Goal: Task Accomplishment & Management: Use online tool/utility

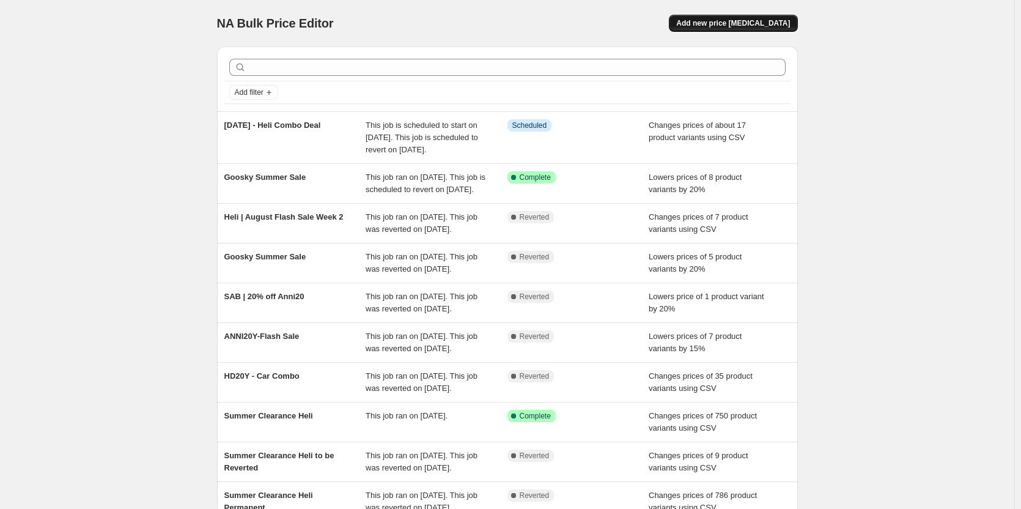
click at [725, 21] on span "Add new price [MEDICAL_DATA]" at bounding box center [733, 23] width 114 height 10
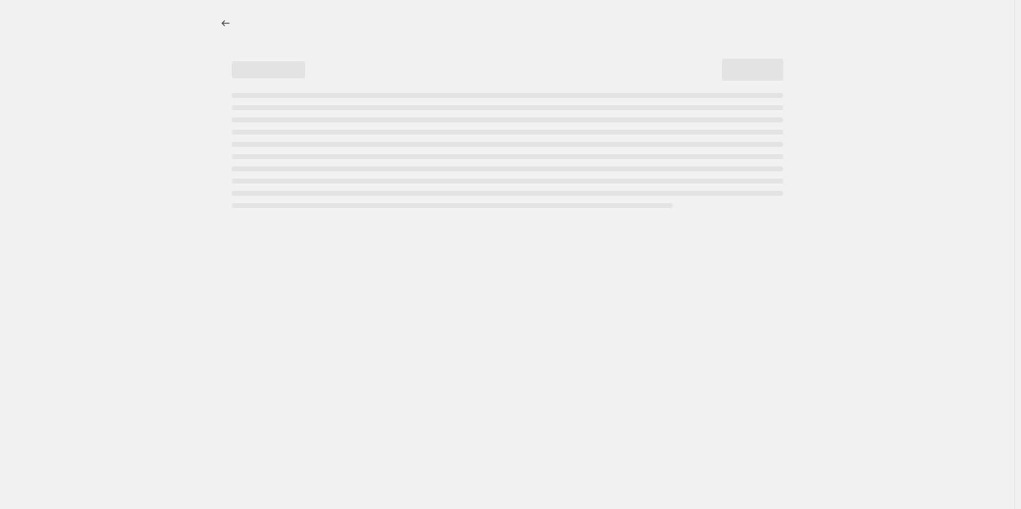
select select "percentage"
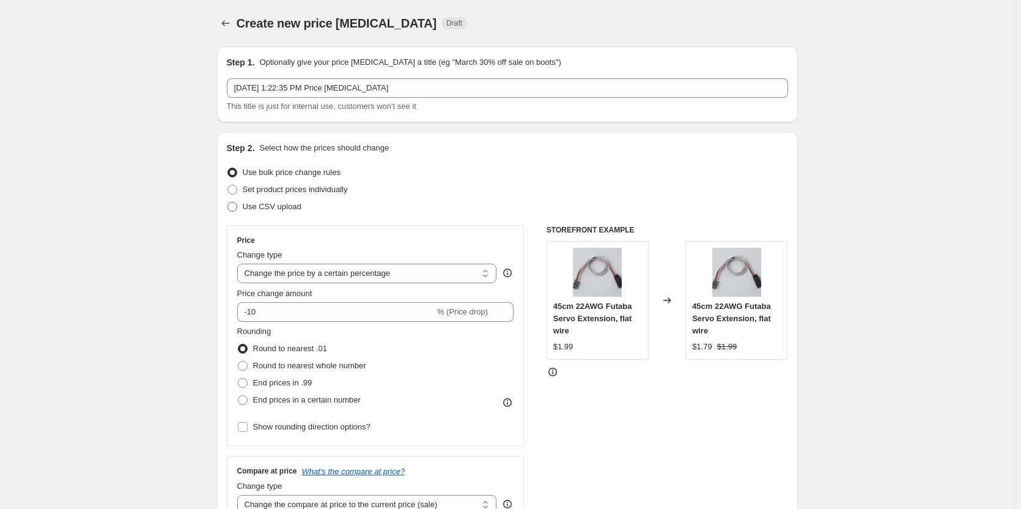
click at [289, 208] on span "Use CSV upload" at bounding box center [272, 206] width 59 height 9
click at [228, 202] on input "Use CSV upload" at bounding box center [228, 202] width 1 height 1
radio input "true"
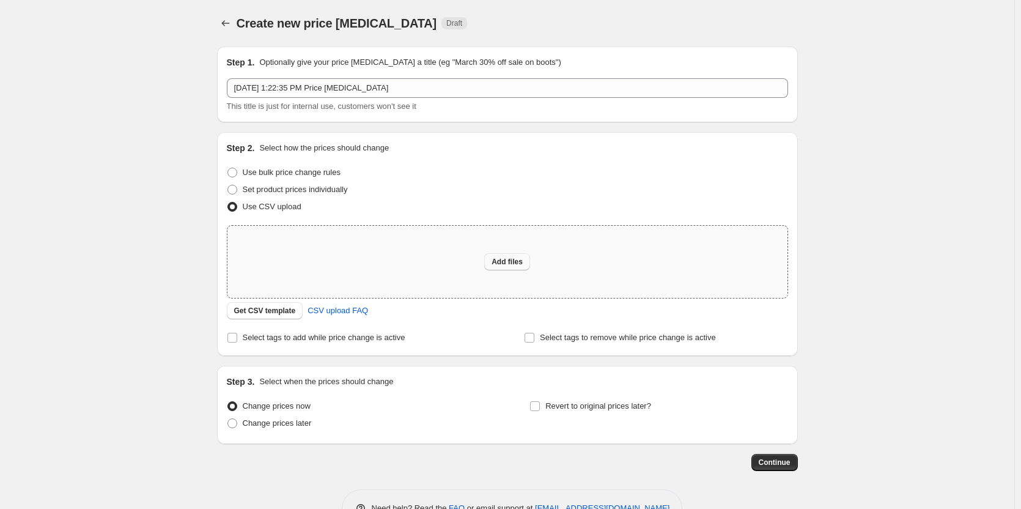
click at [511, 267] on button "Add files" at bounding box center [507, 261] width 46 height 17
type input "C:\fakepath\DRC-Sales Price - Atomic.csv"
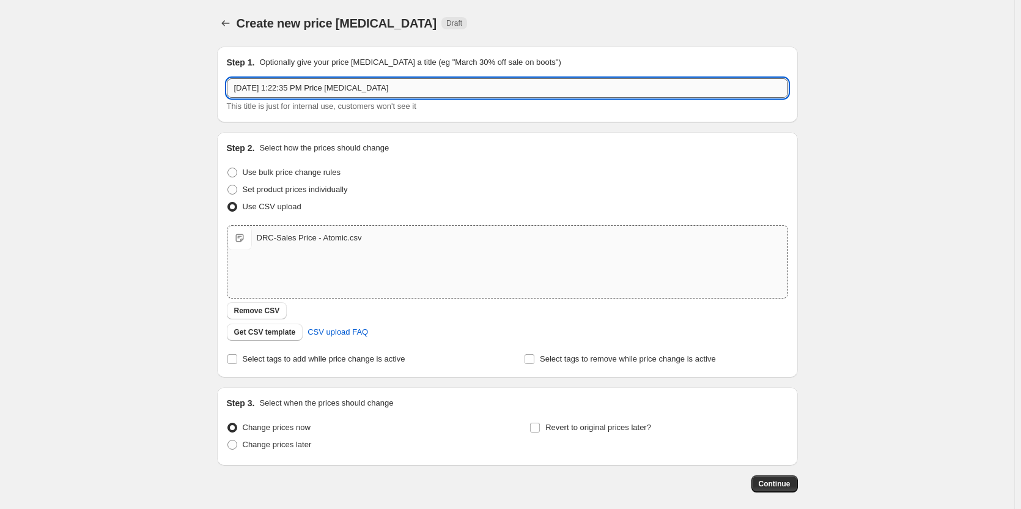
click at [276, 90] on input "Aug 27, 2025, 1:22:35 PM Price change job" at bounding box center [507, 88] width 561 height 20
click at [276, 90] on input "DRC Labor25 - Atomic" at bounding box center [507, 88] width 561 height 20
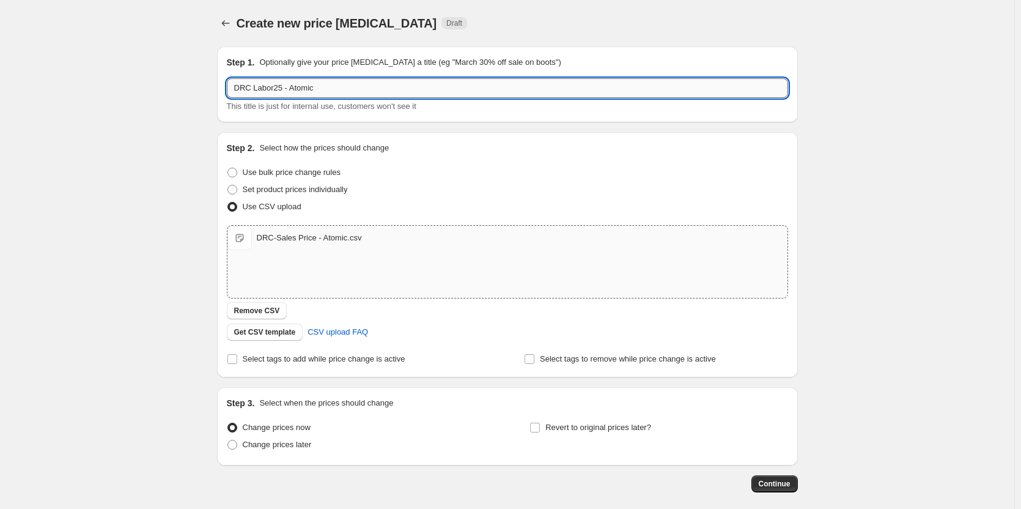
click at [276, 90] on input "DRC Labor25 - Atomic" at bounding box center [507, 88] width 561 height 20
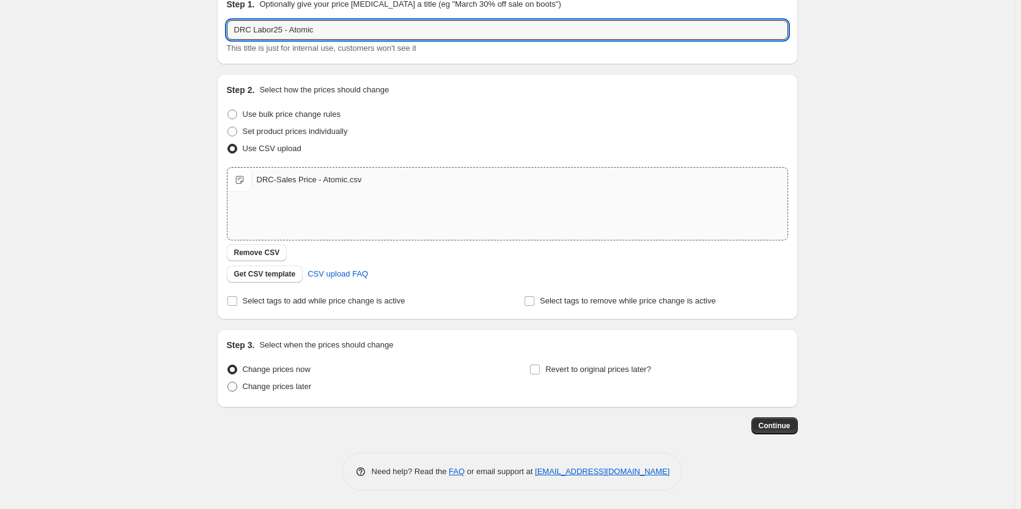
type input "DRC Labor25 - Atomic"
click at [275, 385] on span "Change prices later" at bounding box center [277, 386] width 69 height 9
click at [228, 382] on input "Change prices later" at bounding box center [228, 382] width 1 height 1
radio input "true"
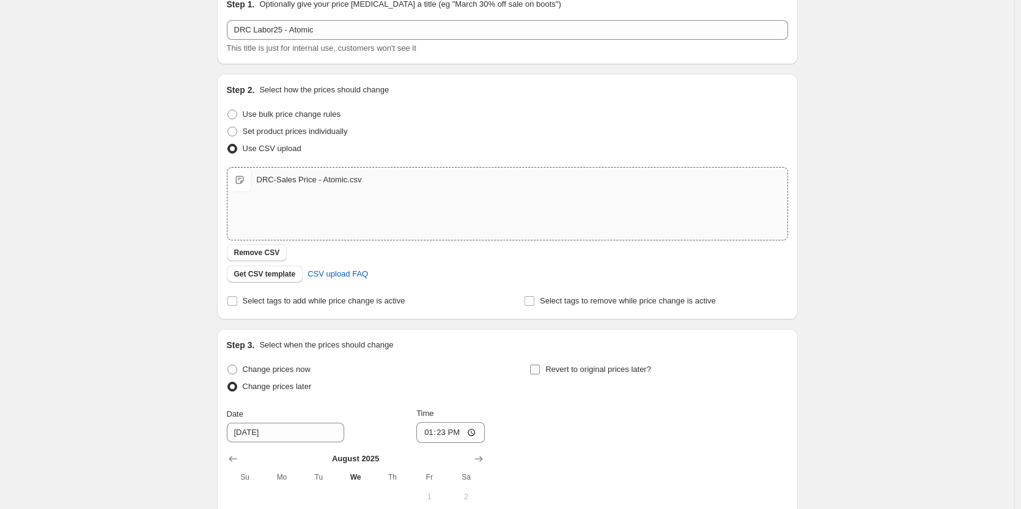
click at [549, 374] on span "Revert to original prices later?" at bounding box center [599, 369] width 106 height 9
click at [540, 374] on input "Revert to original prices later?" at bounding box center [535, 370] width 10 height 10
checkbox input "true"
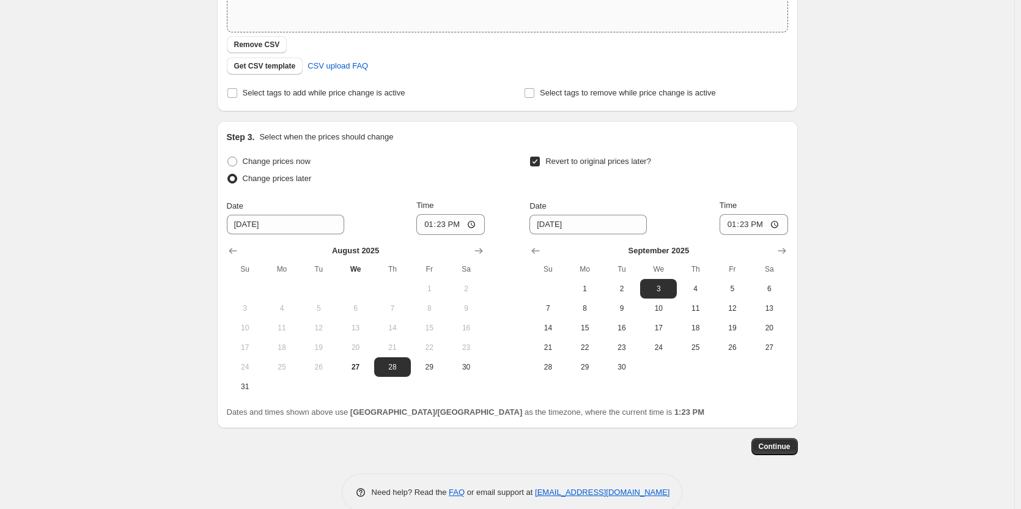
scroll to position [287, 0]
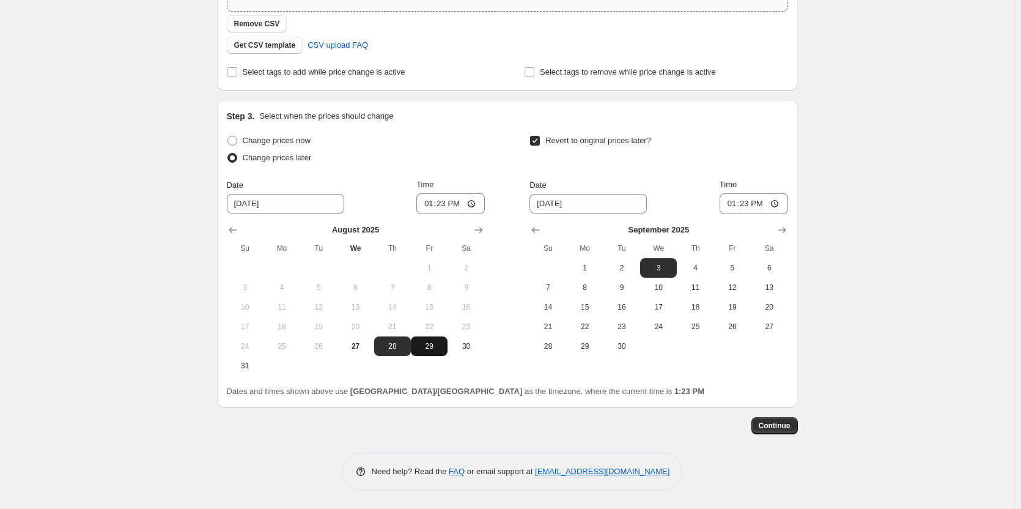
click at [429, 346] on span "29" at bounding box center [429, 346] width 27 height 10
type input "[DATE]"
click at [445, 207] on input "13:23" at bounding box center [451, 203] width 69 height 21
type input "10:45"
click at [617, 265] on span "2" at bounding box center [622, 268] width 27 height 10
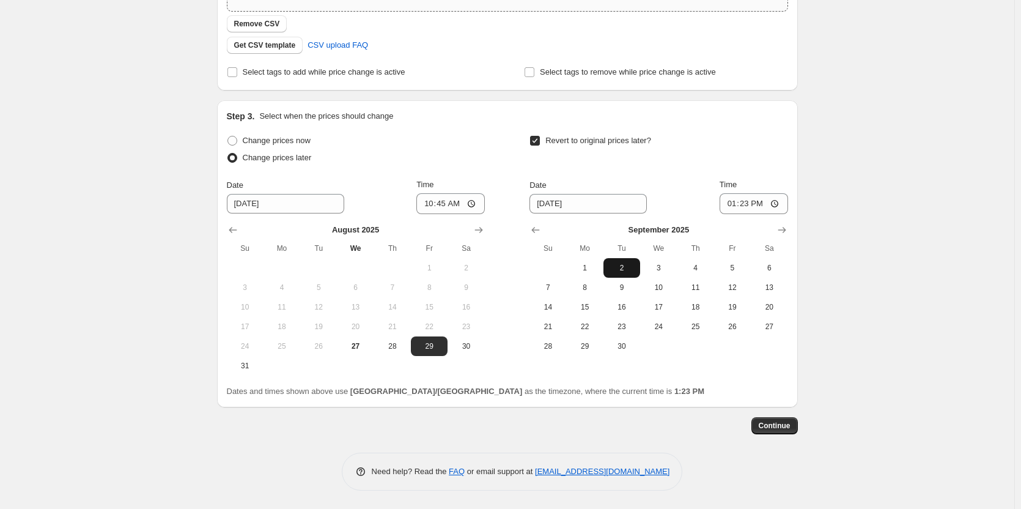
type input "[DATE]"
click at [755, 201] on input "13:23" at bounding box center [754, 203] width 69 height 21
type input "11:00"
click at [791, 133] on div "Step 3. Select when the prices should change Change prices now Change prices la…" at bounding box center [507, 253] width 581 height 307
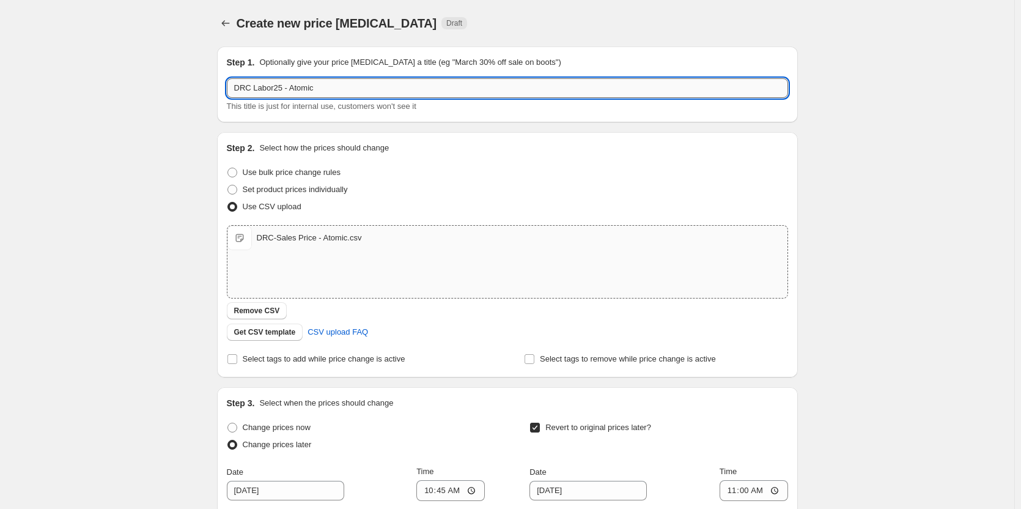
click at [355, 88] on input "DRC Labor25 - Atomic" at bounding box center [507, 88] width 561 height 20
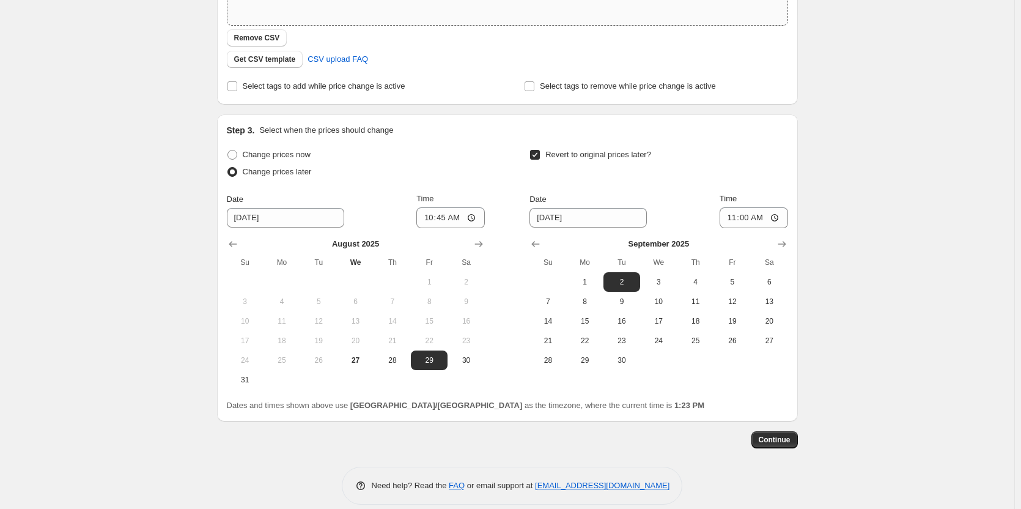
scroll to position [287, 0]
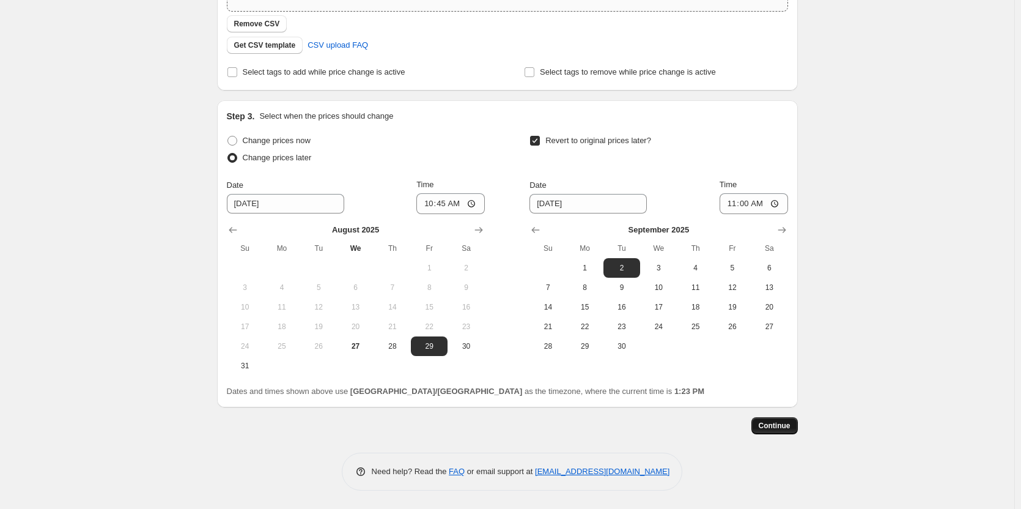
click at [785, 432] on button "Continue" at bounding box center [775, 425] width 46 height 17
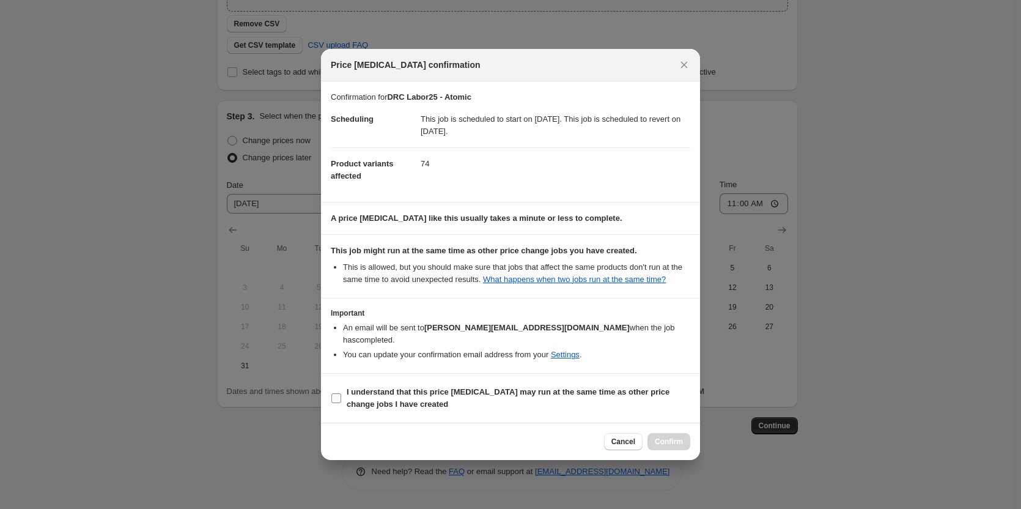
click at [430, 387] on b "I understand that this price [MEDICAL_DATA] may run at the same time as other p…" at bounding box center [508, 397] width 323 height 21
click at [341, 393] on input "I understand that this price [MEDICAL_DATA] may run at the same time as other p…" at bounding box center [337, 398] width 10 height 10
checkbox input "true"
click at [661, 437] on span "Confirm" at bounding box center [669, 442] width 28 height 10
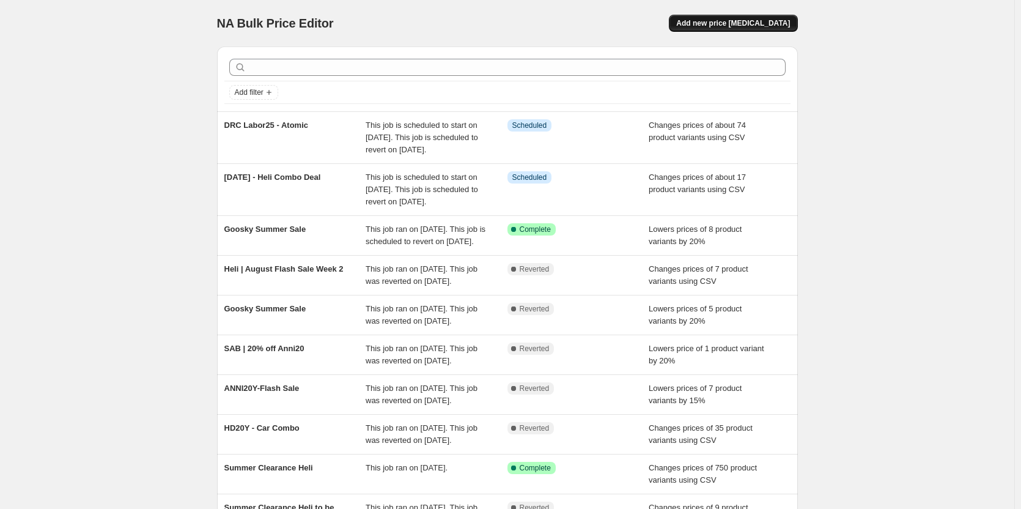
click at [713, 27] on span "Add new price [MEDICAL_DATA]" at bounding box center [733, 23] width 114 height 10
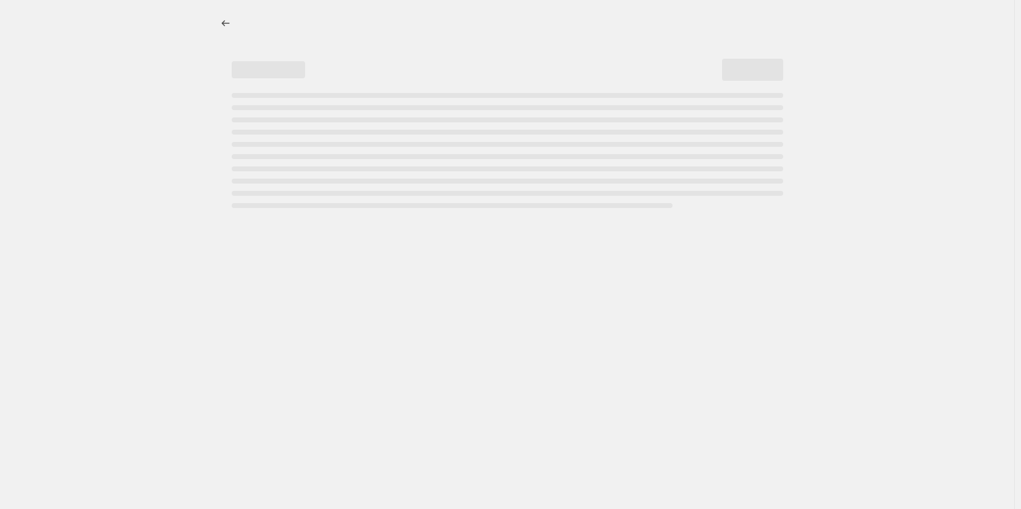
select select "percentage"
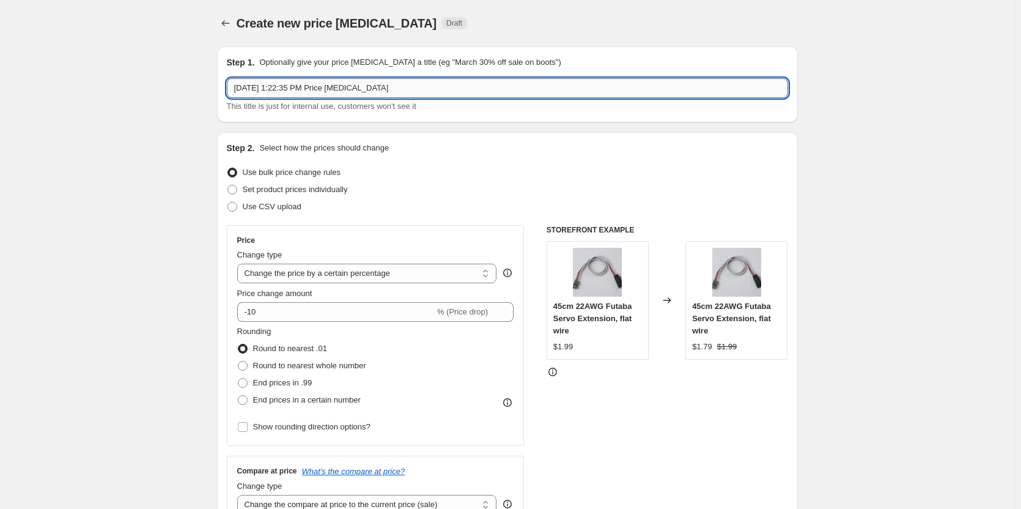
click at [355, 88] on input "Aug 27, 2025, 1:22:35 PM Price change job" at bounding box center [507, 88] width 561 height 20
paste input "DRC Labor25 - Atomic"
click at [308, 84] on input "DRC Labor25 - Atomic" at bounding box center [507, 88] width 561 height 20
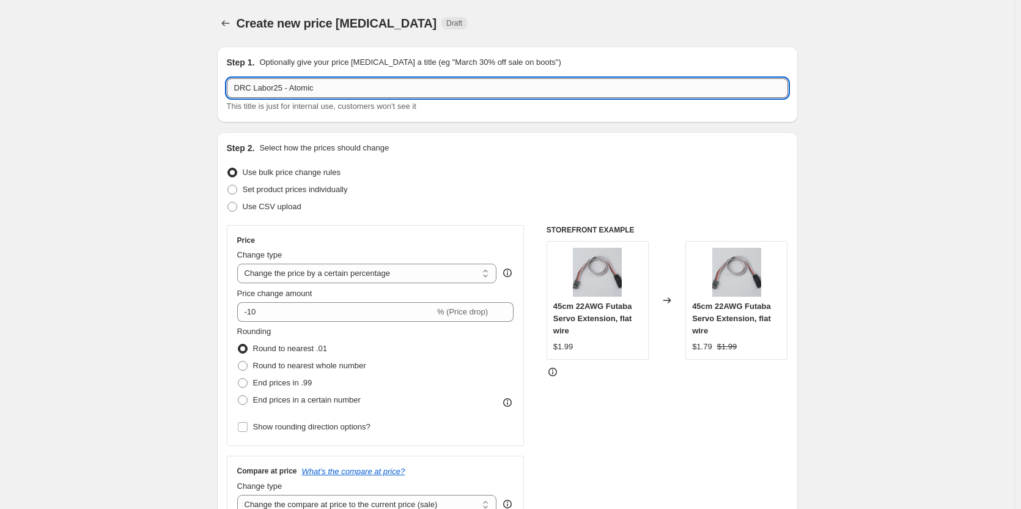
click at [293, 86] on input "DRC Labor25 - Atomic" at bounding box center [507, 88] width 561 height 20
drag, startPoint x: 291, startPoint y: 86, endPoint x: 346, endPoint y: 91, distance: 54.7
click at [346, 91] on input "DRC Labor25 - Atomic" at bounding box center [507, 88] width 561 height 20
paste input "DUMBORC"
type input "DRC Labor25 - DUMBORC"
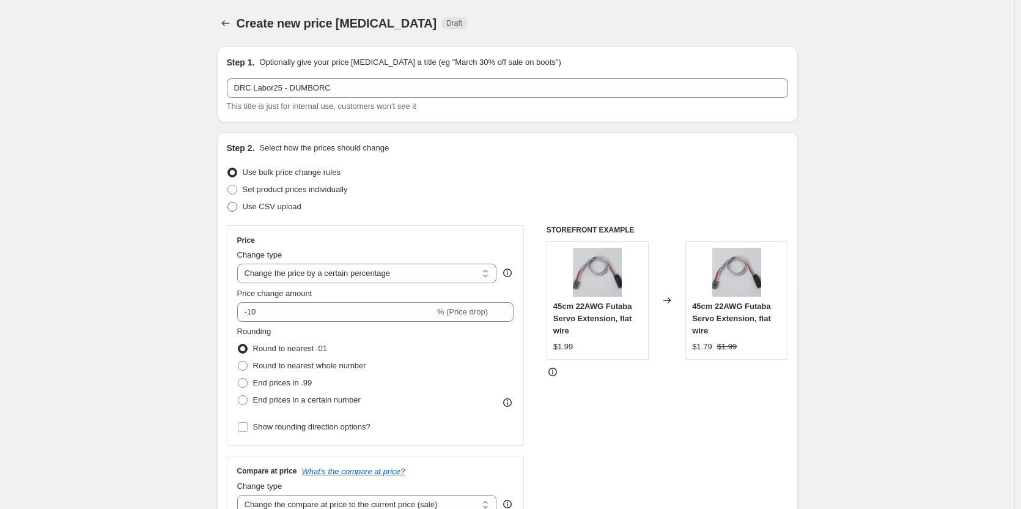
click at [288, 207] on span "Use CSV upload" at bounding box center [272, 206] width 59 height 9
click at [228, 202] on input "Use CSV upload" at bounding box center [228, 202] width 1 height 1
radio input "true"
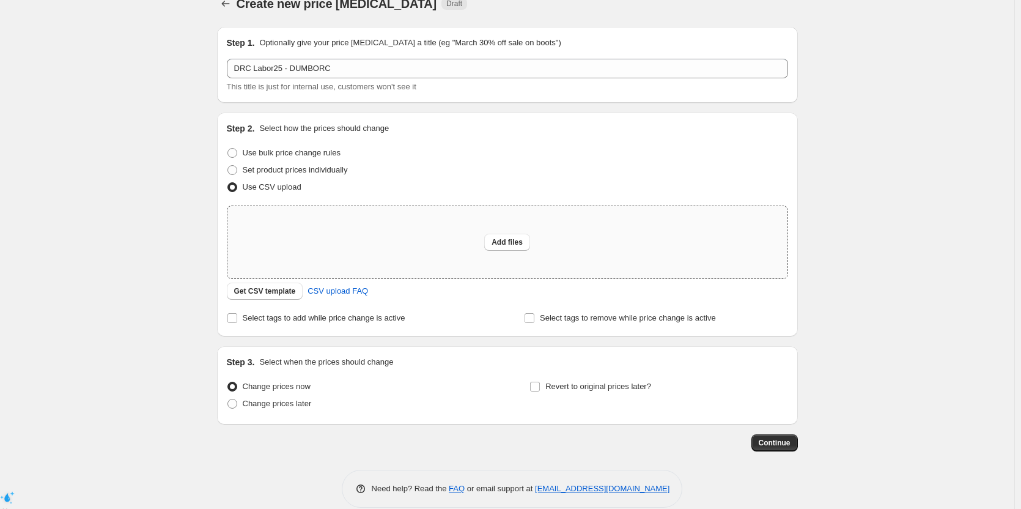
scroll to position [37, 0]
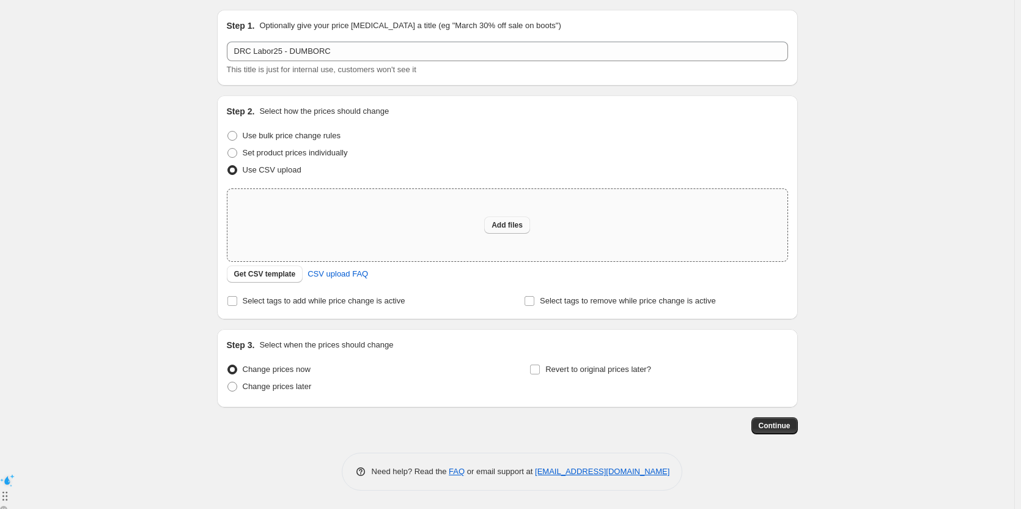
click at [505, 231] on button "Add files" at bounding box center [507, 225] width 46 height 17
type input "C:\fakepath\DRC-Sales Price - DUMBORC.csv"
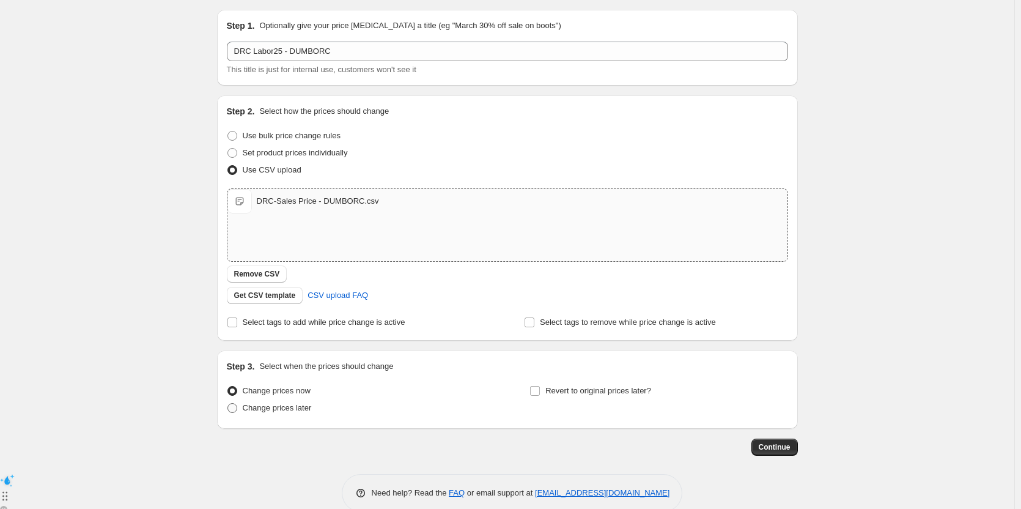
click at [279, 413] on span "Change prices later" at bounding box center [277, 408] width 69 height 12
click at [228, 404] on input "Change prices later" at bounding box center [228, 403] width 1 height 1
radio input "true"
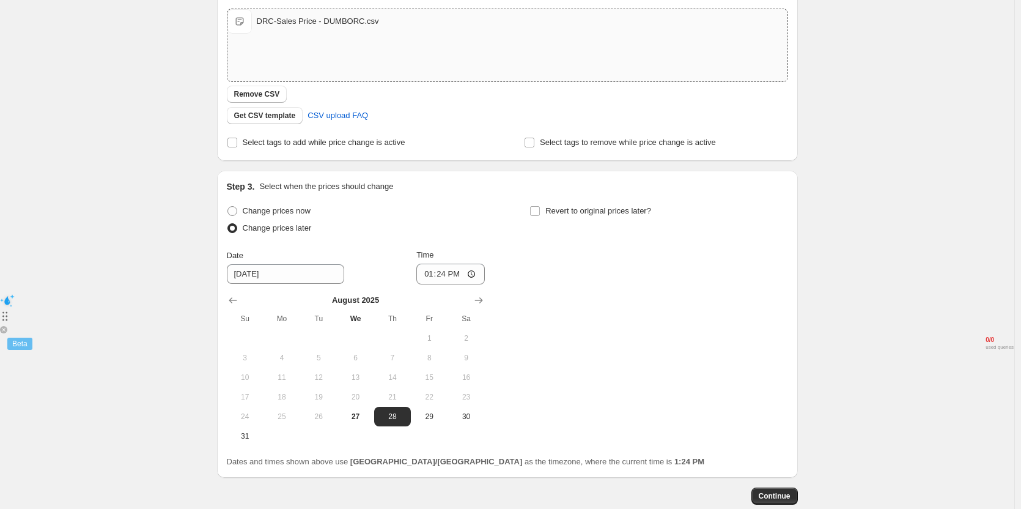
scroll to position [220, 0]
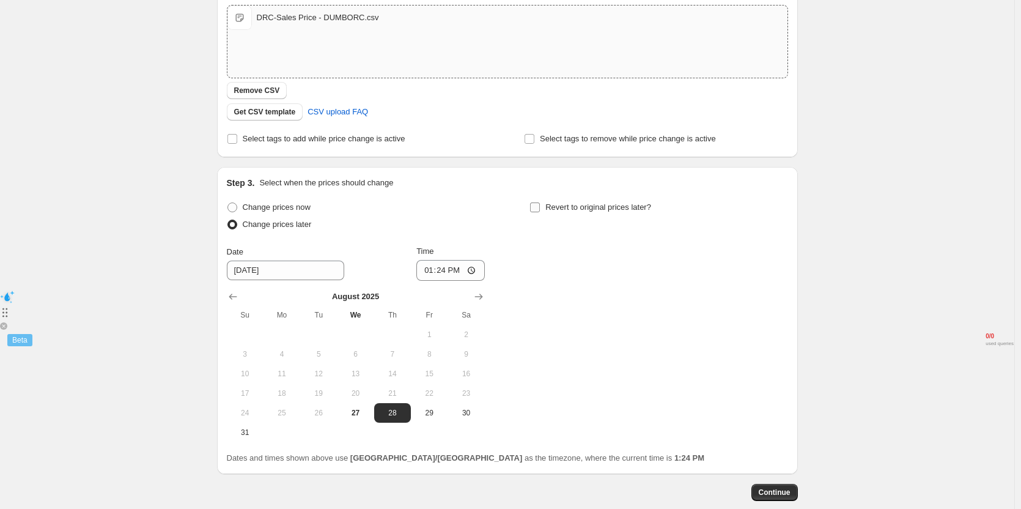
click at [538, 210] on input "Revert to original prices later?" at bounding box center [535, 207] width 10 height 10
checkbox input "true"
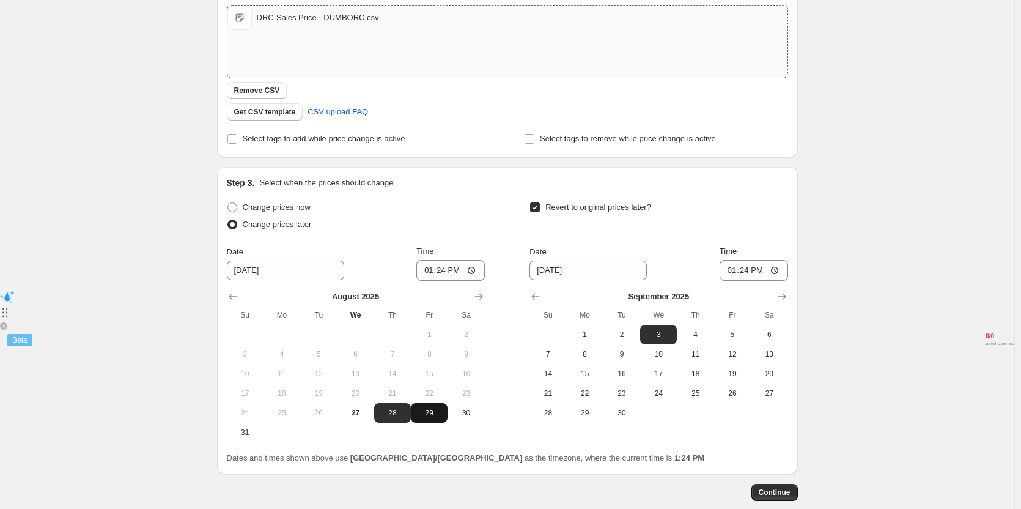
click at [429, 418] on button "29" at bounding box center [429, 413] width 37 height 20
type input "[DATE]"
click at [446, 267] on input "13:24" at bounding box center [451, 270] width 69 height 21
type input "10:45"
click at [633, 343] on button "2" at bounding box center [622, 335] width 37 height 20
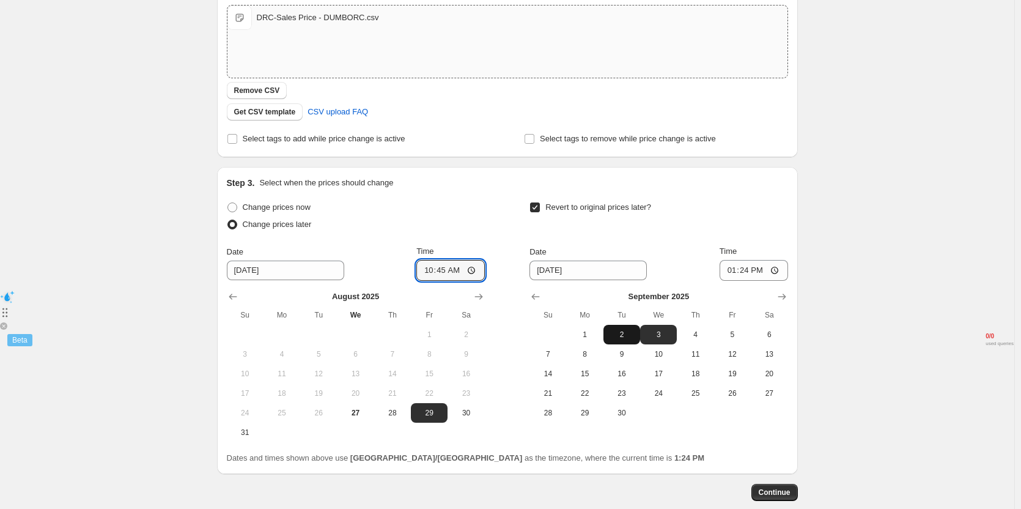
type input "[DATE]"
click at [750, 269] on input "13:24" at bounding box center [754, 270] width 69 height 21
type input "11:00"
click at [754, 230] on div "Revert to original prices later?" at bounding box center [659, 217] width 258 height 37
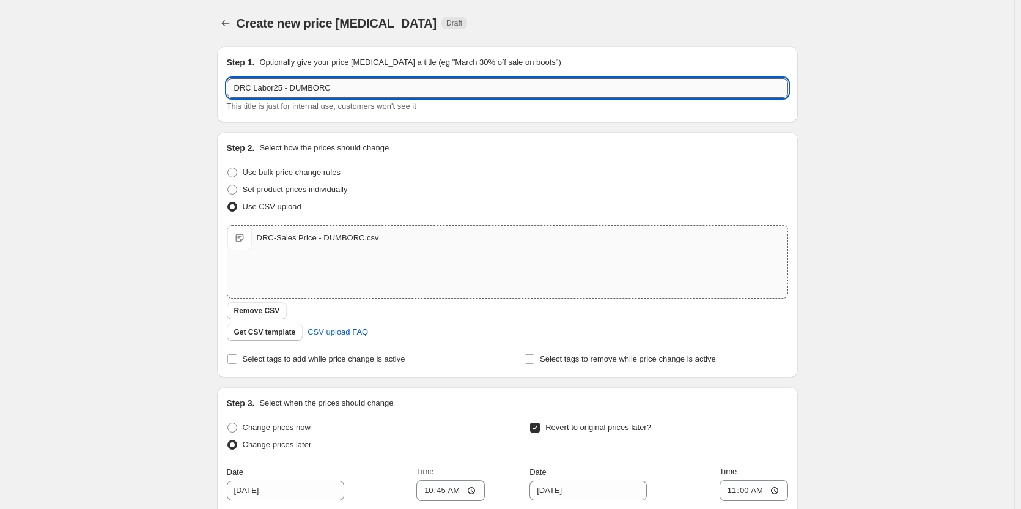
click at [341, 87] on input "DRC Labor25 - DUMBORC" at bounding box center [507, 88] width 561 height 20
click at [340, 77] on div "Step 1. Optionally give your price change job a title (eg "March 30% off sale o…" at bounding box center [507, 84] width 561 height 56
click at [339, 89] on input "DRC Labor25 - DUMBORC" at bounding box center [507, 88] width 561 height 20
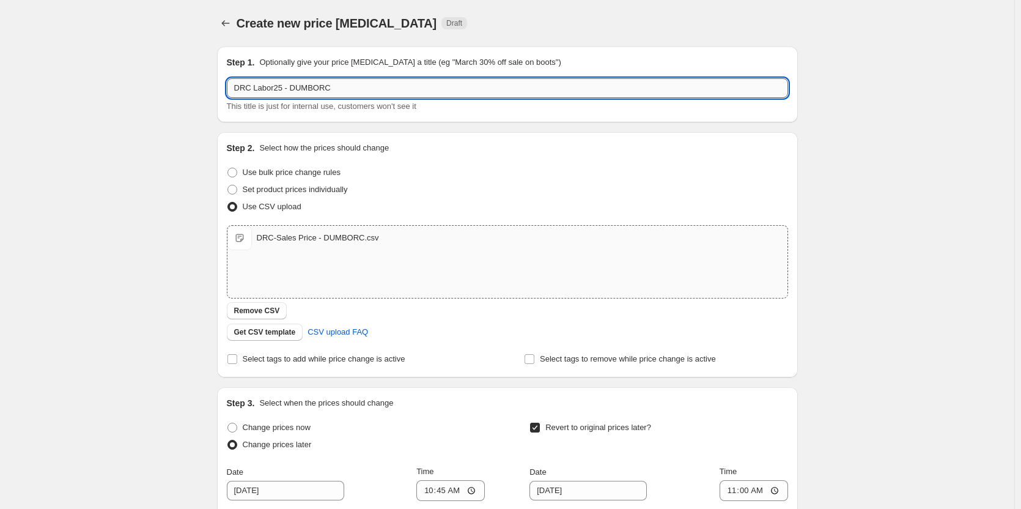
click at [339, 89] on input "DRC Labor25 - DUMBORC" at bounding box center [507, 88] width 561 height 20
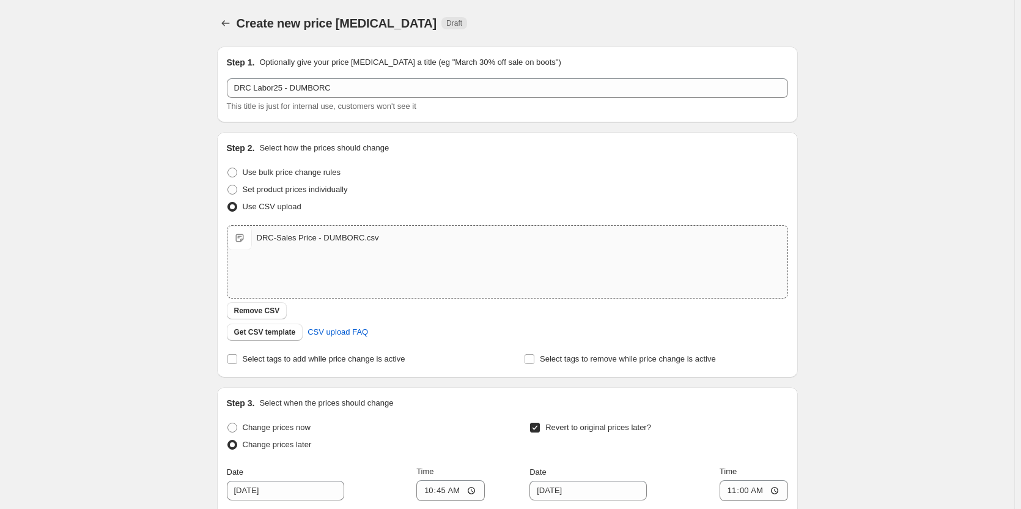
click at [339, 77] on div "Step 1. Optionally give your price change job a title (eg "March 30% off sale o…" at bounding box center [507, 84] width 561 height 56
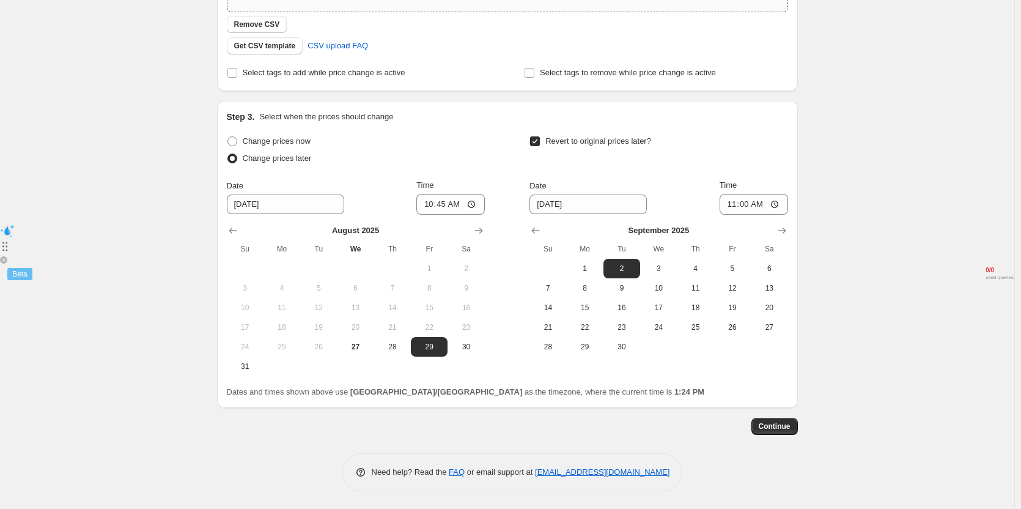
scroll to position [287, 0]
click at [775, 429] on span "Continue" at bounding box center [775, 426] width 32 height 10
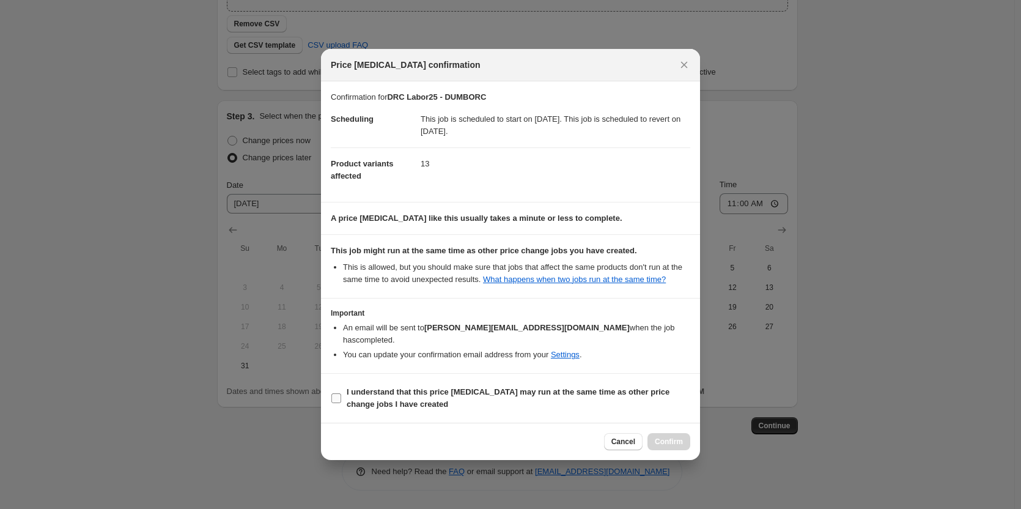
click at [425, 387] on b "I understand that this price [MEDICAL_DATA] may run at the same time as other p…" at bounding box center [508, 397] width 323 height 21
click at [341, 393] on input "I understand that this price [MEDICAL_DATA] may run at the same time as other p…" at bounding box center [337, 398] width 10 height 10
checkbox input "true"
click at [659, 437] on span "Confirm" at bounding box center [669, 442] width 28 height 10
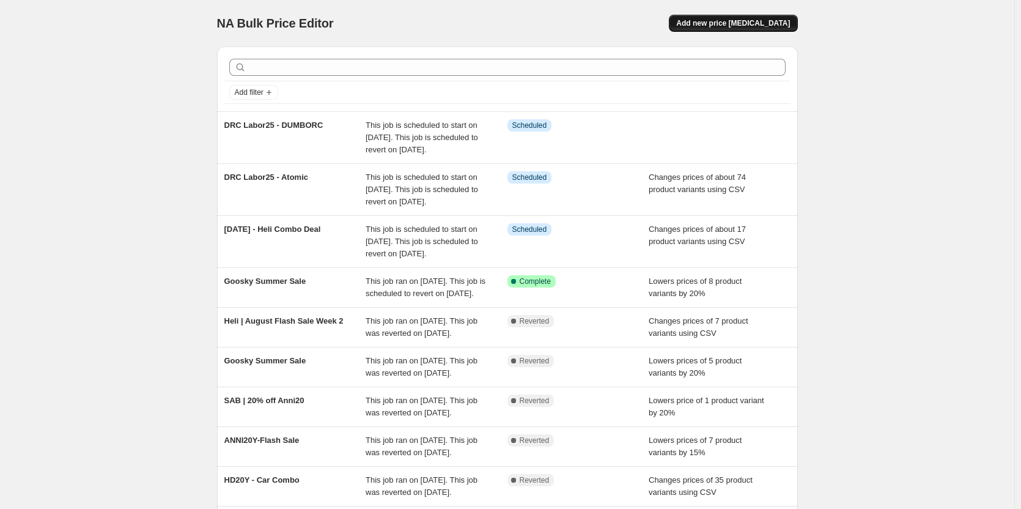
click at [727, 26] on span "Add new price [MEDICAL_DATA]" at bounding box center [733, 23] width 114 height 10
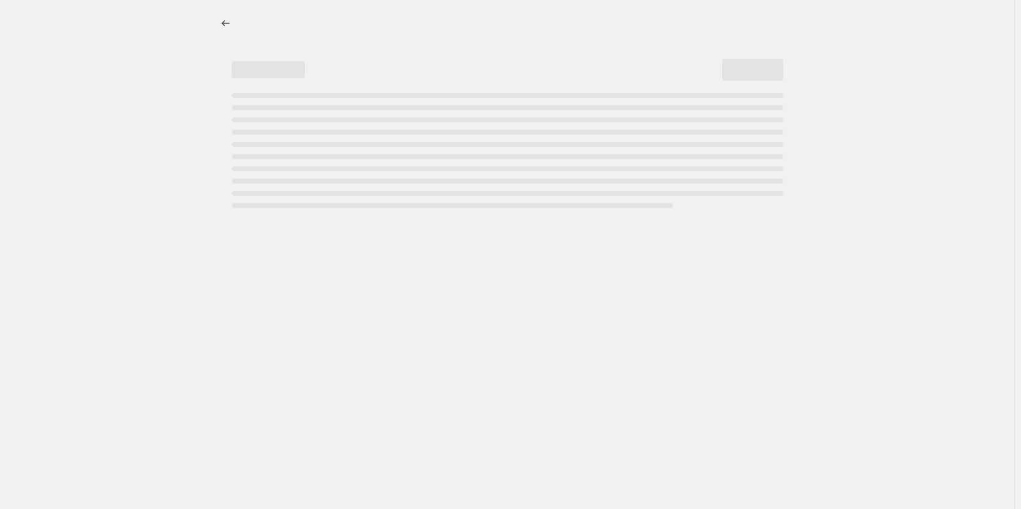
select select "percentage"
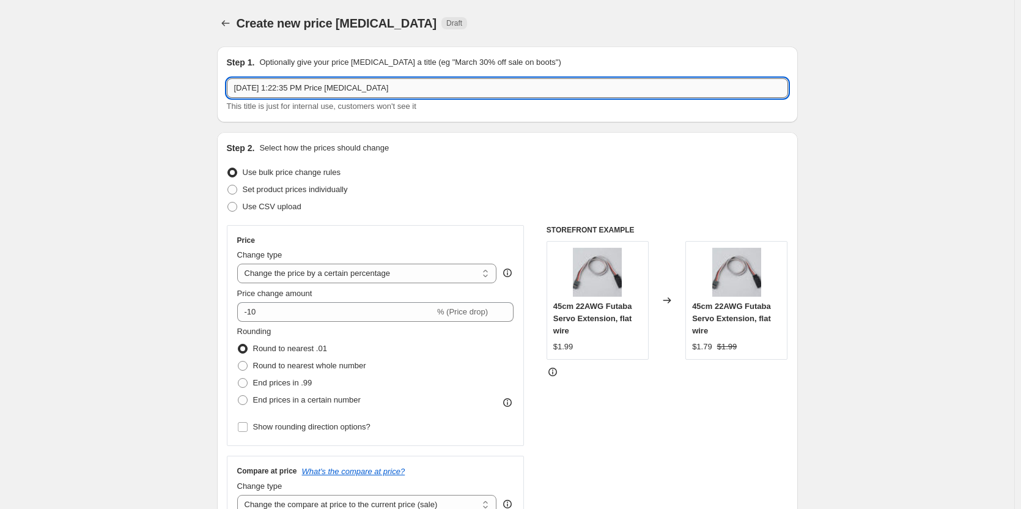
click at [407, 91] on input "Aug 27, 2025, 1:22:35 PM Price change job" at bounding box center [507, 88] width 561 height 20
paste input "DUMBORC"
type input "DUMBORC"
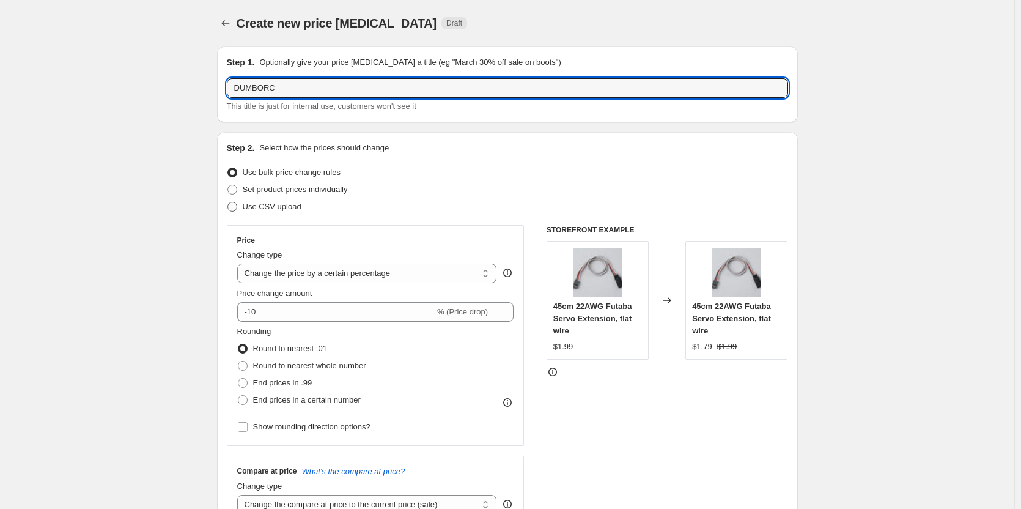
click at [294, 209] on span "Use CSV upload" at bounding box center [272, 206] width 59 height 9
click at [228, 202] on input "Use CSV upload" at bounding box center [228, 202] width 1 height 1
radio input "true"
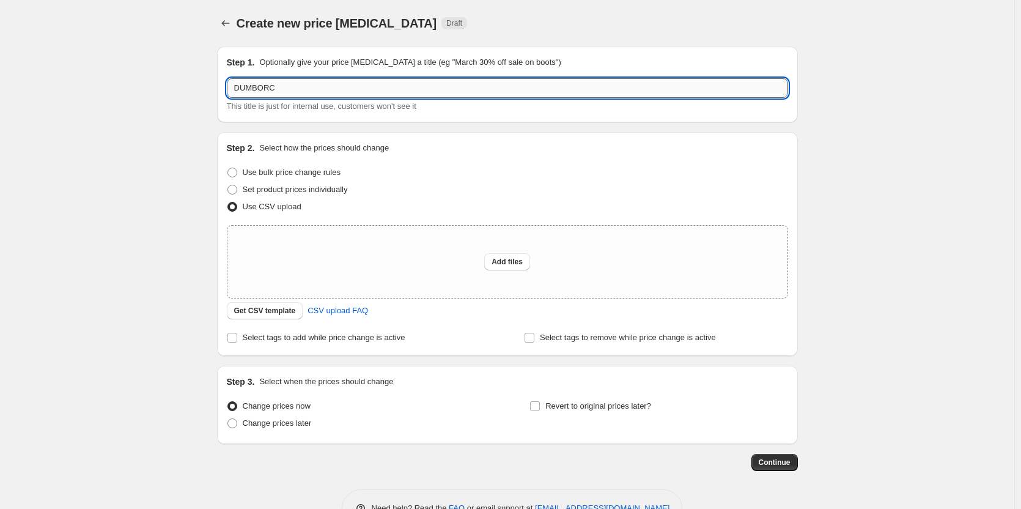
click at [280, 93] on input "DUMBORC" at bounding box center [507, 88] width 561 height 20
click at [283, 86] on input "DUMBORC" at bounding box center [507, 88] width 561 height 20
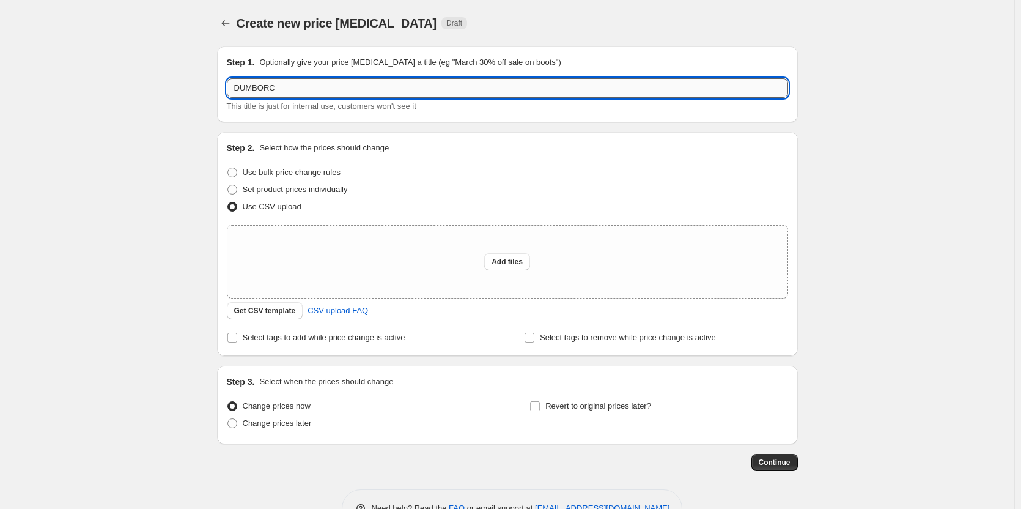
click at [283, 86] on input "DUMBORC" at bounding box center [507, 88] width 561 height 20
paste input "RC Labor25 -"
click at [353, 86] on input "DRC Labor25 -" at bounding box center [507, 88] width 561 height 20
paste input "Furitek"
type input "DRC Labor25 - Furitek"
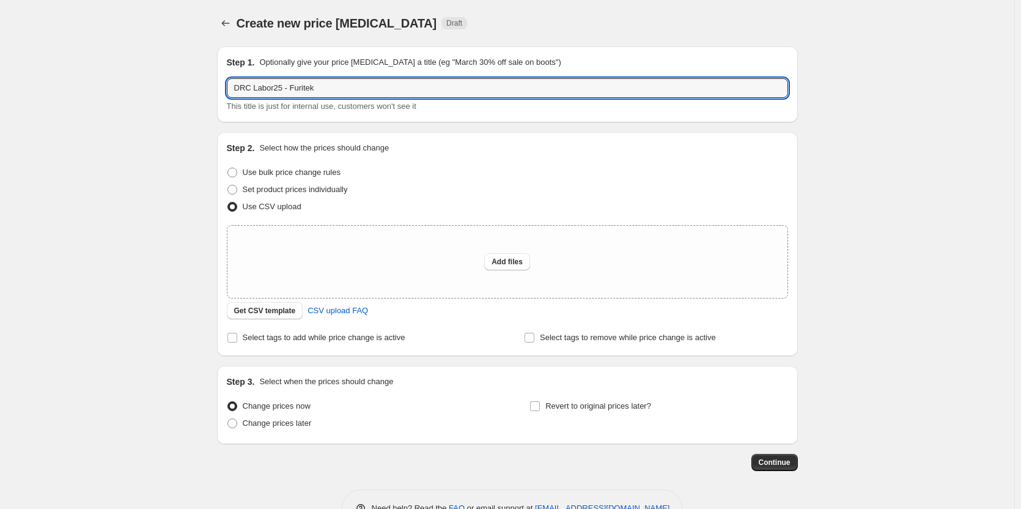
click at [220, 110] on div "Step 1. Optionally give your price change job a title (eg "March 30% off sale o…" at bounding box center [507, 84] width 581 height 76
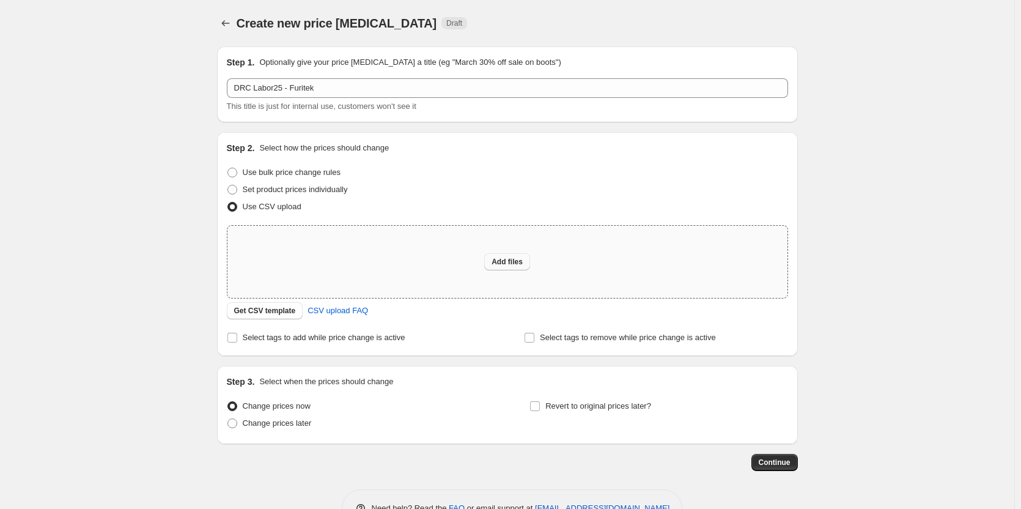
click at [518, 258] on span "Add files" at bounding box center [507, 262] width 31 height 10
type input "C:\fakepath\DRC-Sales Price - Furitek.csv"
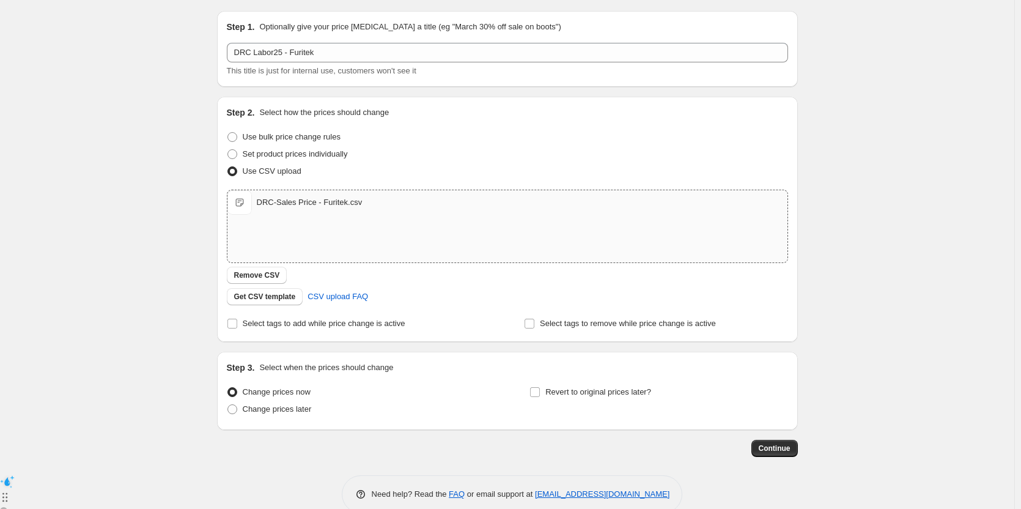
scroll to position [58, 0]
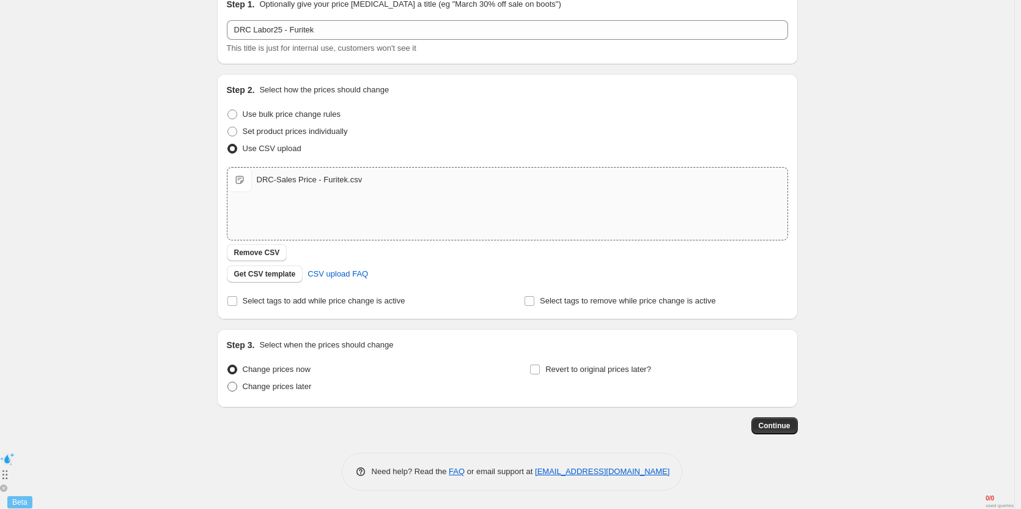
click at [283, 382] on span "Change prices later" at bounding box center [277, 386] width 69 height 9
click at [228, 382] on input "Change prices later" at bounding box center [228, 382] width 1 height 1
radio input "true"
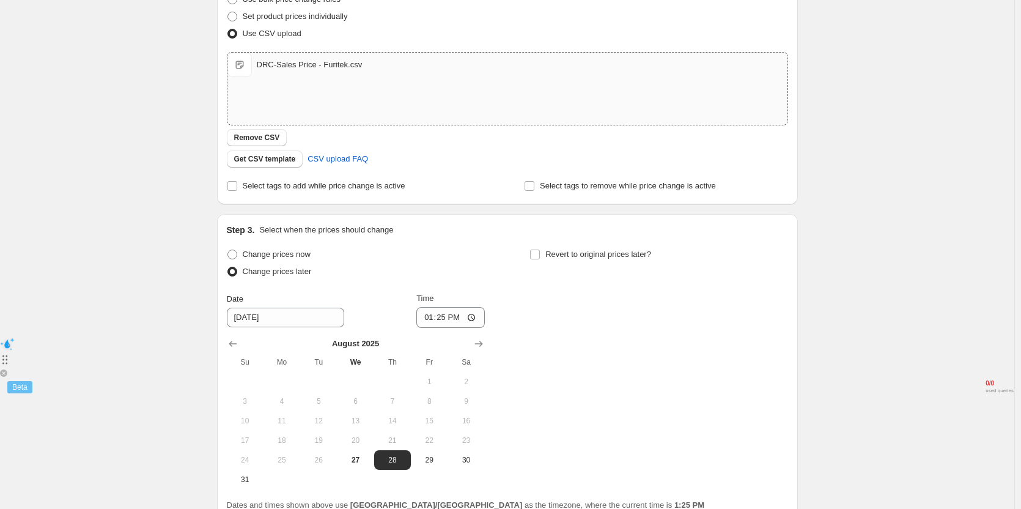
scroll to position [180, 0]
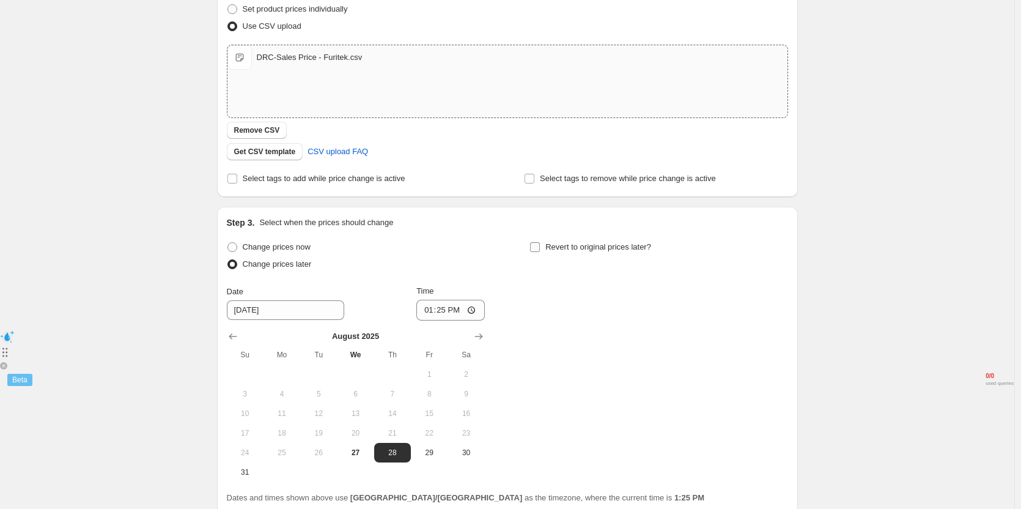
click at [536, 246] on input "Revert to original prices later?" at bounding box center [535, 247] width 10 height 10
checkbox input "true"
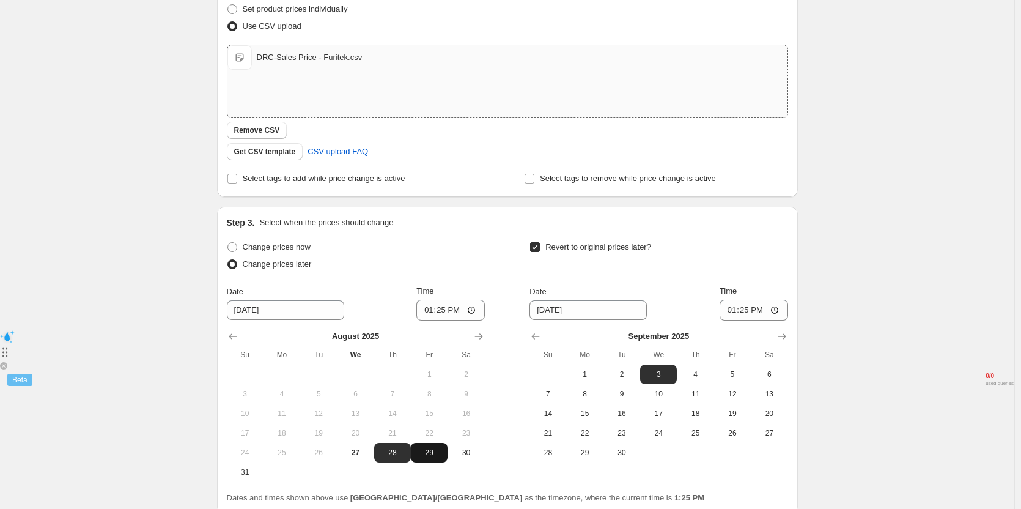
click at [432, 448] on span "29" at bounding box center [429, 453] width 27 height 10
type input "[DATE]"
click at [445, 309] on input "13:25" at bounding box center [451, 310] width 69 height 21
type input "10:45"
click at [629, 378] on span "2" at bounding box center [622, 374] width 27 height 10
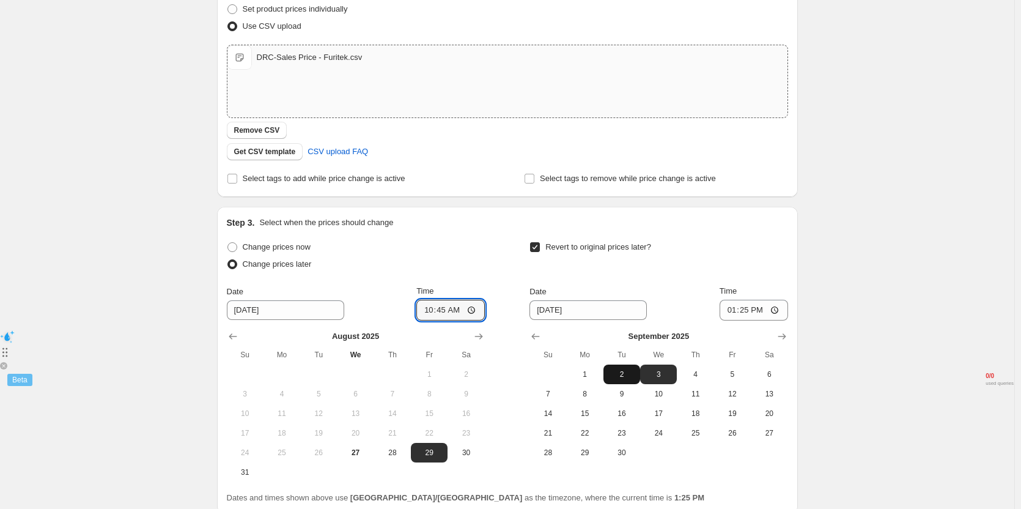
type input "[DATE]"
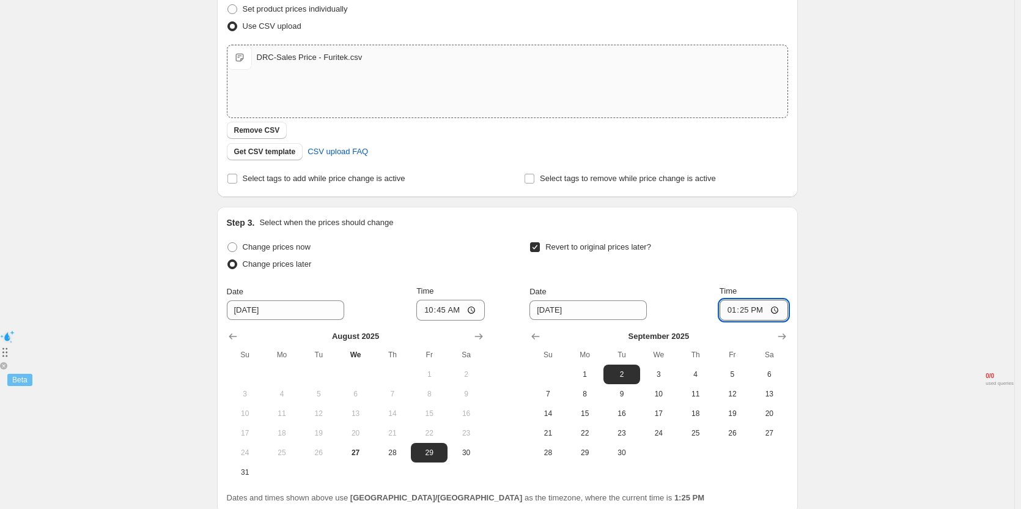
click at [750, 308] on input "13:25" at bounding box center [754, 310] width 69 height 21
type input "11:00"
click at [743, 253] on div "Revert to original prices later?" at bounding box center [659, 257] width 258 height 37
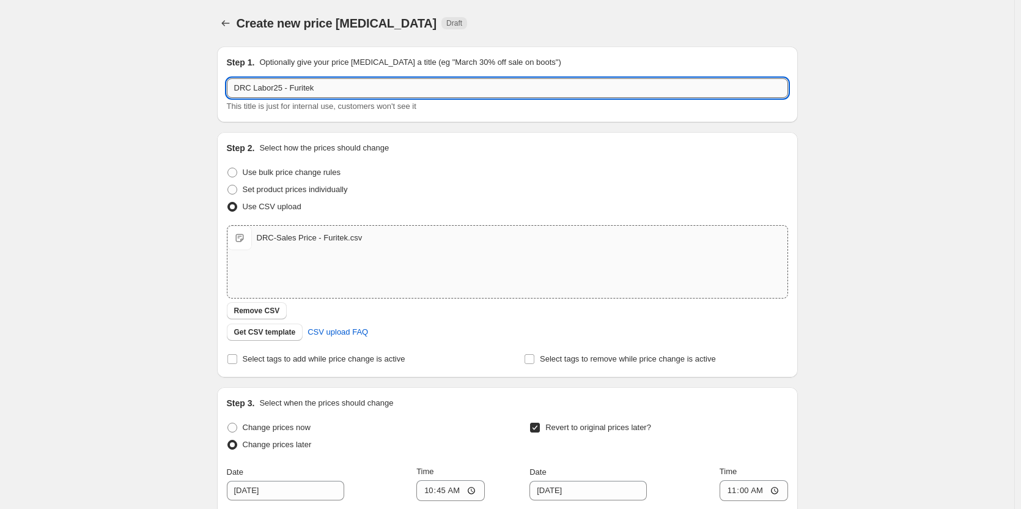
click at [325, 91] on input "DRC Labor25 - Furitek" at bounding box center [507, 88] width 561 height 20
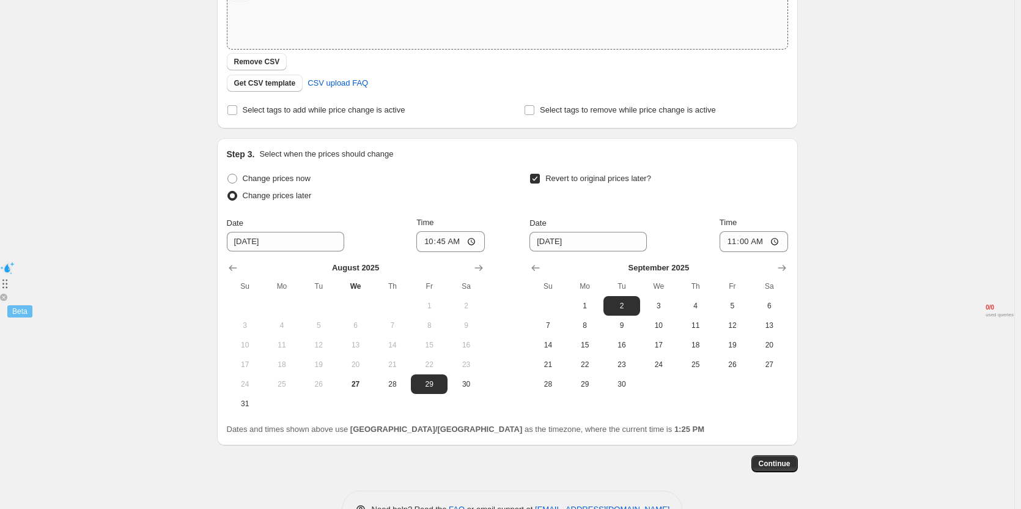
scroll to position [287, 0]
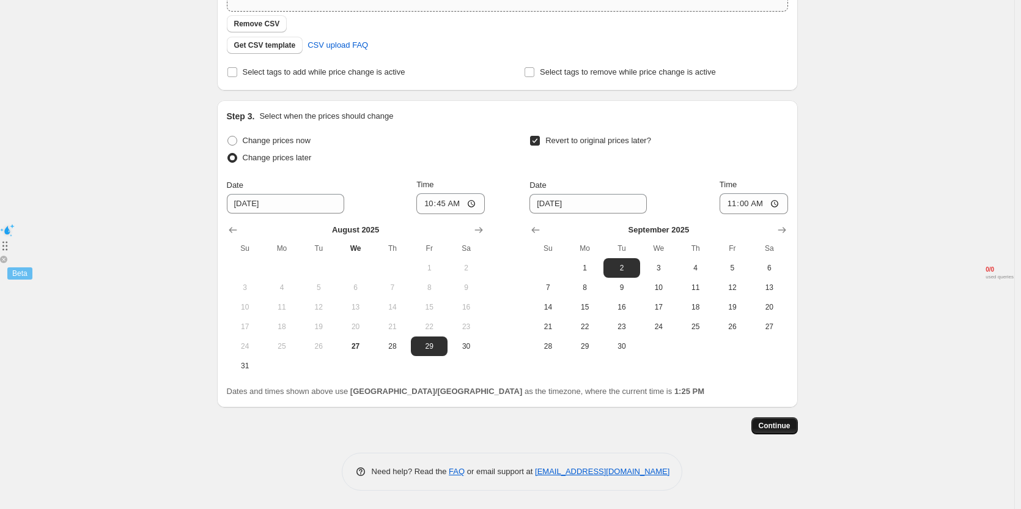
click at [790, 429] on span "Continue" at bounding box center [775, 426] width 32 height 10
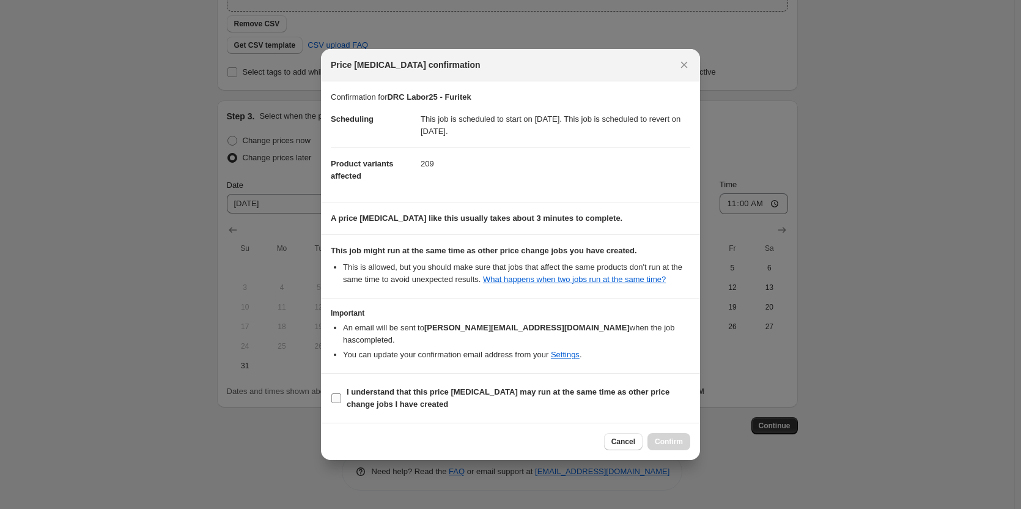
click at [410, 390] on b "I understand that this price [MEDICAL_DATA] may run at the same time as other p…" at bounding box center [508, 397] width 323 height 21
click at [341, 393] on input "I understand that this price [MEDICAL_DATA] may run at the same time as other p…" at bounding box center [337, 398] width 10 height 10
checkbox input "true"
click at [656, 433] on button "Confirm" at bounding box center [669, 441] width 43 height 17
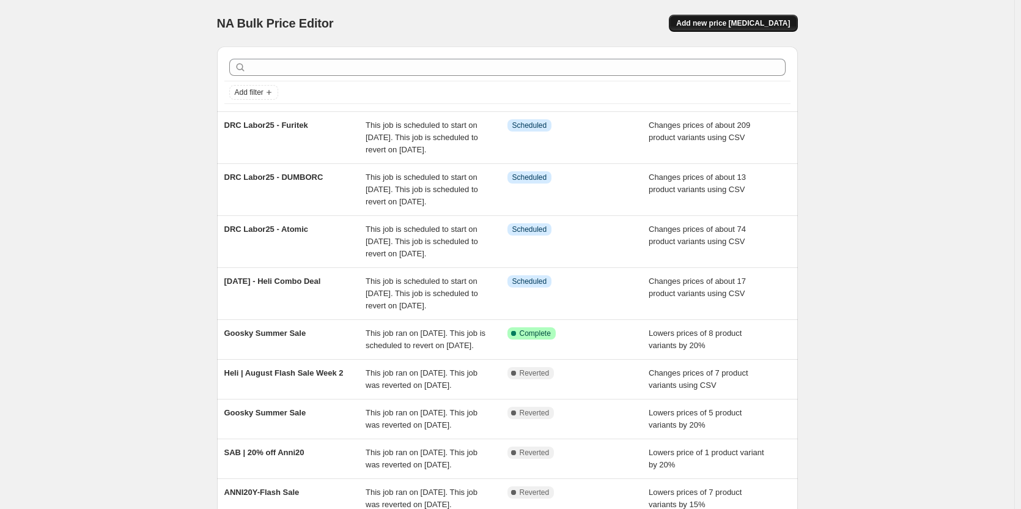
click at [718, 23] on span "Add new price [MEDICAL_DATA]" at bounding box center [733, 23] width 114 height 10
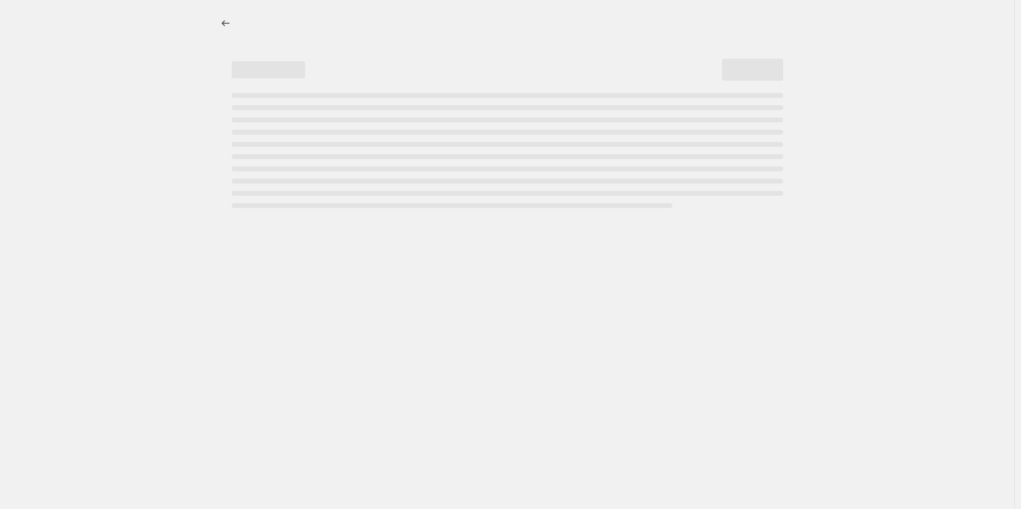
select select "percentage"
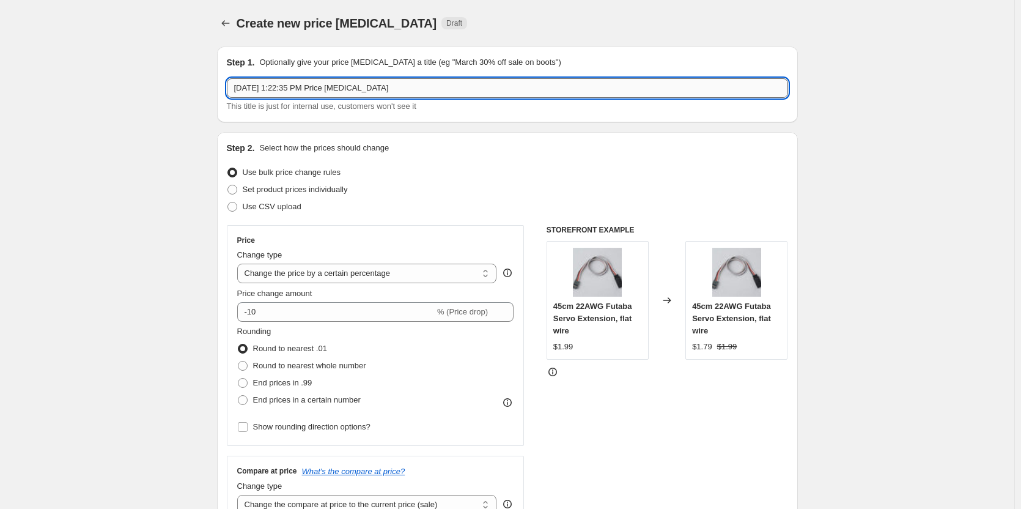
click at [264, 86] on input "Aug 27, 2025, 1:22:35 PM Price change job" at bounding box center [507, 88] width 561 height 20
paste input "DRC Labor25 -"
click at [353, 89] on input "DRC Labor25 -" at bounding box center [507, 88] width 561 height 20
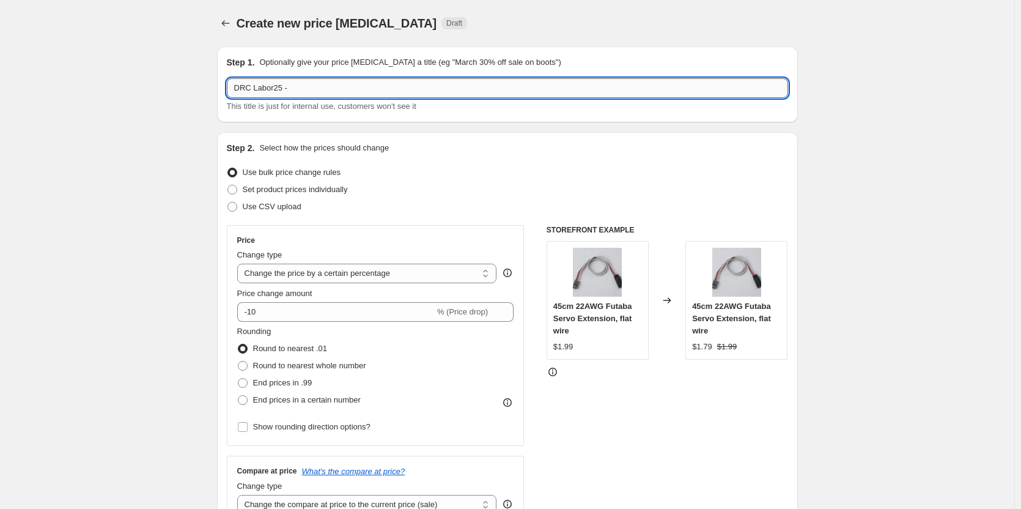
paste input "GaoNeng"
type input "DRC Labor25 - GaoNeng"
click at [284, 212] on span "Use CSV upload" at bounding box center [272, 207] width 59 height 12
click at [228, 202] on input "Use CSV upload" at bounding box center [228, 202] width 1 height 1
radio input "true"
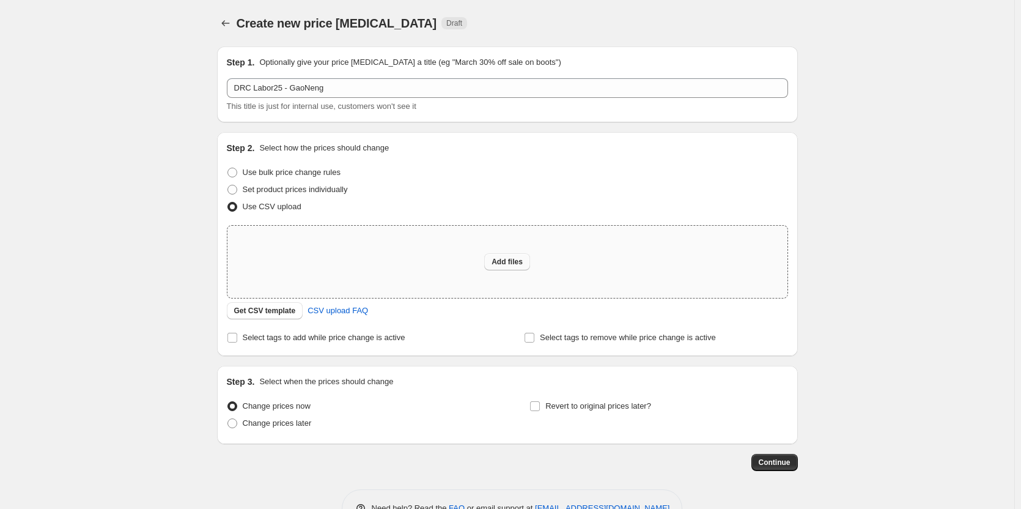
click at [503, 261] on span "Add files" at bounding box center [507, 262] width 31 height 10
type input "C:\fakepath\DRC-Sales Price - GaoNeng.csv"
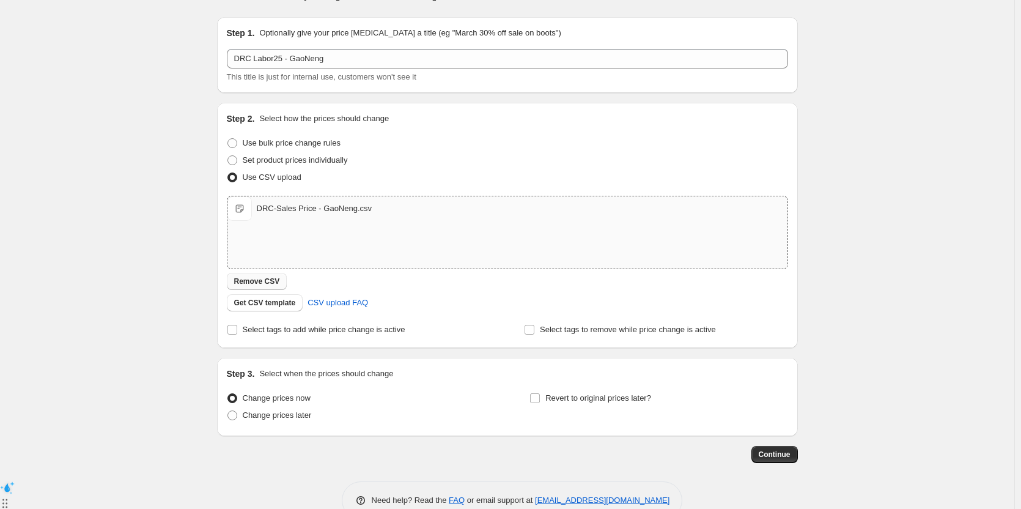
scroll to position [58, 0]
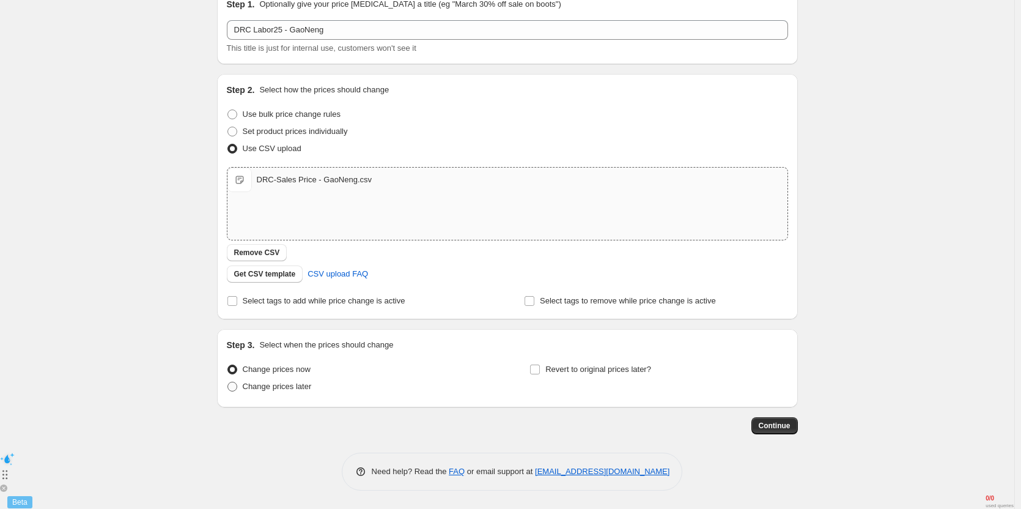
click at [280, 382] on span "Change prices later" at bounding box center [277, 386] width 69 height 9
click at [228, 382] on input "Change prices later" at bounding box center [228, 382] width 1 height 1
radio input "true"
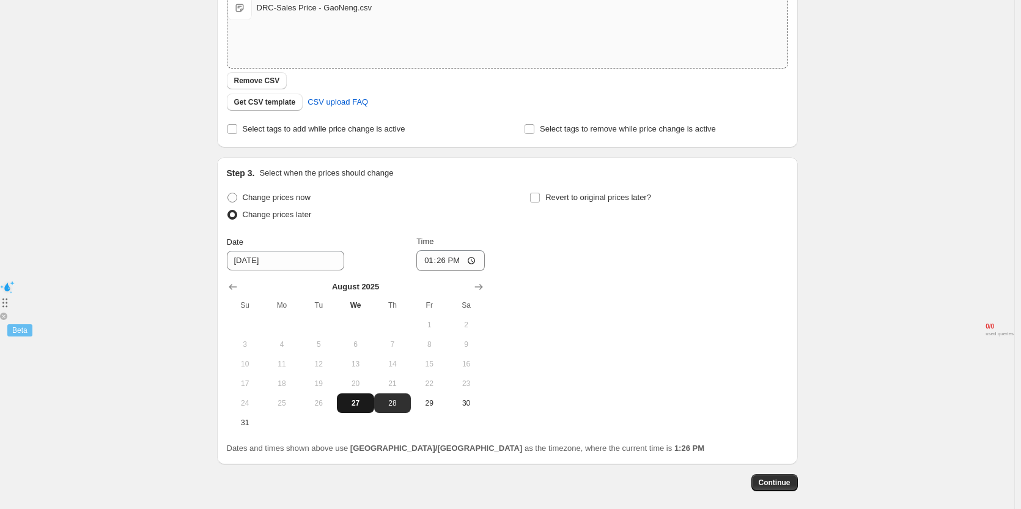
scroll to position [242, 0]
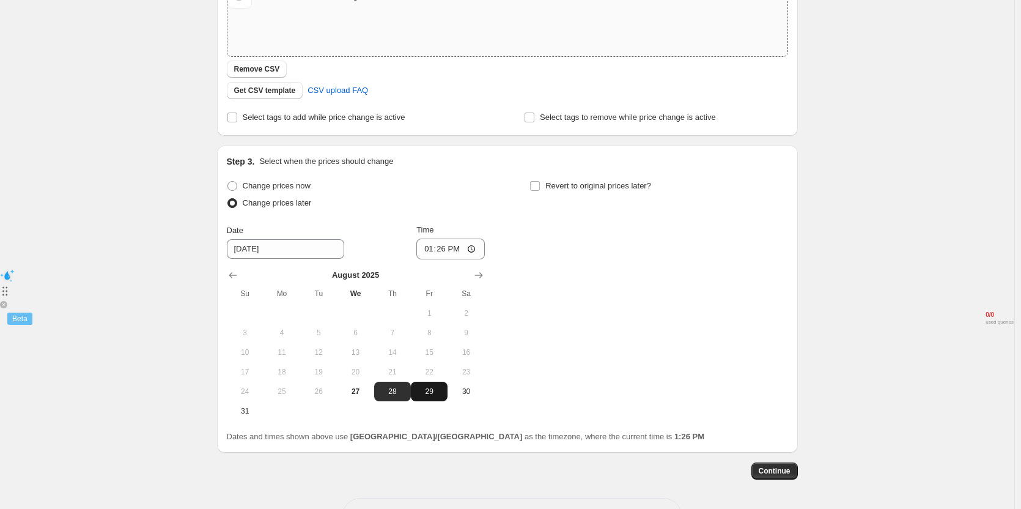
click at [427, 393] on span "29" at bounding box center [429, 392] width 27 height 10
type input "[DATE]"
click at [537, 184] on input "Revert to original prices later?" at bounding box center [535, 186] width 10 height 10
checkbox input "true"
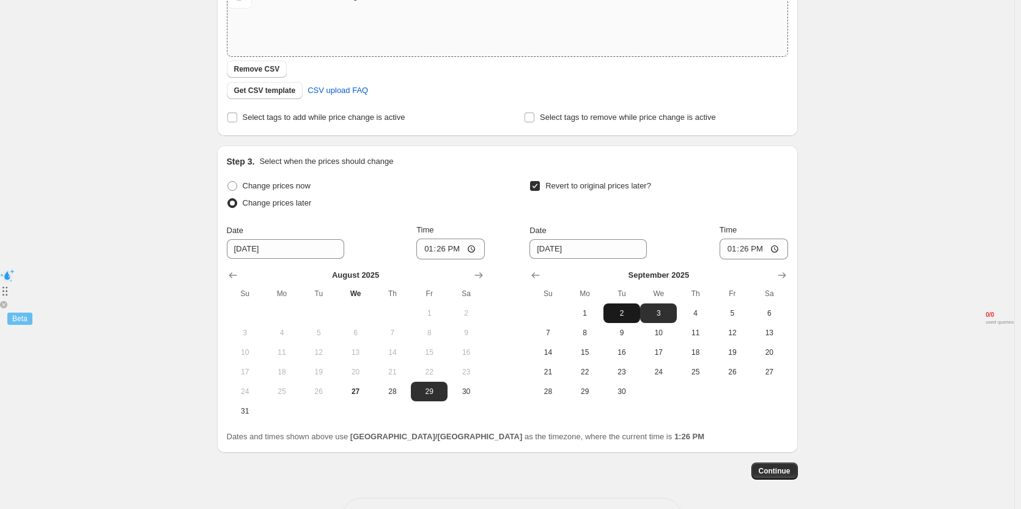
click at [624, 312] on span "2" at bounding box center [622, 313] width 27 height 10
type input "[DATE]"
click at [453, 247] on input "13:26" at bounding box center [451, 249] width 69 height 21
type input "10:45"
click at [752, 251] on input "13:26" at bounding box center [754, 249] width 69 height 21
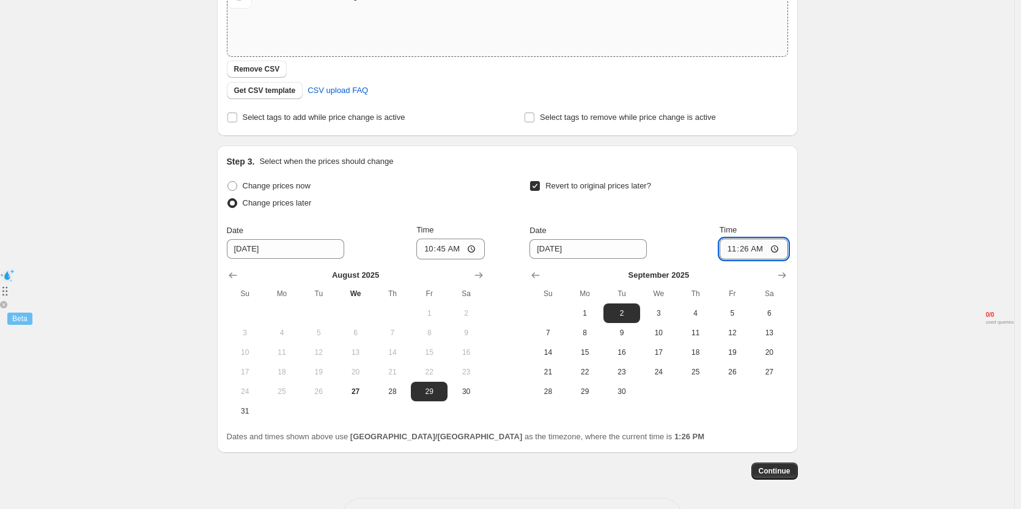
type input "11:00"
click at [737, 225] on span "Time" at bounding box center [728, 229] width 17 height 9
click at [755, 239] on input "11:00" at bounding box center [754, 249] width 69 height 21
click at [758, 206] on div "Revert to original prices later?" at bounding box center [659, 195] width 258 height 37
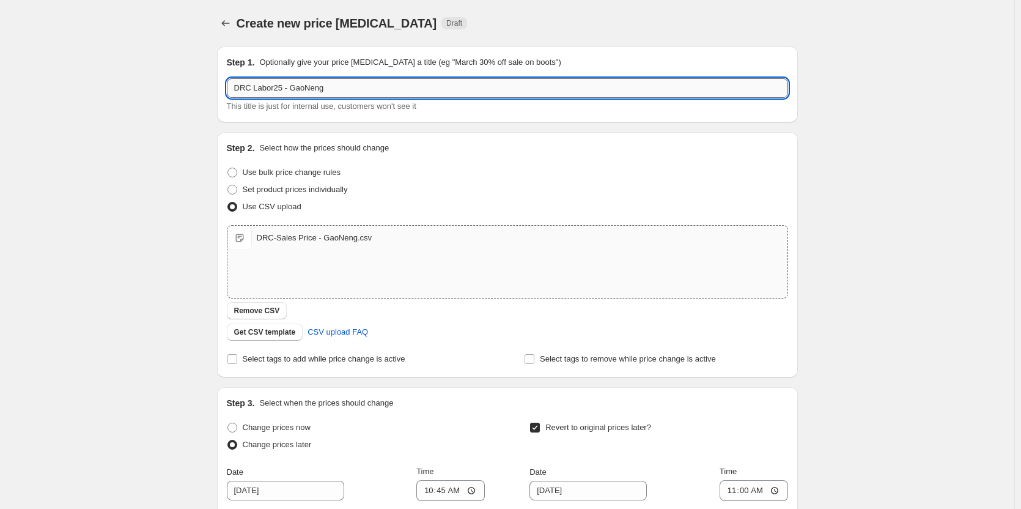
click at [380, 90] on input "DRC Labor25 - GaoNeng" at bounding box center [507, 88] width 561 height 20
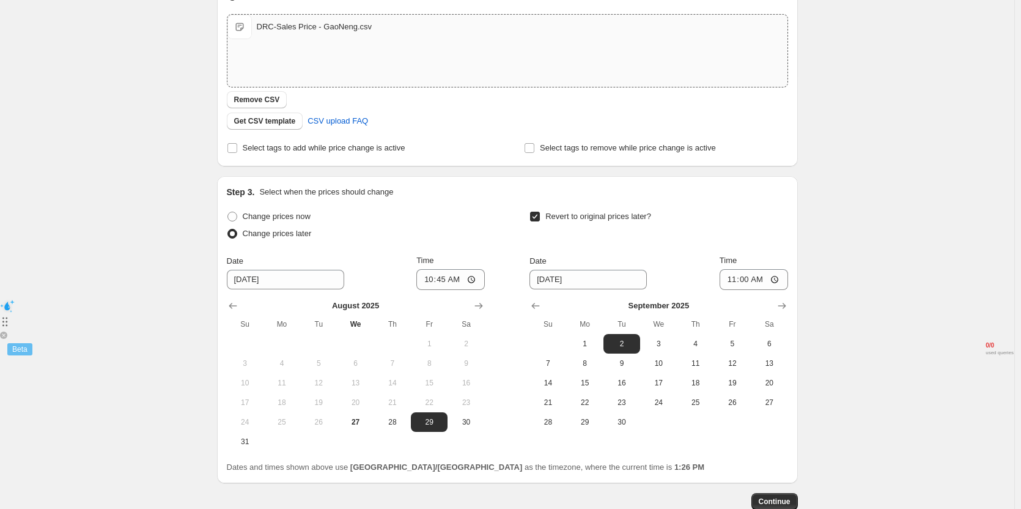
scroll to position [287, 0]
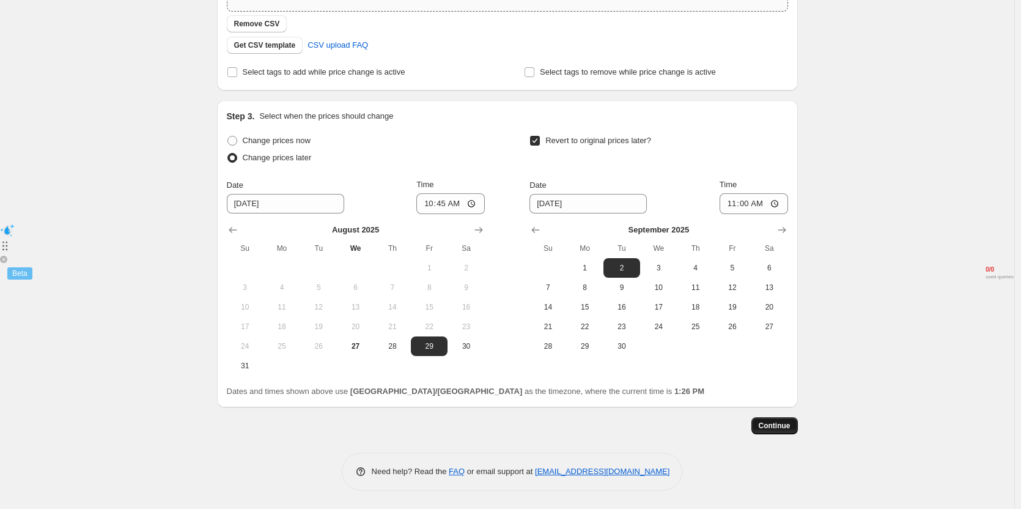
click at [776, 430] on span "Continue" at bounding box center [775, 426] width 32 height 10
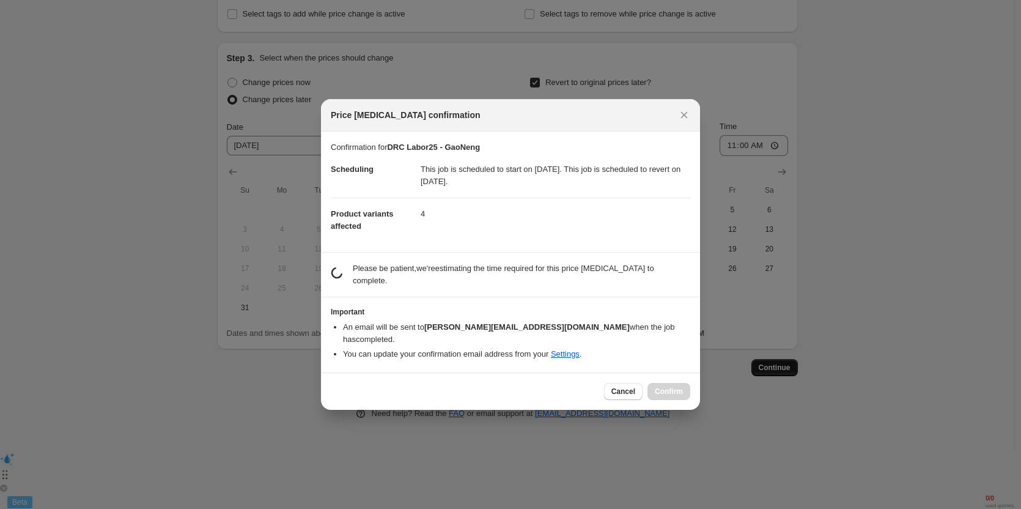
scroll to position [0, 0]
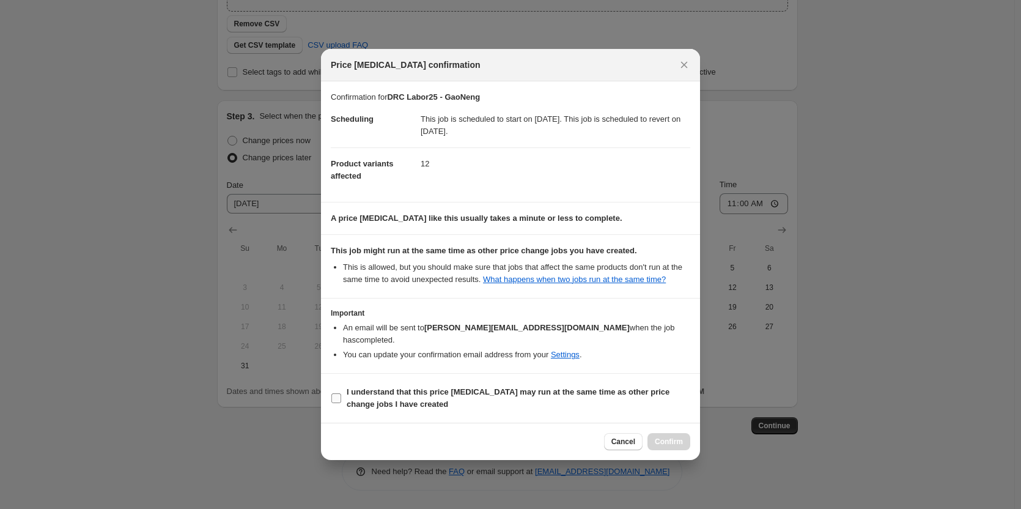
click at [406, 389] on b "I understand that this price [MEDICAL_DATA] may run at the same time as other p…" at bounding box center [508, 397] width 323 height 21
click at [341, 393] on input "I understand that this price [MEDICAL_DATA] may run at the same time as other p…" at bounding box center [337, 398] width 10 height 10
checkbox input "true"
click at [661, 437] on span "Confirm" at bounding box center [669, 442] width 28 height 10
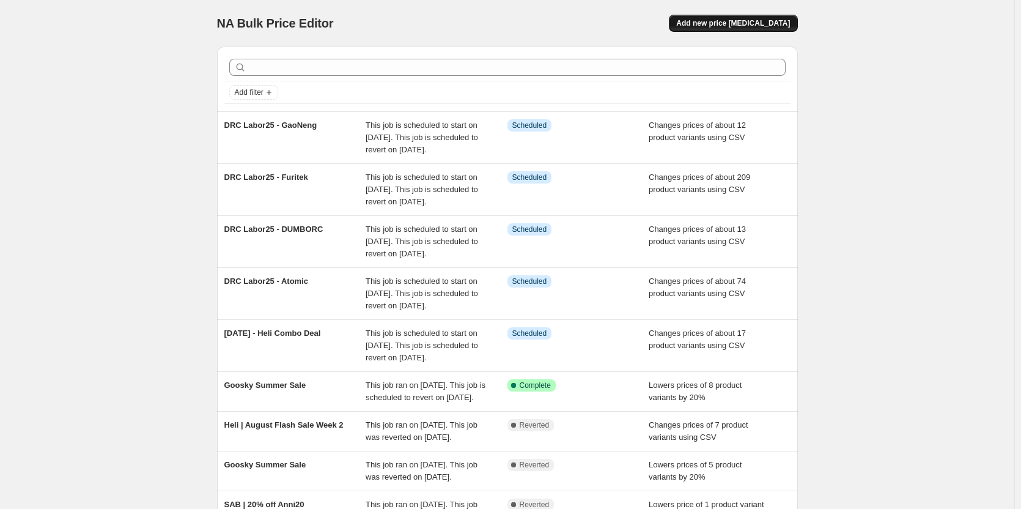
click at [742, 25] on span "Add new price [MEDICAL_DATA]" at bounding box center [733, 23] width 114 height 10
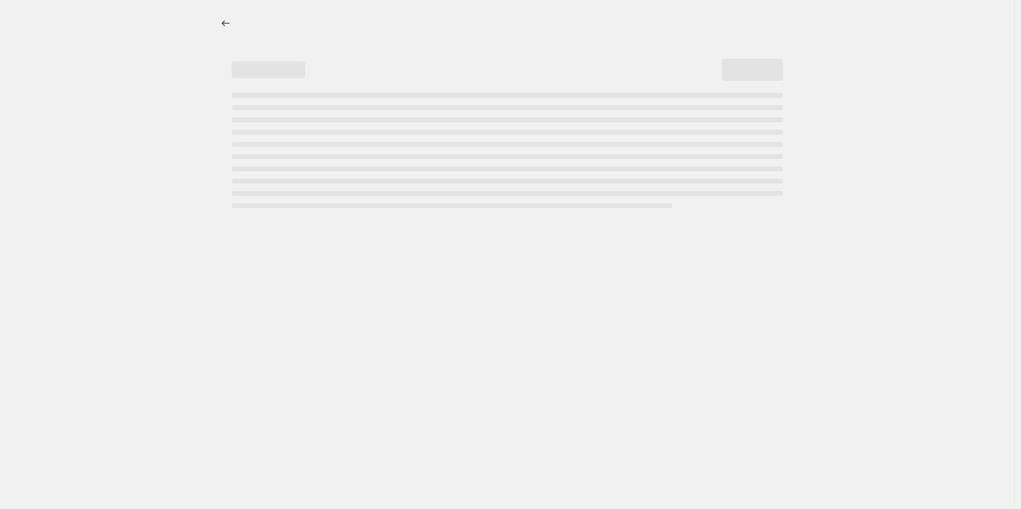
select select "percentage"
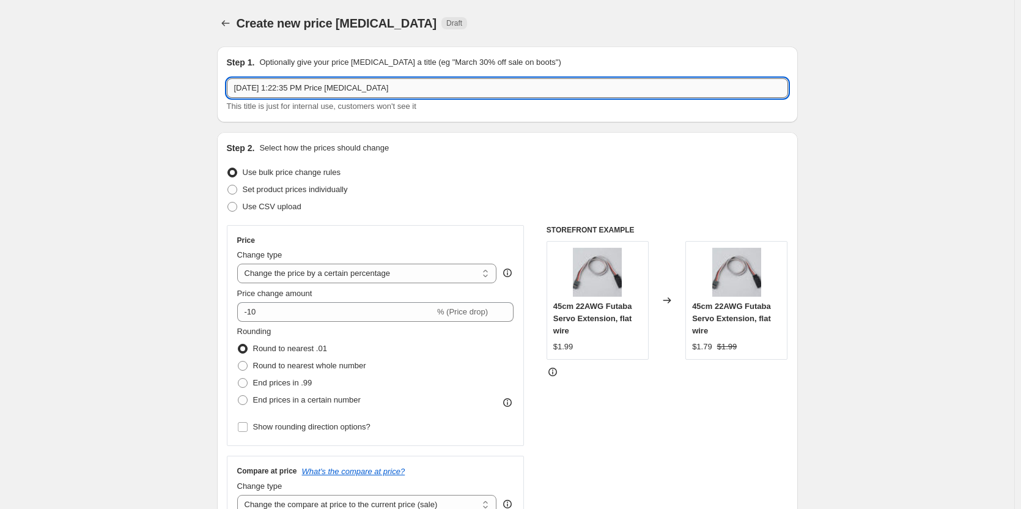
click at [324, 92] on input "Aug 27, 2025, 1:22:35 PM Price change job" at bounding box center [507, 88] width 561 height 20
paste input "G-Force"
click at [237, 89] on input "G-Force" at bounding box center [507, 88] width 561 height 20
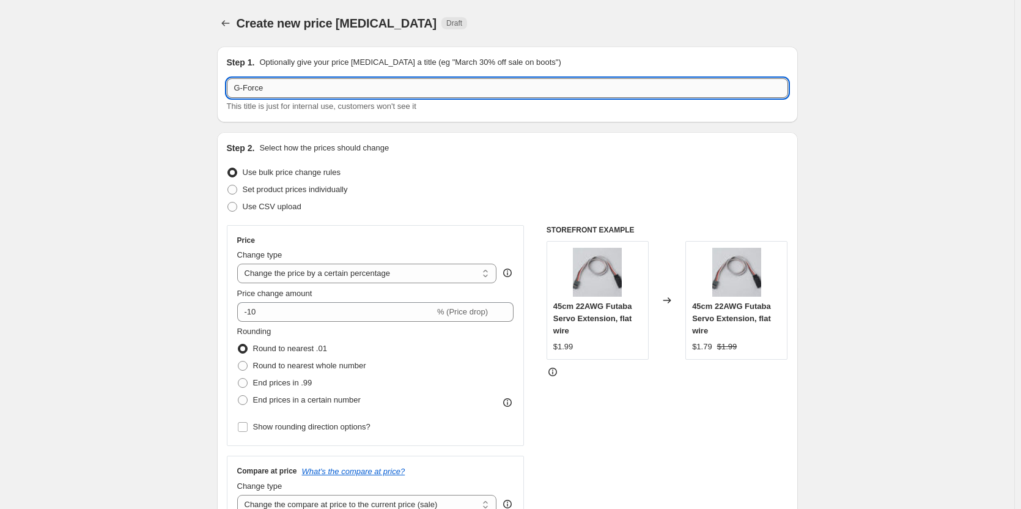
paste input "DRC Labor25 -"
type input "DRC Labor25 - G-Force"
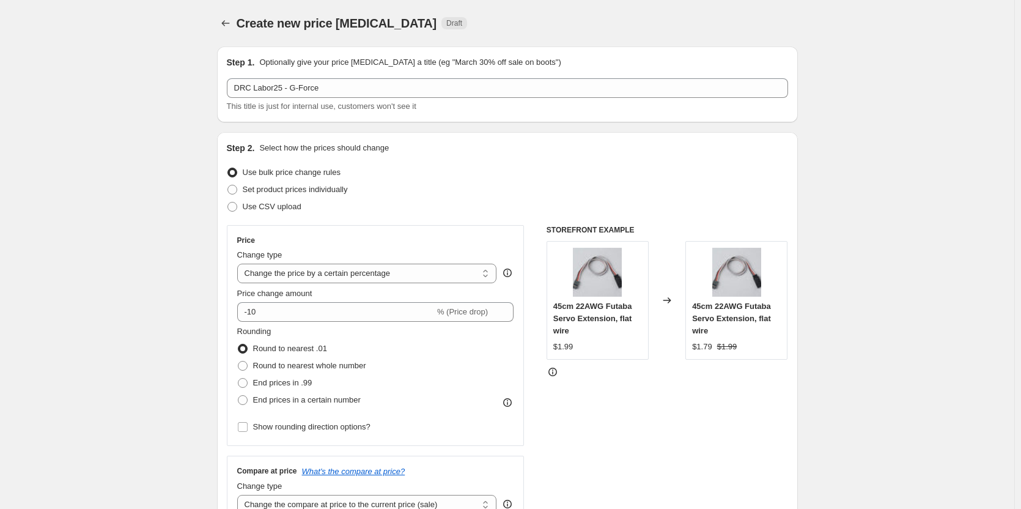
click at [227, 94] on div "Step 1. Optionally give your price change job a title (eg "March 30% off sale o…" at bounding box center [507, 84] width 581 height 76
click at [269, 199] on label "Use CSV upload" at bounding box center [264, 206] width 75 height 17
click at [228, 202] on input "Use CSV upload" at bounding box center [228, 202] width 1 height 1
radio input "true"
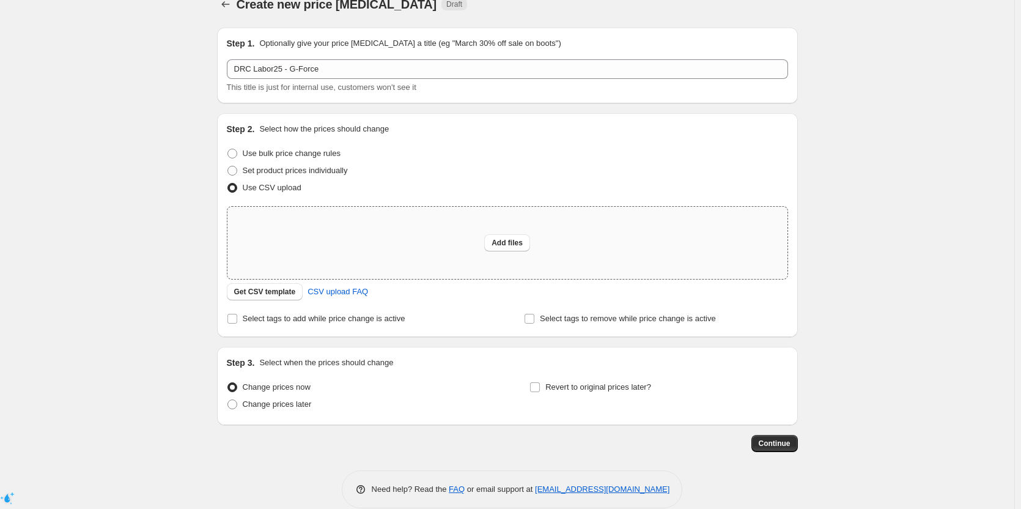
scroll to position [37, 0]
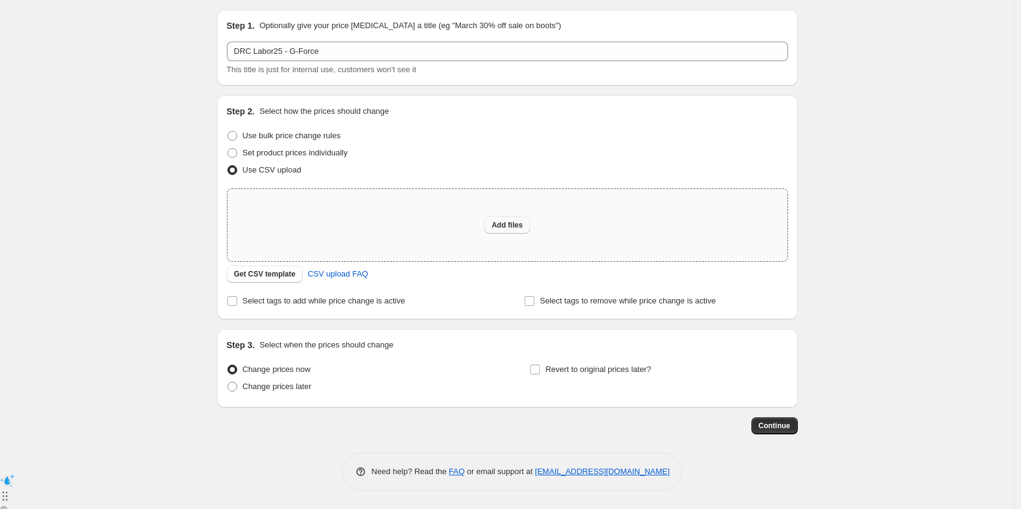
click at [505, 223] on span "Add files" at bounding box center [507, 225] width 31 height 10
type input "C:\fakepath\DRC-Sales Price - G-Force.csv"
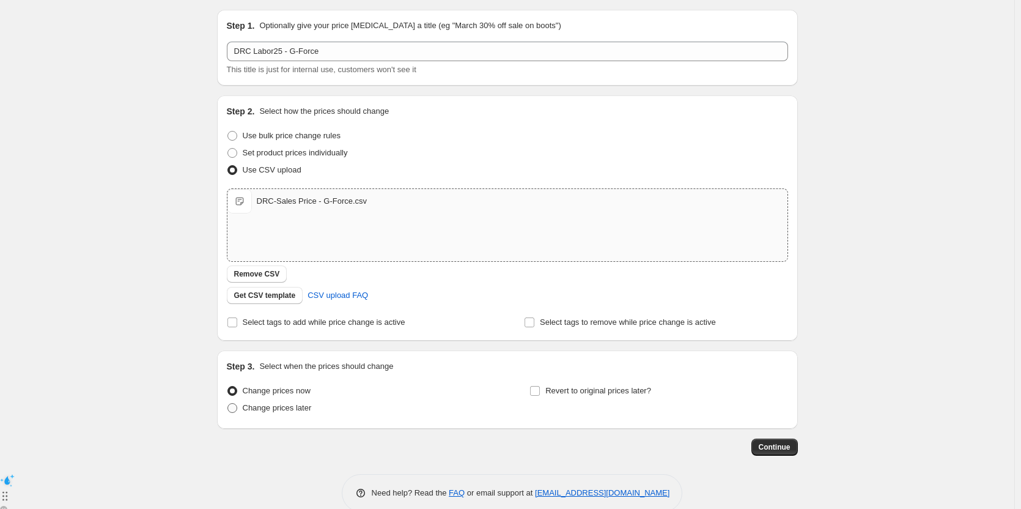
click at [284, 406] on span "Change prices later" at bounding box center [277, 407] width 69 height 9
click at [228, 404] on input "Change prices later" at bounding box center [228, 403] width 1 height 1
radio input "true"
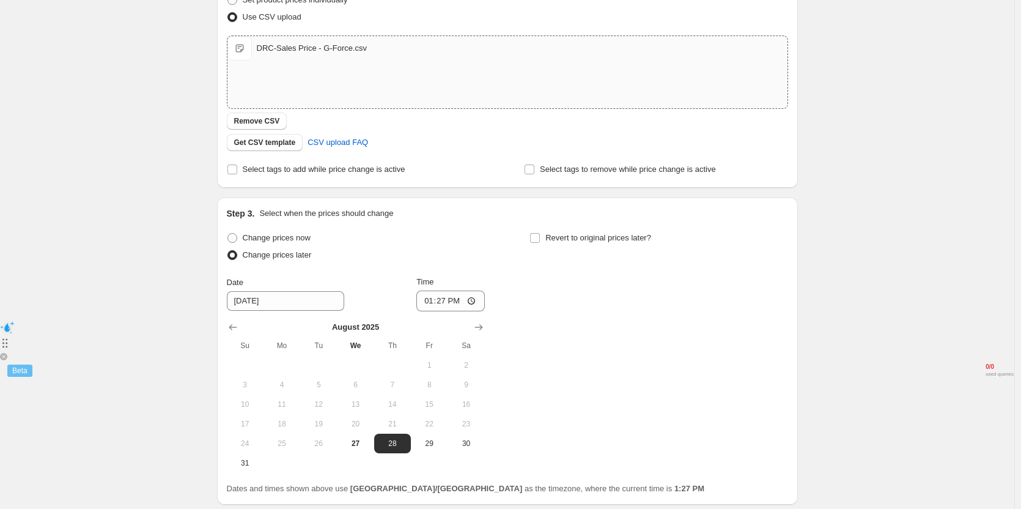
scroll to position [190, 0]
click at [537, 236] on input "Revert to original prices later?" at bounding box center [535, 237] width 10 height 10
checkbox input "true"
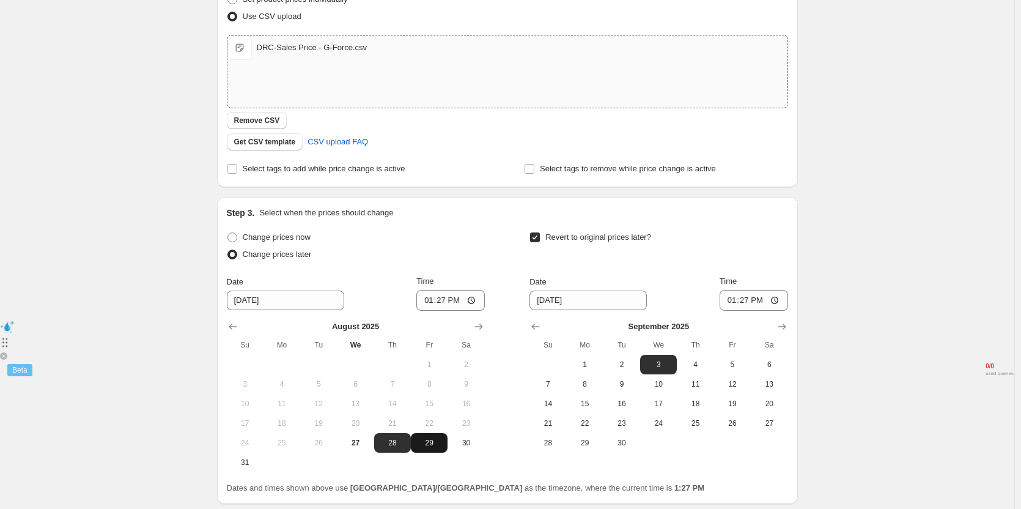
click at [428, 442] on span "29" at bounding box center [429, 443] width 27 height 10
type input "[DATE]"
click at [628, 366] on span "2" at bounding box center [622, 365] width 27 height 10
type input "[DATE]"
click at [447, 302] on input "13:27" at bounding box center [451, 300] width 69 height 21
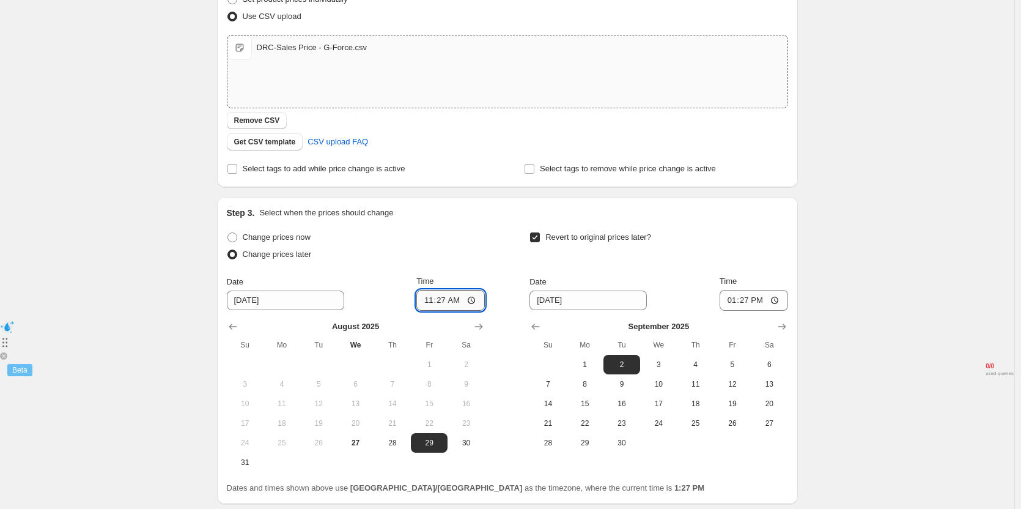
click at [447, 302] on input "11:27" at bounding box center [451, 300] width 69 height 21
type input "10:45"
click at [747, 302] on input "13:27" at bounding box center [754, 300] width 69 height 21
type input "11:00"
click at [761, 231] on div "Revert to original prices later?" at bounding box center [659, 247] width 258 height 37
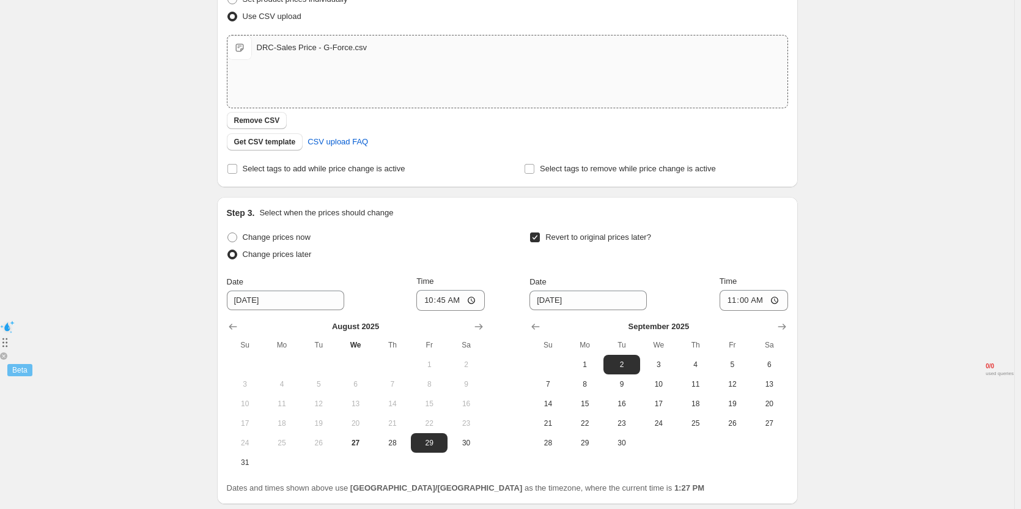
scroll to position [0, 0]
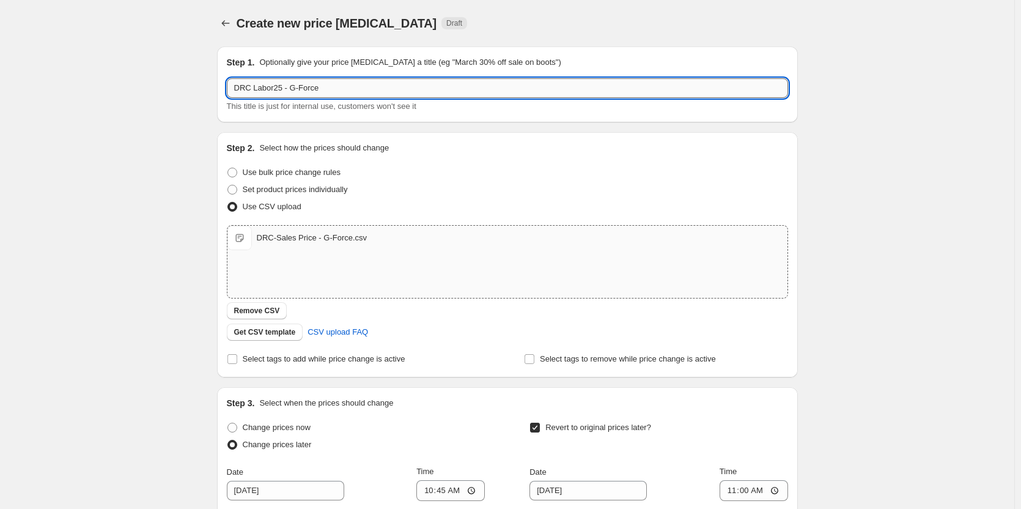
click at [341, 87] on input "DRC Labor25 - G-Force" at bounding box center [507, 88] width 561 height 20
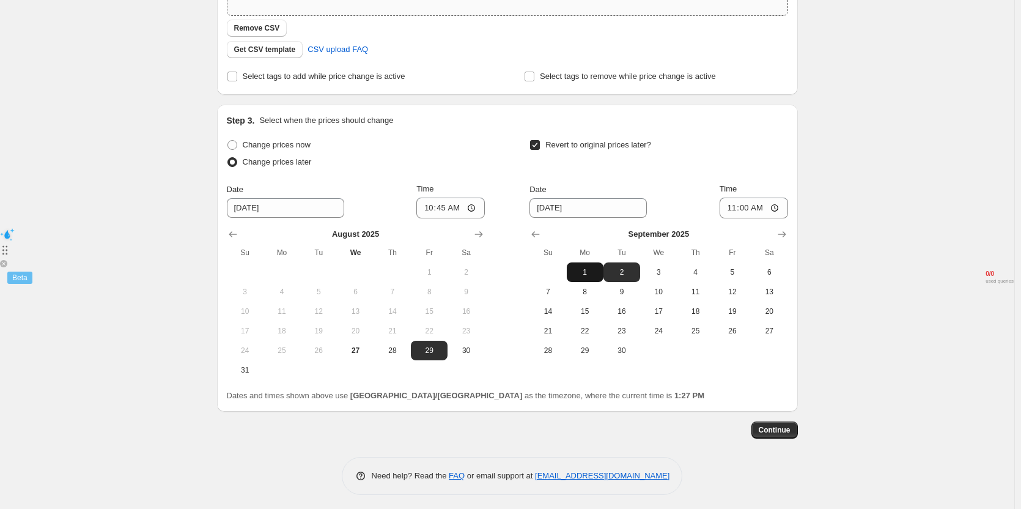
scroll to position [283, 0]
click at [774, 432] on span "Continue" at bounding box center [775, 429] width 32 height 10
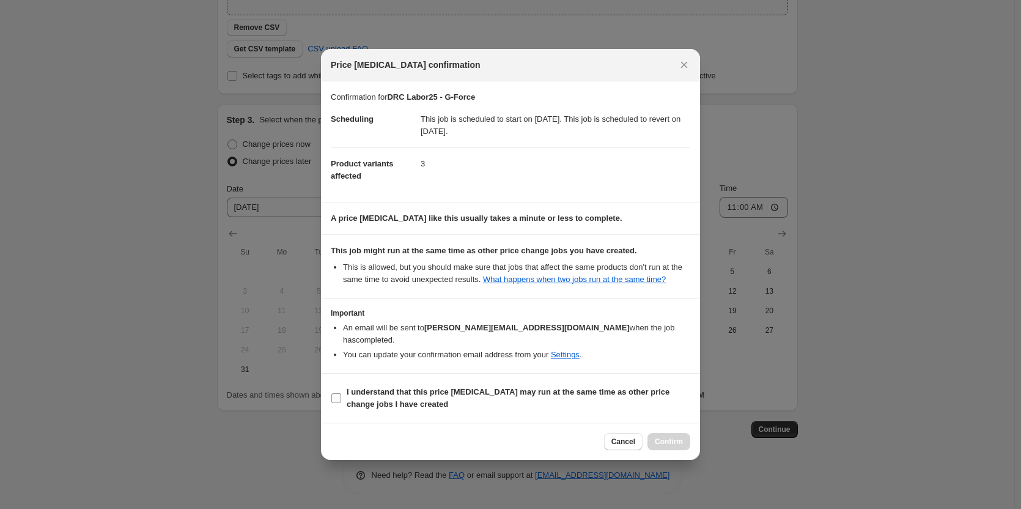
click at [412, 387] on b "I understand that this price [MEDICAL_DATA] may run at the same time as other p…" at bounding box center [508, 397] width 323 height 21
click at [341, 393] on input "I understand that this price [MEDICAL_DATA] may run at the same time as other p…" at bounding box center [337, 398] width 10 height 10
checkbox input "true"
click at [659, 437] on span "Confirm" at bounding box center [669, 442] width 28 height 10
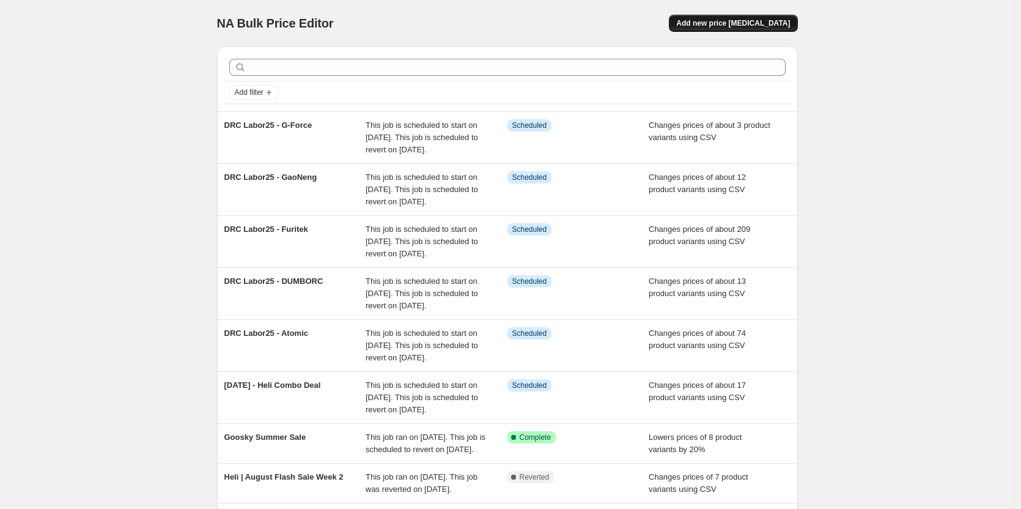
click at [724, 26] on span "Add new price [MEDICAL_DATA]" at bounding box center [733, 23] width 114 height 10
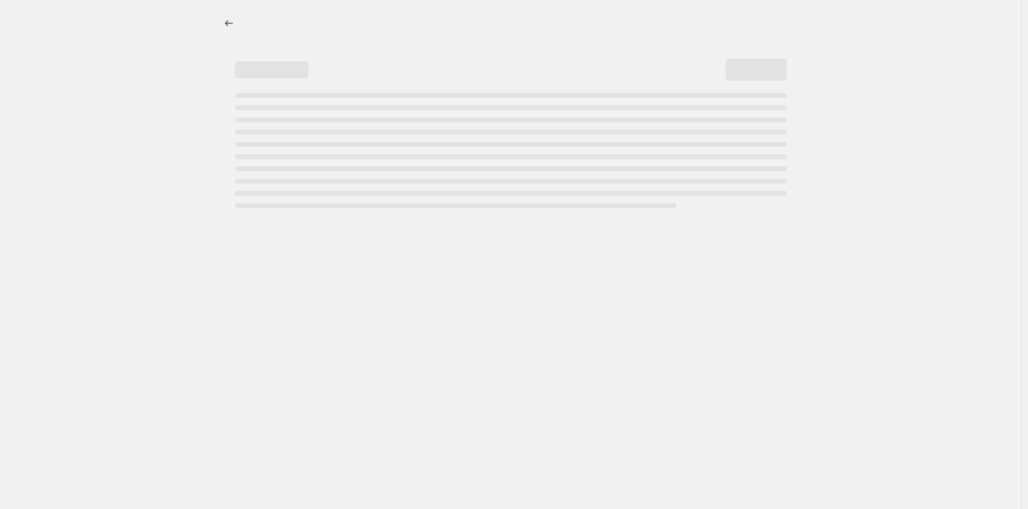
select select "percentage"
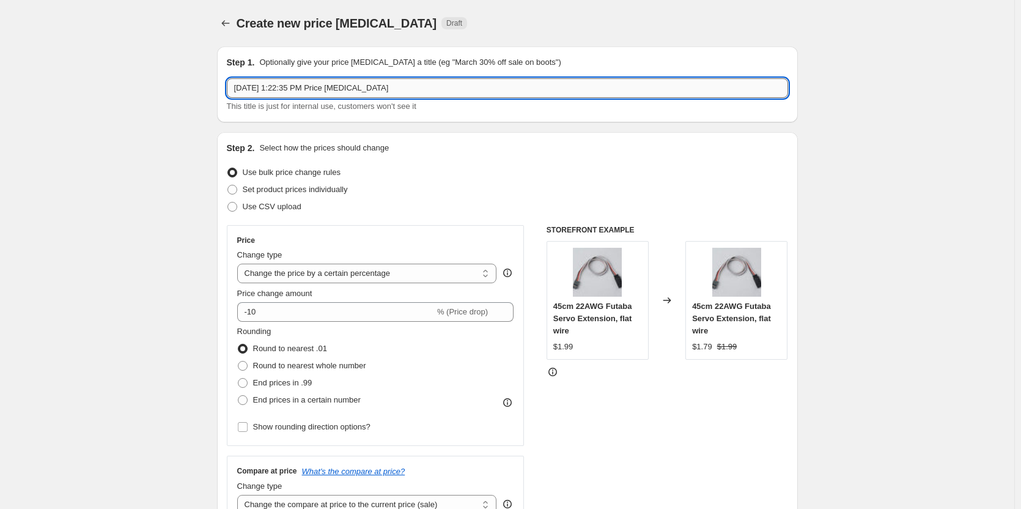
click at [276, 91] on input "Aug 27, 2025, 1:22:35 PM Price change job" at bounding box center [507, 88] width 561 height 20
paste input "GL Racing"
click at [238, 91] on input "GL Racing" at bounding box center [507, 88] width 561 height 20
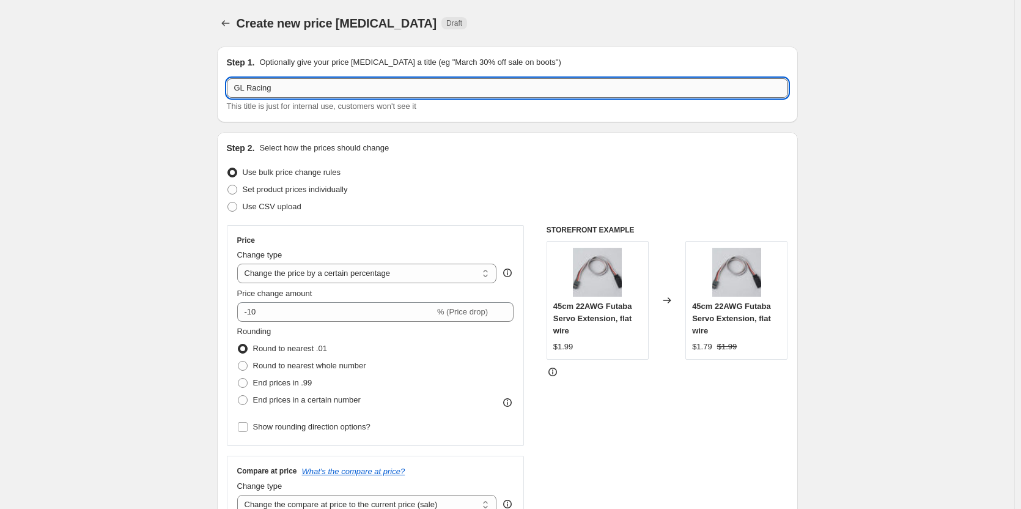
paste input "DRC Labor25 -"
type input "DRC Labor25 - GL Racing"
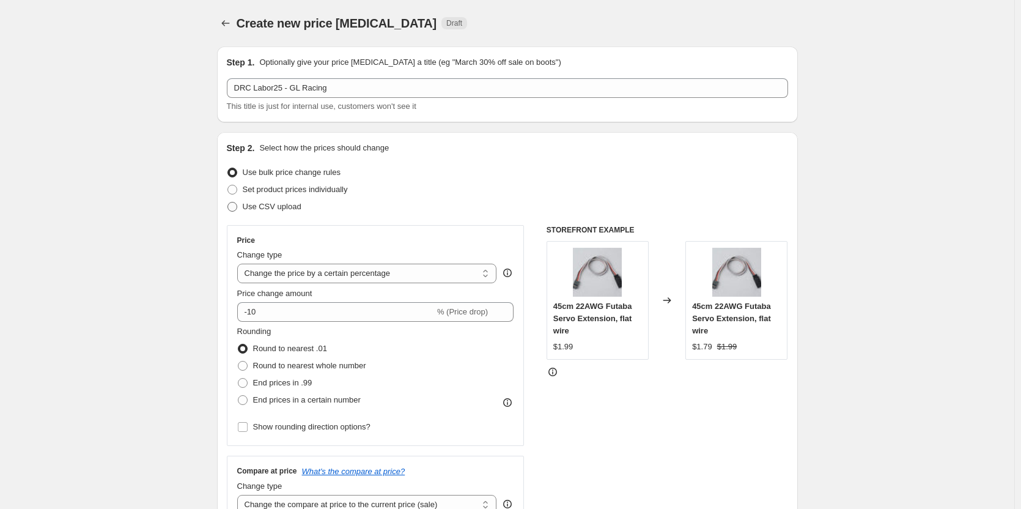
click at [265, 203] on span "Use CSV upload" at bounding box center [272, 206] width 59 height 9
click at [228, 202] on input "Use CSV upload" at bounding box center [228, 202] width 1 height 1
radio input "true"
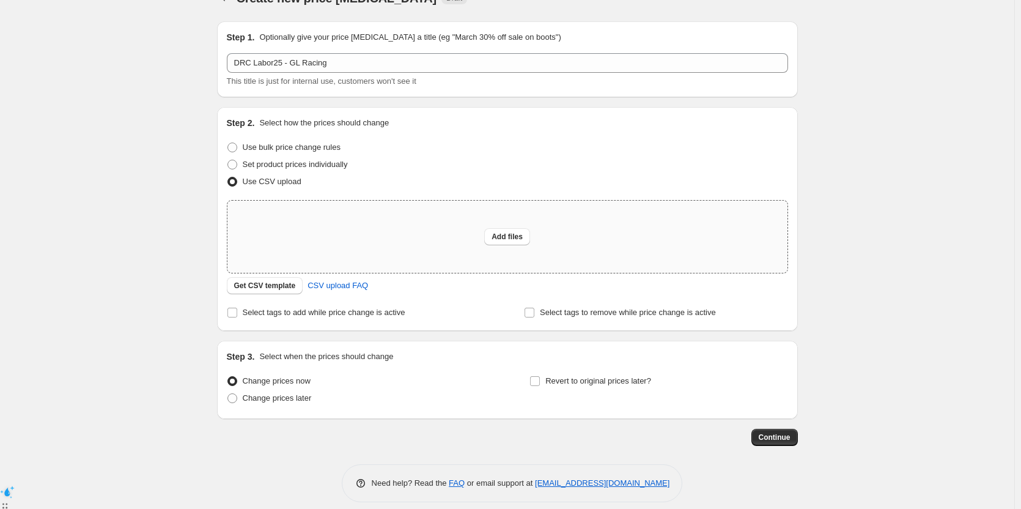
scroll to position [37, 0]
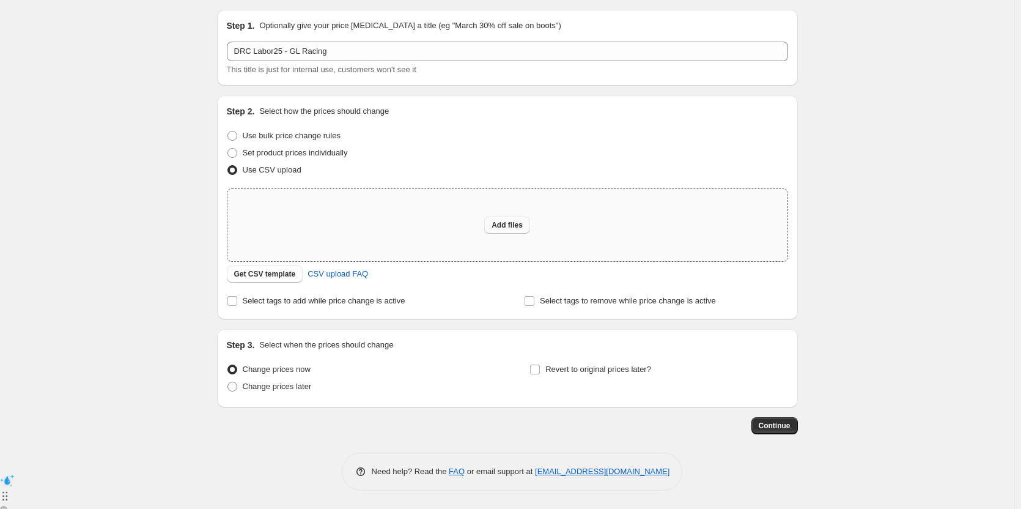
click at [513, 219] on button "Add files" at bounding box center [507, 225] width 46 height 17
type input "C:\fakepath\DRC-Sales Price - GL Racing.csv"
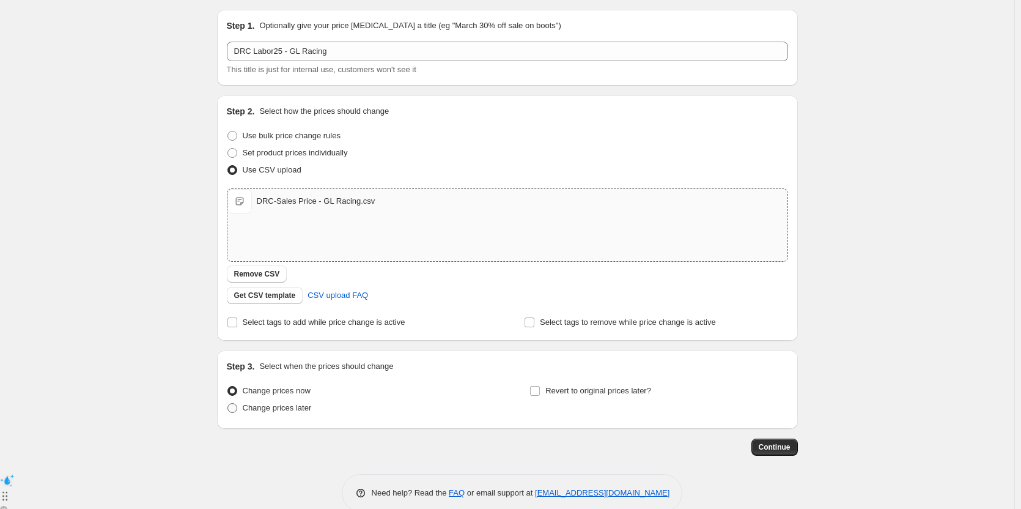
click at [277, 404] on span "Change prices later" at bounding box center [277, 407] width 69 height 9
click at [228, 404] on input "Change prices later" at bounding box center [228, 403] width 1 height 1
radio input "true"
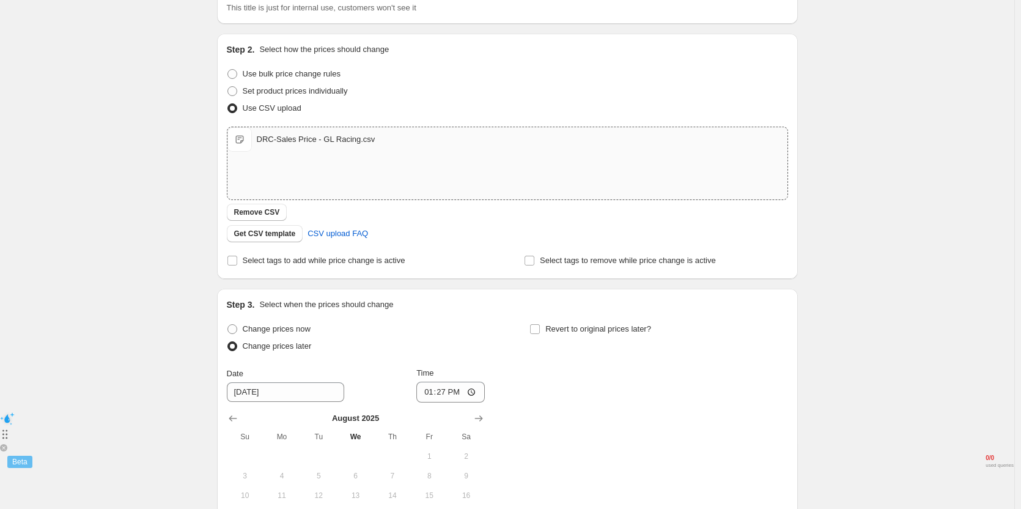
scroll to position [159, 0]
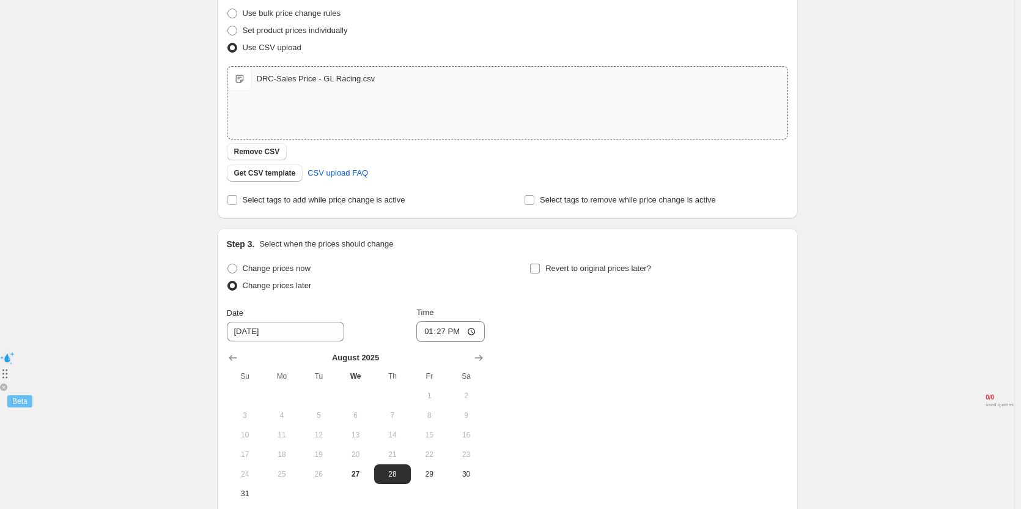
click at [535, 273] on input "Revert to original prices later?" at bounding box center [535, 269] width 10 height 10
checkbox input "true"
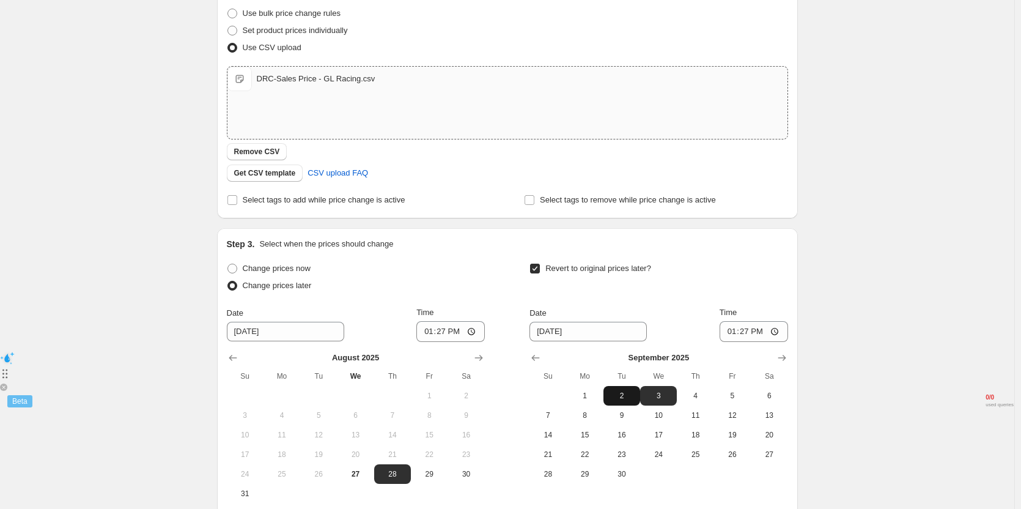
click at [617, 397] on span "2" at bounding box center [622, 396] width 27 height 10
type input "[DATE]"
click at [435, 470] on span "29" at bounding box center [429, 474] width 27 height 10
type input "[DATE]"
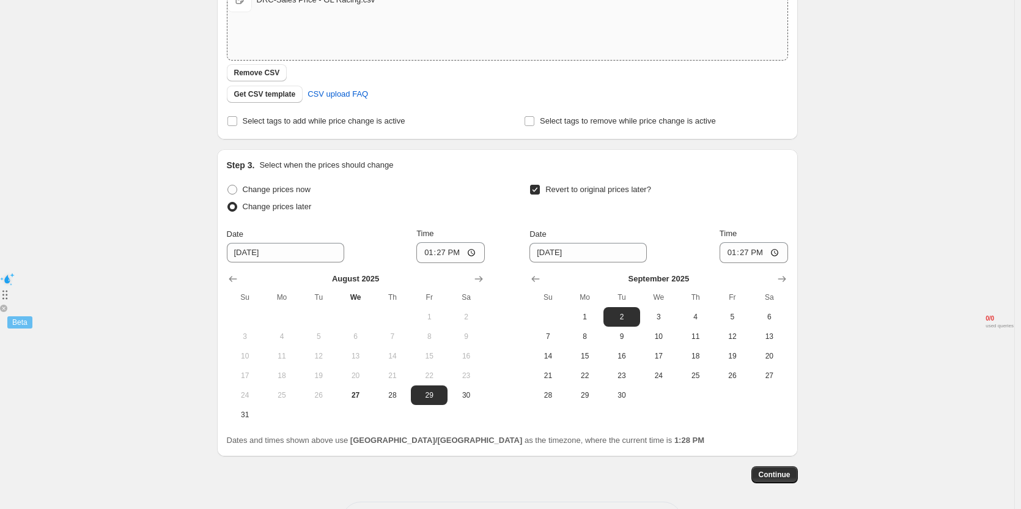
scroll to position [239, 0]
click at [446, 253] on input "13:27" at bounding box center [451, 252] width 69 height 21
type input "10:45"
click at [749, 254] on input "13:27" at bounding box center [754, 252] width 69 height 21
type input "11:00"
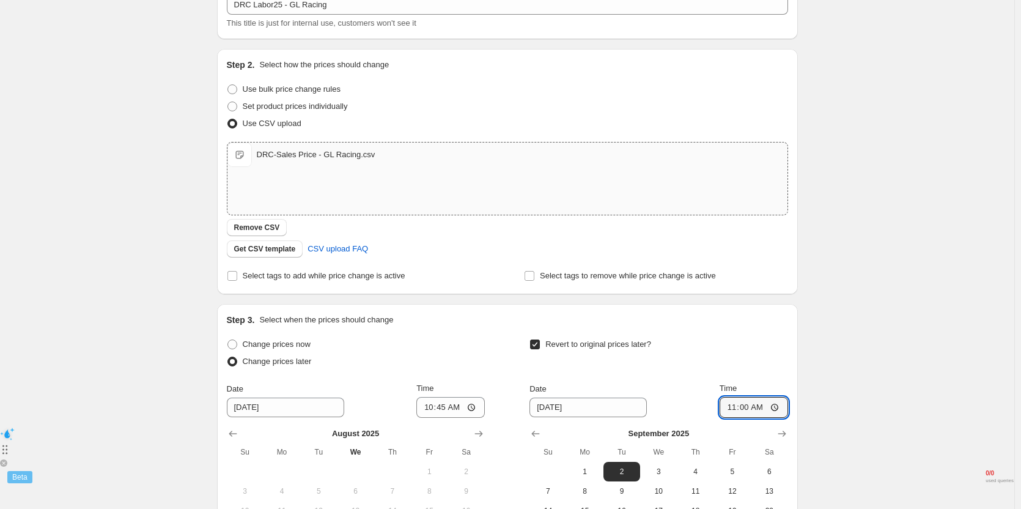
scroll to position [0, 0]
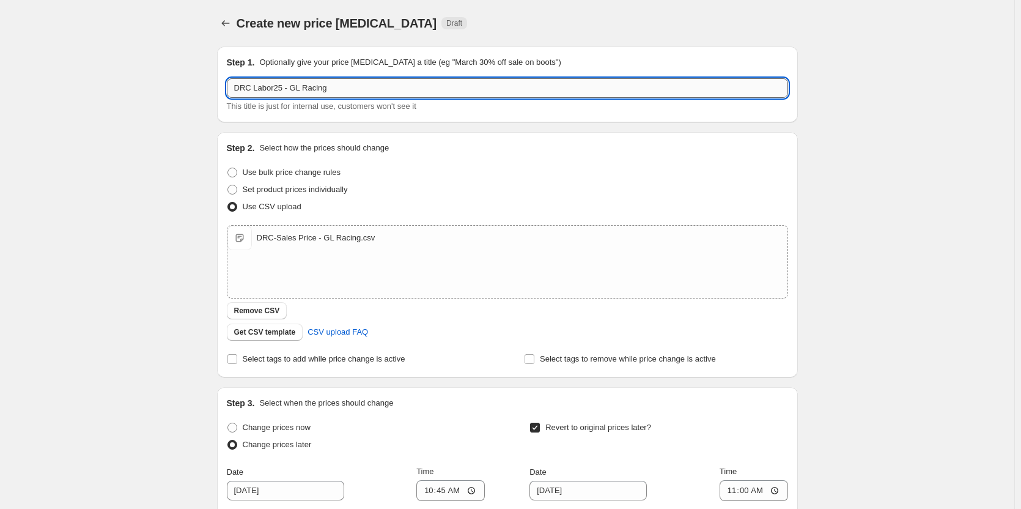
click at [325, 80] on input "DRC Labor25 - GL Racing" at bounding box center [507, 88] width 561 height 20
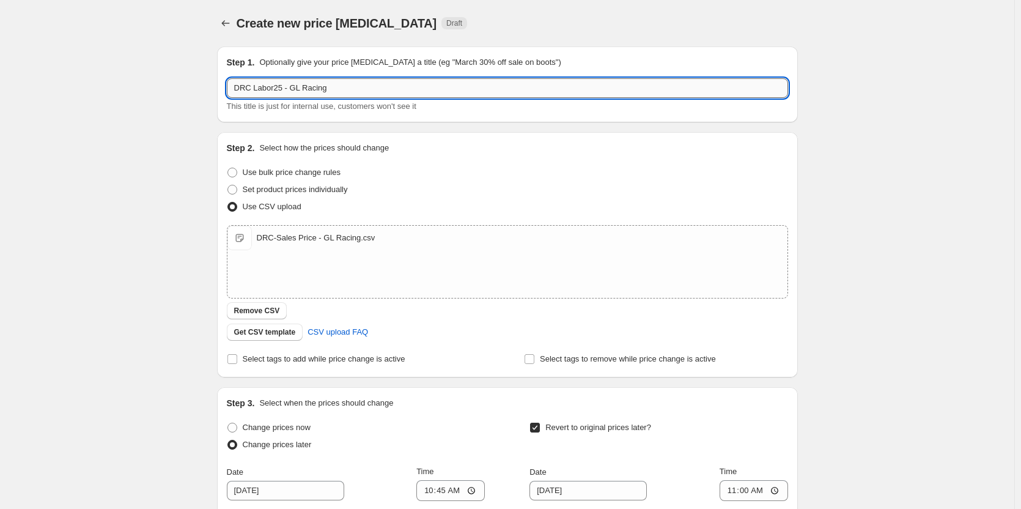
click at [325, 80] on input "DRC Labor25 - GL Racing" at bounding box center [507, 88] width 561 height 20
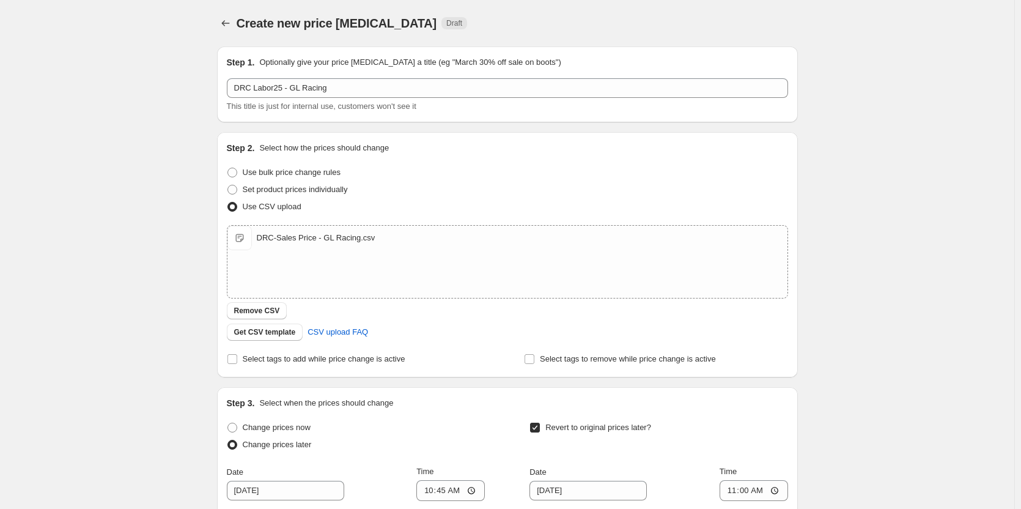
click at [230, 119] on div "Step 1. Optionally give your price change job a title (eg "March 30% off sale o…" at bounding box center [507, 84] width 581 height 76
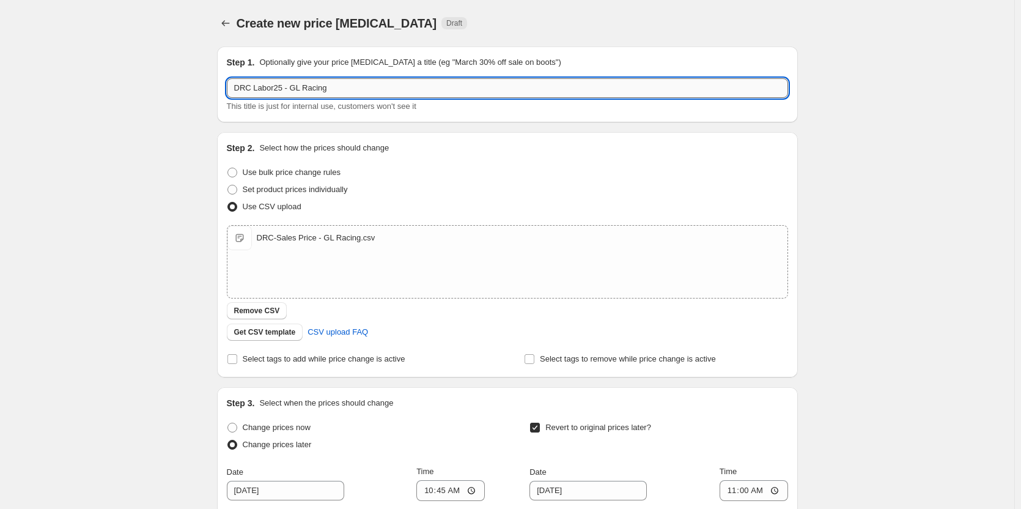
click at [257, 93] on input "DRC Labor25 - GL Racing" at bounding box center [507, 88] width 561 height 20
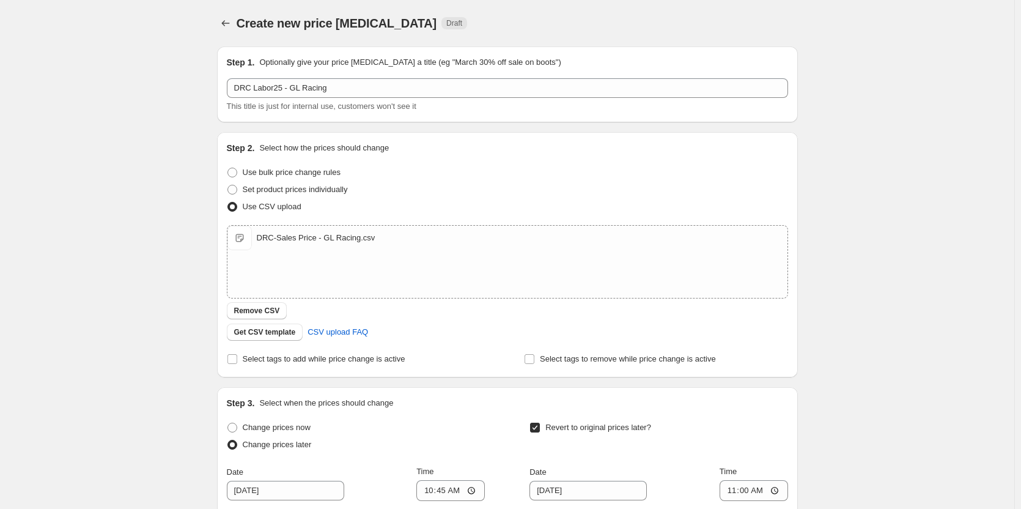
click at [217, 117] on div "Step 1. Optionally give your price change job a title (eg "March 30% off sale o…" at bounding box center [502, 379] width 591 height 684
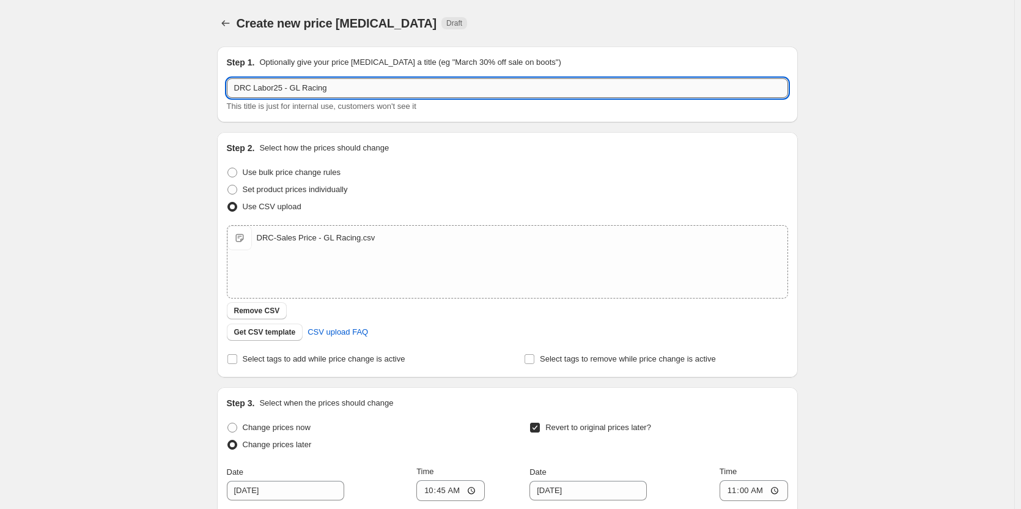
click at [248, 92] on input "DRC Labor25 - GL Racing" at bounding box center [507, 88] width 561 height 20
click at [229, 117] on div "Step 1. Optionally give your price change job a title (eg "March 30% off sale o…" at bounding box center [507, 84] width 581 height 76
click at [247, 89] on input "DRC Labor25 - GL Racing" at bounding box center [507, 88] width 561 height 20
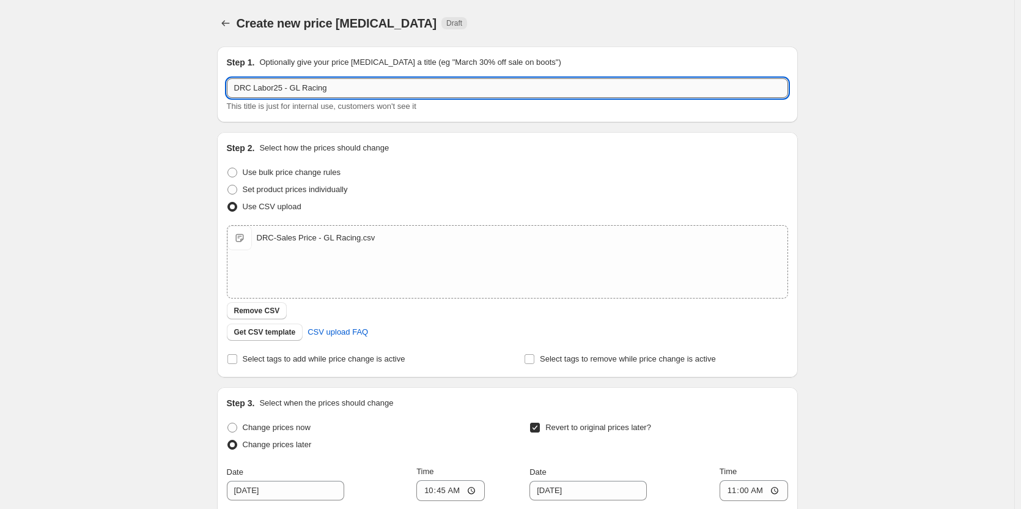
click at [247, 89] on input "DRC Labor25 - GL Racing" at bounding box center [507, 88] width 561 height 20
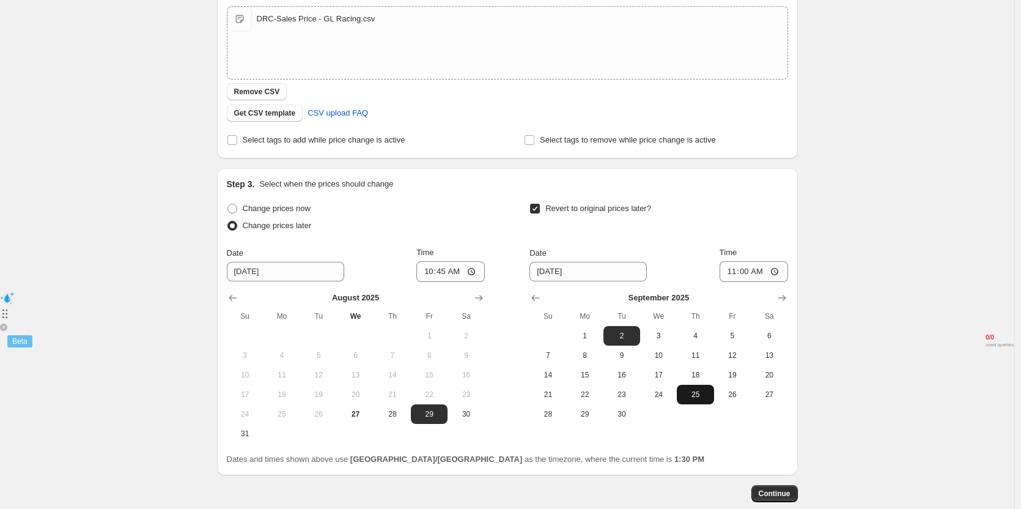
scroll to position [287, 0]
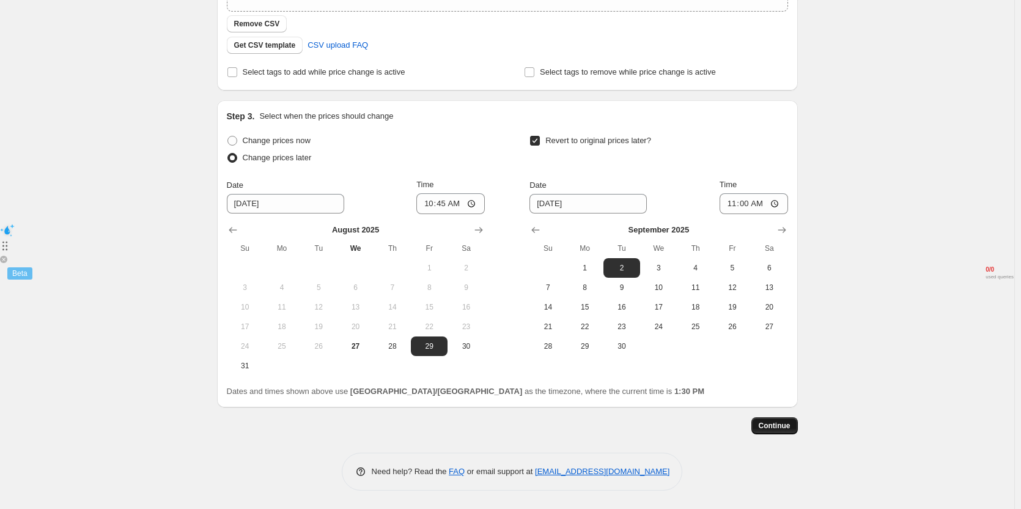
click at [776, 424] on span "Continue" at bounding box center [775, 426] width 32 height 10
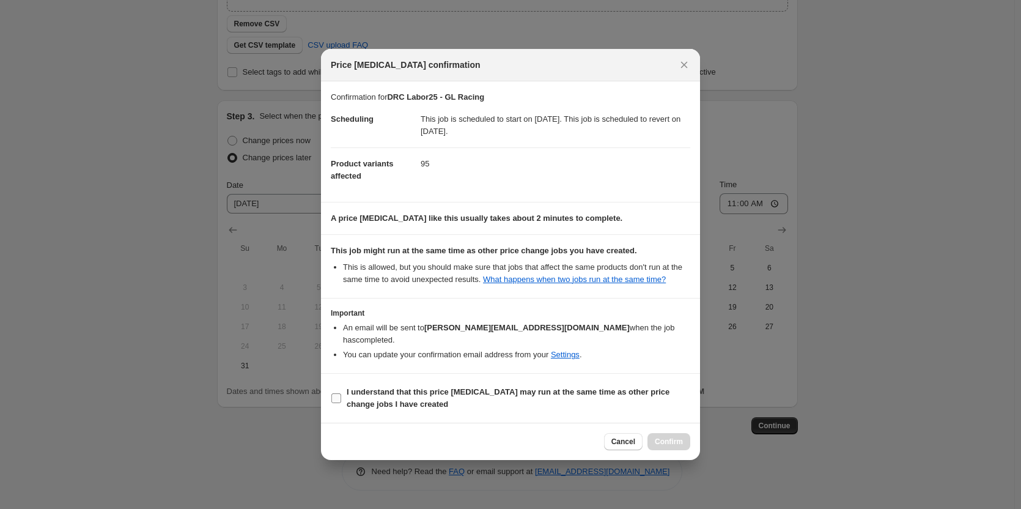
click at [388, 387] on b "I understand that this price [MEDICAL_DATA] may run at the same time as other p…" at bounding box center [508, 397] width 323 height 21
click at [341, 393] on input "I understand that this price [MEDICAL_DATA] may run at the same time as other p…" at bounding box center [337, 398] width 10 height 10
checkbox input "true"
click at [656, 437] on button "Confirm" at bounding box center [669, 441] width 43 height 17
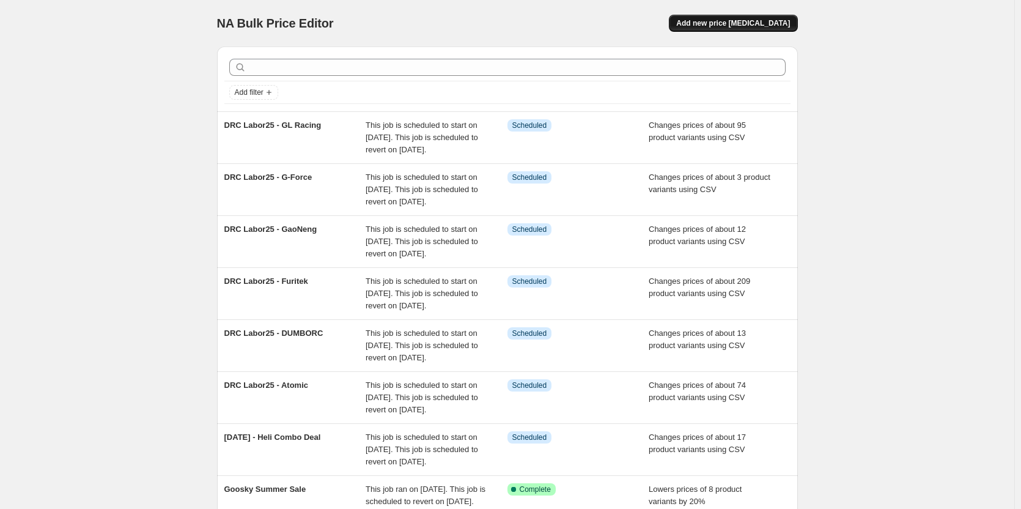
click at [749, 24] on span "Add new price [MEDICAL_DATA]" at bounding box center [733, 23] width 114 height 10
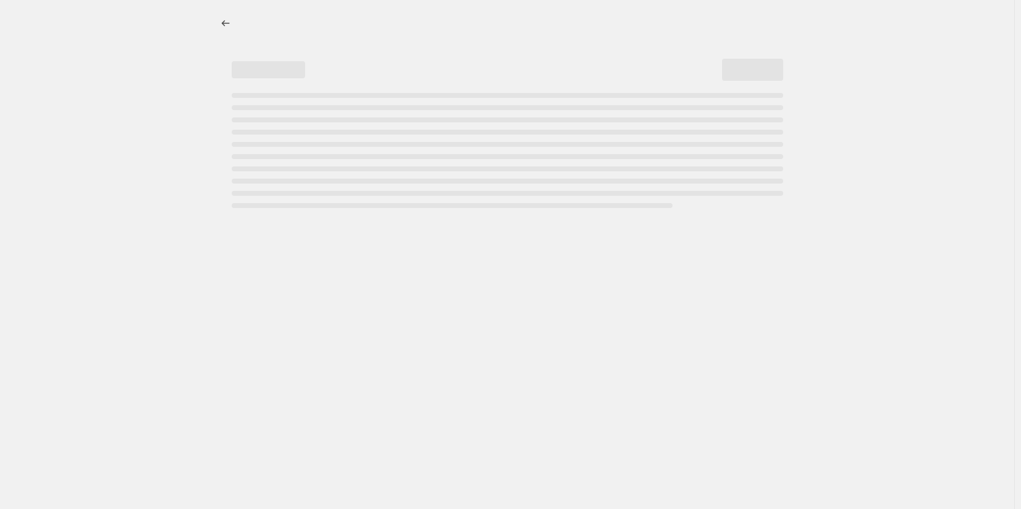
select select "percentage"
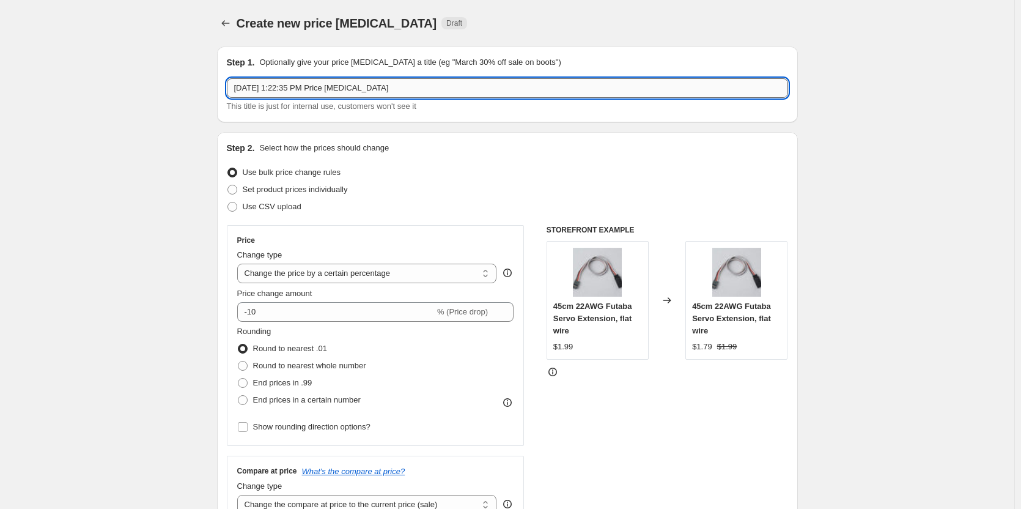
click at [314, 94] on input "Aug 27, 2025, 1:22:35 PM Price change job" at bounding box center [507, 88] width 561 height 20
paste input "DRC Labor25 -"
click at [496, 93] on input "DRC Labor25 -" at bounding box center [507, 88] width 561 height 20
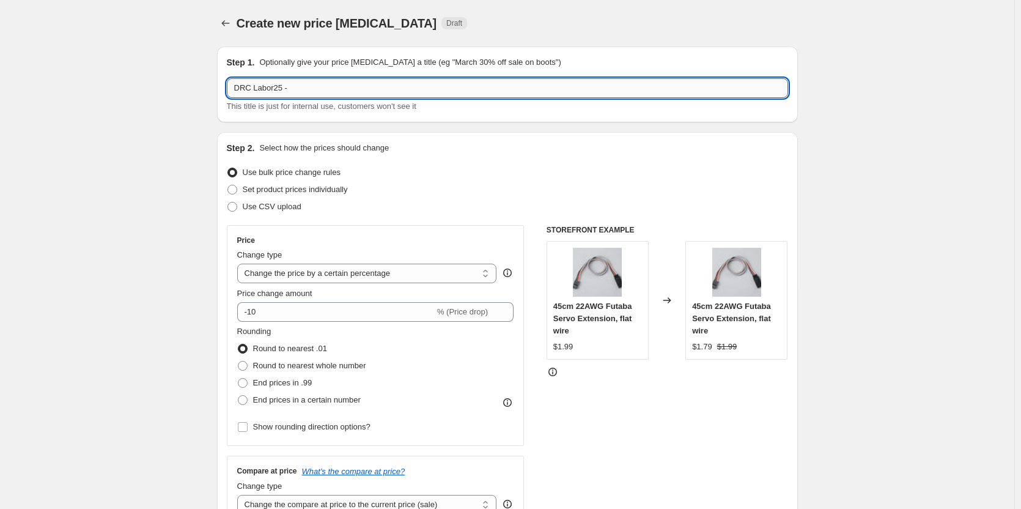
paste input "Hangar RC"
type input "DRC Labor25 - Hangar RC"
click at [258, 201] on span "Use CSV upload" at bounding box center [272, 207] width 59 height 12
click at [228, 202] on input "Use CSV upload" at bounding box center [228, 202] width 1 height 1
radio input "true"
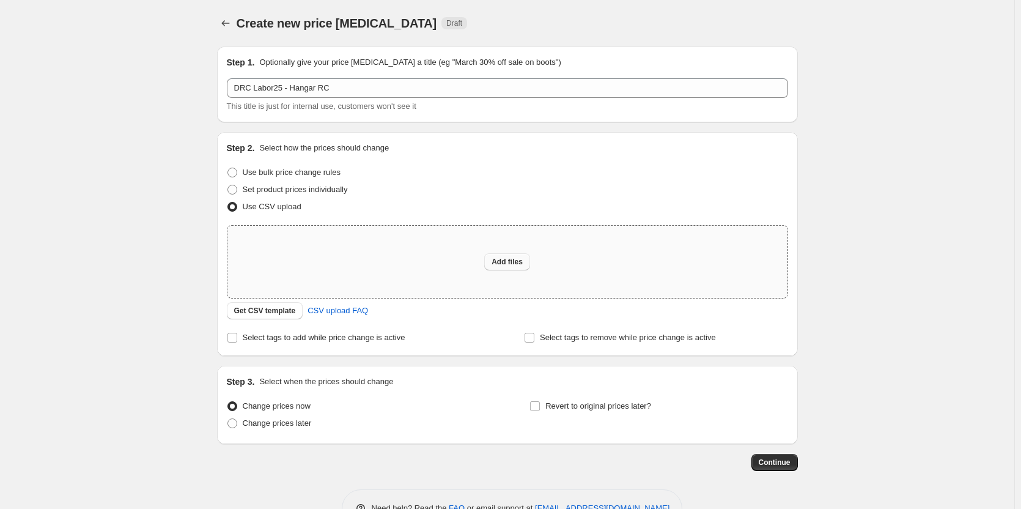
click at [517, 263] on span "Add files" at bounding box center [507, 262] width 31 height 10
type input "C:\fakepath\DRC-Sales Price - Hangar RC.csv"
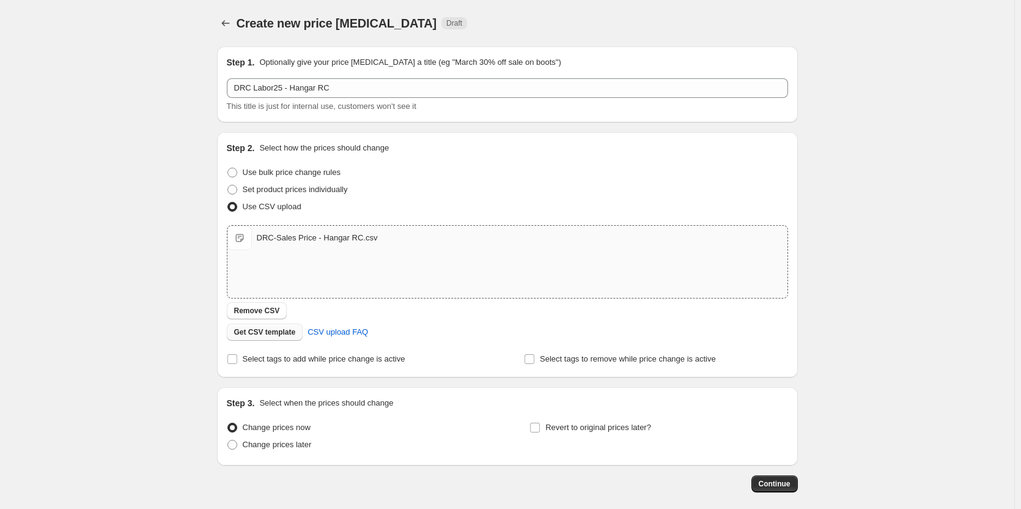
scroll to position [58, 0]
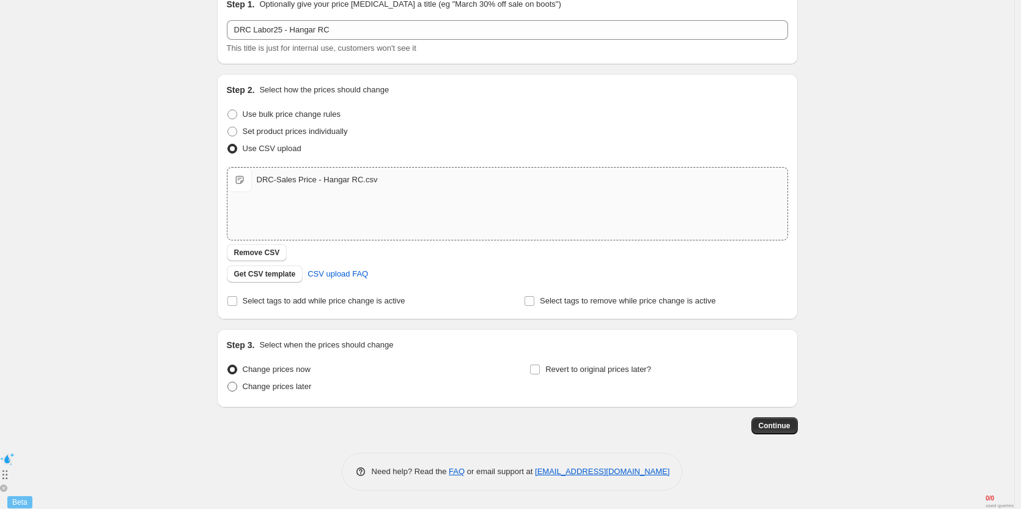
click at [275, 385] on span "Change prices later" at bounding box center [277, 386] width 69 height 9
click at [228, 382] on input "Change prices later" at bounding box center [228, 382] width 1 height 1
radio input "true"
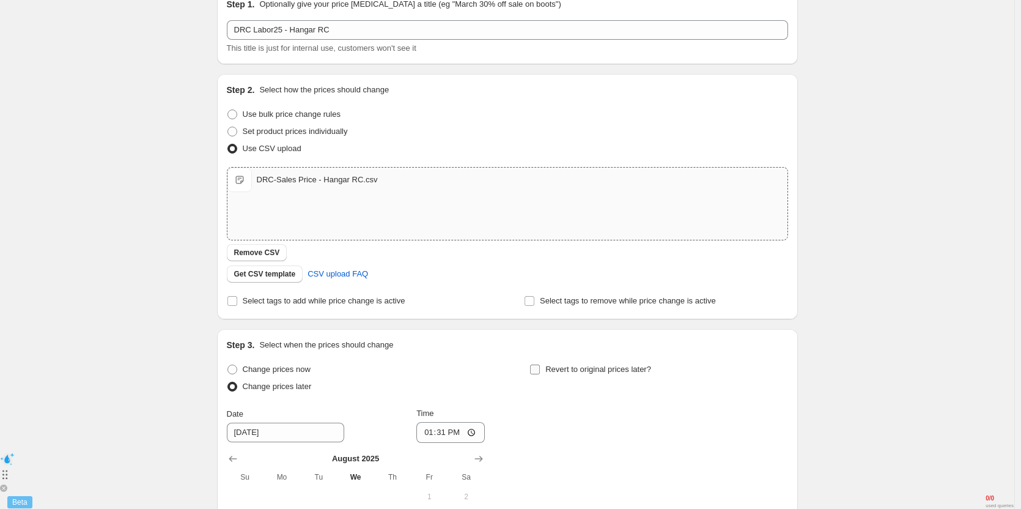
click at [539, 374] on input "Revert to original prices later?" at bounding box center [535, 370] width 10 height 10
checkbox input "true"
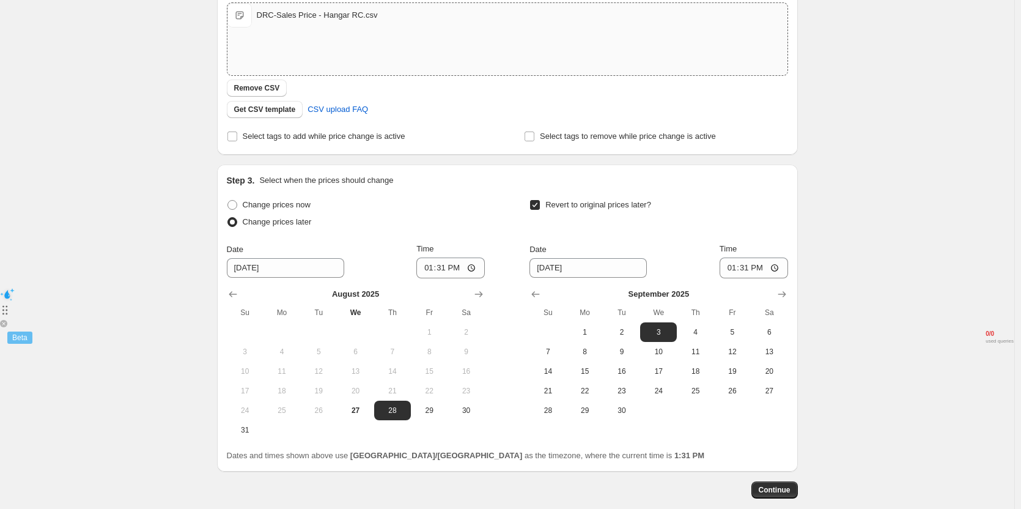
scroll to position [242, 0]
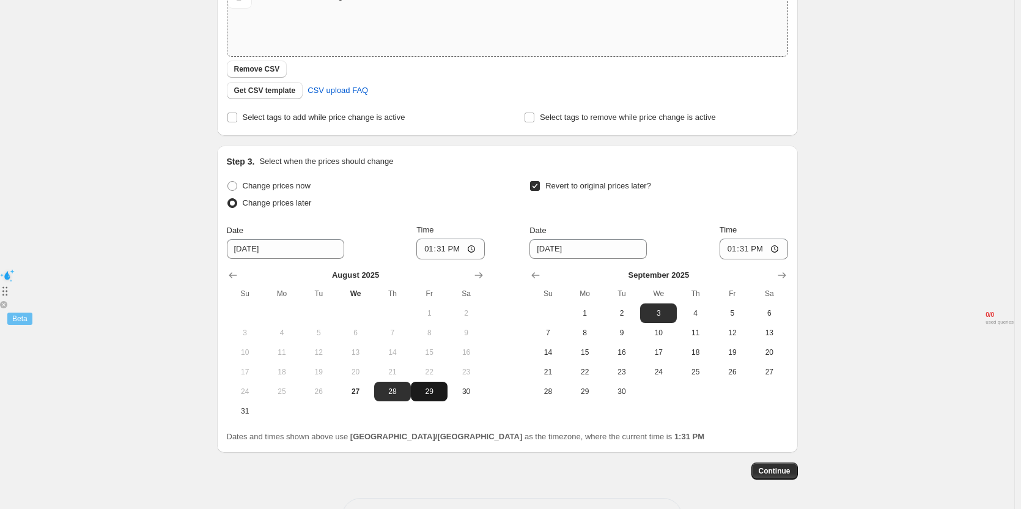
click at [434, 395] on span "29" at bounding box center [429, 392] width 27 height 10
type input "[DATE]"
click at [444, 249] on input "13:31" at bounding box center [451, 249] width 69 height 21
type input "10:45"
click at [624, 314] on span "2" at bounding box center [622, 313] width 27 height 10
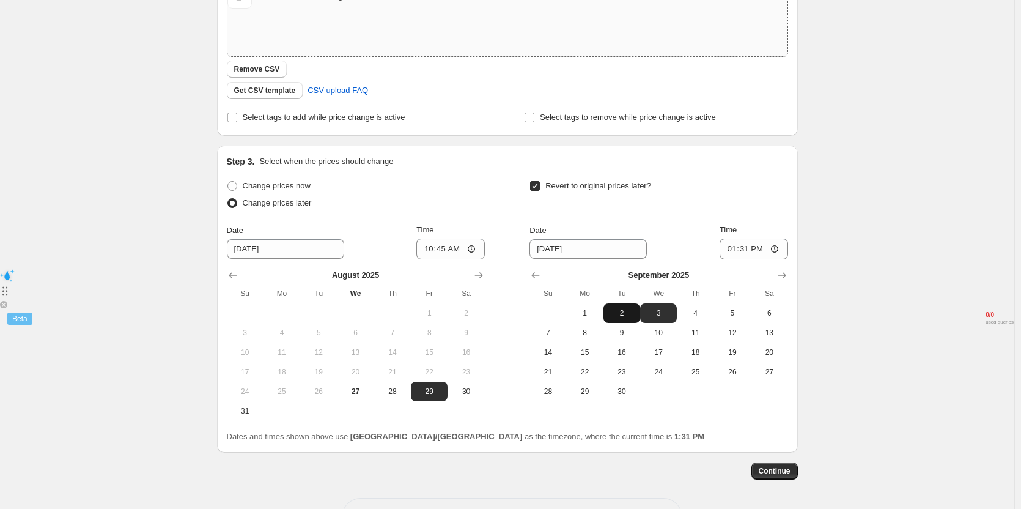
type input "[DATE]"
click at [748, 251] on input "13:31" at bounding box center [754, 249] width 69 height 21
type input "11:00"
click at [769, 207] on div "Revert to original prices later?" at bounding box center [659, 195] width 258 height 37
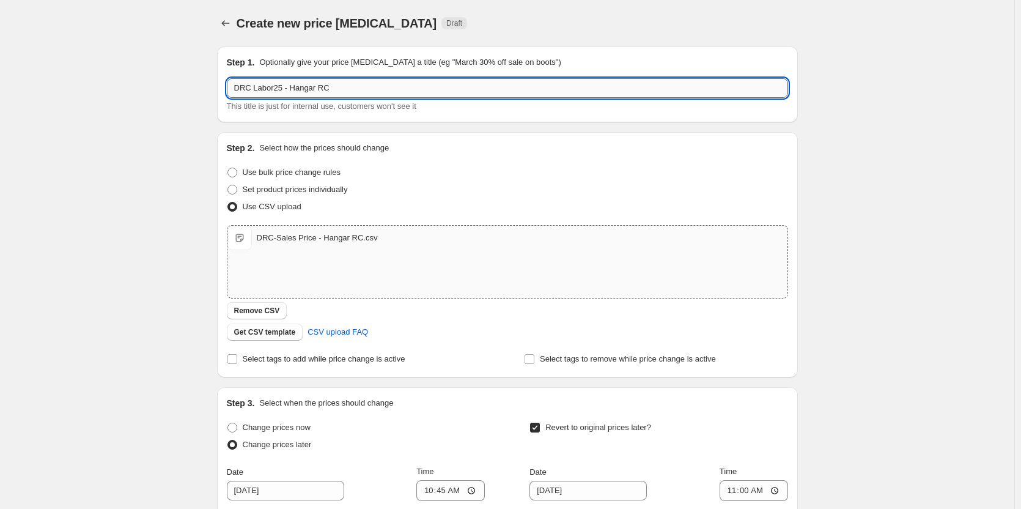
click at [347, 91] on input "DRC Labor25 - Hangar RC" at bounding box center [507, 88] width 561 height 20
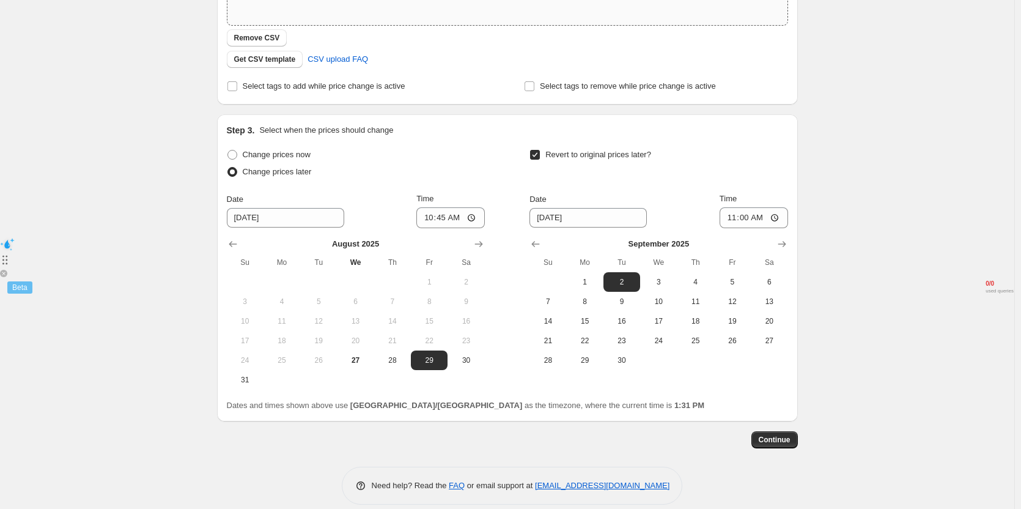
scroll to position [287, 0]
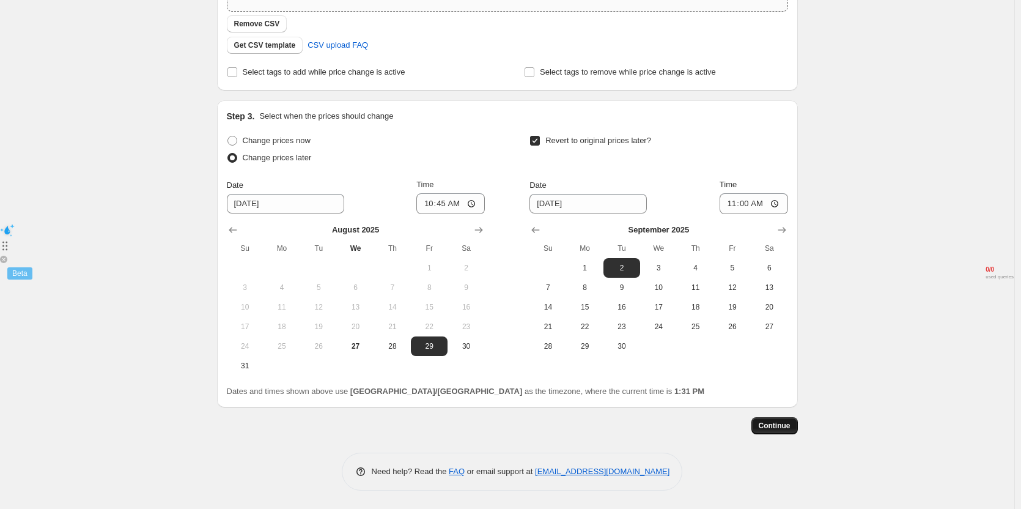
click at [774, 427] on span "Continue" at bounding box center [775, 426] width 32 height 10
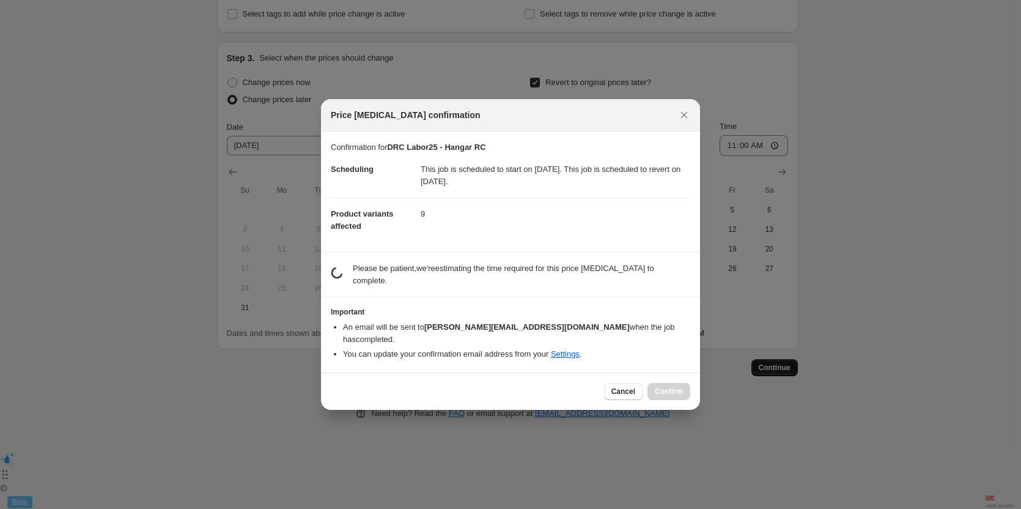
scroll to position [0, 0]
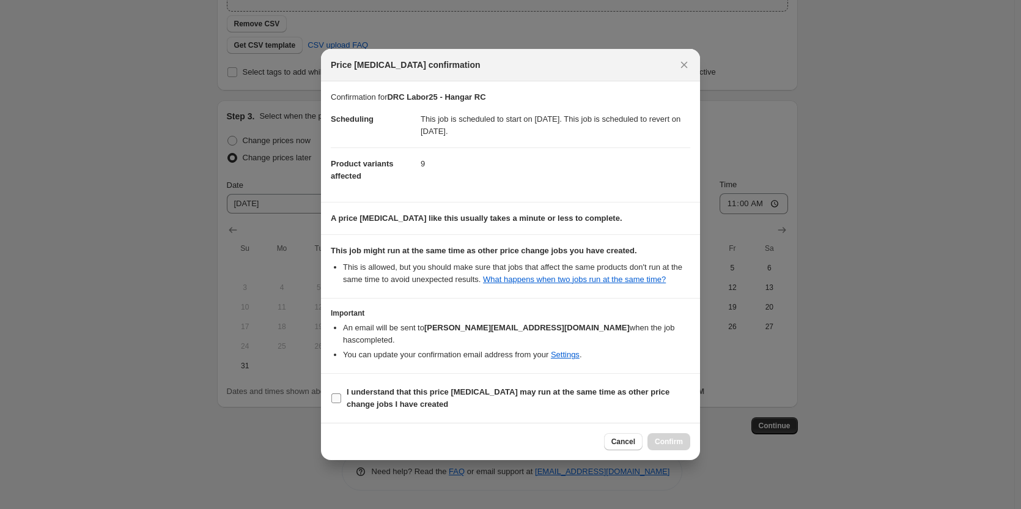
click at [416, 387] on b "I understand that this price [MEDICAL_DATA] may run at the same time as other p…" at bounding box center [508, 397] width 323 height 21
click at [341, 393] on input "I understand that this price [MEDICAL_DATA] may run at the same time as other p…" at bounding box center [337, 398] width 10 height 10
checkbox input "true"
click at [670, 437] on span "Confirm" at bounding box center [669, 442] width 28 height 10
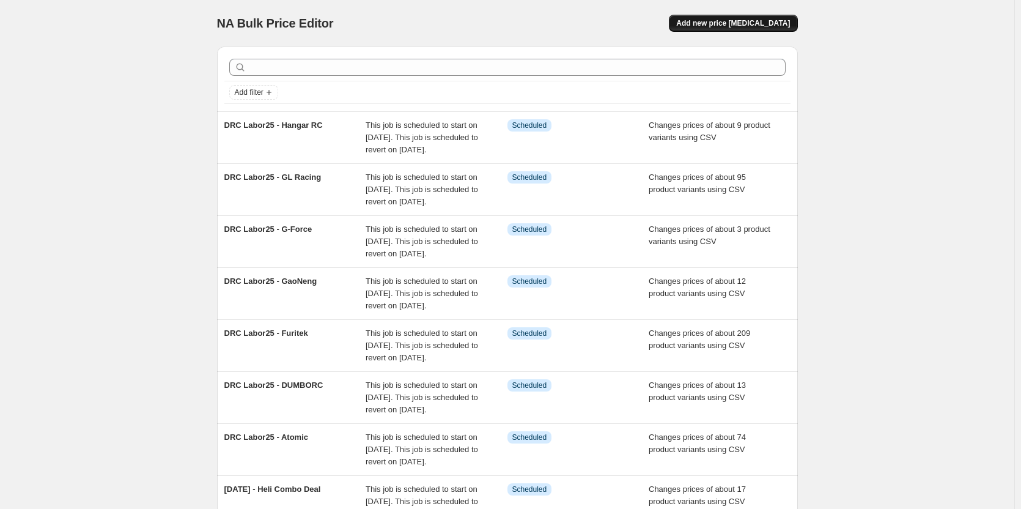
click at [713, 26] on span "Add new price [MEDICAL_DATA]" at bounding box center [733, 23] width 114 height 10
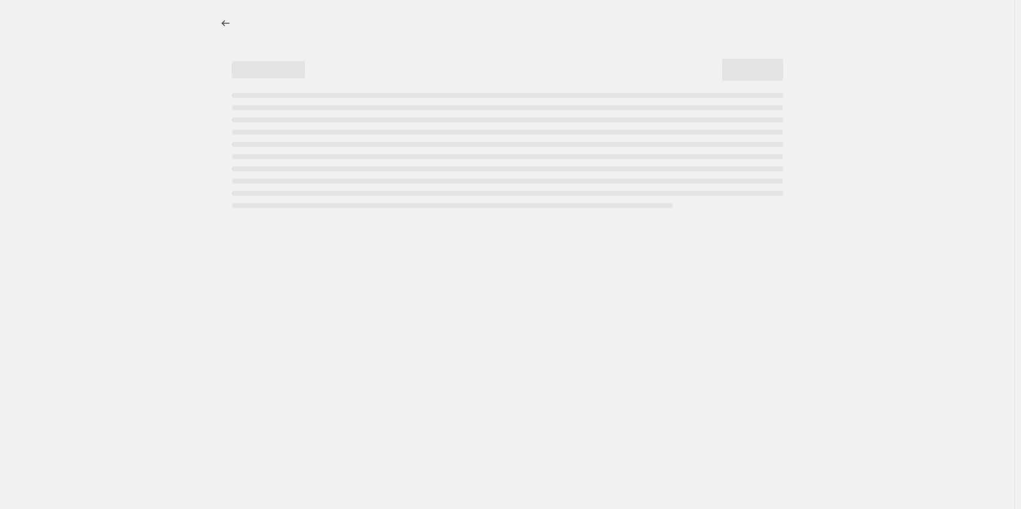
select select "percentage"
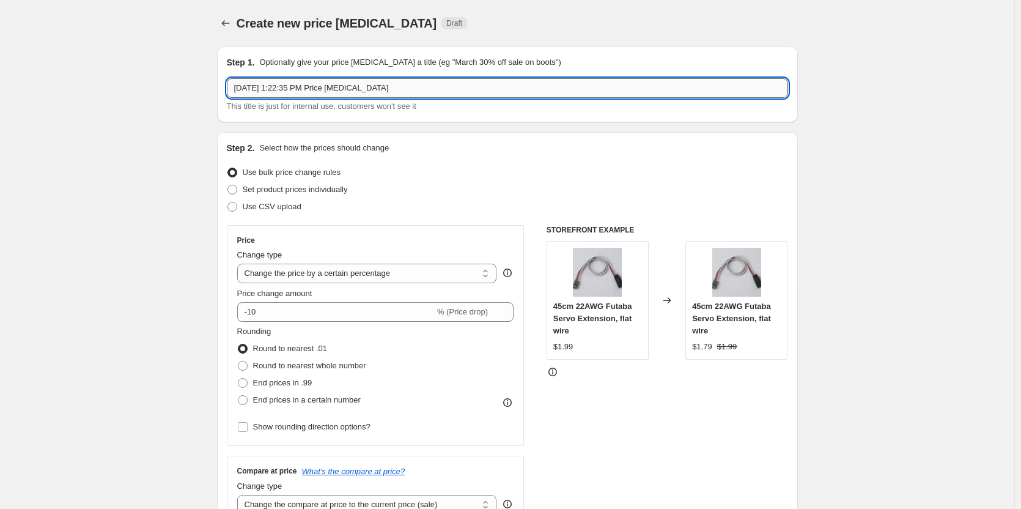
click at [310, 90] on input "Aug 27, 2025, 1:22:35 PM Price change job" at bounding box center [507, 88] width 561 height 20
paste input "HobbyPlus"
click at [236, 90] on input "HobbyPlus" at bounding box center [507, 88] width 561 height 20
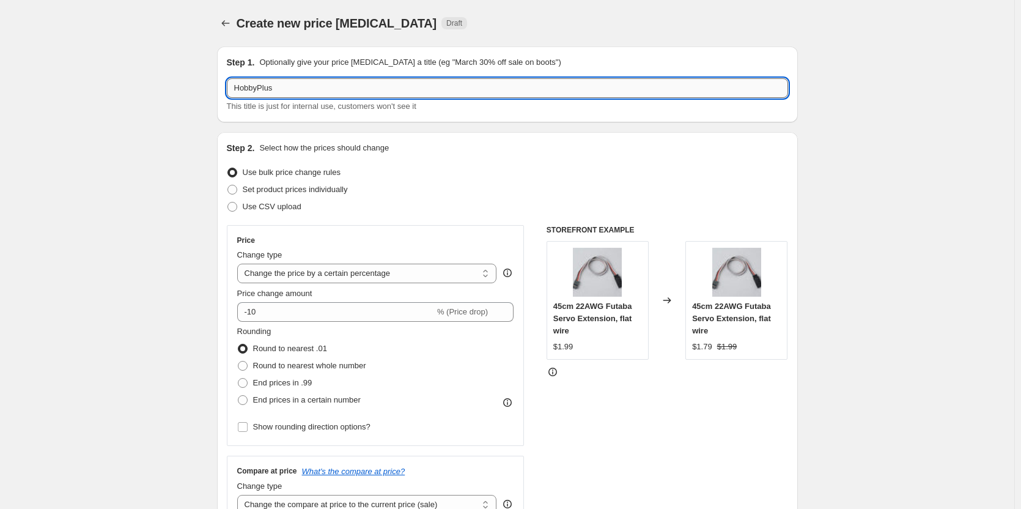
paste input "DRC Labor25 -"
type input "DRC Labor25 - HobbyPlus"
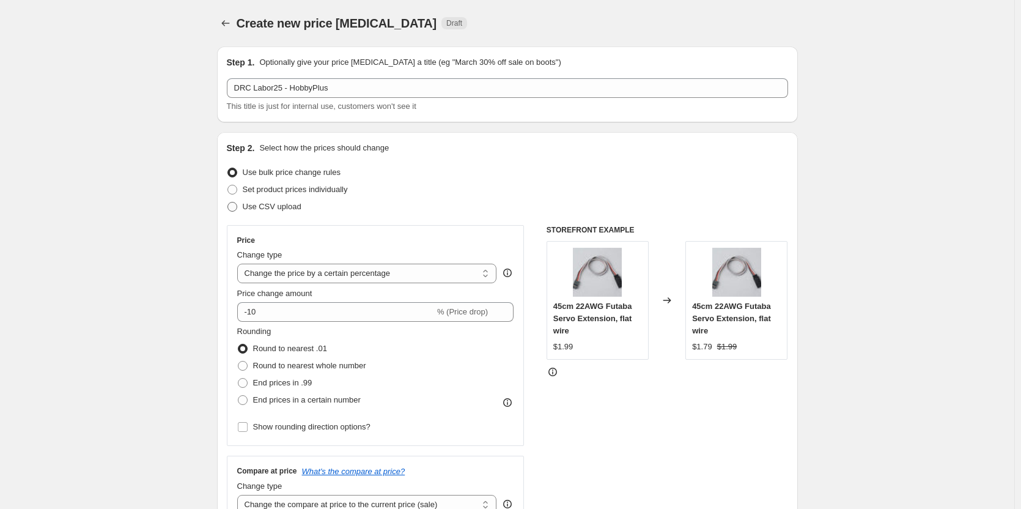
click at [273, 209] on span "Use CSV upload" at bounding box center [272, 206] width 59 height 9
click at [228, 202] on input "Use CSV upload" at bounding box center [228, 202] width 1 height 1
radio input "true"
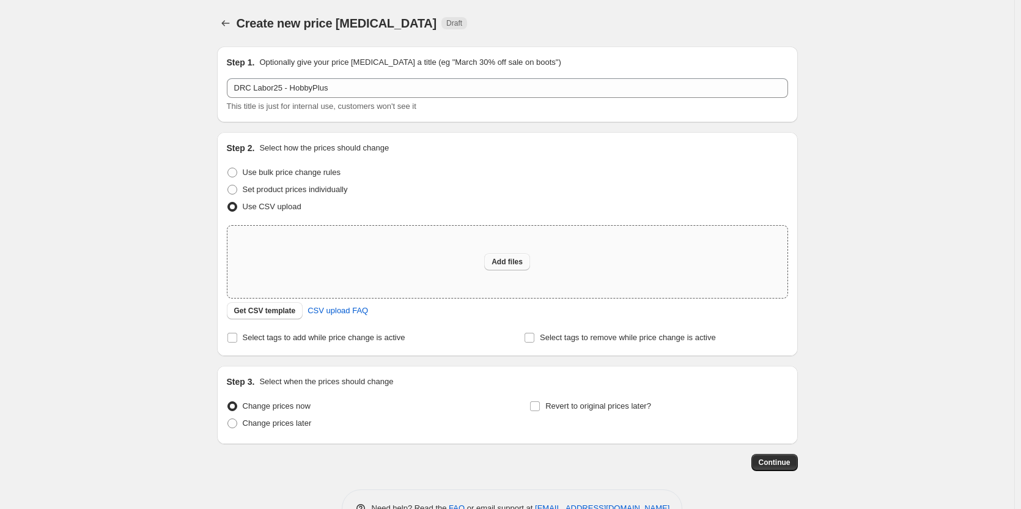
click at [502, 261] on span "Add files" at bounding box center [507, 262] width 31 height 10
type input "C:\fakepath\DRC-Sales Price - HobbyPlus.csv"
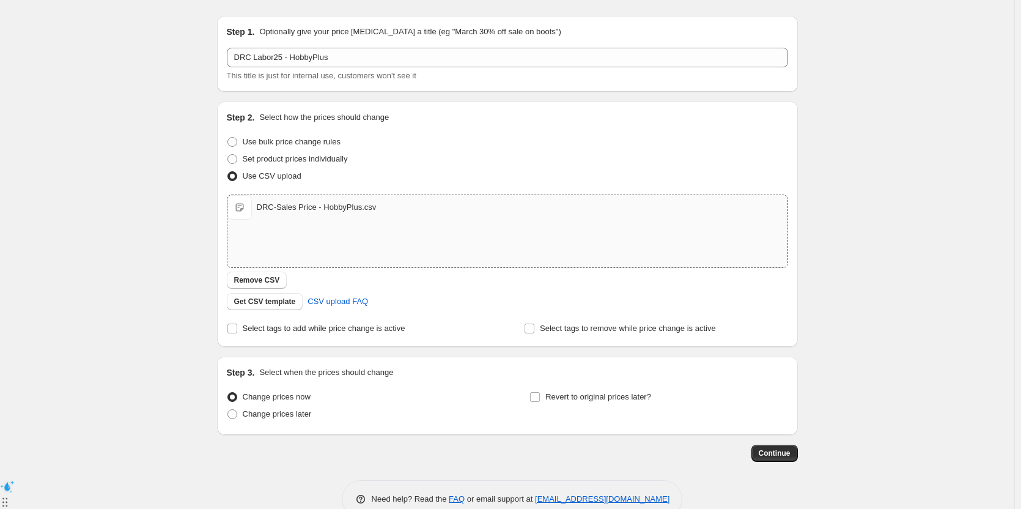
scroll to position [58, 0]
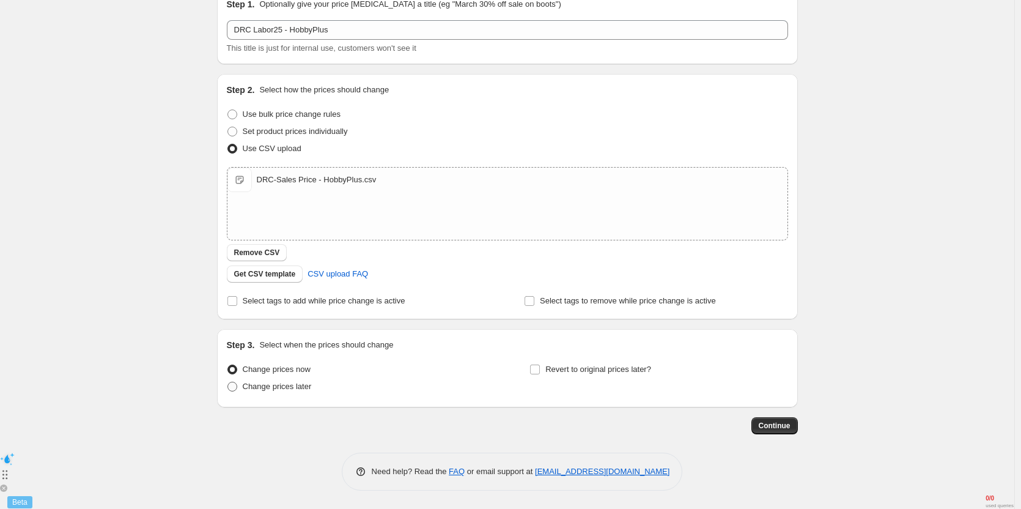
click at [286, 390] on span "Change prices later" at bounding box center [277, 386] width 69 height 9
click at [228, 382] on input "Change prices later" at bounding box center [228, 382] width 1 height 1
radio input "true"
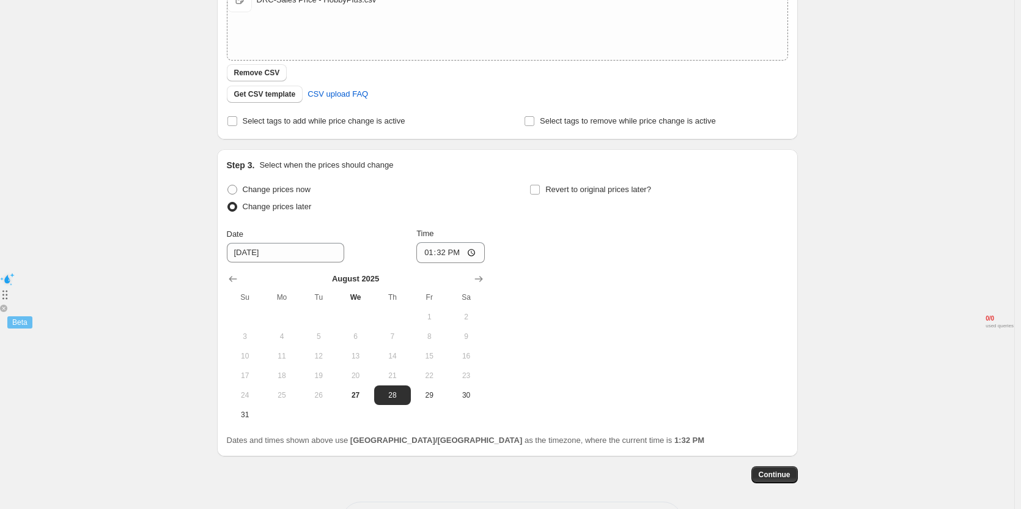
scroll to position [242, 0]
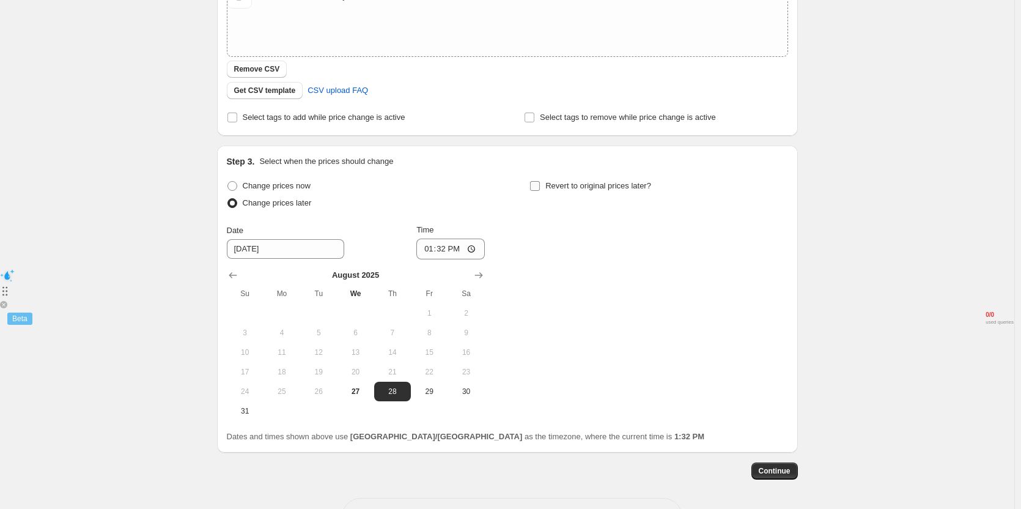
click at [540, 189] on input "Revert to original prices later?" at bounding box center [535, 186] width 10 height 10
checkbox input "true"
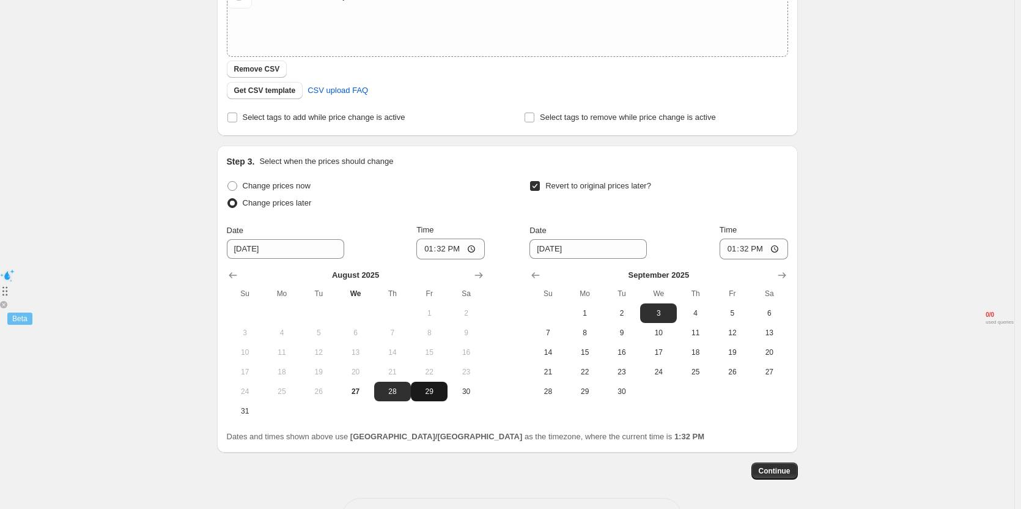
click at [427, 389] on span "29" at bounding box center [429, 392] width 27 height 10
type input "[DATE]"
click at [621, 309] on span "2" at bounding box center [622, 313] width 27 height 10
type input "[DATE]"
click at [446, 252] on input "13:32" at bounding box center [451, 249] width 69 height 21
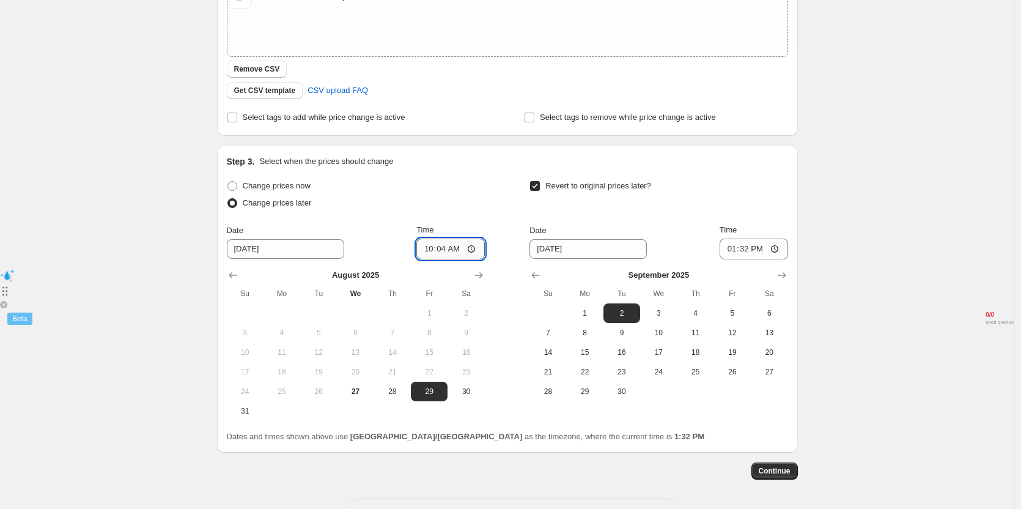
type input "10:45"
click at [750, 250] on input "13:32" at bounding box center [754, 249] width 69 height 21
type input "11:00"
click at [763, 196] on div "Revert to original prices later?" at bounding box center [659, 195] width 258 height 37
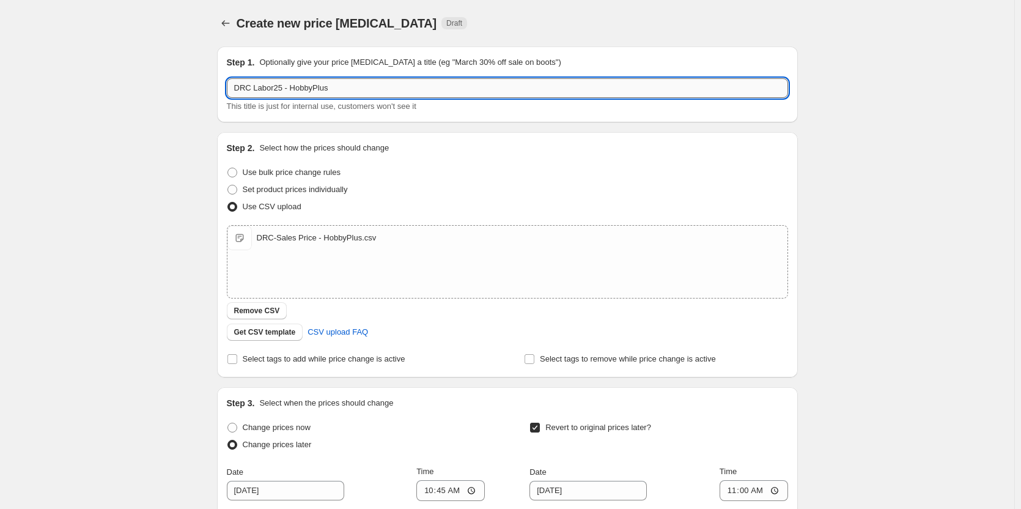
click at [352, 83] on input "DRC Labor25 - HobbyPlus" at bounding box center [507, 88] width 561 height 20
click at [358, 71] on div "Step 1. Optionally give your price change job a title (eg "March 30% off sale o…" at bounding box center [507, 84] width 561 height 56
click at [354, 92] on input "DRC Labor25 - HobbyPlus" at bounding box center [507, 88] width 561 height 20
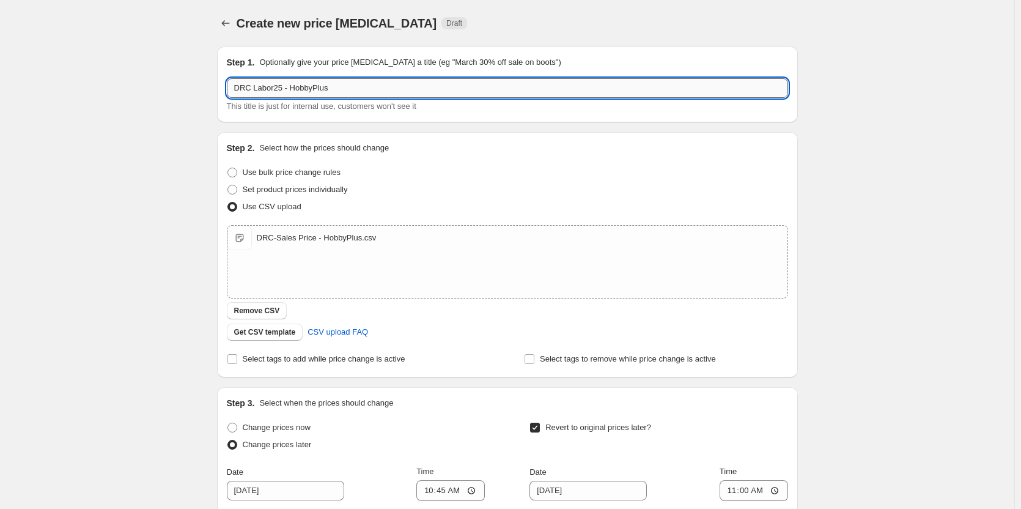
click at [354, 92] on input "DRC Labor25 - HobbyPlus" at bounding box center [507, 88] width 561 height 20
click at [360, 74] on div "Step 1. Optionally give your price change job a title (eg "March 30% off sale o…" at bounding box center [507, 84] width 561 height 56
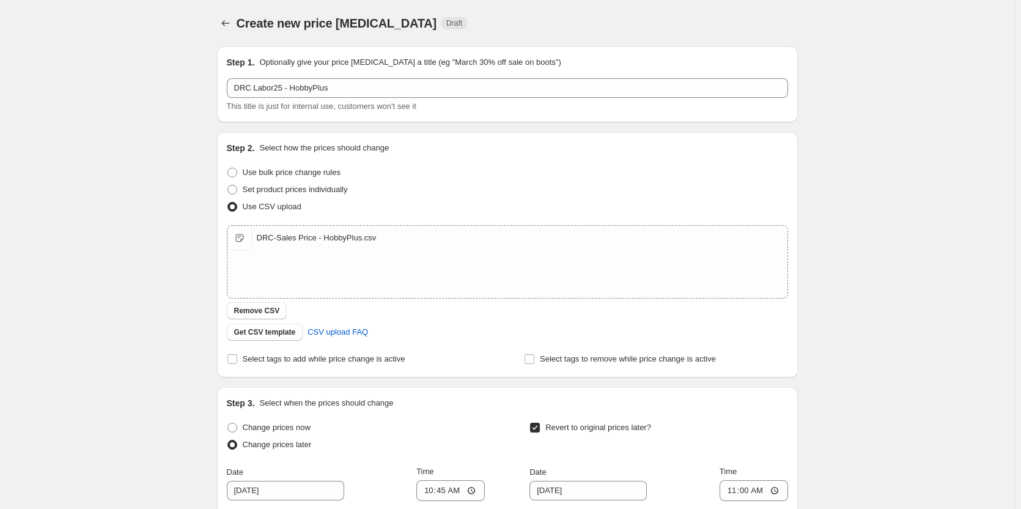
click at [366, 99] on div "DRC Labor25 - HobbyPlus This title is just for internal use, customers won't se…" at bounding box center [507, 95] width 561 height 34
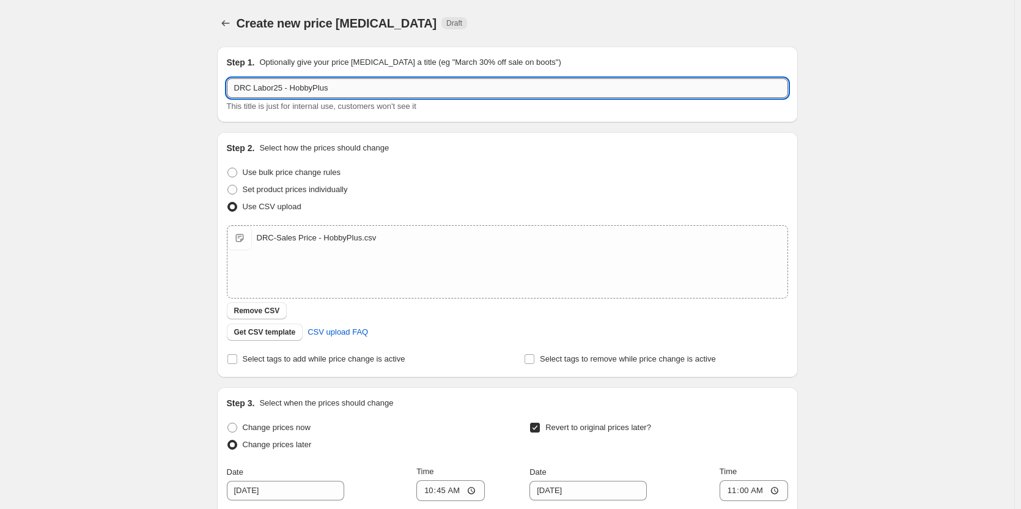
click at [363, 90] on input "DRC Labor25 - HobbyPlus" at bounding box center [507, 88] width 561 height 20
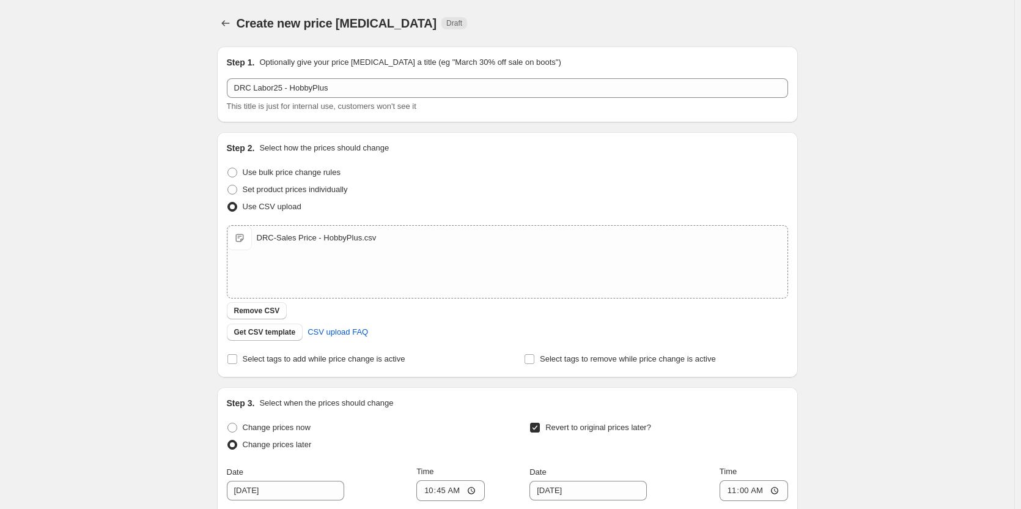
click at [368, 72] on div "Step 1. Optionally give your price change job a title (eg "March 30% off sale o…" at bounding box center [507, 84] width 561 height 56
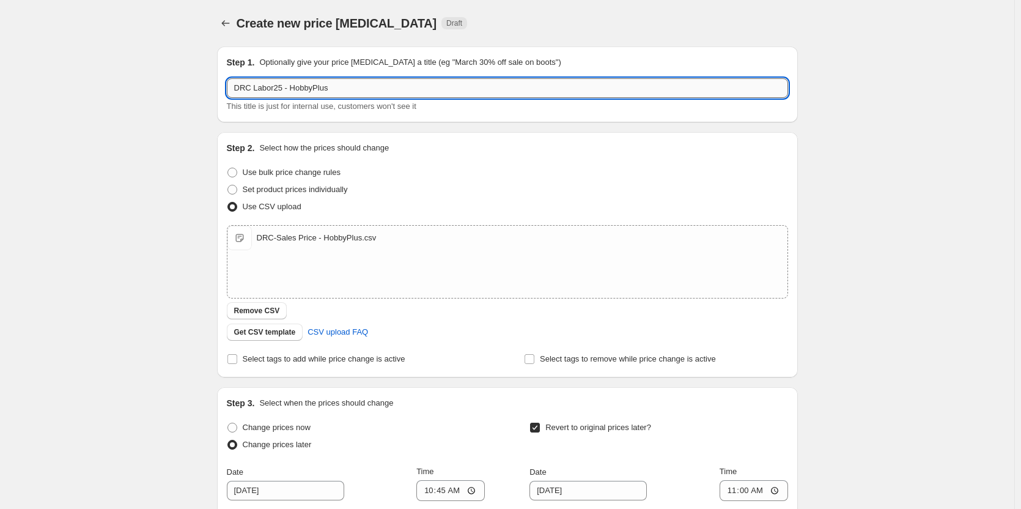
click at [369, 89] on input "DRC Labor25 - HobbyPlus" at bounding box center [507, 88] width 561 height 20
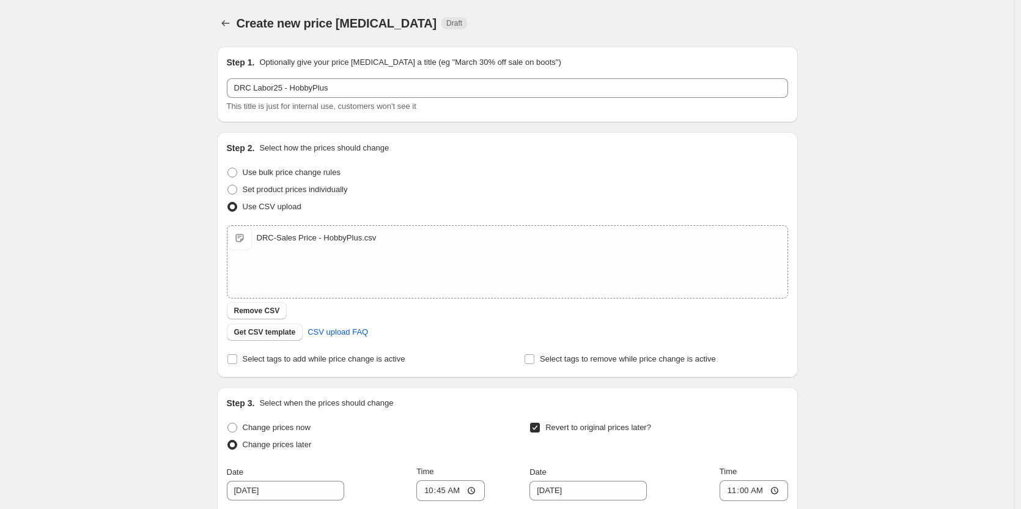
click at [373, 76] on div "Step 1. Optionally give your price change job a title (eg "March 30% off sale o…" at bounding box center [507, 84] width 561 height 56
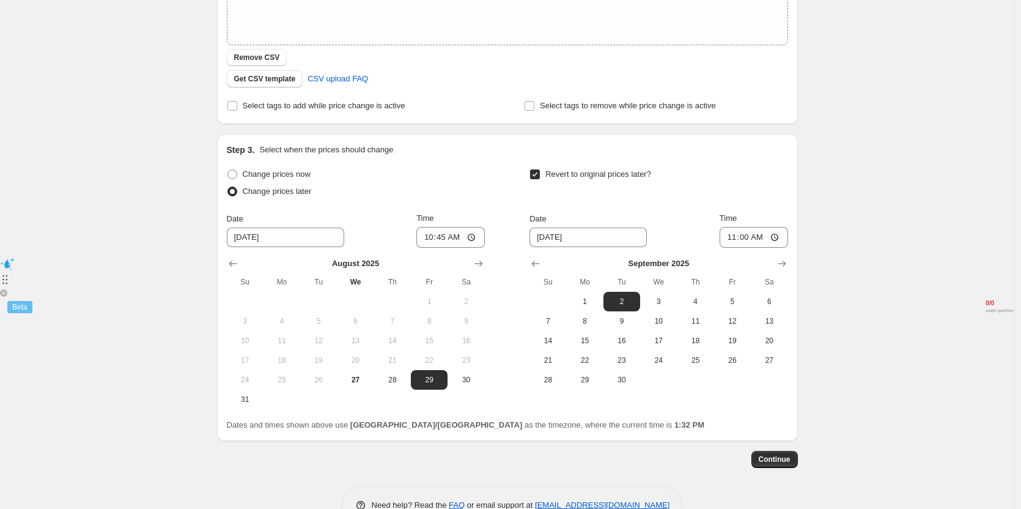
scroll to position [287, 0]
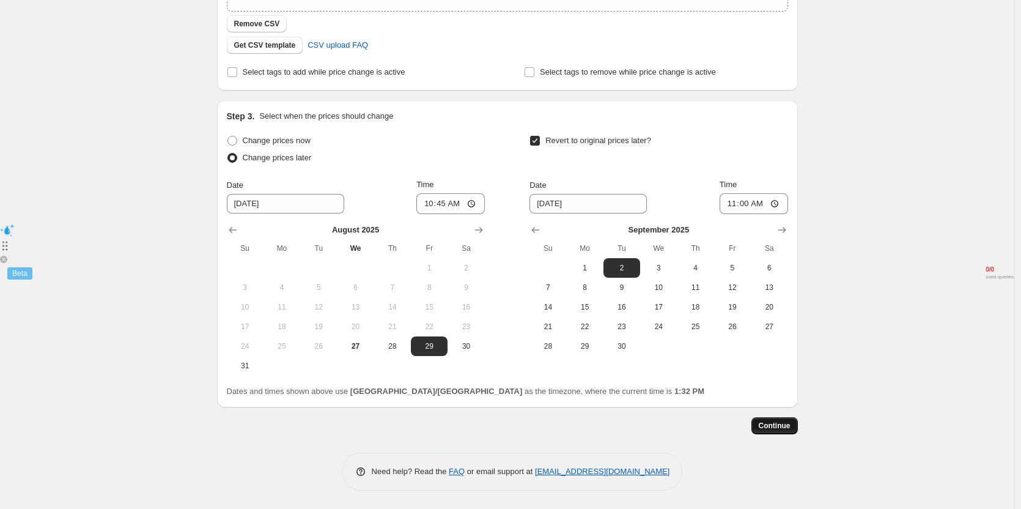
click at [788, 428] on span "Continue" at bounding box center [775, 426] width 32 height 10
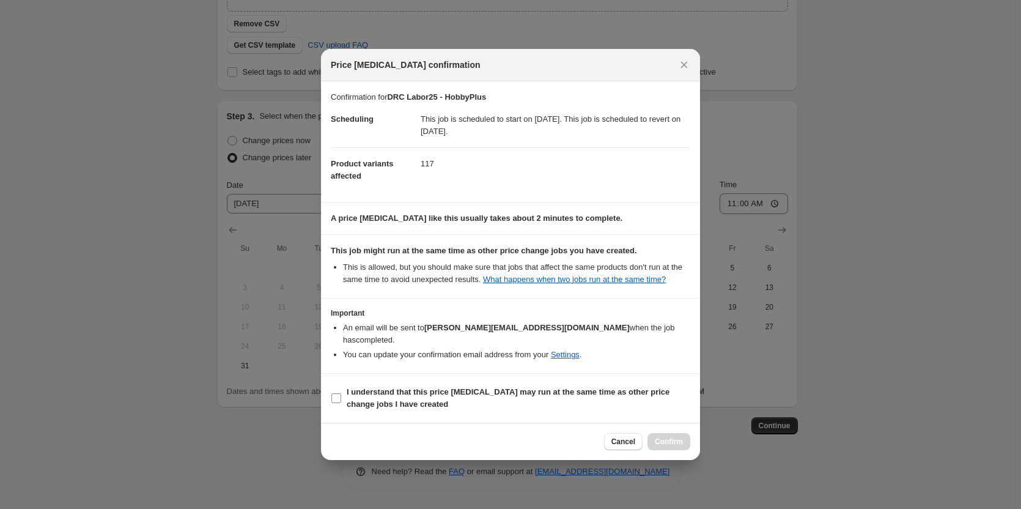
click at [420, 387] on b "I understand that this price [MEDICAL_DATA] may run at the same time as other p…" at bounding box center [508, 397] width 323 height 21
click at [341, 393] on input "I understand that this price [MEDICAL_DATA] may run at the same time as other p…" at bounding box center [337, 398] width 10 height 10
checkbox input "true"
click at [669, 437] on span "Confirm" at bounding box center [669, 442] width 28 height 10
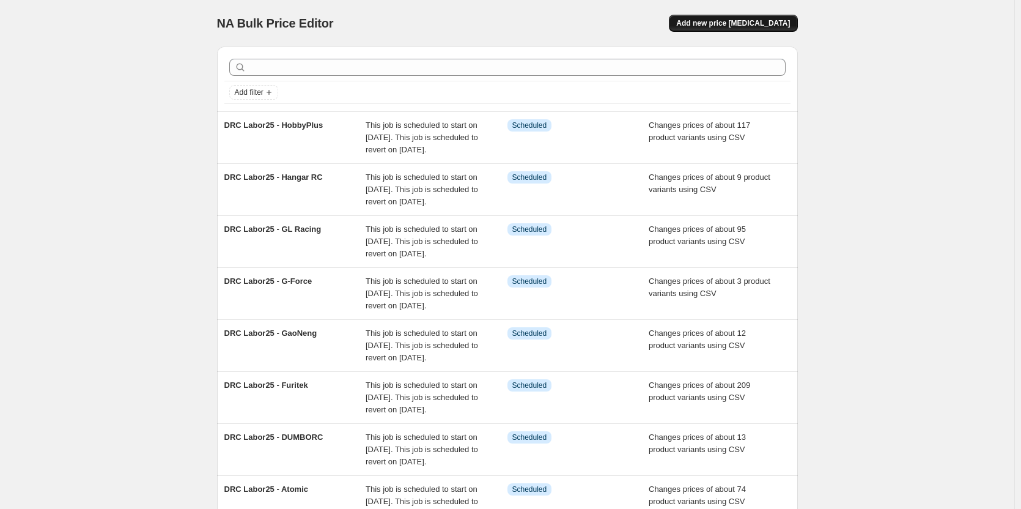
click at [719, 31] on button "Add new price [MEDICAL_DATA]" at bounding box center [733, 23] width 128 height 17
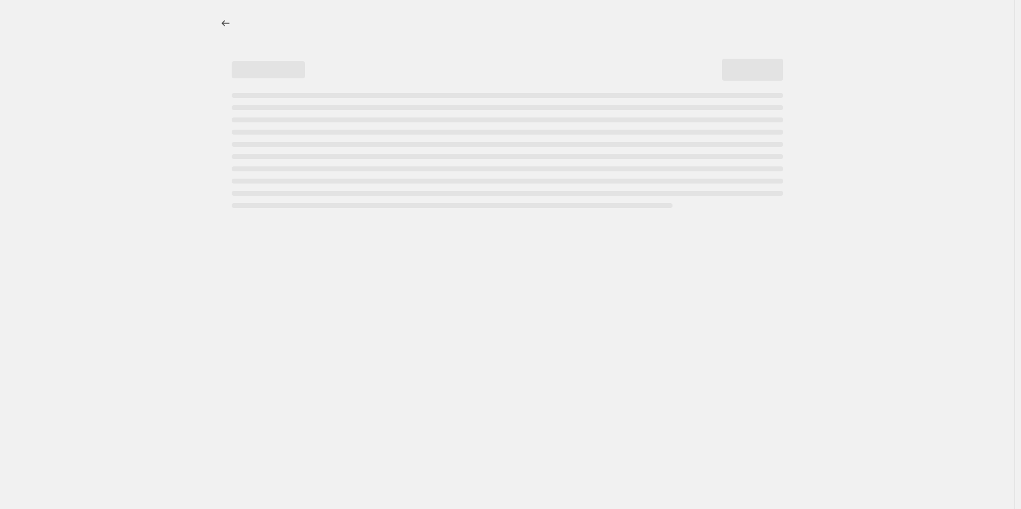
select select "percentage"
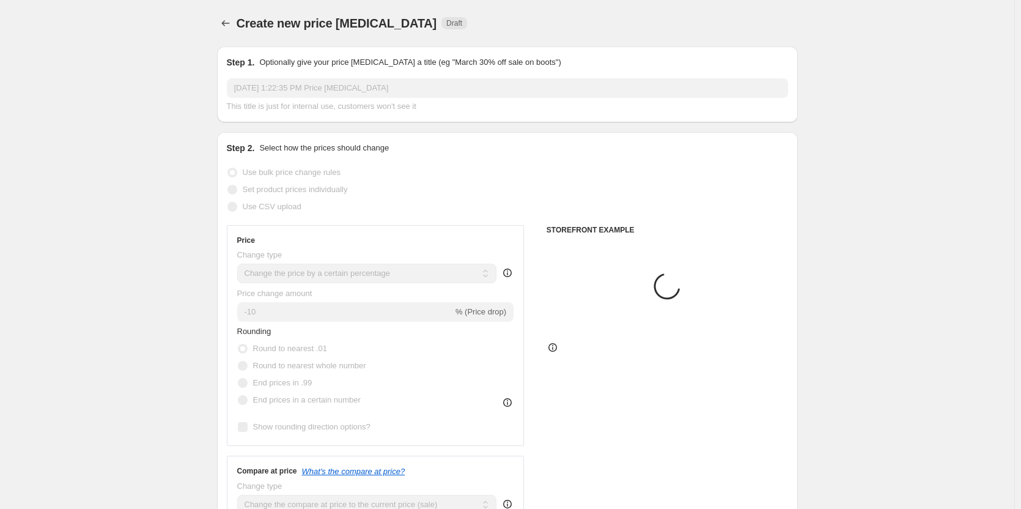
click at [354, 102] on span "This title is just for internal use, customers won't see it" at bounding box center [322, 106] width 190 height 9
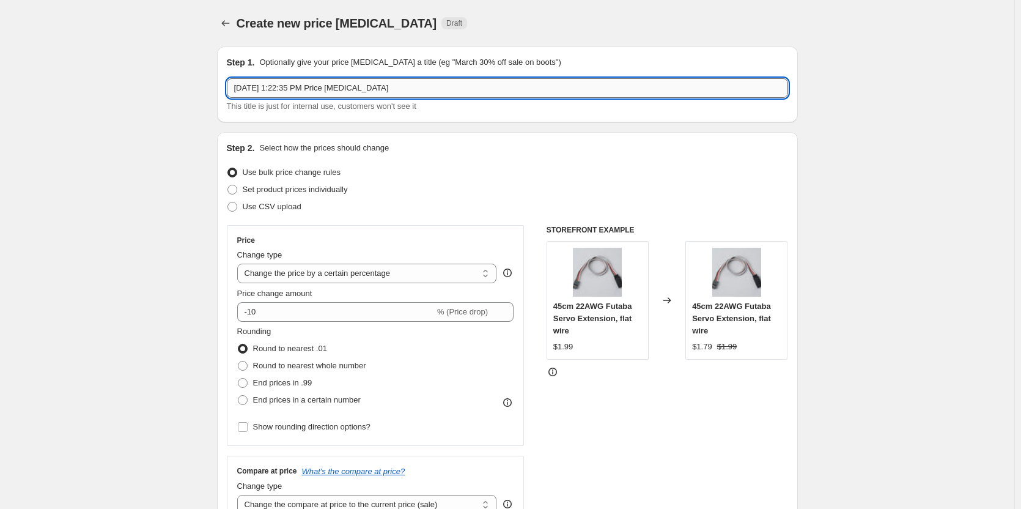
click at [352, 94] on input "Aug 27, 2025, 1:22:35 PM Price change job" at bounding box center [507, 88] width 561 height 20
paste input "MEUS"
click at [239, 89] on input "MEUS" at bounding box center [507, 88] width 561 height 20
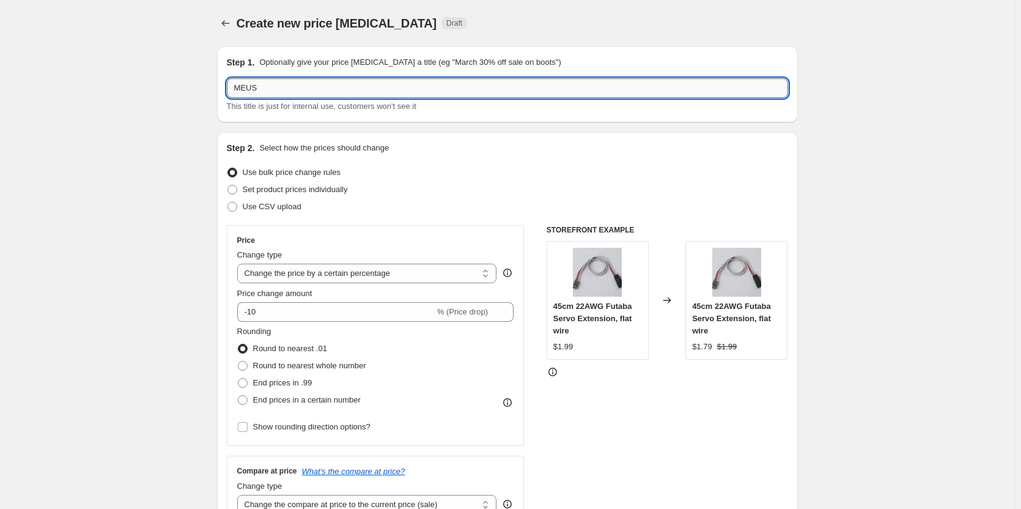
paste input "DRC Labor25 -"
type input "DRC Labor25 - MEUS"
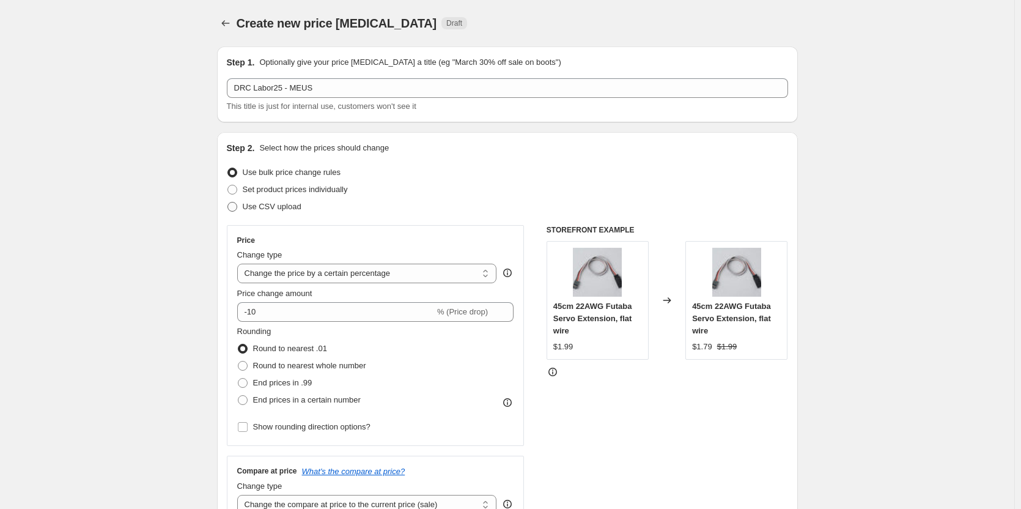
click at [287, 202] on span "Use CSV upload" at bounding box center [272, 206] width 59 height 9
click at [228, 202] on input "Use CSV upload" at bounding box center [228, 202] width 1 height 1
radio input "true"
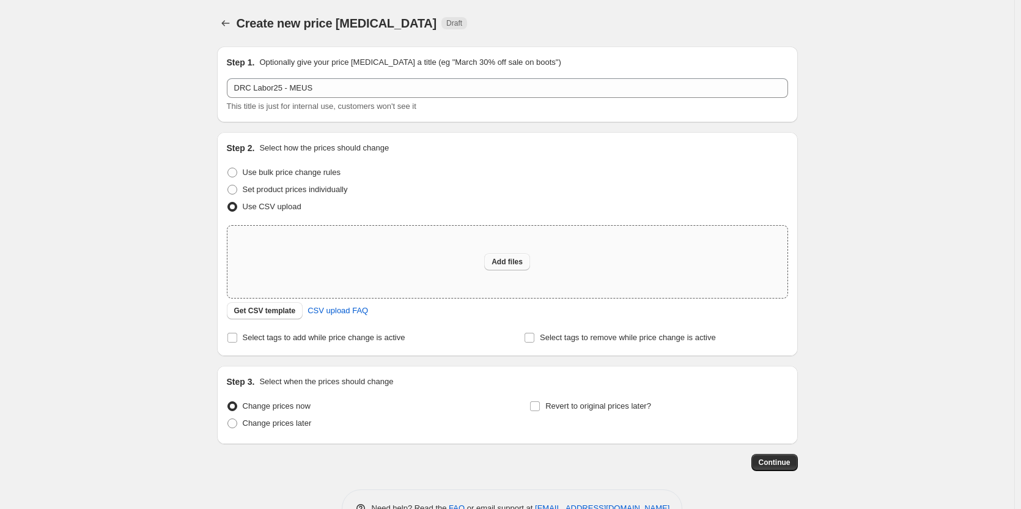
click at [500, 256] on button "Add files" at bounding box center [507, 261] width 46 height 17
type input "C:\fakepath\DRC-Sales Price - MEUS.csv"
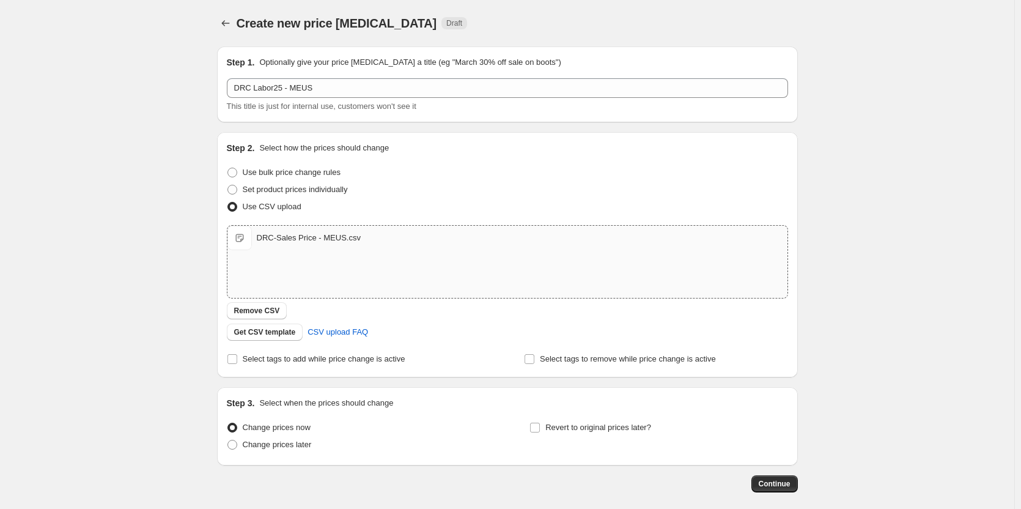
scroll to position [58, 0]
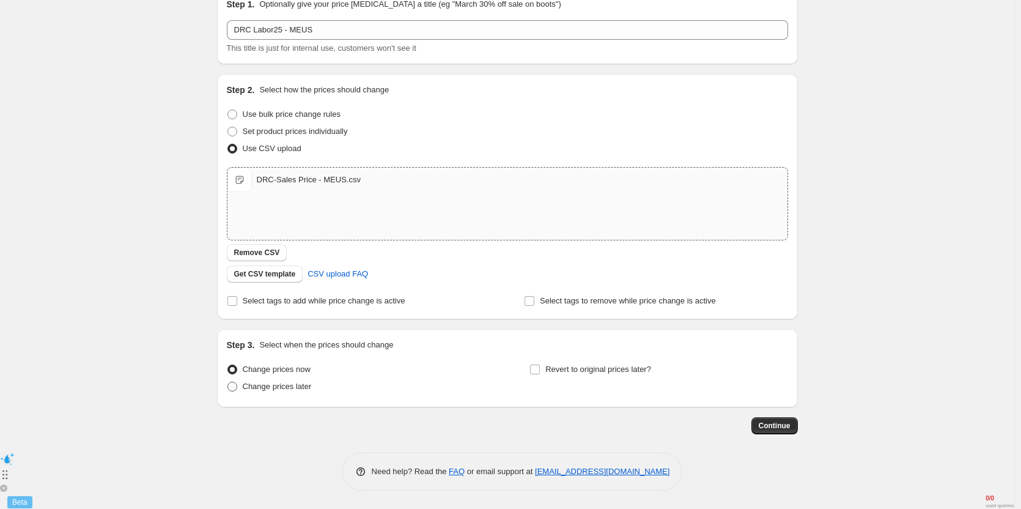
click at [281, 383] on span "Change prices later" at bounding box center [277, 386] width 69 height 9
click at [228, 382] on input "Change prices later" at bounding box center [228, 382] width 1 height 1
radio input "true"
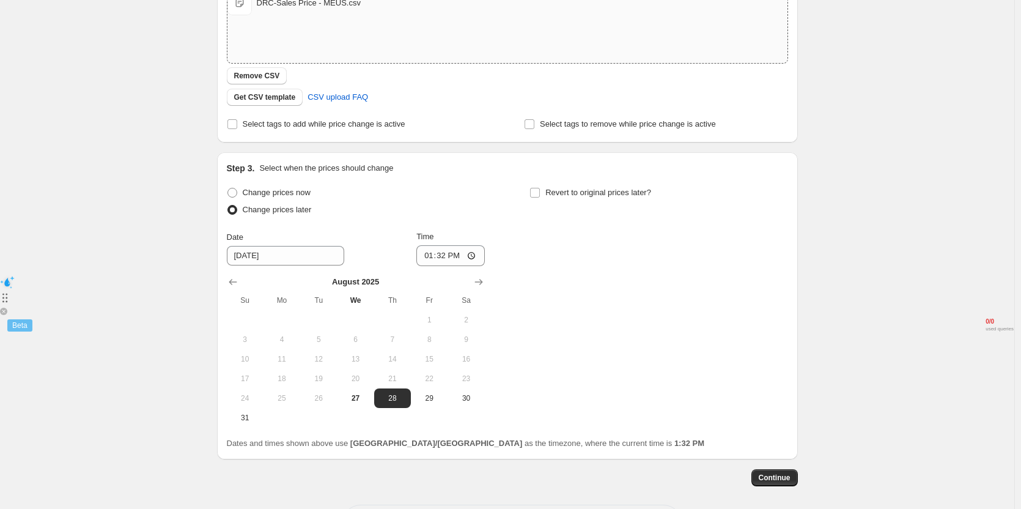
scroll to position [238, 0]
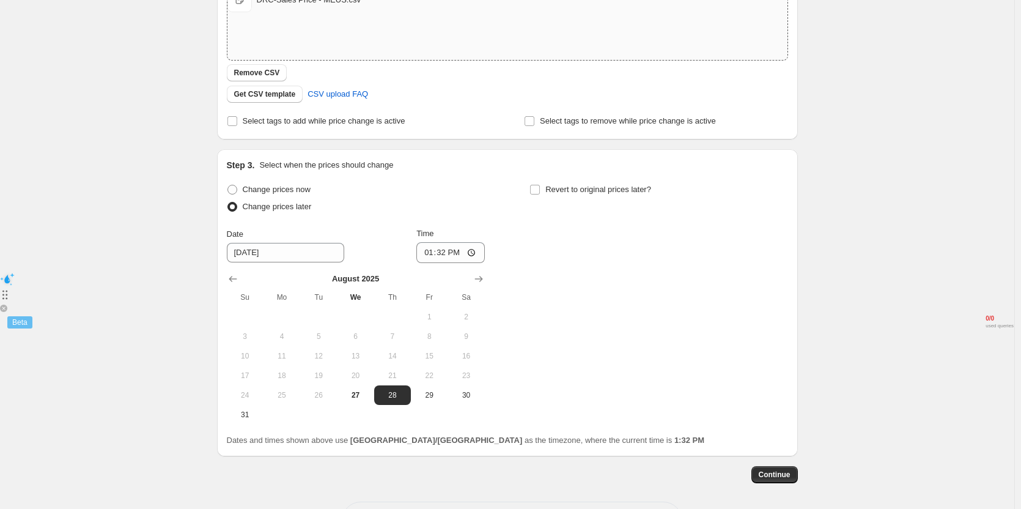
click at [538, 191] on input "Revert to original prices later?" at bounding box center [535, 190] width 10 height 10
checkbox input "true"
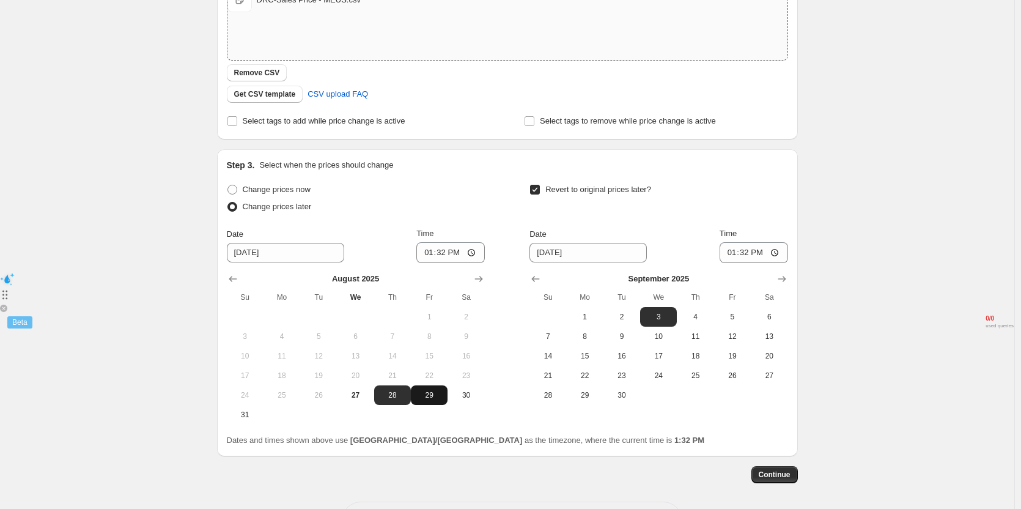
click at [427, 390] on span "29" at bounding box center [429, 395] width 27 height 10
type input "[DATE]"
click at [450, 249] on input "13:32" at bounding box center [451, 252] width 69 height 21
type input "10:45"
click at [623, 316] on span "2" at bounding box center [622, 317] width 27 height 10
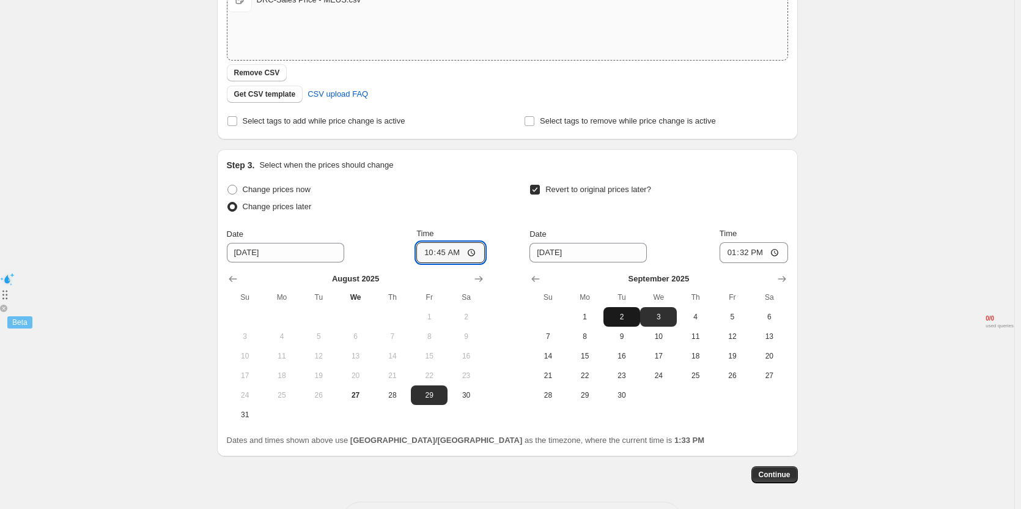
type input "[DATE]"
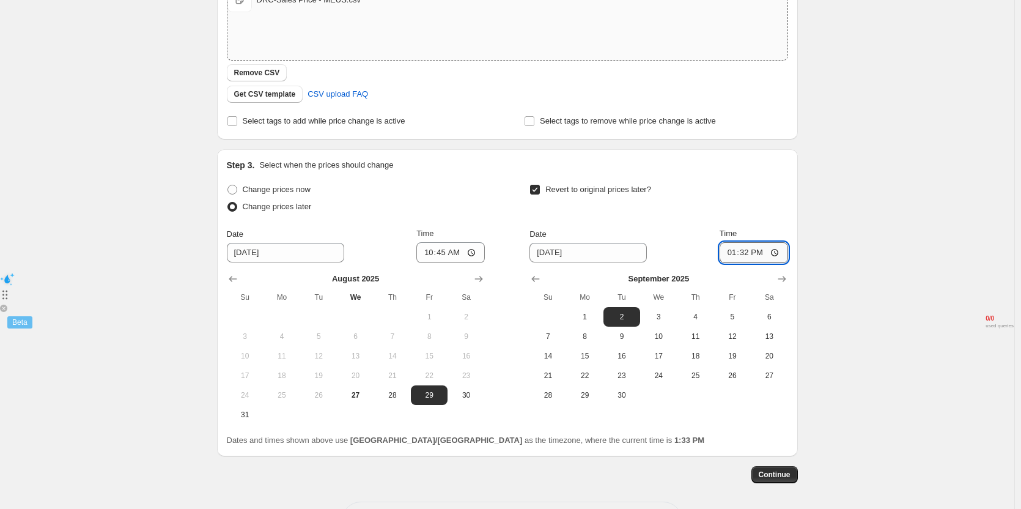
click at [748, 256] on input "13:32" at bounding box center [754, 252] width 69 height 21
type input "11:00"
click at [744, 205] on div "Revert to original prices later?" at bounding box center [659, 199] width 258 height 37
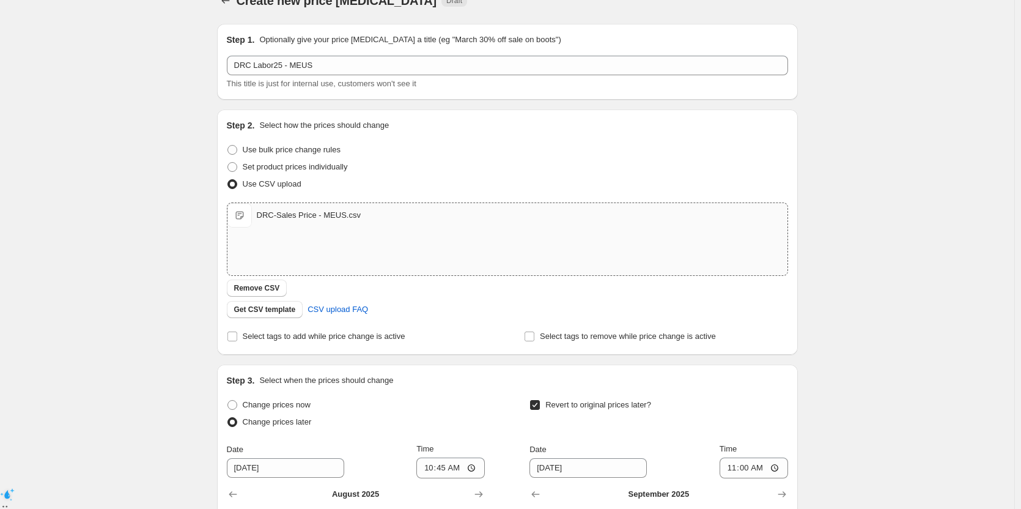
scroll to position [0, 0]
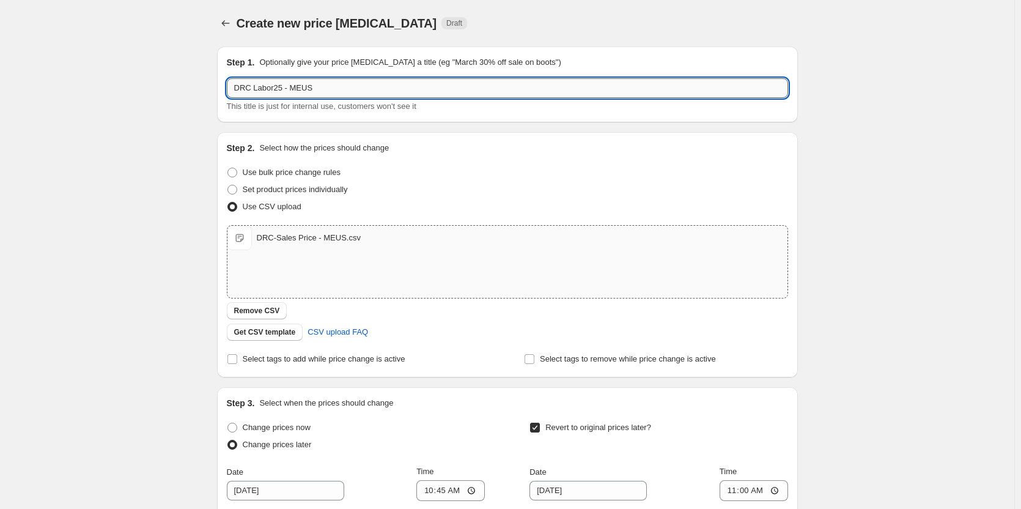
click at [345, 91] on input "DRC Labor25 - MEUS" at bounding box center [507, 88] width 561 height 20
click at [357, 68] on p "Optionally give your price [MEDICAL_DATA] a title (eg "March 30% off sale on bo…" at bounding box center [410, 62] width 302 height 12
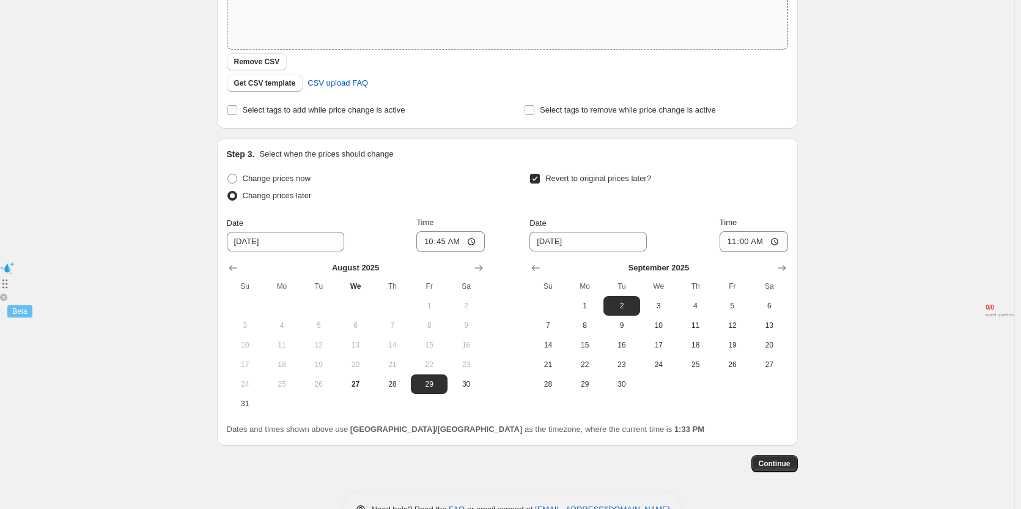
scroll to position [287, 0]
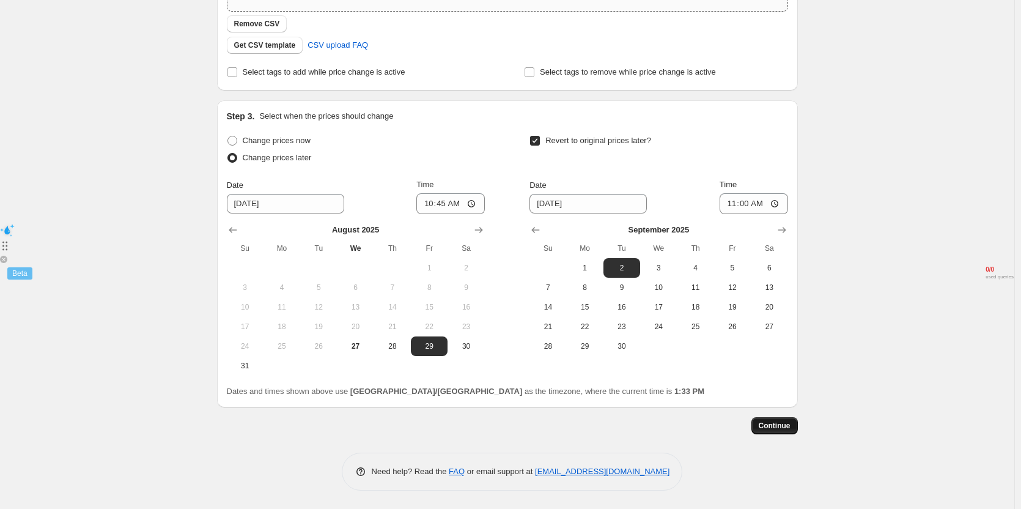
click at [782, 421] on span "Continue" at bounding box center [775, 426] width 32 height 10
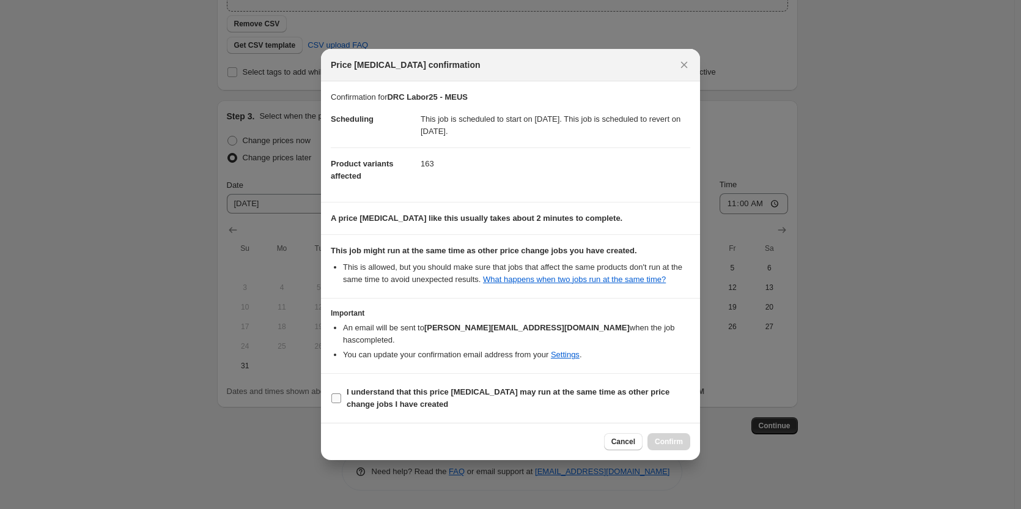
click at [431, 387] on b "I understand that this price [MEDICAL_DATA] may run at the same time as other p…" at bounding box center [508, 397] width 323 height 21
click at [341, 393] on input "I understand that this price [MEDICAL_DATA] may run at the same time as other p…" at bounding box center [337, 398] width 10 height 10
checkbox input "true"
click at [664, 439] on span "Confirm" at bounding box center [669, 442] width 28 height 10
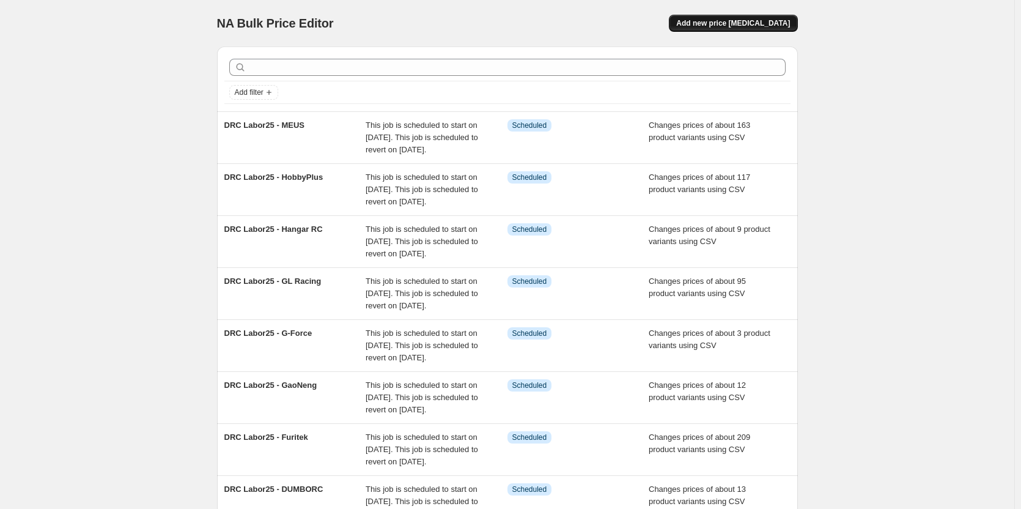
click at [731, 21] on span "Add new price [MEDICAL_DATA]" at bounding box center [733, 23] width 114 height 10
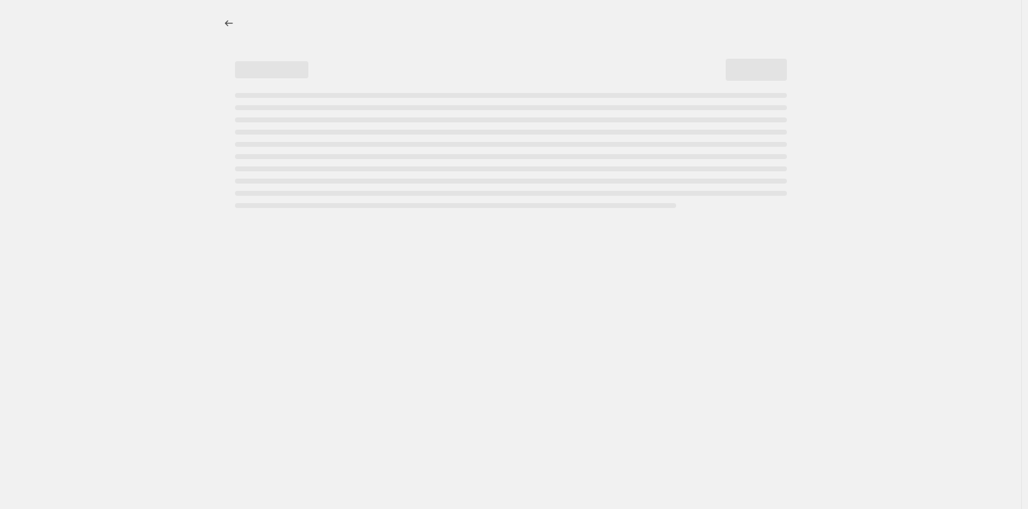
select select "percentage"
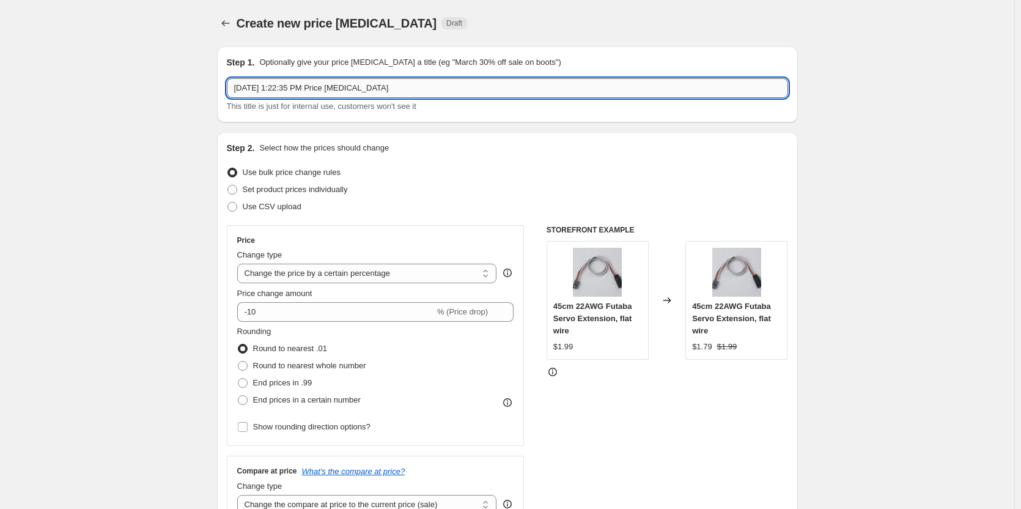
click at [328, 87] on input "Aug 27, 2025, 1:22:35 PM Price change job" at bounding box center [507, 88] width 561 height 20
paste input "DRC Labor25 -"
click at [354, 91] on input "DRC Labor25 -" at bounding box center [507, 88] width 561 height 20
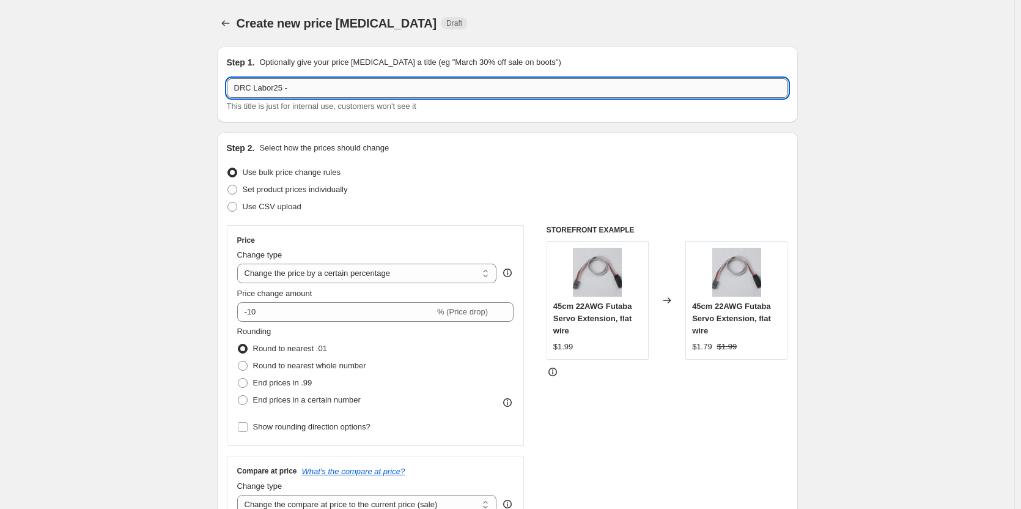
paste input "MWX"
type input "DRC Labor25 - MWX"
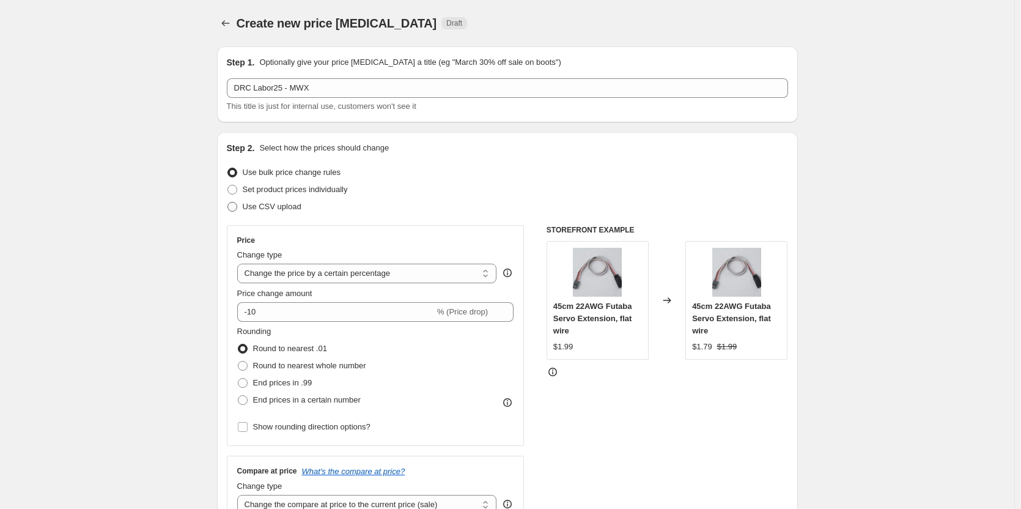
click at [287, 206] on span "Use CSV upload" at bounding box center [272, 206] width 59 height 9
click at [228, 202] on input "Use CSV upload" at bounding box center [228, 202] width 1 height 1
radio input "true"
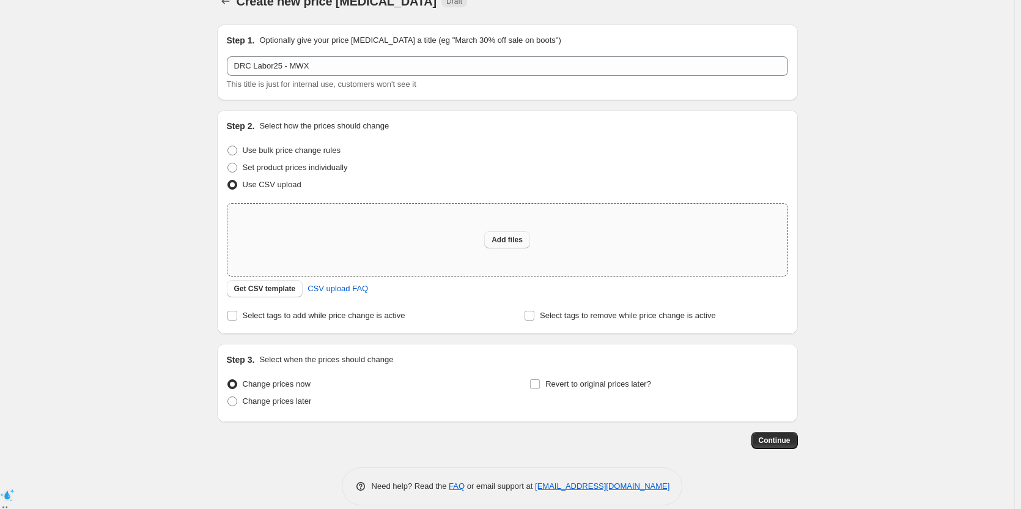
scroll to position [37, 0]
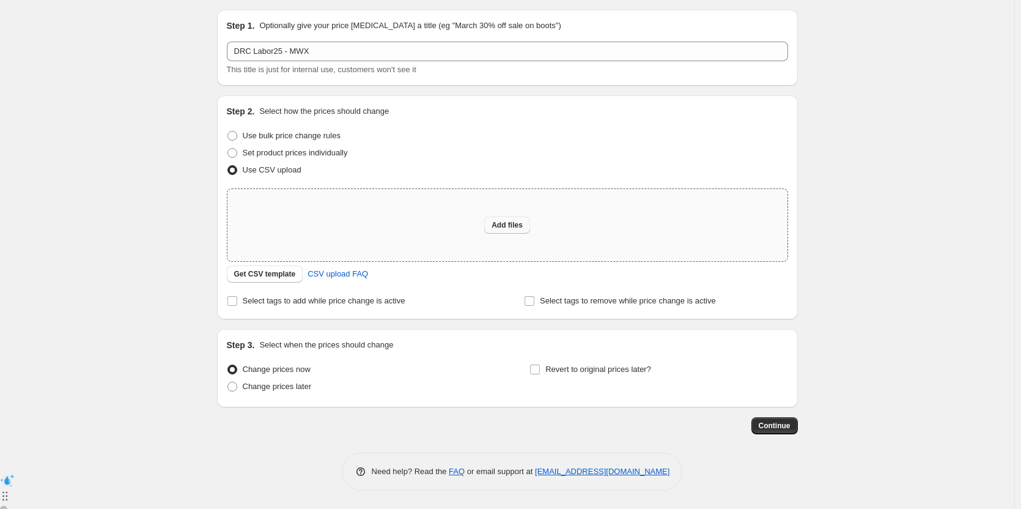
click at [506, 226] on span "Add files" at bounding box center [507, 225] width 31 height 10
type input "C:\fakepath\DRC-Sales Price - MWX.csv"
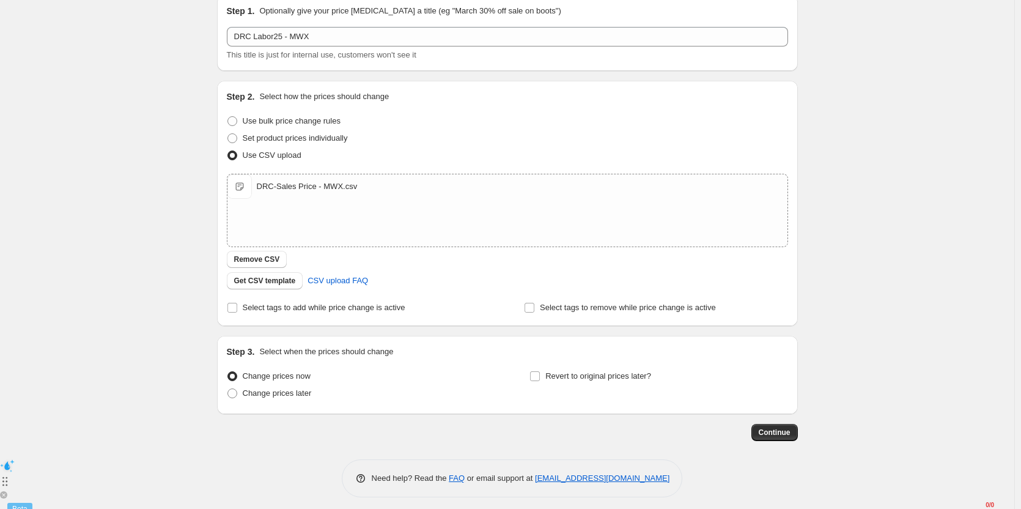
scroll to position [58, 0]
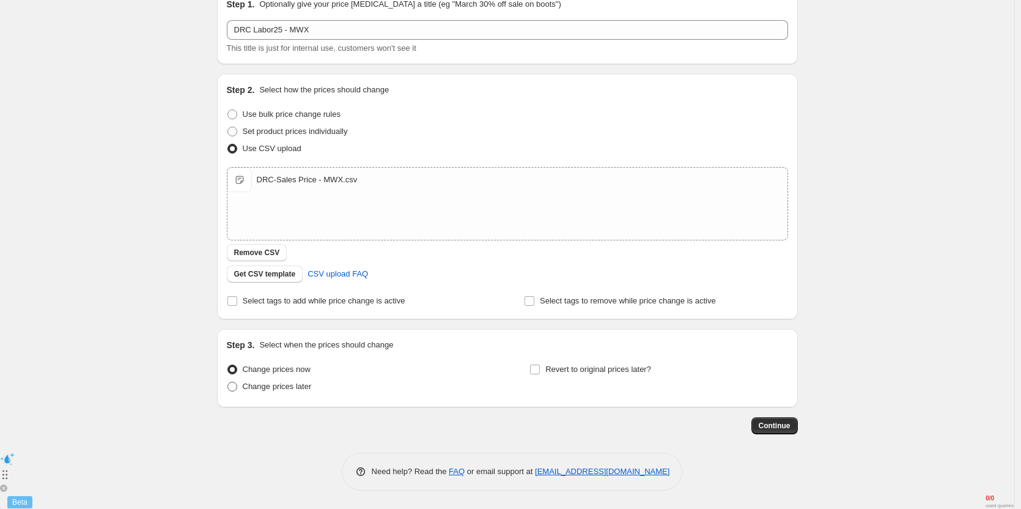
click at [276, 385] on span "Change prices later" at bounding box center [277, 386] width 69 height 9
click at [228, 382] on input "Change prices later" at bounding box center [228, 382] width 1 height 1
radio input "true"
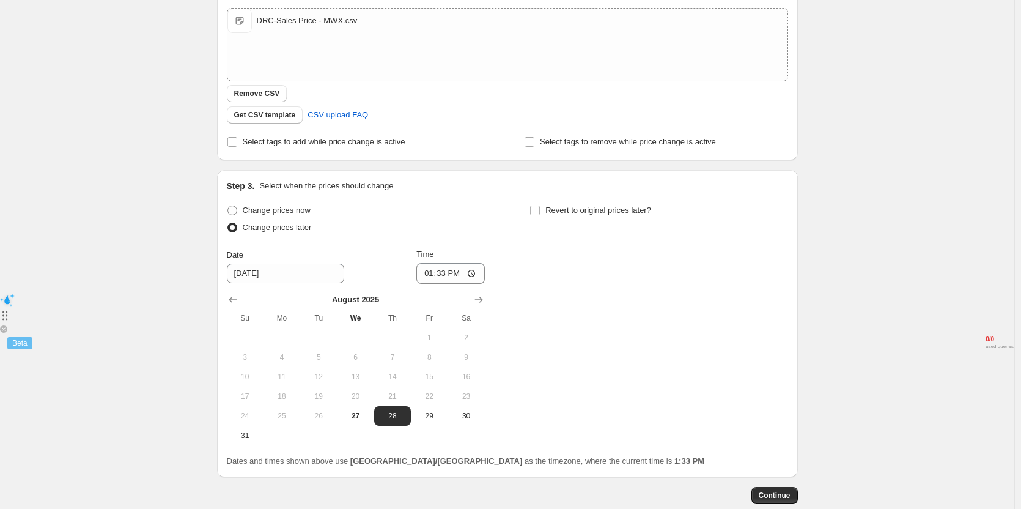
scroll to position [242, 0]
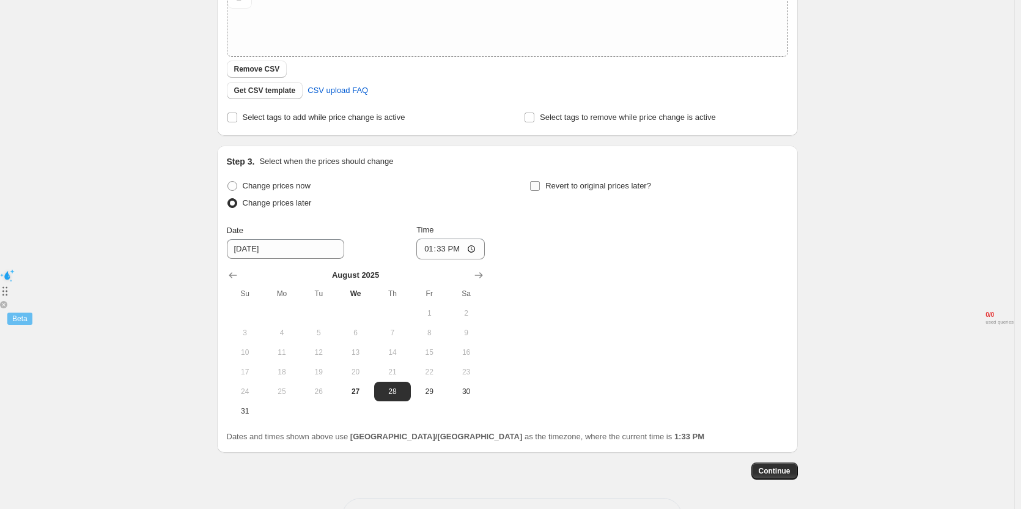
click at [541, 193] on label "Revert to original prices later?" at bounding box center [591, 185] width 122 height 17
click at [540, 191] on input "Revert to original prices later?" at bounding box center [535, 186] width 10 height 10
checkbox input "true"
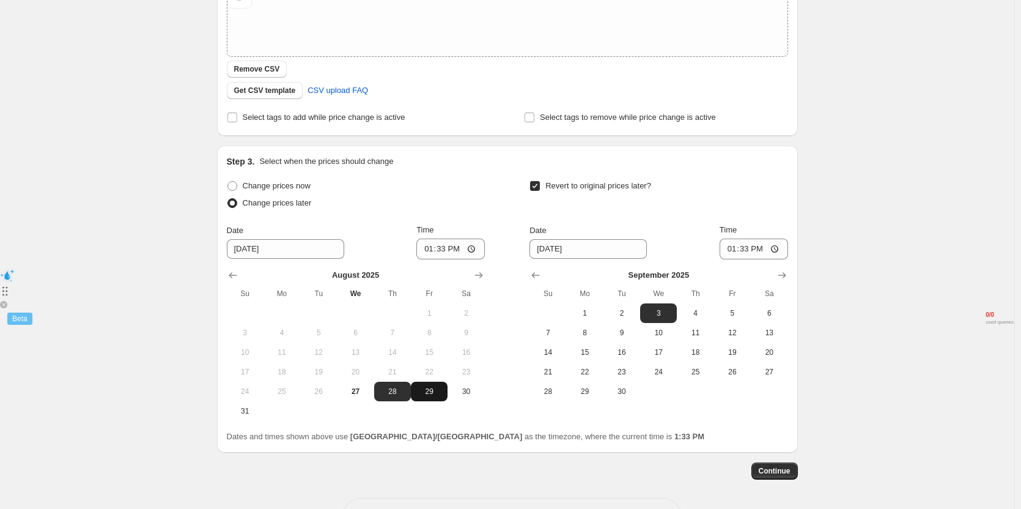
click at [432, 387] on span "29" at bounding box center [429, 392] width 27 height 10
type input "[DATE]"
click at [446, 250] on input "13:33" at bounding box center [451, 249] width 69 height 21
type input "10:45"
click at [625, 312] on span "2" at bounding box center [622, 313] width 27 height 10
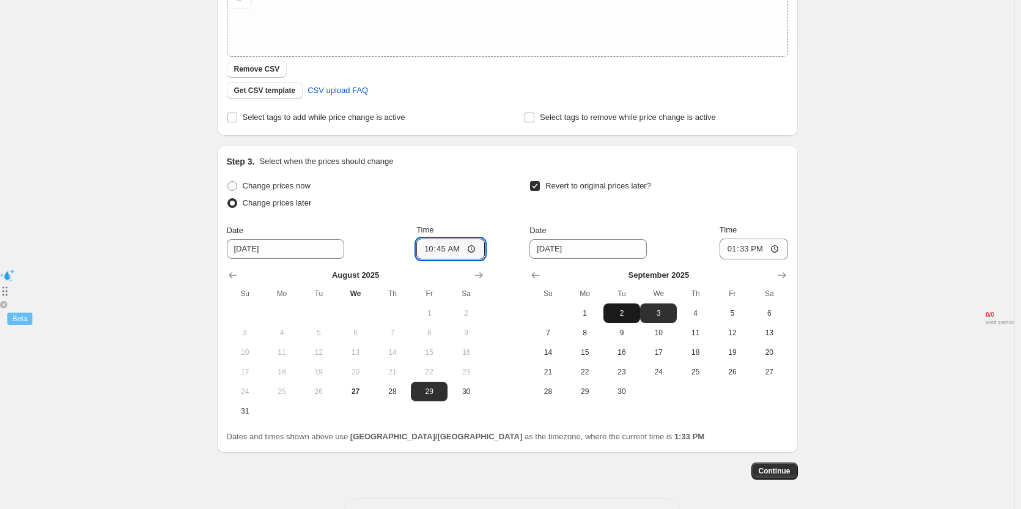
type input "[DATE]"
click at [755, 249] on input "13:33" at bounding box center [754, 249] width 69 height 21
type input "11:00"
click at [760, 224] on div "Time" at bounding box center [754, 230] width 69 height 12
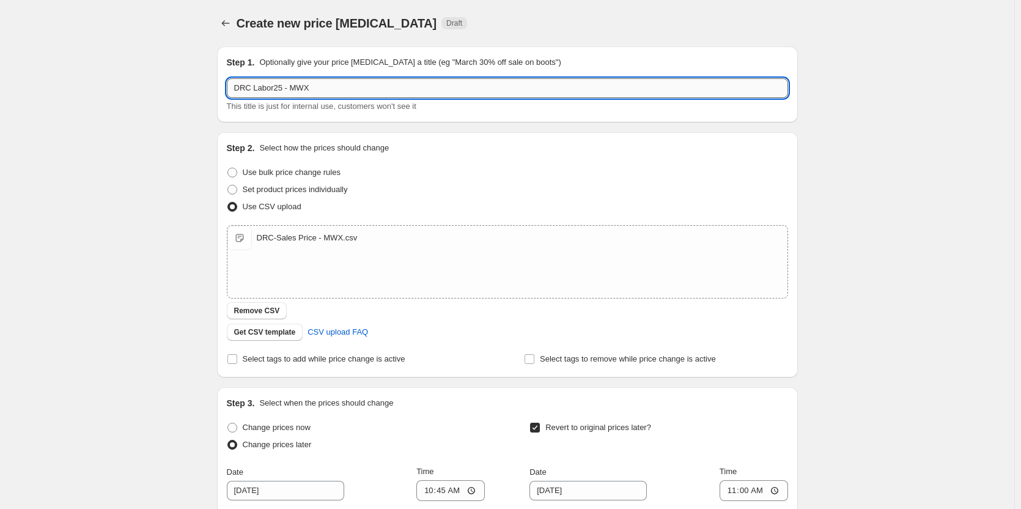
click at [328, 89] on input "DRC Labor25 - MWX" at bounding box center [507, 88] width 561 height 20
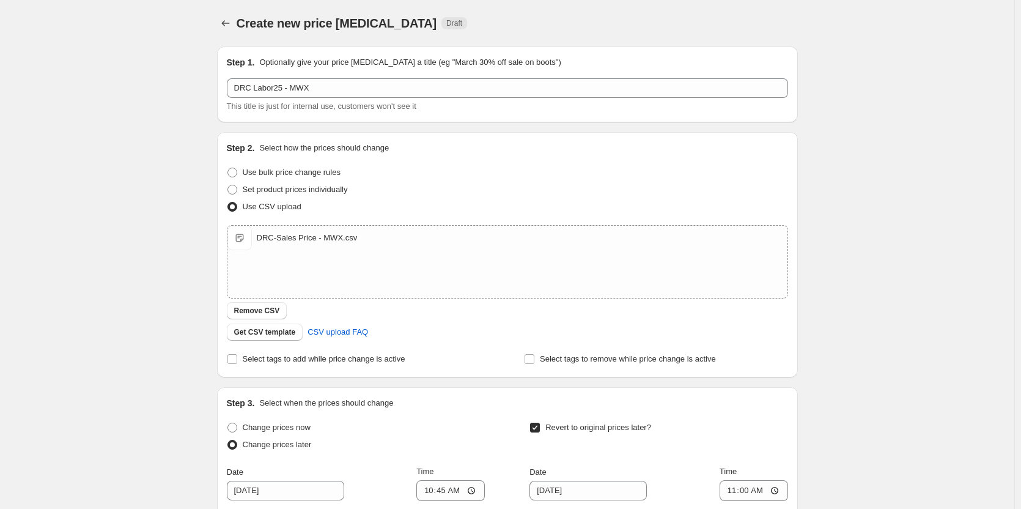
click at [270, 109] on span "This title is just for internal use, customers won't see it" at bounding box center [322, 106] width 190 height 9
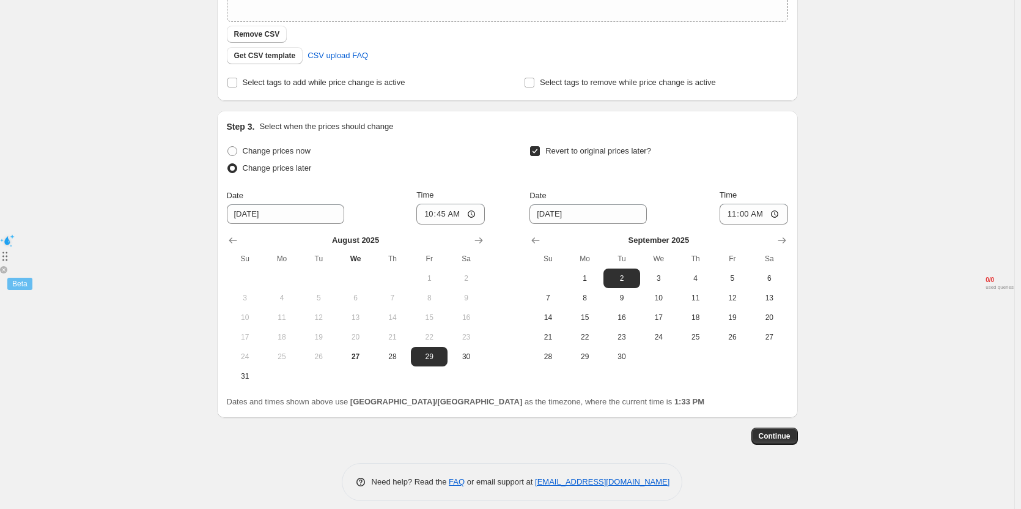
scroll to position [287, 0]
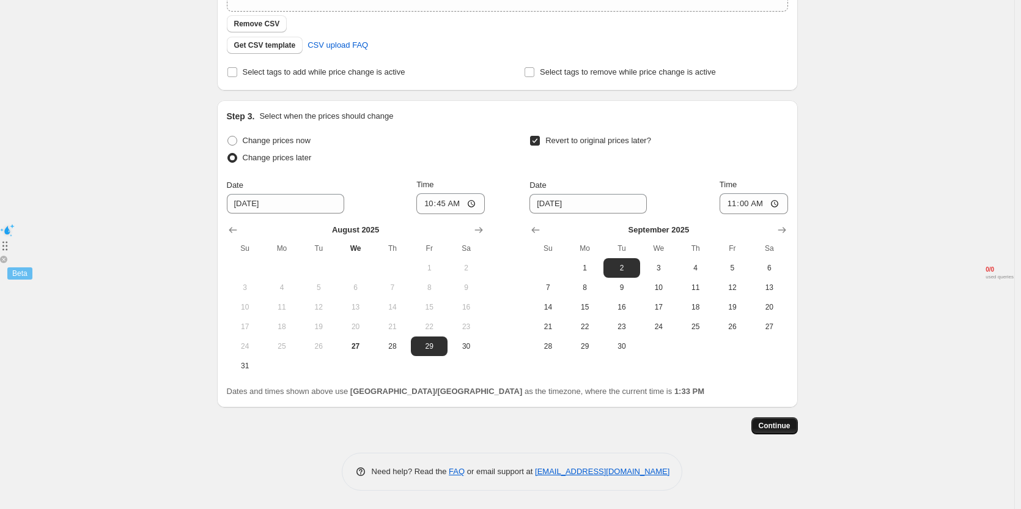
click at [763, 426] on button "Continue" at bounding box center [775, 425] width 46 height 17
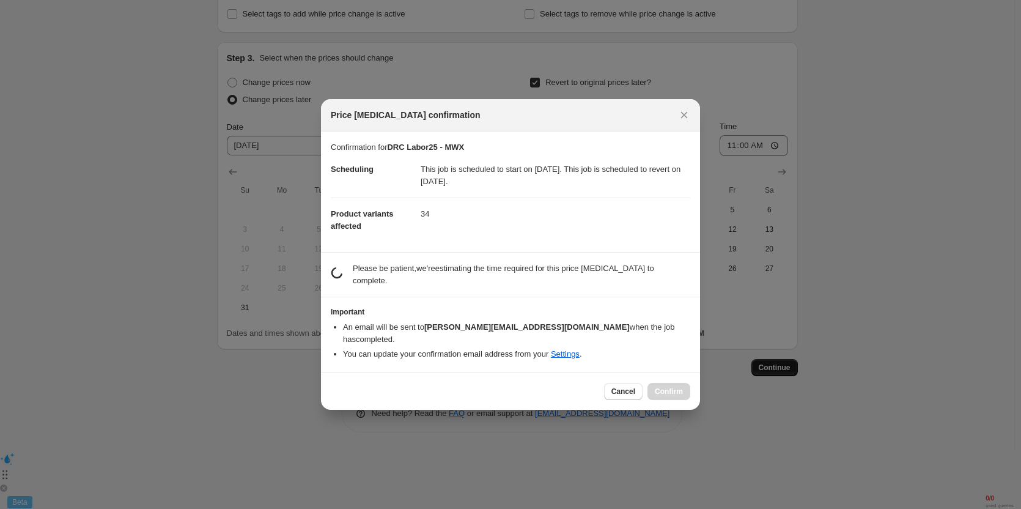
scroll to position [0, 0]
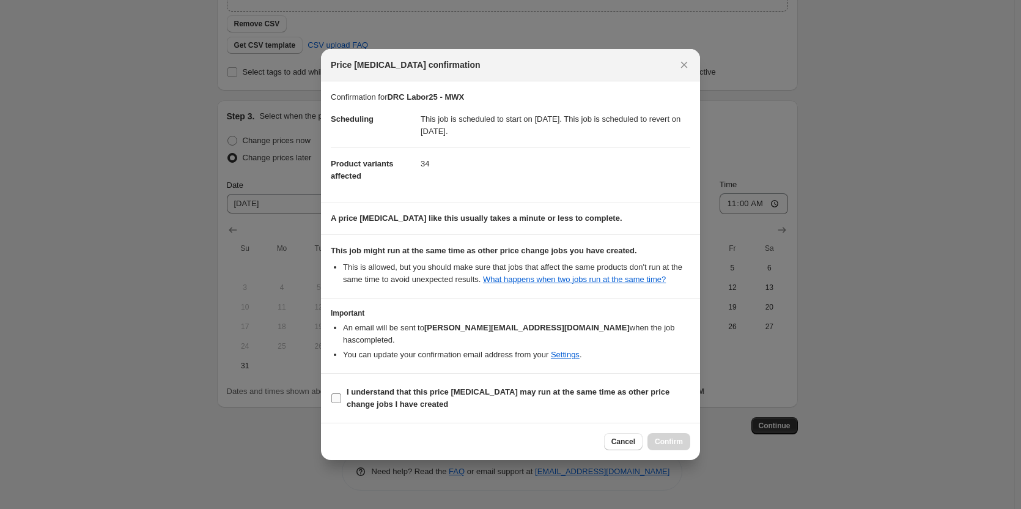
click at [423, 395] on span "I understand that this price [MEDICAL_DATA] may run at the same time as other p…" at bounding box center [519, 398] width 344 height 24
click at [341, 395] on input "I understand that this price [MEDICAL_DATA] may run at the same time as other p…" at bounding box center [337, 398] width 10 height 10
checkbox input "true"
click at [677, 437] on span "Confirm" at bounding box center [669, 442] width 28 height 10
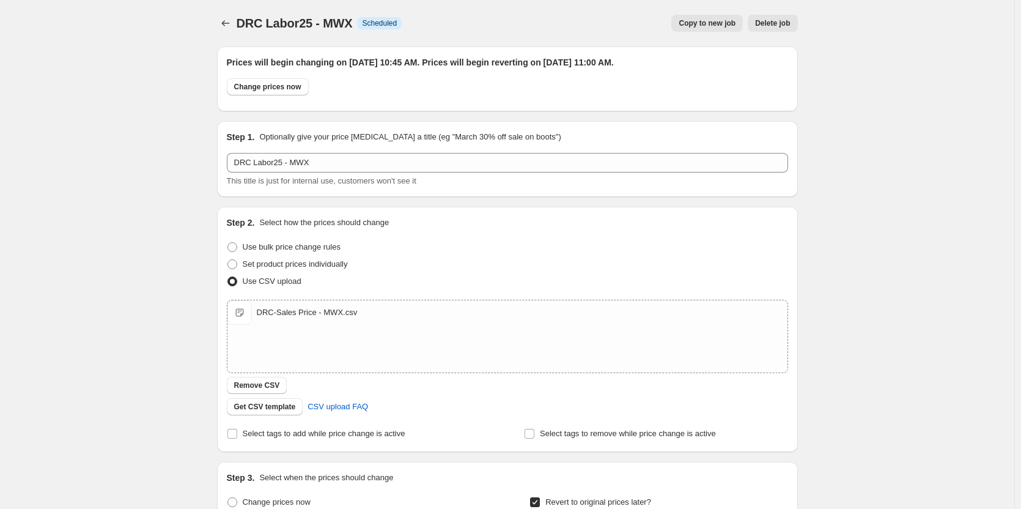
scroll to position [287, 0]
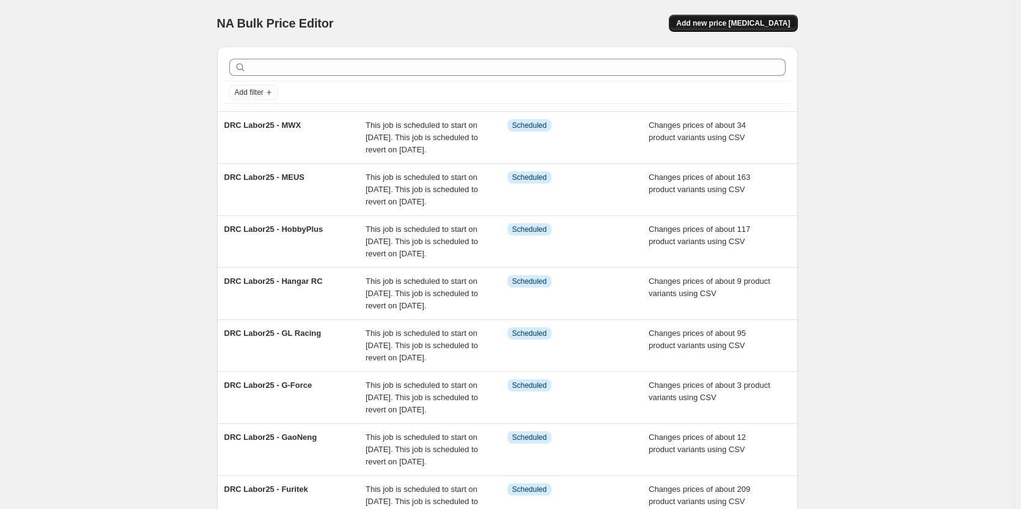
click at [763, 27] on span "Add new price [MEDICAL_DATA]" at bounding box center [733, 23] width 114 height 10
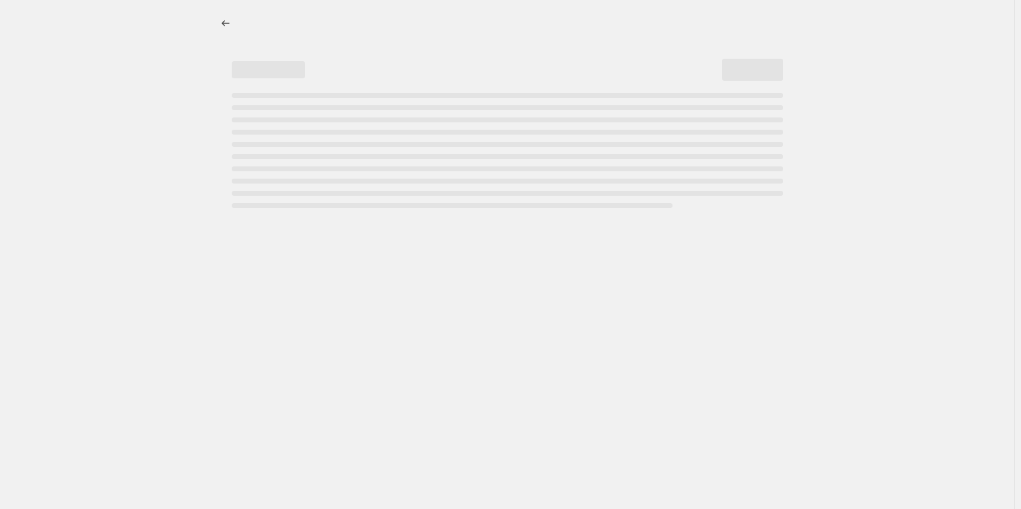
select select "percentage"
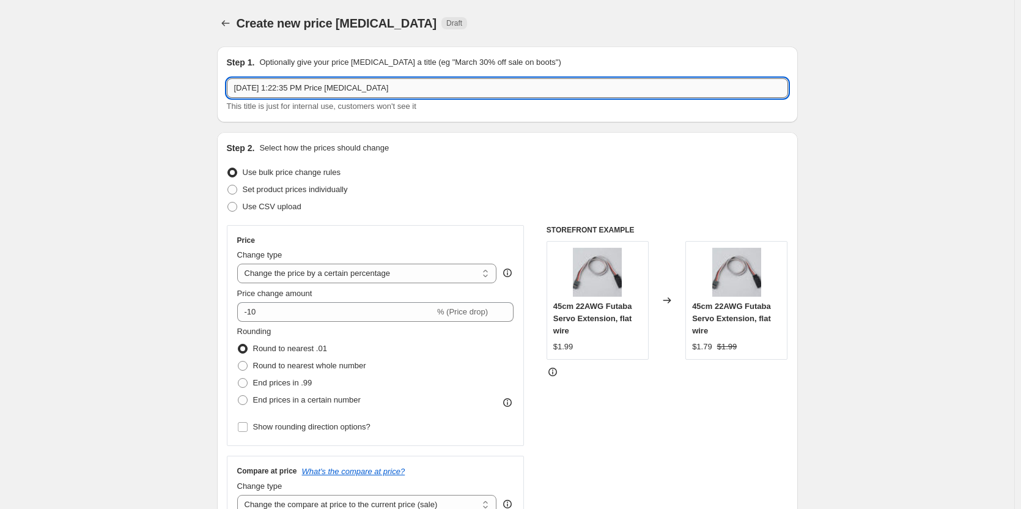
click at [355, 91] on input "Aug 27, 2025, 1:22:35 PM Price change job" at bounding box center [507, 88] width 561 height 20
paste input "NexxRacing"
click at [239, 91] on input "NexxRacing" at bounding box center [507, 88] width 561 height 20
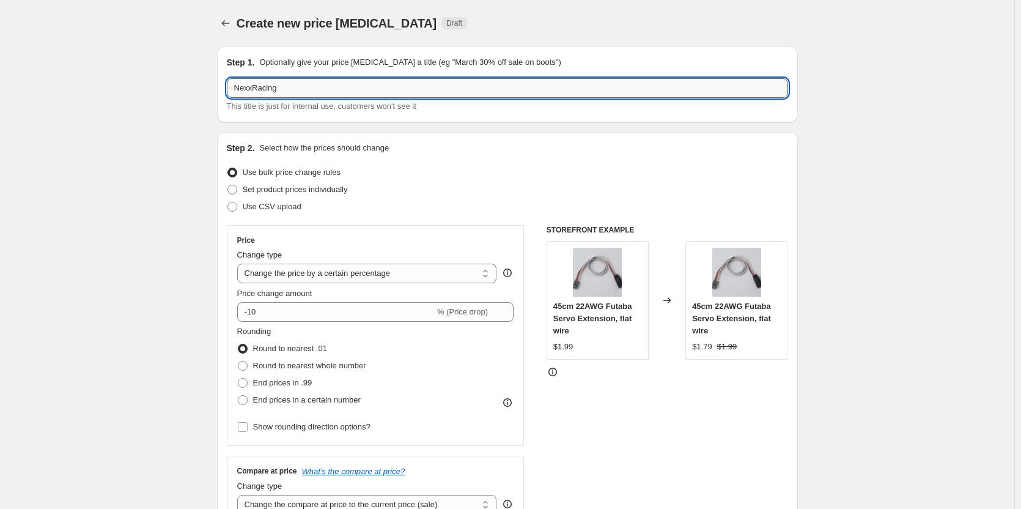
paste input "DRC Labor25 -"
type input "DRC Labor25 - NexxRacing"
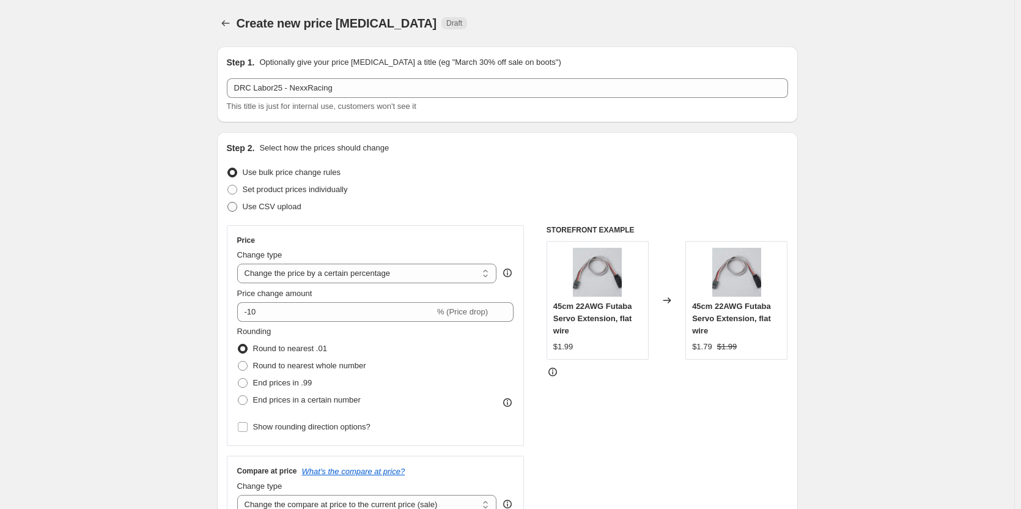
click at [271, 206] on span "Use CSV upload" at bounding box center [272, 206] width 59 height 9
click at [228, 202] on input "Use CSV upload" at bounding box center [228, 202] width 1 height 1
radio input "true"
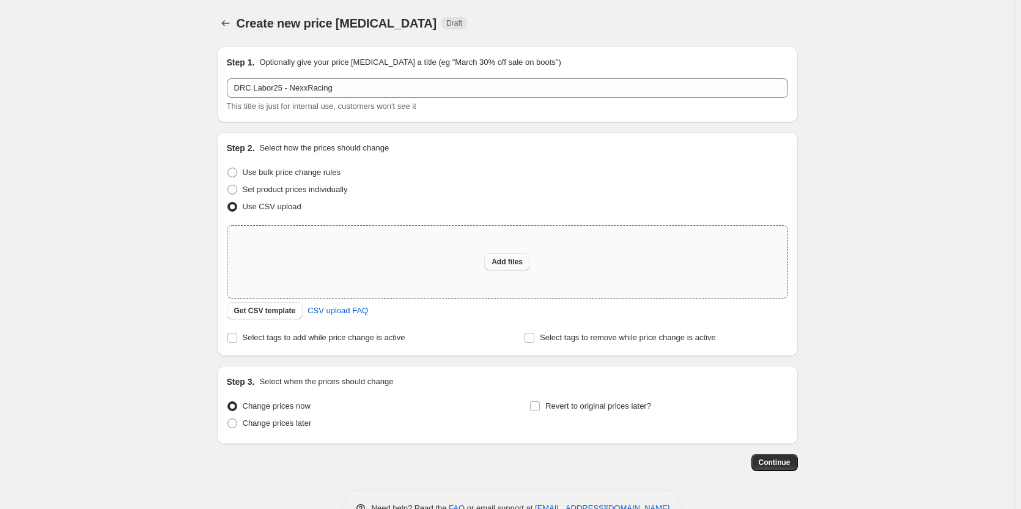
click at [513, 268] on button "Add files" at bounding box center [507, 261] width 46 height 17
type input "C:\fakepath\DRC-Sales Price - NexxRacing.csv"
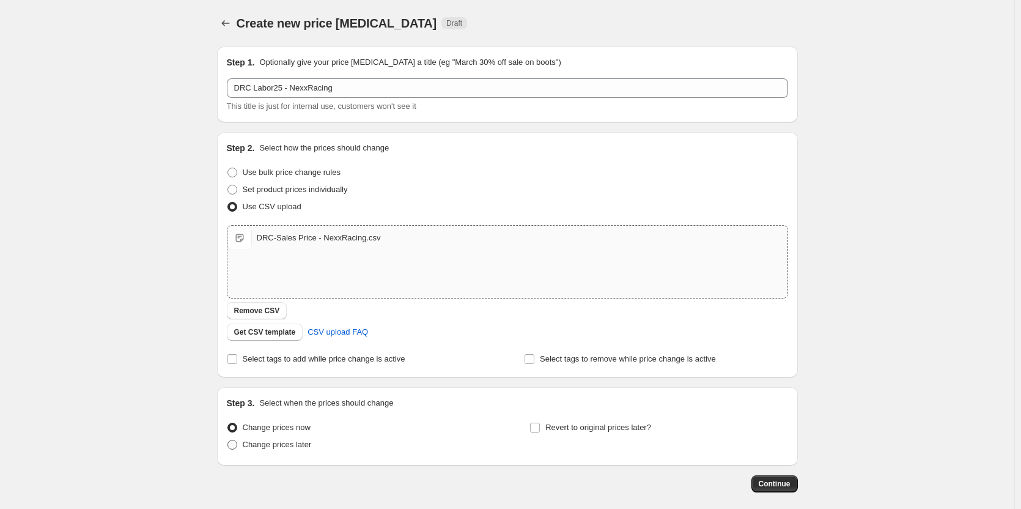
click at [270, 442] on span "Change prices later" at bounding box center [277, 444] width 69 height 9
click at [228, 440] on input "Change prices later" at bounding box center [228, 440] width 1 height 1
radio input "true"
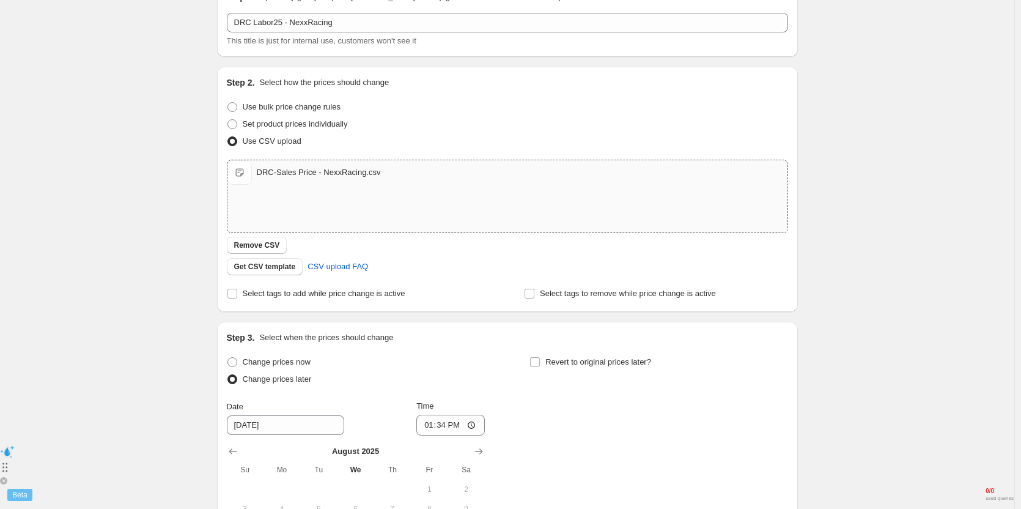
scroll to position [183, 0]
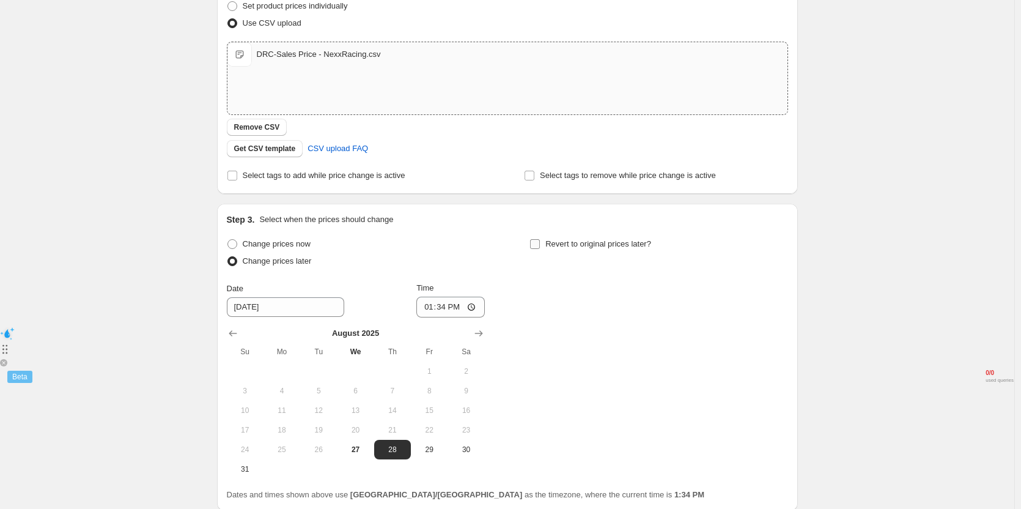
click at [540, 248] on input "Revert to original prices later?" at bounding box center [535, 244] width 10 height 10
checkbox input "true"
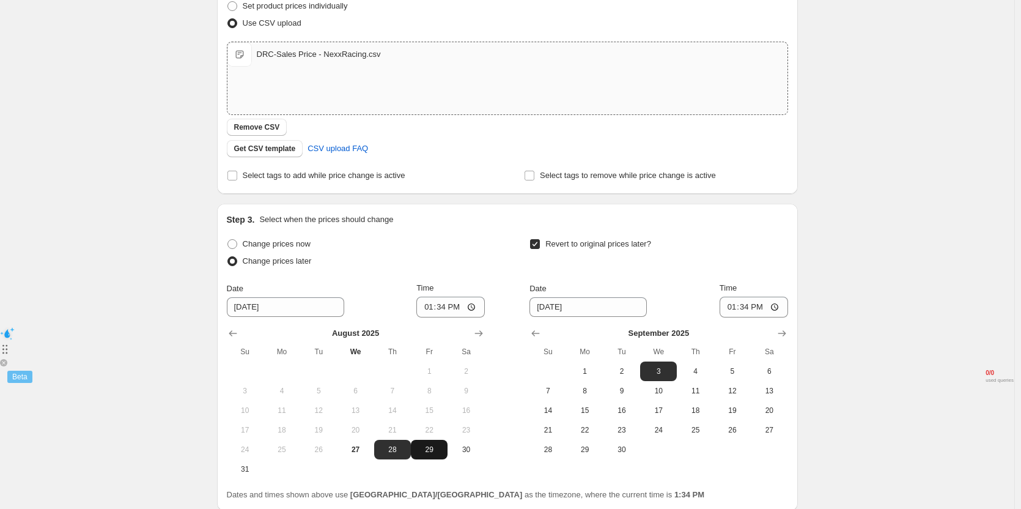
click at [432, 449] on span "29" at bounding box center [429, 450] width 27 height 10
type input "[DATE]"
click at [440, 307] on input "13:34" at bounding box center [451, 307] width 69 height 21
type input "10:45"
click at [624, 372] on span "2" at bounding box center [622, 371] width 27 height 10
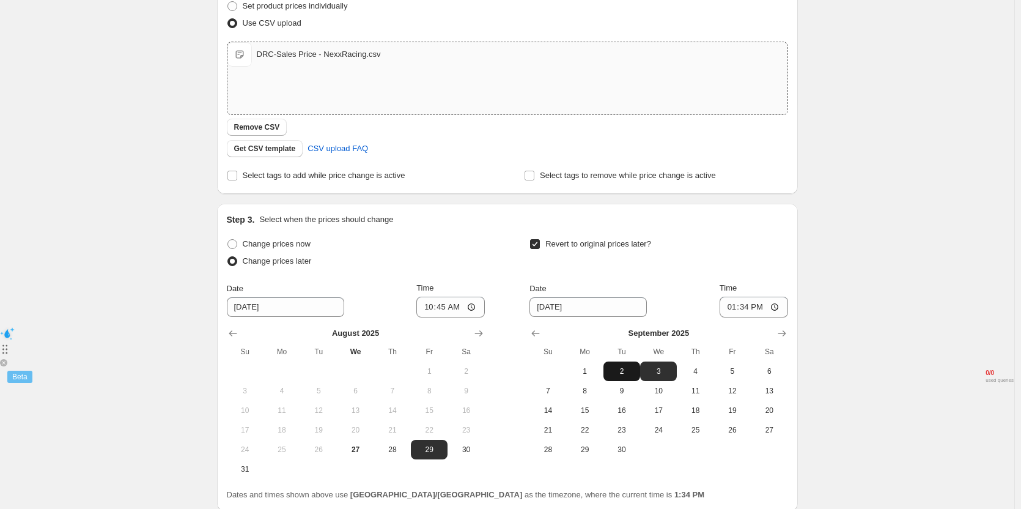
type input "[DATE]"
click at [749, 306] on input "13:34" at bounding box center [754, 307] width 69 height 21
type input "11:00"
click at [754, 262] on div "Revert to original prices later?" at bounding box center [659, 253] width 258 height 37
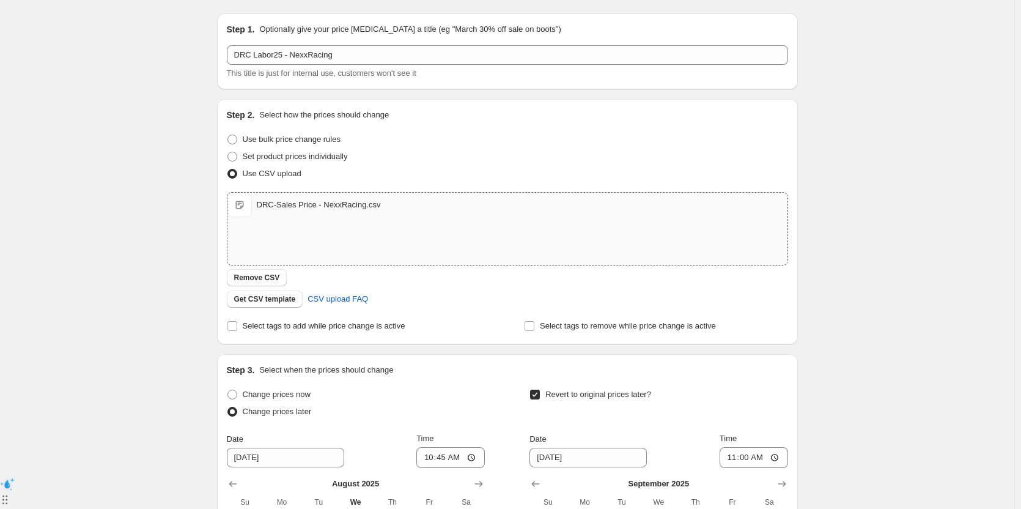
scroll to position [0, 0]
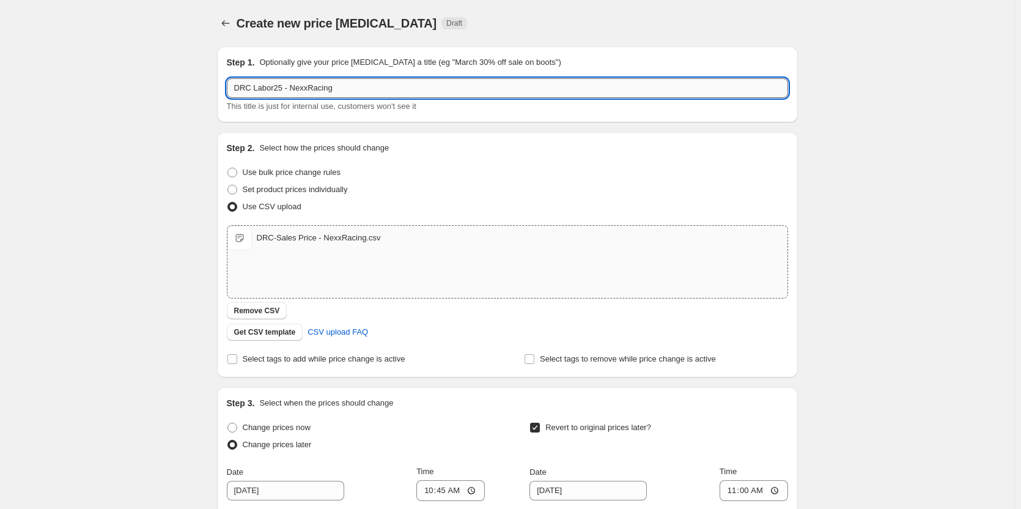
click at [350, 89] on input "DRC Labor25 - NexxRacing" at bounding box center [507, 88] width 561 height 20
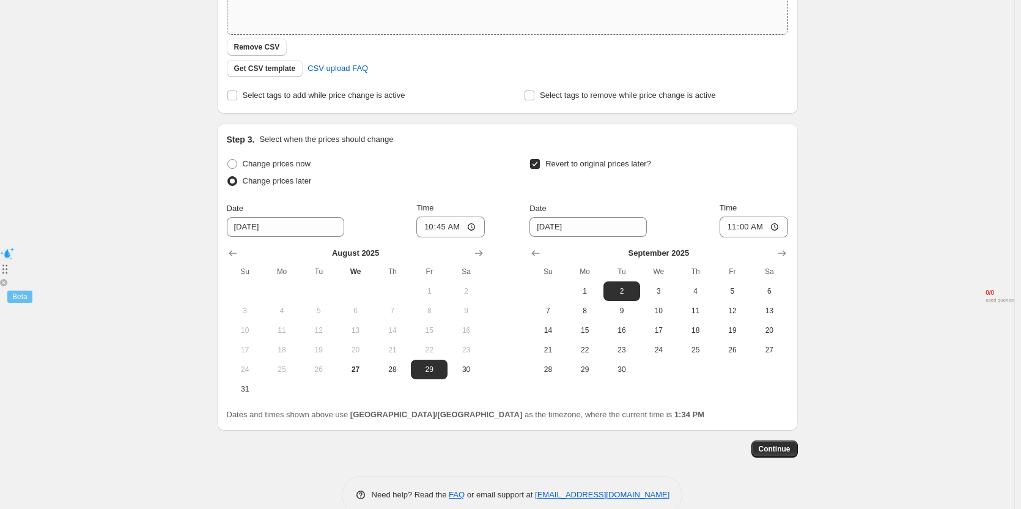
scroll to position [287, 0]
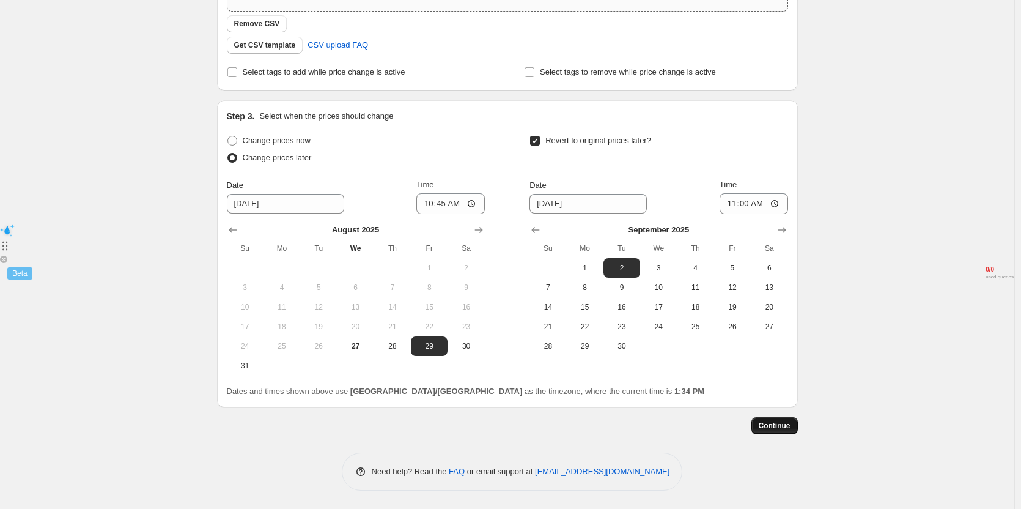
click at [768, 421] on span "Continue" at bounding box center [775, 426] width 32 height 10
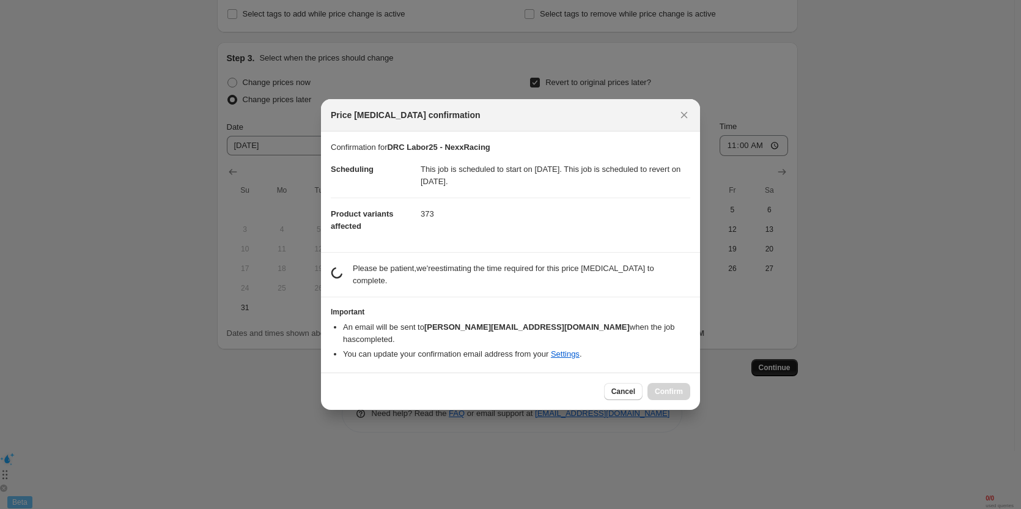
scroll to position [0, 0]
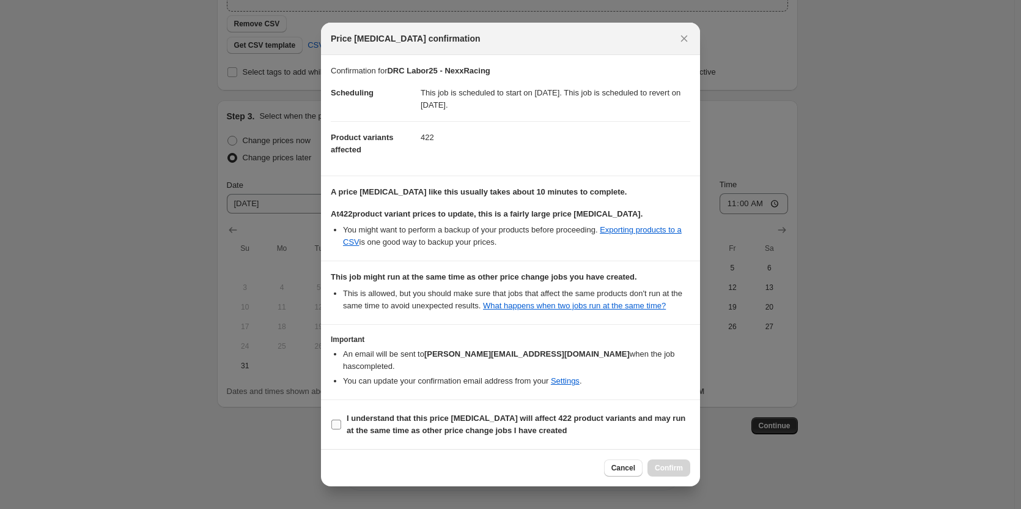
click at [407, 413] on b "I understand that this price change job will affect 422 product variants and ma…" at bounding box center [516, 423] width 339 height 21
click at [341, 420] on input "I understand that this price change job will affect 422 product variants and ma…" at bounding box center [337, 425] width 10 height 10
checkbox input "true"
click at [669, 459] on button "Confirm" at bounding box center [669, 467] width 43 height 17
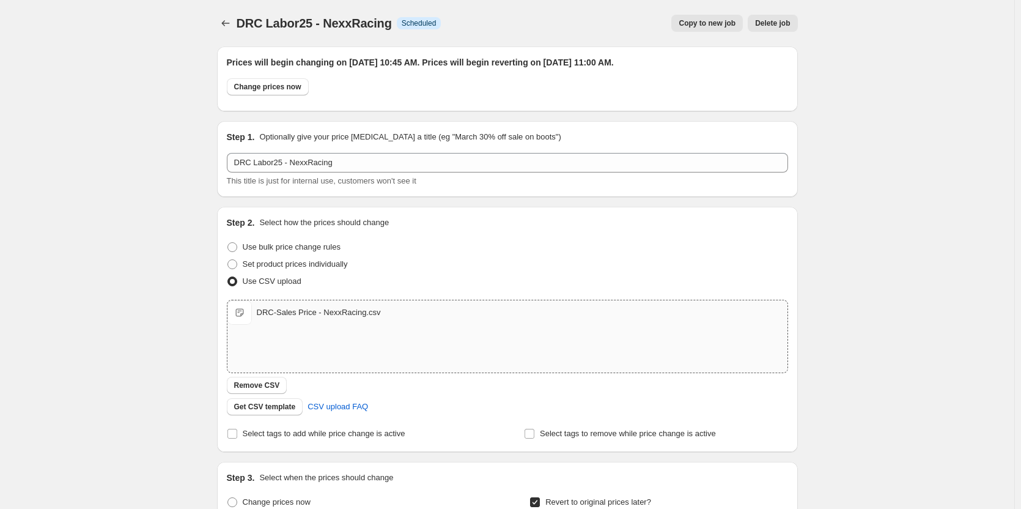
scroll to position [287, 0]
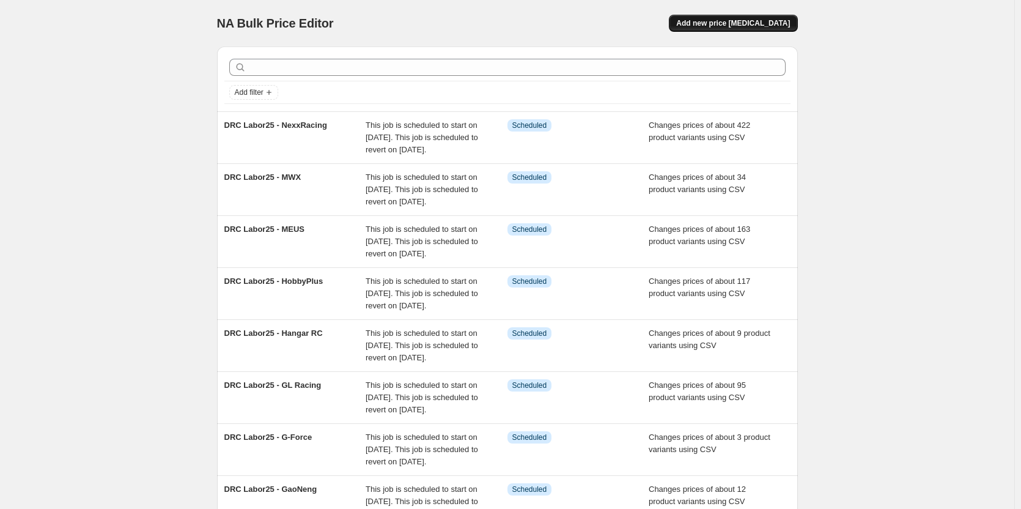
click at [720, 31] on button "Add new price [MEDICAL_DATA]" at bounding box center [733, 23] width 128 height 17
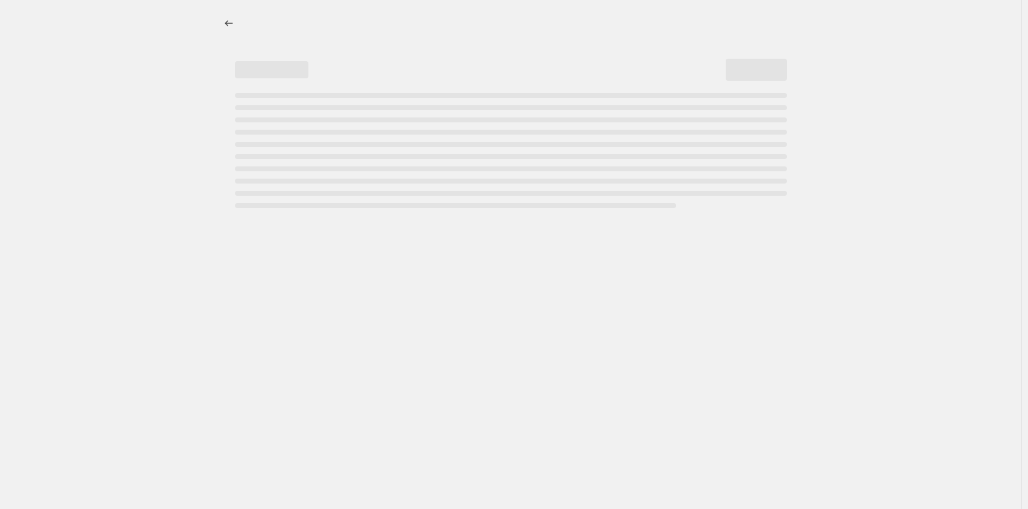
select select "percentage"
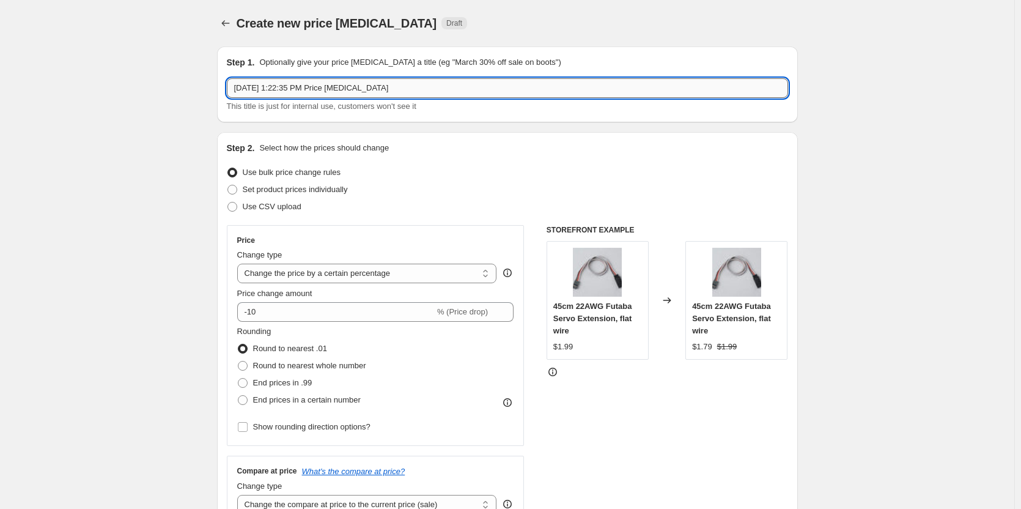
click at [336, 92] on input "Aug 27, 2025, 1:22:35 PM Price change job" at bounding box center [507, 88] width 561 height 20
paste input "OMG"
click at [239, 88] on input "OMG" at bounding box center [507, 88] width 561 height 20
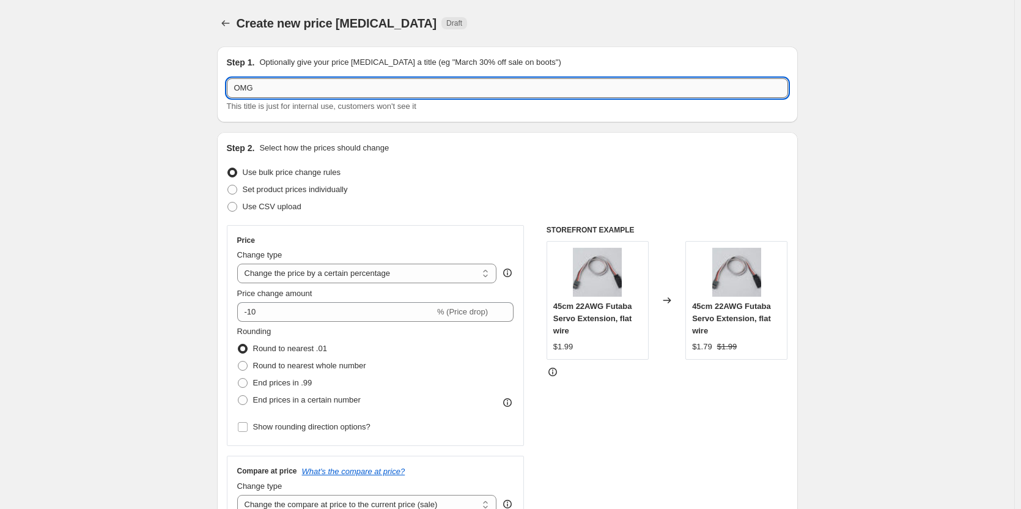
paste input "DRC Labor25 -"
type input "DRC Labor25 - OMG"
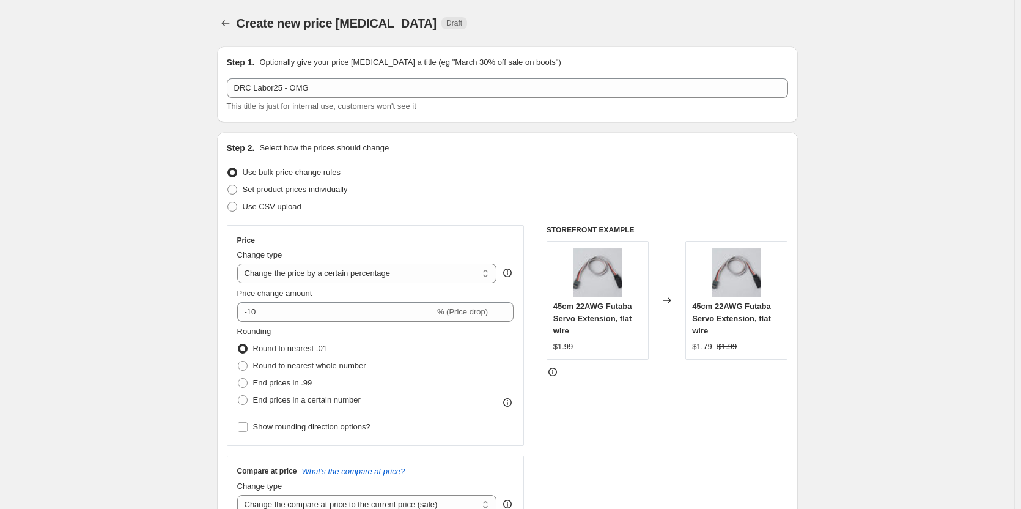
click at [242, 201] on label "Use CSV upload" at bounding box center [264, 206] width 75 height 17
click at [228, 202] on input "Use CSV upload" at bounding box center [228, 202] width 1 height 1
radio input "true"
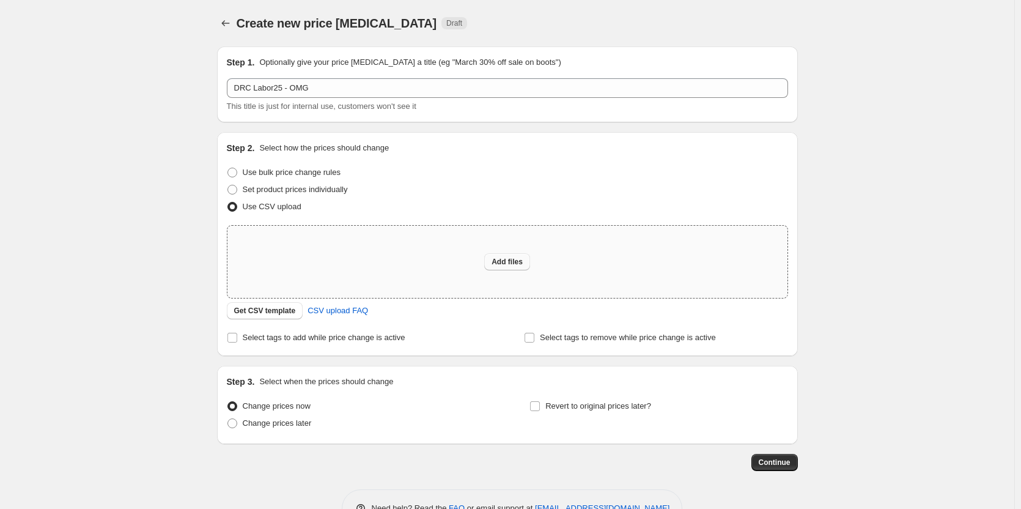
click at [494, 257] on button "Add files" at bounding box center [507, 261] width 46 height 17
type input "C:\fakepath\DRC-Sales Price - OMG.csv"
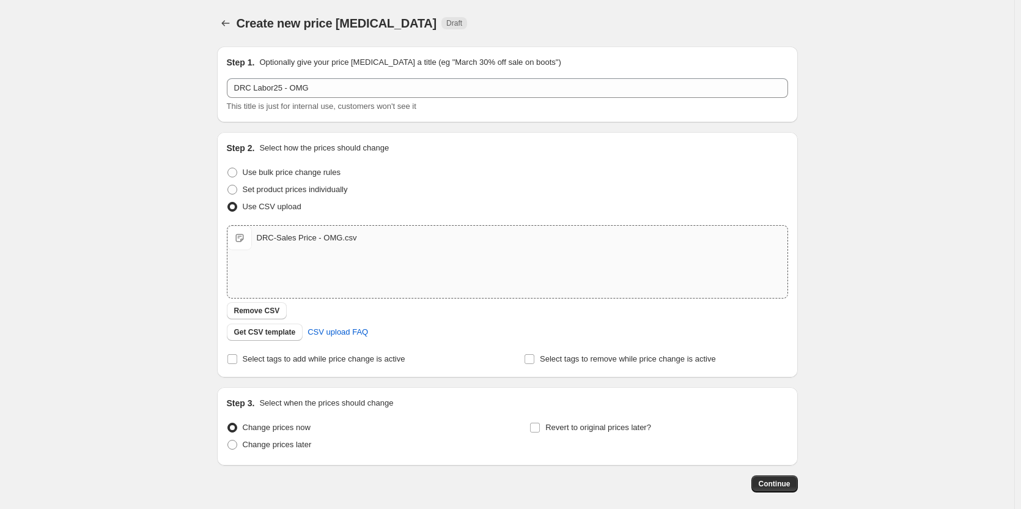
scroll to position [58, 0]
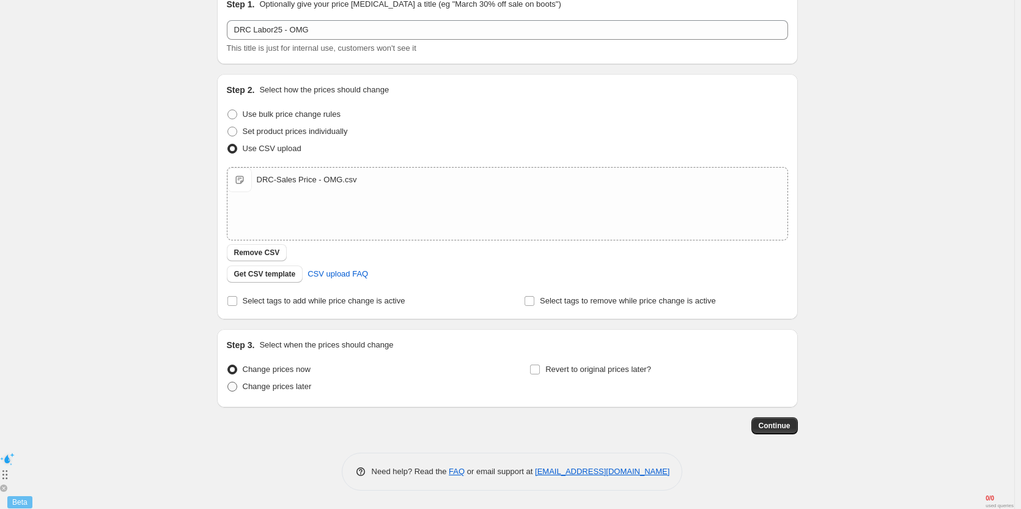
click at [306, 386] on span "Change prices later" at bounding box center [277, 386] width 69 height 9
click at [228, 382] on input "Change prices later" at bounding box center [228, 382] width 1 height 1
radio input "true"
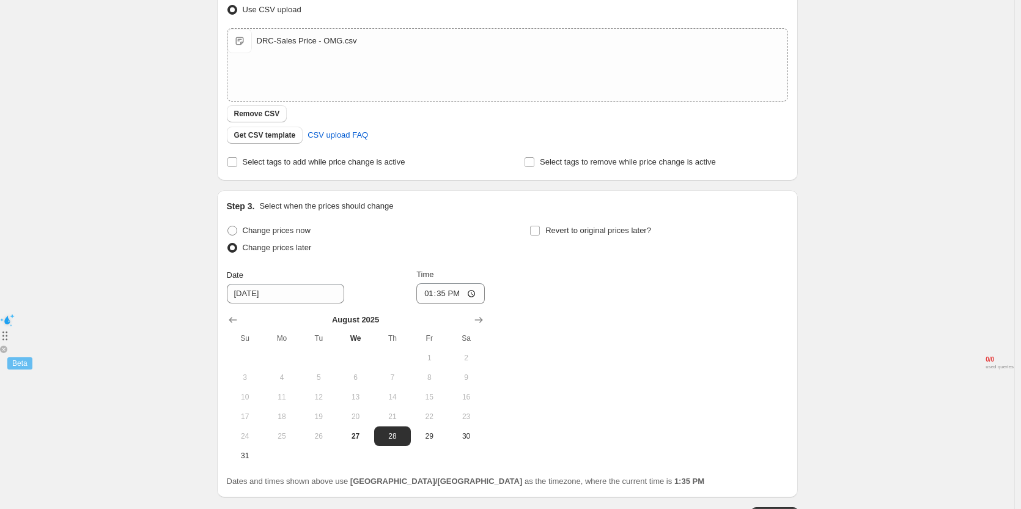
scroll to position [242, 0]
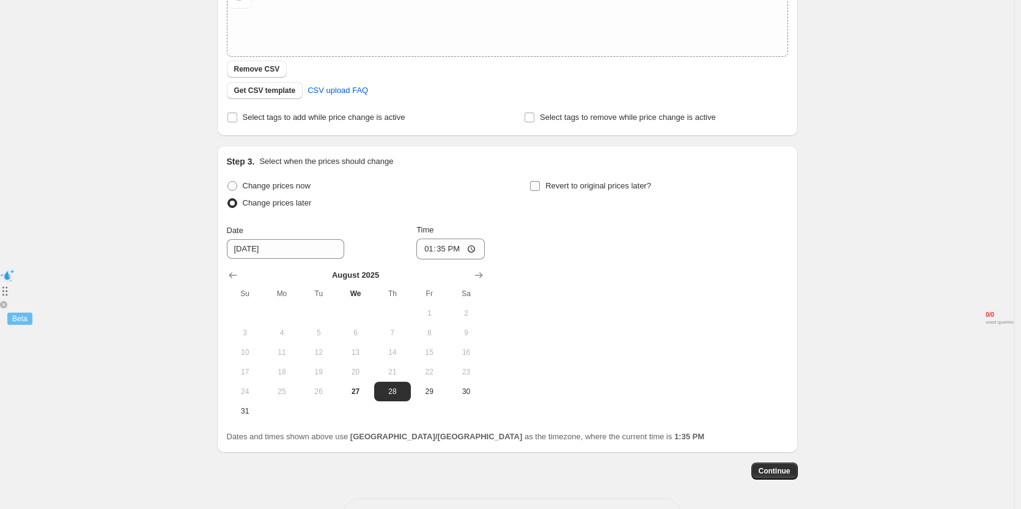
click at [536, 188] on input "Revert to original prices later?" at bounding box center [535, 186] width 10 height 10
checkbox input "true"
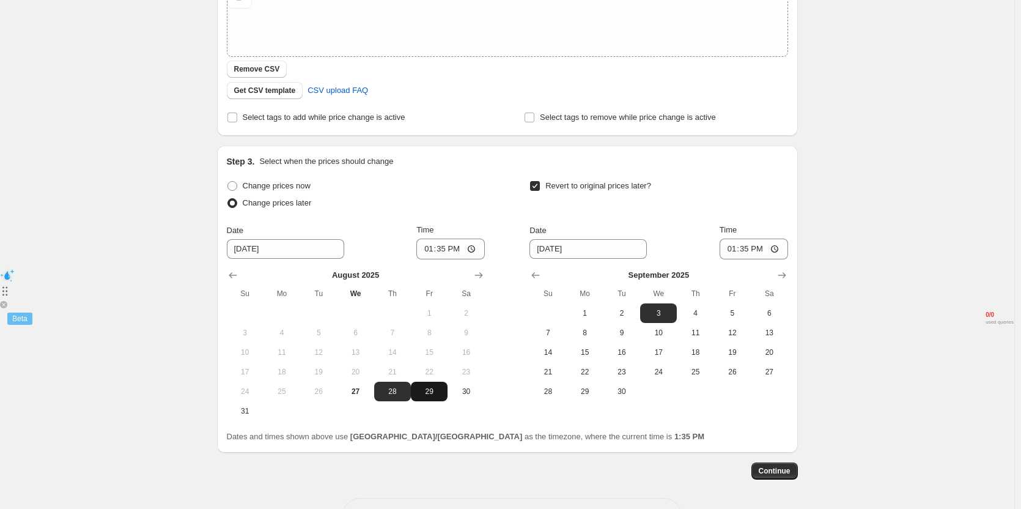
click at [435, 388] on span "29" at bounding box center [429, 392] width 27 height 10
type input "[DATE]"
click at [450, 248] on input "13:35" at bounding box center [451, 249] width 69 height 21
type input "10:45"
click at [621, 310] on span "2" at bounding box center [622, 313] width 27 height 10
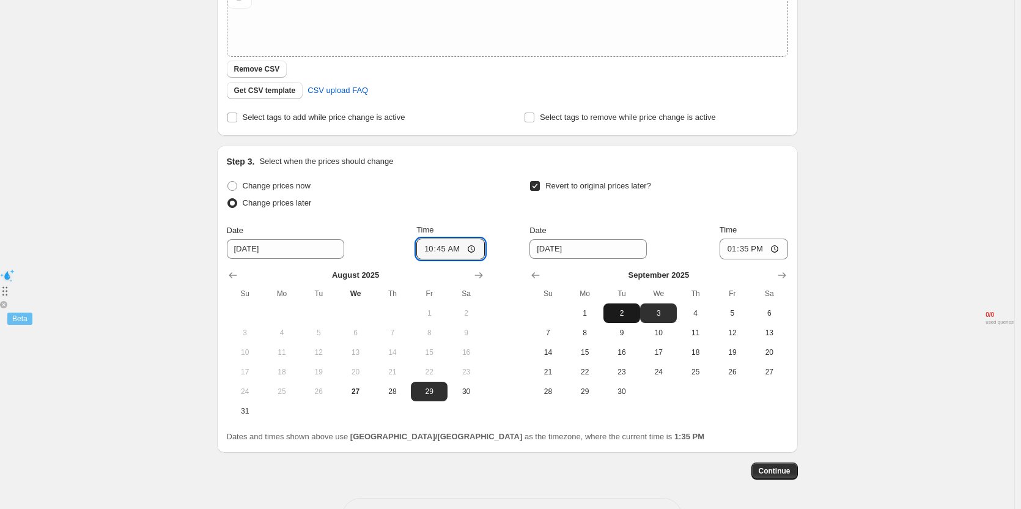
type input "[DATE]"
click at [754, 249] on input "13:35" at bounding box center [754, 249] width 69 height 21
type input "11:00"
click at [750, 208] on div "Revert to original prices later?" at bounding box center [659, 195] width 258 height 37
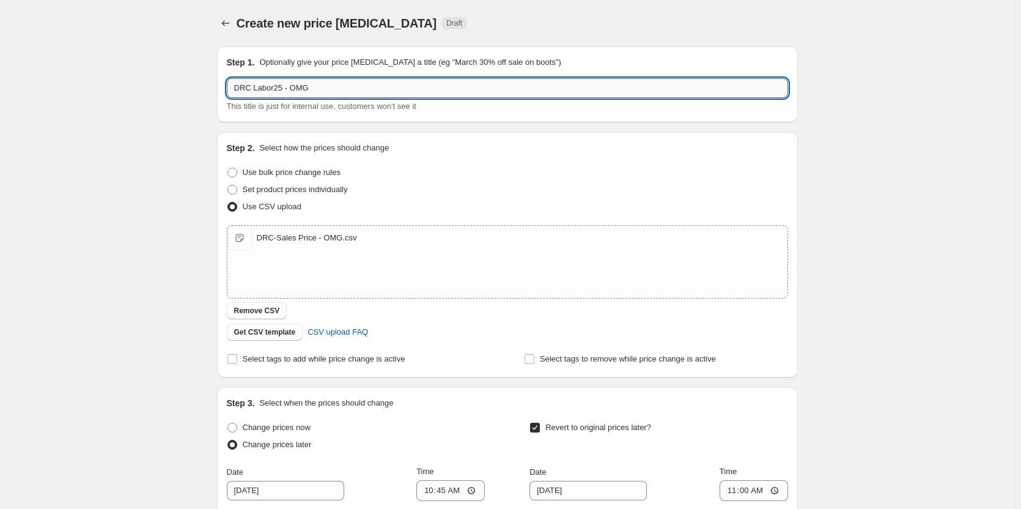
click at [343, 81] on input "DRC Labor25 - OMG" at bounding box center [507, 88] width 561 height 20
click at [348, 68] on p "Optionally give your price [MEDICAL_DATA] a title (eg "March 30% off sale on bo…" at bounding box center [410, 62] width 302 height 12
click at [342, 94] on input "DRC Labor25 - OMG" at bounding box center [507, 88] width 561 height 20
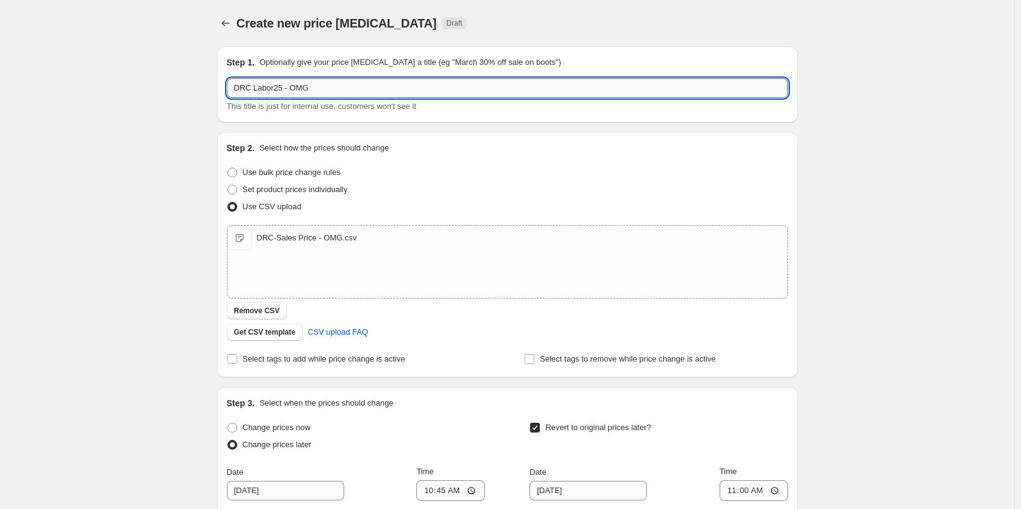
click at [342, 94] on input "DRC Labor25 - OMG" at bounding box center [507, 88] width 561 height 20
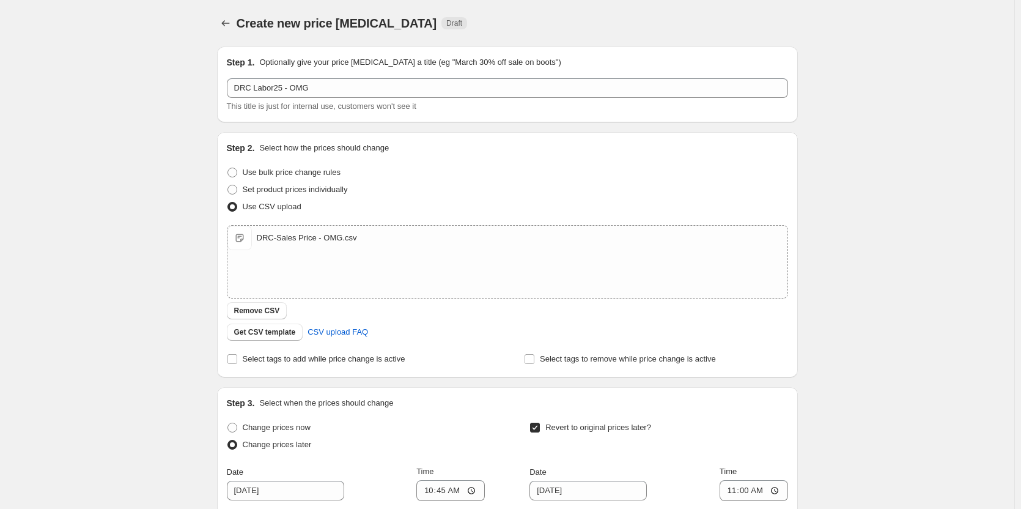
click at [344, 75] on div "Step 1. Optionally give your price change job a title (eg "March 30% off sale o…" at bounding box center [507, 84] width 561 height 56
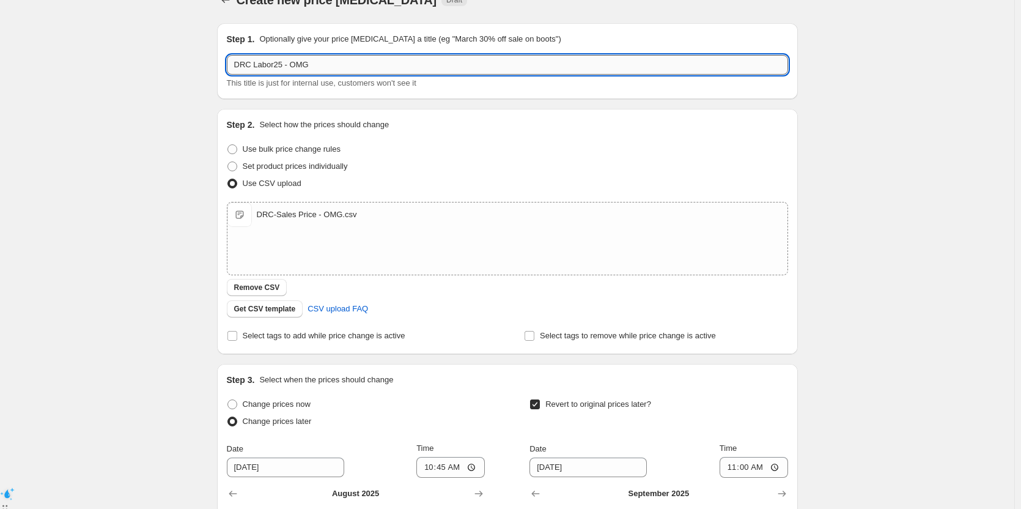
click at [339, 65] on input "DRC Labor25 - OMG" at bounding box center [507, 65] width 561 height 20
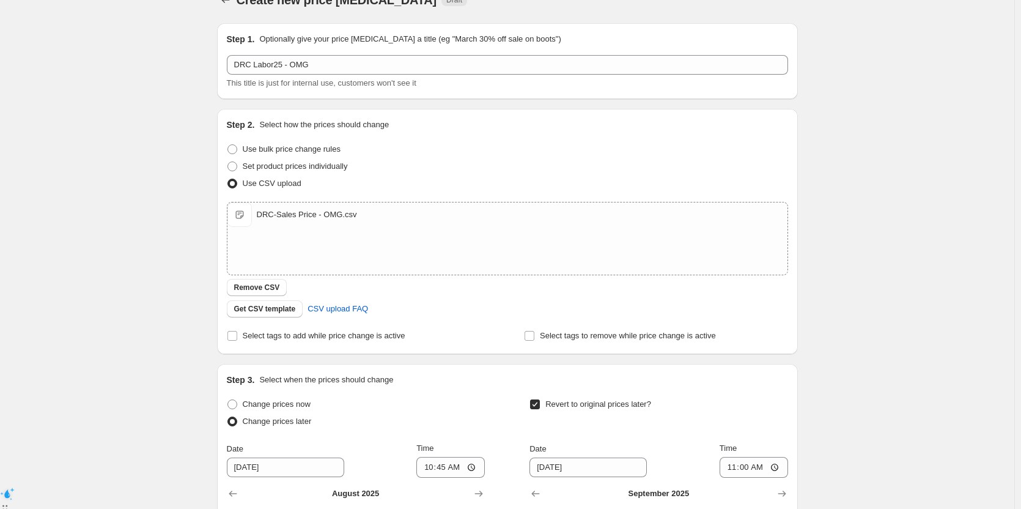
click at [334, 48] on div "Step 1. Optionally give your price change job a title (eg "March 30% off sale o…" at bounding box center [507, 61] width 561 height 56
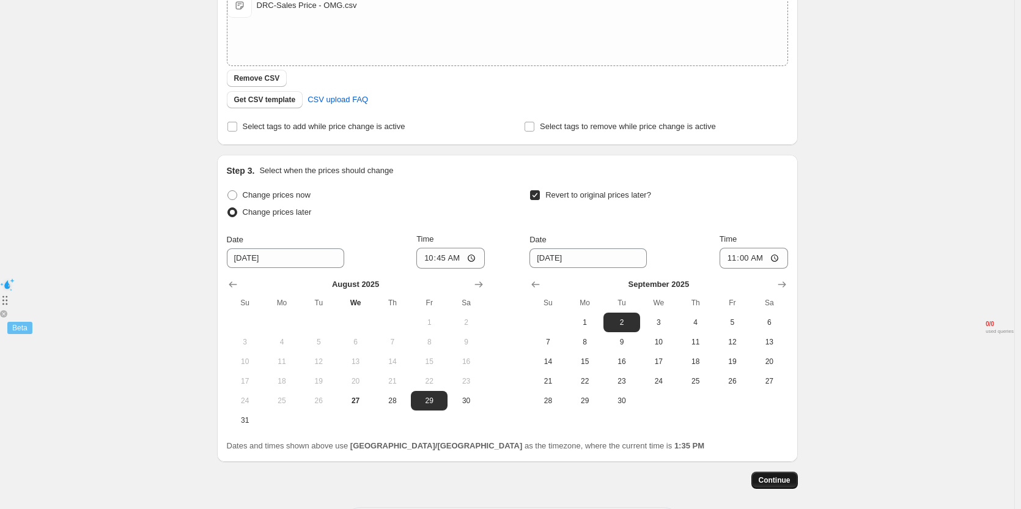
scroll to position [233, 0]
click at [770, 483] on span "Continue" at bounding box center [775, 480] width 32 height 10
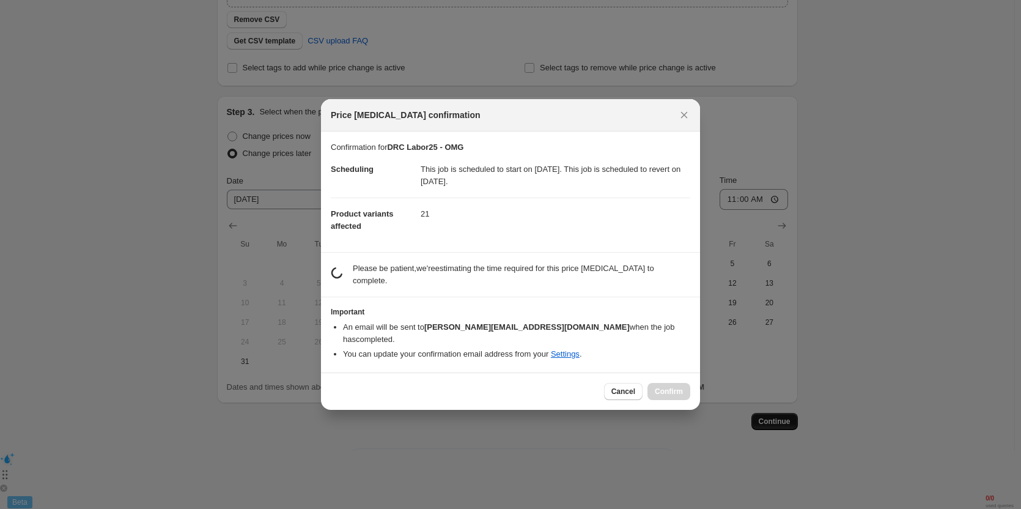
scroll to position [0, 0]
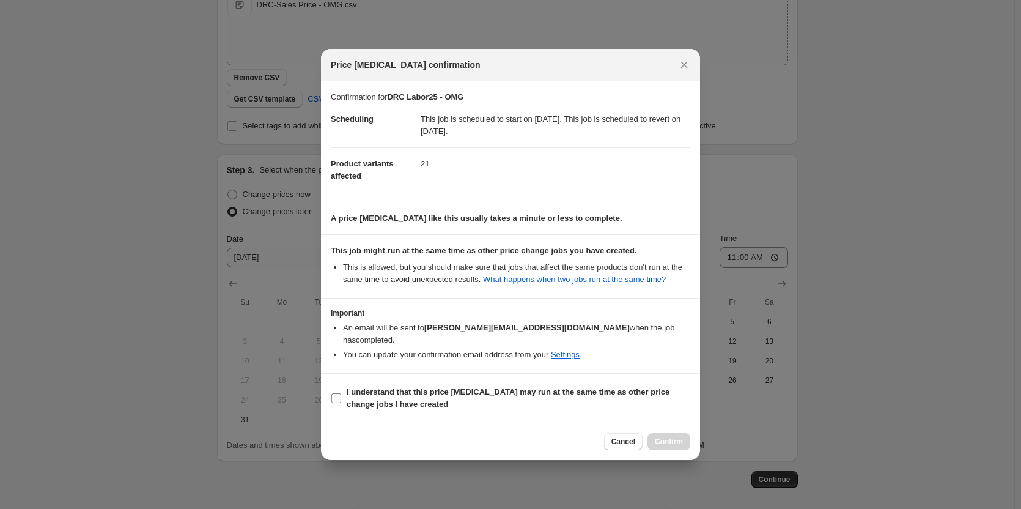
click at [416, 387] on b "I understand that this price [MEDICAL_DATA] may run at the same time as other p…" at bounding box center [508, 397] width 323 height 21
click at [341, 393] on input "I understand that this price [MEDICAL_DATA] may run at the same time as other p…" at bounding box center [337, 398] width 10 height 10
checkbox input "true"
click at [663, 437] on span "Confirm" at bounding box center [669, 442] width 28 height 10
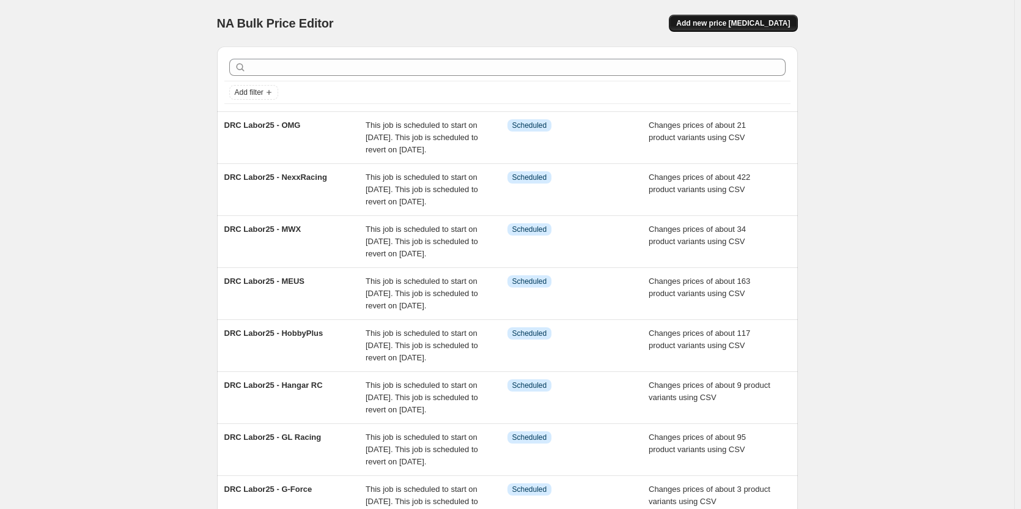
click at [762, 23] on span "Add new price [MEDICAL_DATA]" at bounding box center [733, 23] width 114 height 10
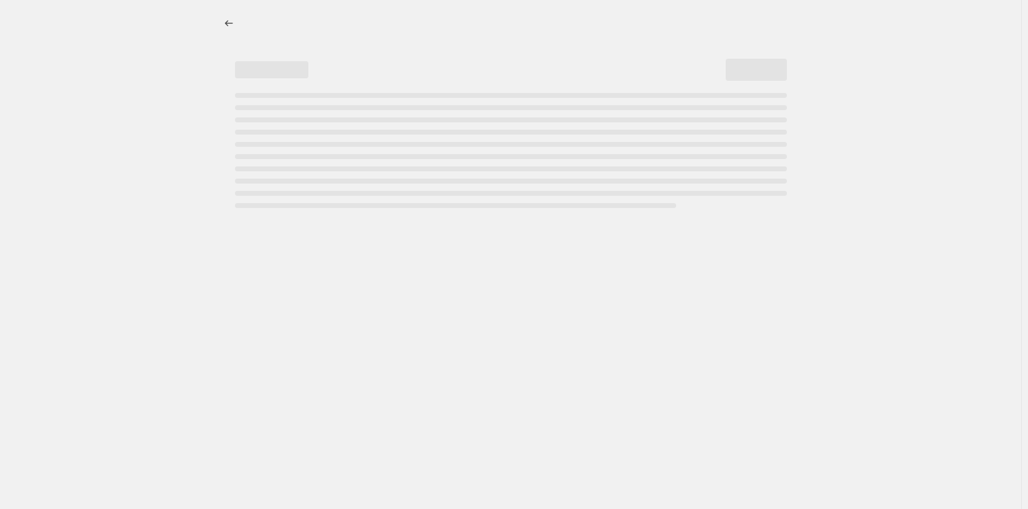
select select "percentage"
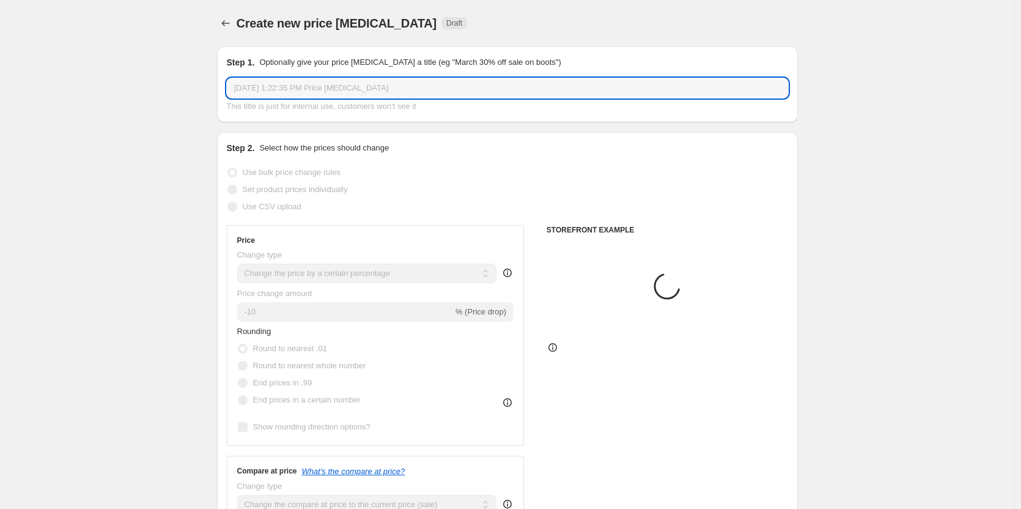
click at [337, 86] on input "Aug 27, 2025, 1:22:35 PM Price change job" at bounding box center [507, 88] width 561 height 20
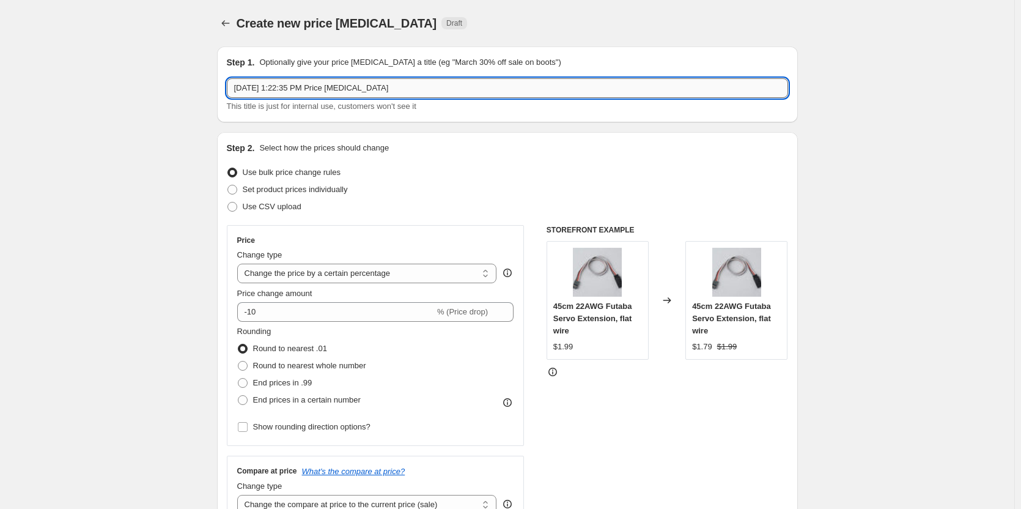
click at [337, 86] on input "Aug 27, 2025, 1:22:35 PM Price change job" at bounding box center [507, 88] width 561 height 20
paste input "pulse"
drag, startPoint x: 240, startPoint y: 92, endPoint x: 225, endPoint y: 94, distance: 14.7
click at [225, 94] on div "Step 1. Optionally give your price change job a title (eg "March 30% off sale o…" at bounding box center [507, 84] width 581 height 76
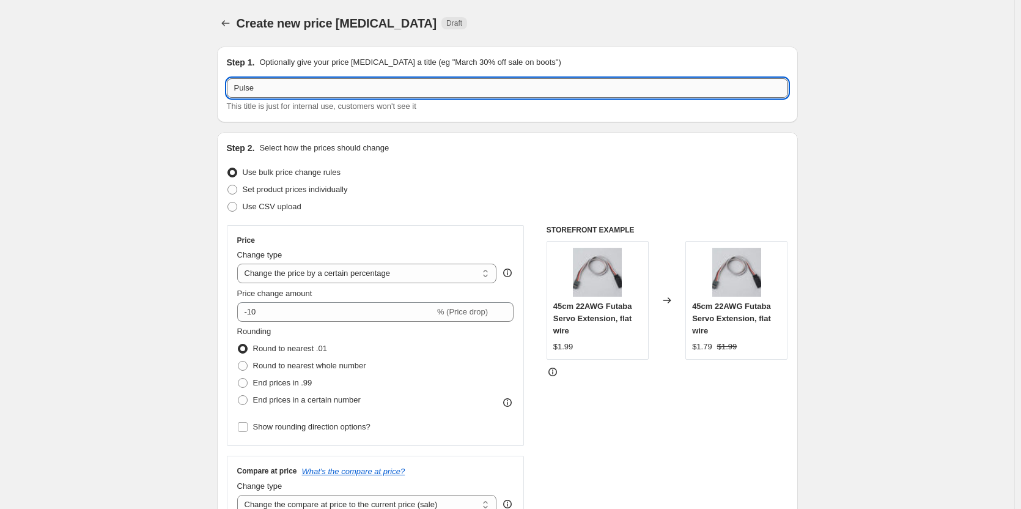
click at [238, 87] on input "Pulse" at bounding box center [507, 88] width 561 height 20
paste input "DRC Labor25 -"
type input "DRC Labor25 - Pulse"
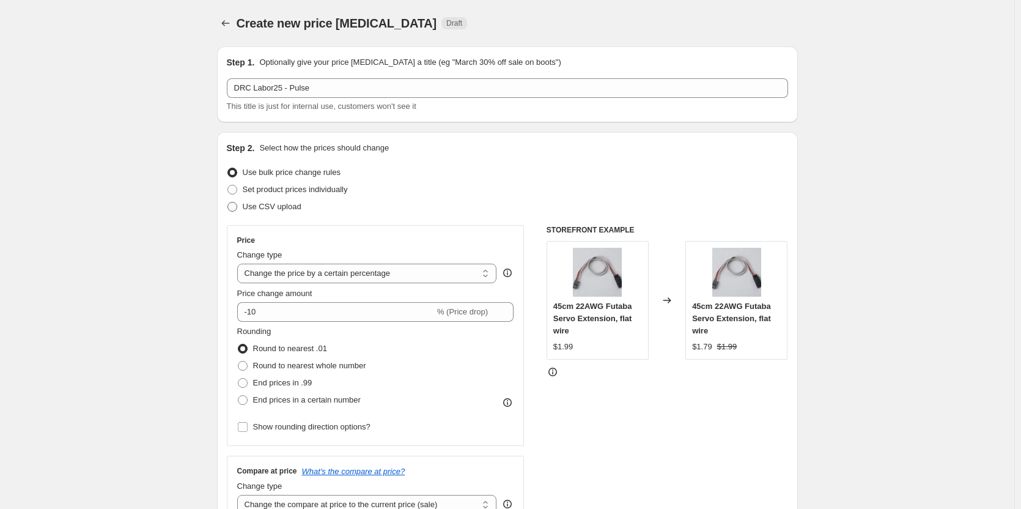
click at [250, 213] on label "Use CSV upload" at bounding box center [264, 206] width 75 height 17
click at [228, 202] on input "Use CSV upload" at bounding box center [228, 202] width 1 height 1
radio input "true"
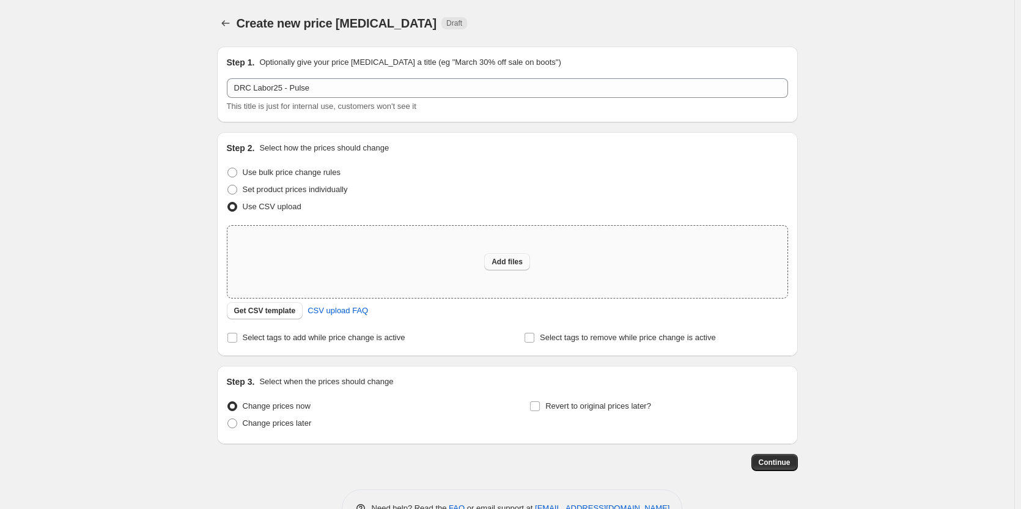
click at [500, 262] on span "Add files" at bounding box center [507, 262] width 31 height 10
type input "C:\fakepath\DRC-Sales Price - pulse ultra.csv"
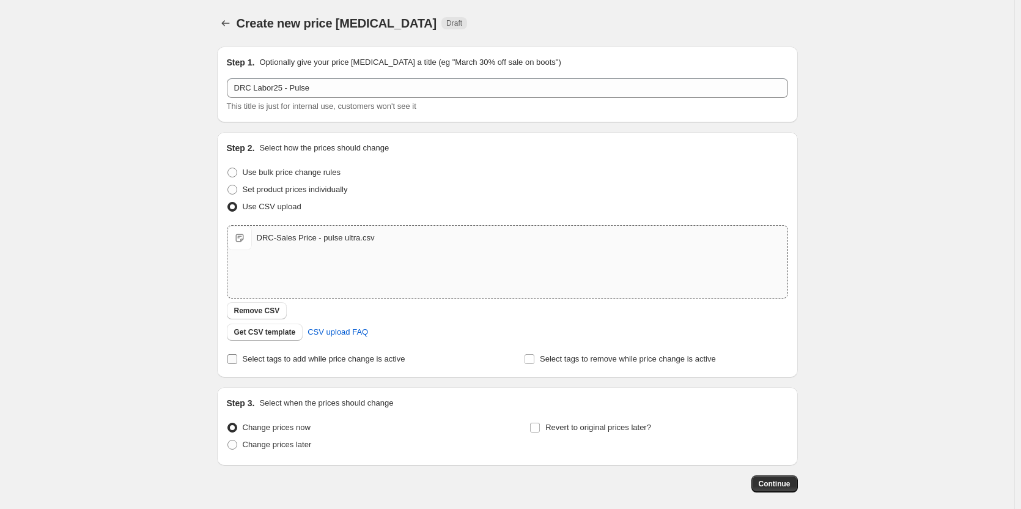
click at [289, 357] on span "Select tags to add while price change is active" at bounding box center [324, 358] width 163 height 9
click at [237, 357] on input "Select tags to add while price change is active" at bounding box center [233, 359] width 10 height 10
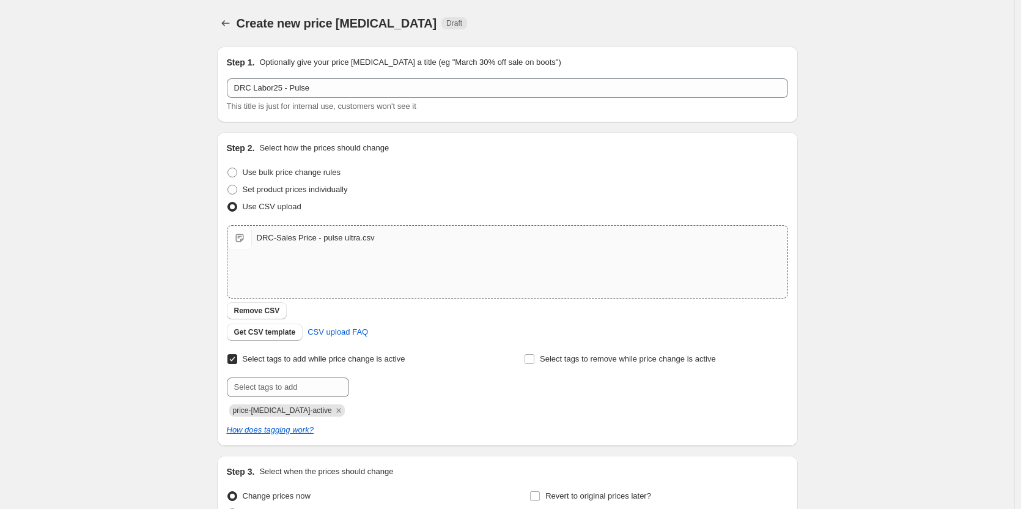
click at [313, 356] on span "Select tags to add while price change is active" at bounding box center [324, 358] width 163 height 9
click at [237, 356] on input "Select tags to add while price change is active" at bounding box center [233, 359] width 10 height 10
checkbox input "false"
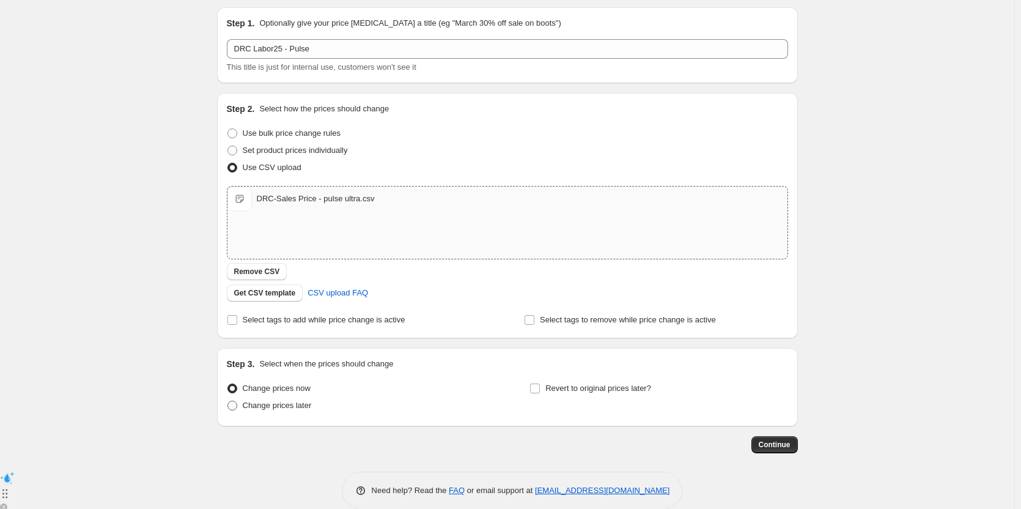
scroll to position [58, 0]
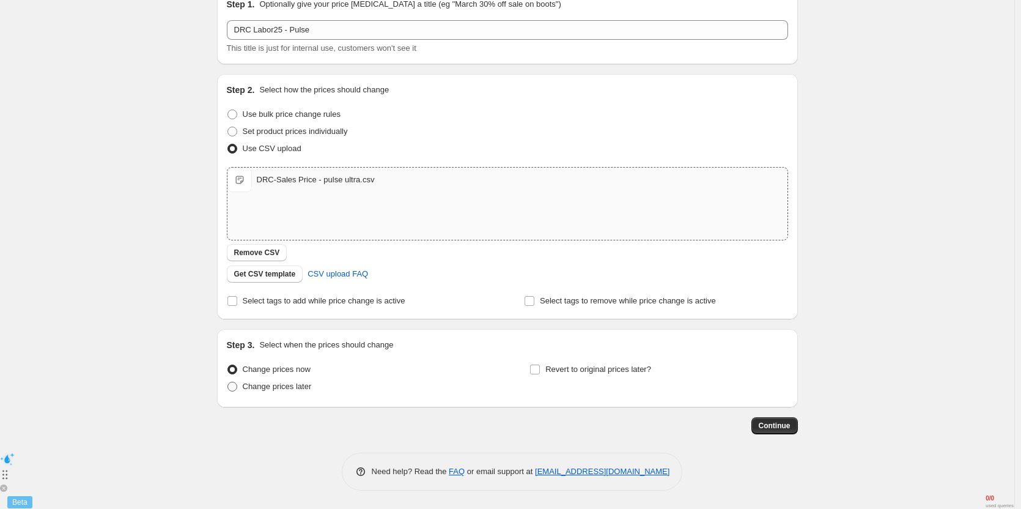
click at [298, 383] on span "Change prices later" at bounding box center [277, 386] width 69 height 9
click at [228, 382] on input "Change prices later" at bounding box center [228, 382] width 1 height 1
radio input "true"
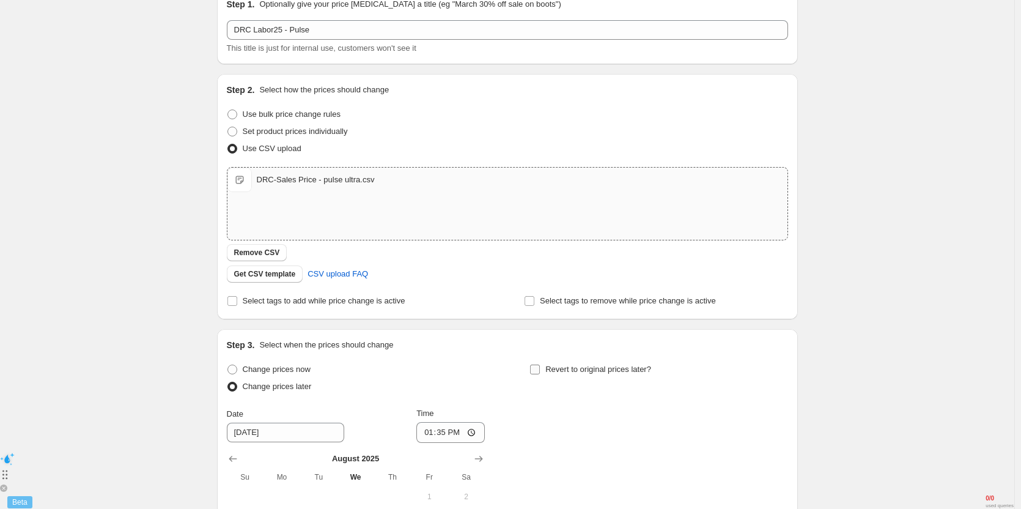
click at [549, 369] on span "Revert to original prices later?" at bounding box center [599, 369] width 106 height 9
click at [540, 369] on input "Revert to original prices later?" at bounding box center [535, 370] width 10 height 10
checkbox input "true"
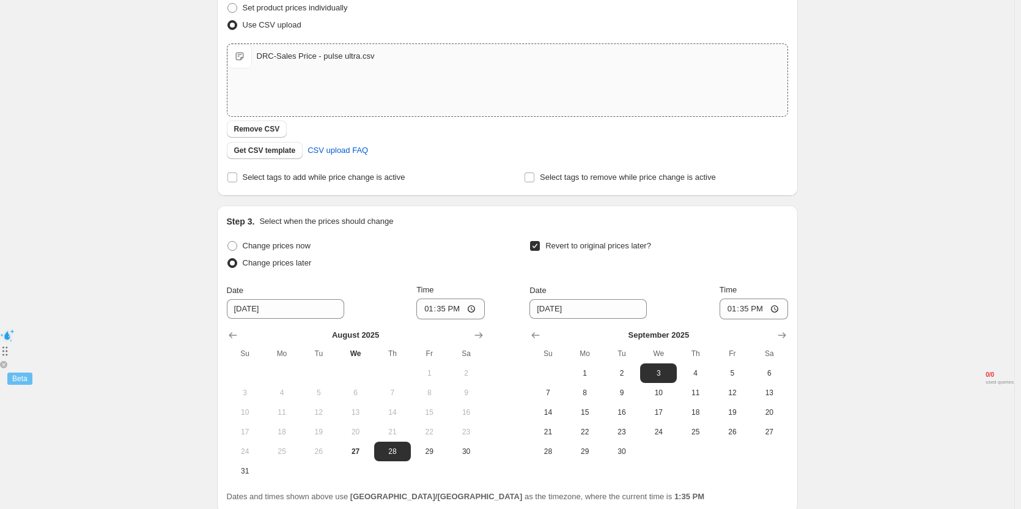
scroll to position [242, 0]
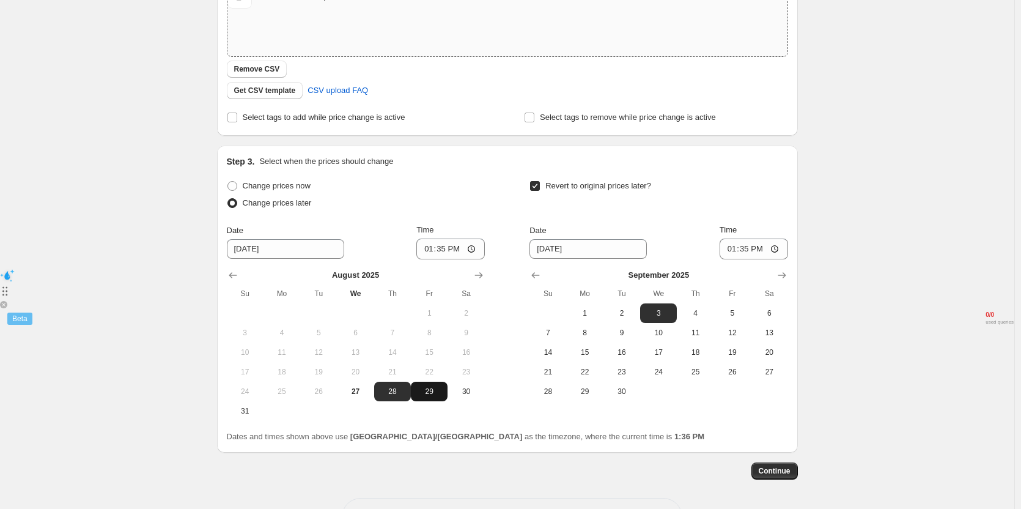
click at [434, 392] on span "29" at bounding box center [429, 392] width 27 height 10
type input "[DATE]"
click at [443, 250] on input "13:35" at bounding box center [451, 249] width 69 height 21
type input "10:45"
click at [625, 316] on span "2" at bounding box center [622, 313] width 27 height 10
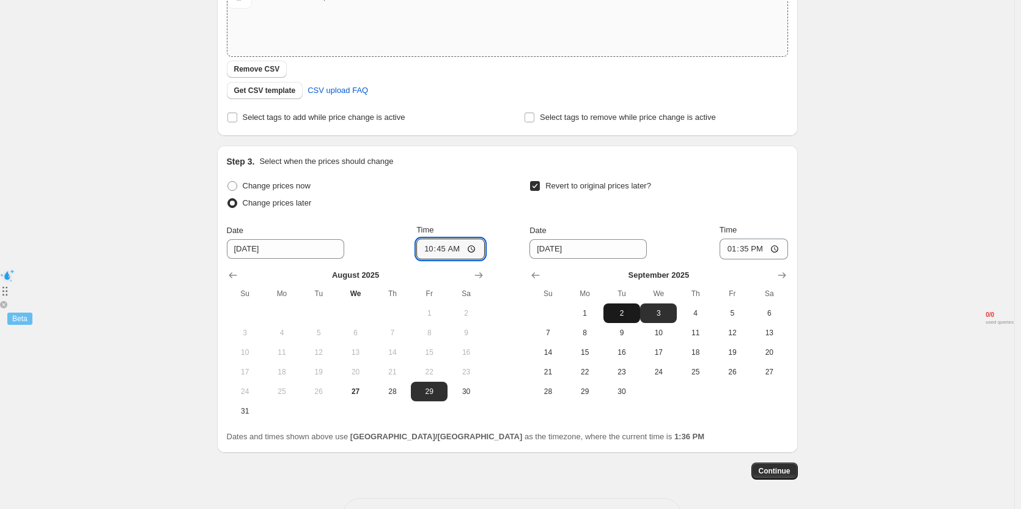
type input "[DATE]"
click at [748, 251] on input "13:35" at bounding box center [754, 249] width 69 height 21
type input "11:00"
click at [762, 205] on div "Revert to original prices later?" at bounding box center [659, 195] width 258 height 37
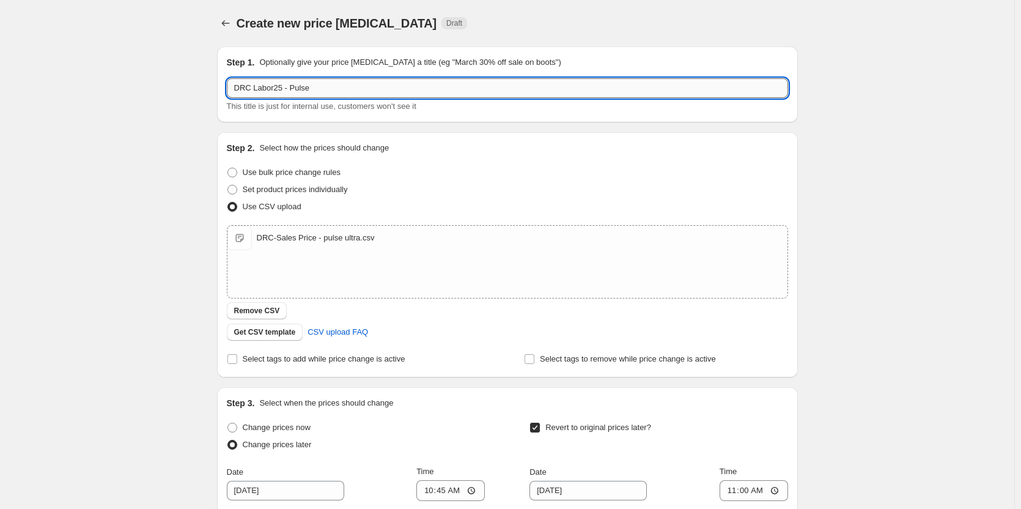
click at [316, 89] on input "DRC Labor25 - Pulse" at bounding box center [507, 88] width 561 height 20
click at [187, 136] on div "Create new price change job. This page is ready Create new price change job Dra…" at bounding box center [507, 398] width 1015 height 796
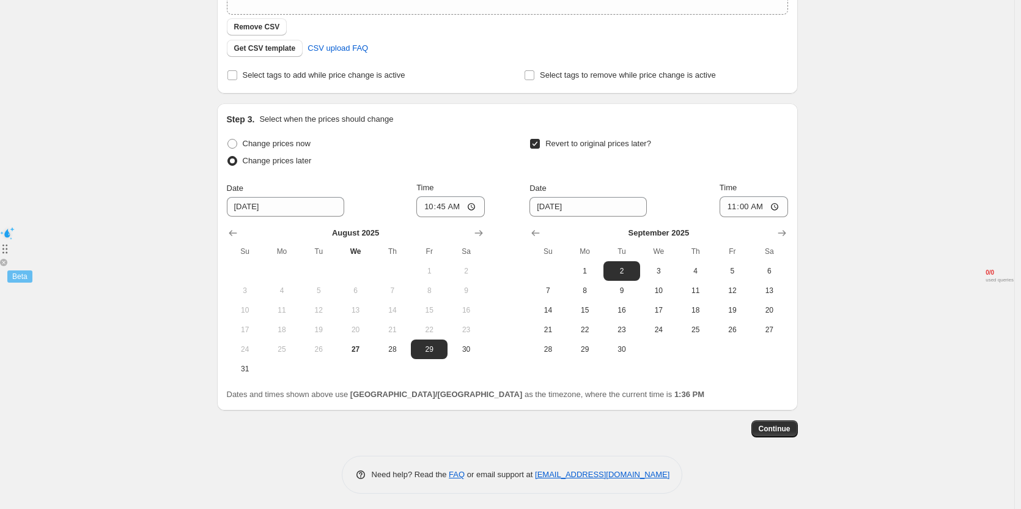
scroll to position [287, 0]
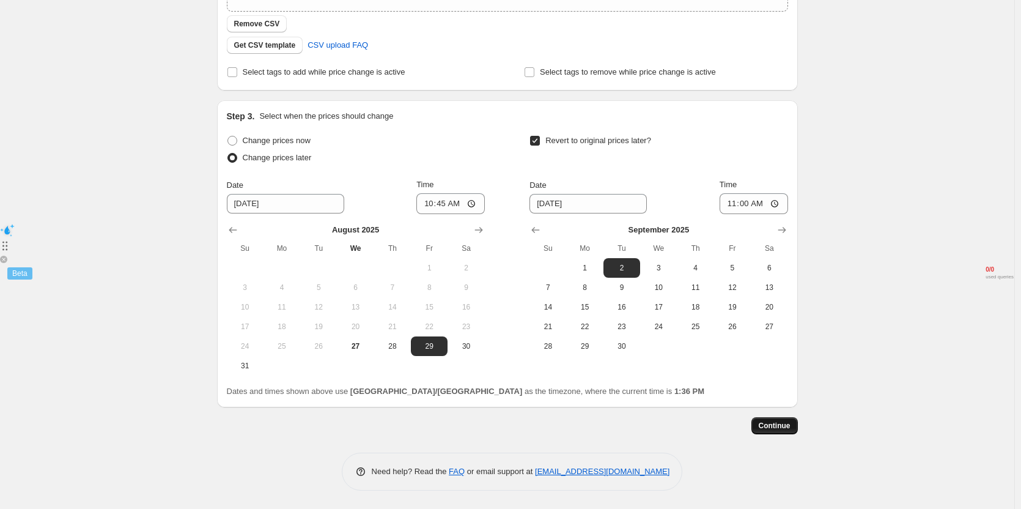
click at [777, 421] on span "Continue" at bounding box center [775, 426] width 32 height 10
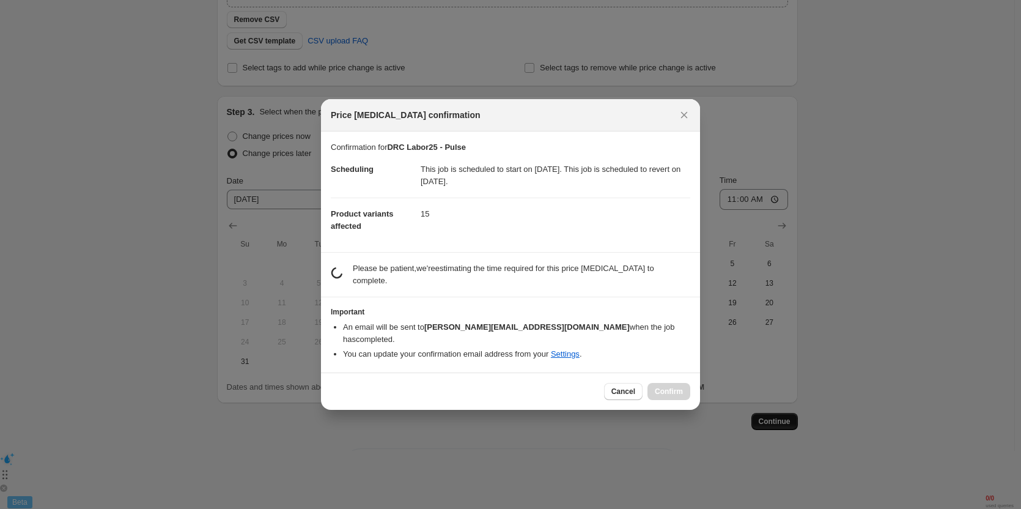
scroll to position [0, 0]
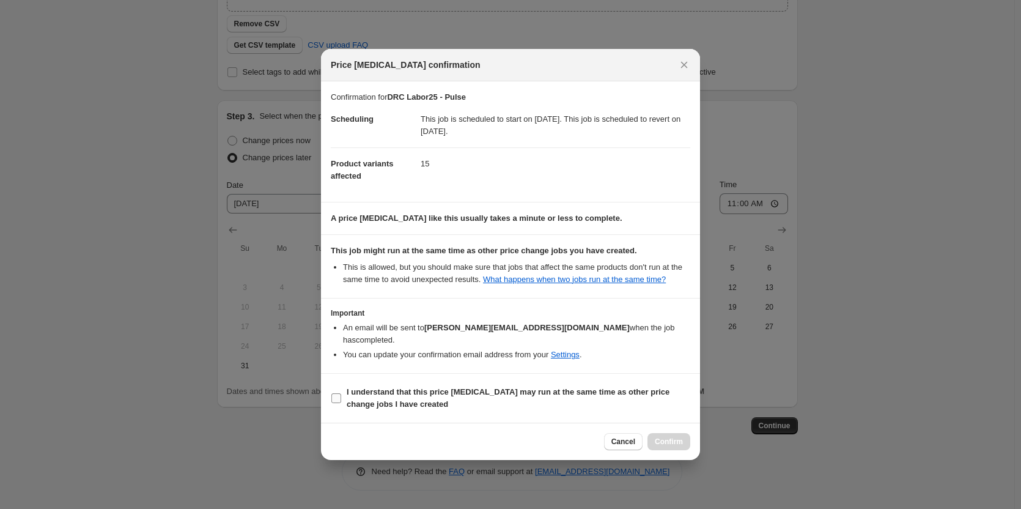
click at [407, 388] on b "I understand that this price [MEDICAL_DATA] may run at the same time as other p…" at bounding box center [508, 397] width 323 height 21
click at [341, 393] on input "I understand that this price [MEDICAL_DATA] may run at the same time as other p…" at bounding box center [337, 398] width 10 height 10
checkbox input "true"
click at [686, 434] on button "Confirm" at bounding box center [669, 441] width 43 height 17
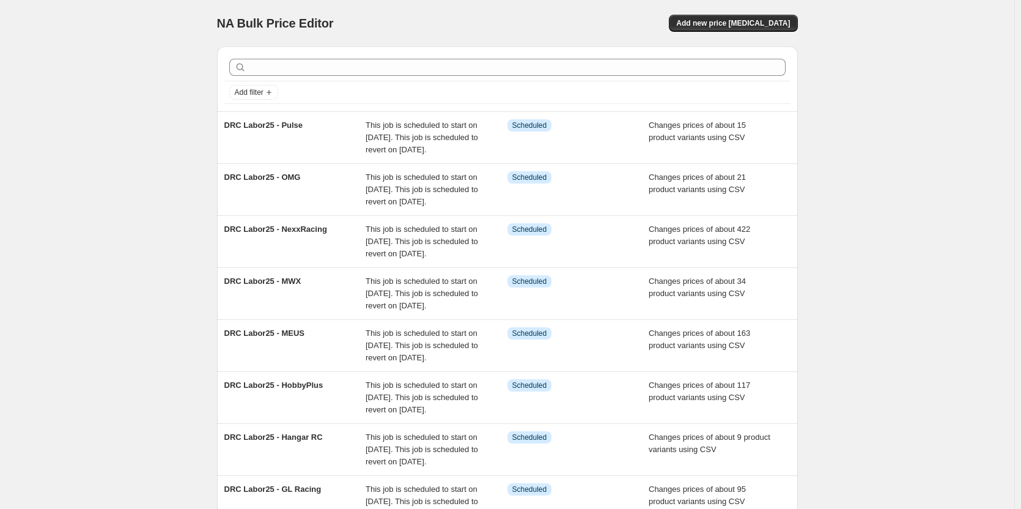
click at [749, 32] on div "NA Bulk Price Editor. This page is ready NA Bulk Price Editor Add new price cha…" at bounding box center [507, 23] width 581 height 46
click at [750, 25] on span "Add new price [MEDICAL_DATA]" at bounding box center [733, 23] width 114 height 10
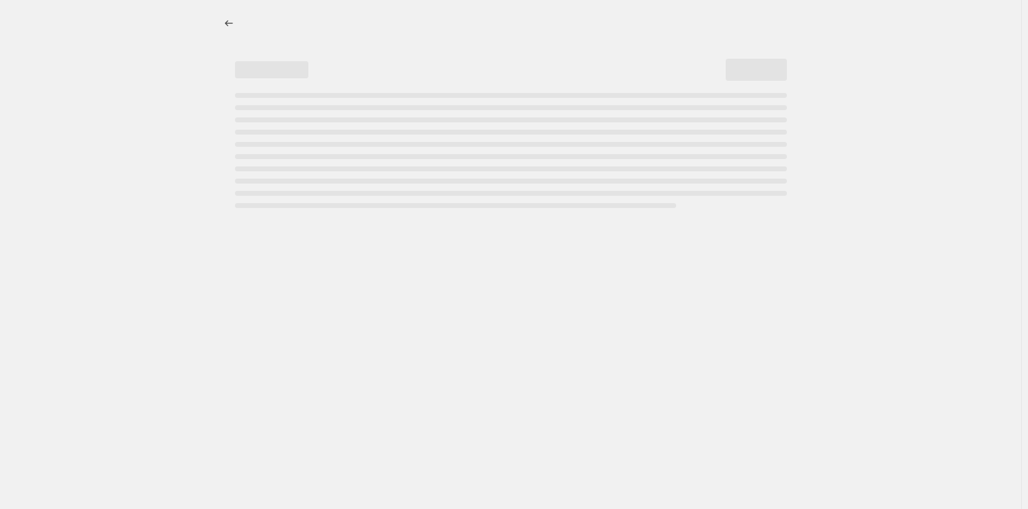
select select "percentage"
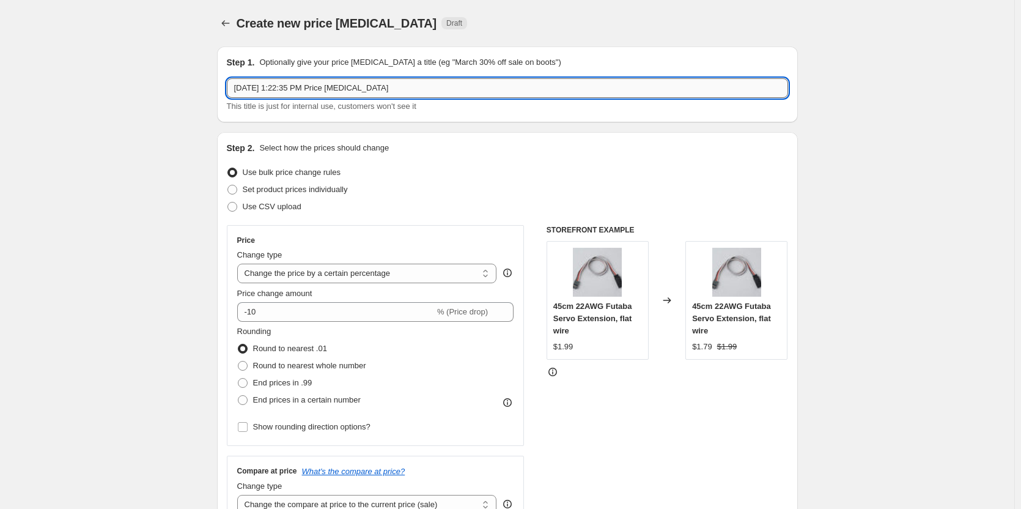
click at [308, 90] on input "Aug 27, 2025, 1:22:35 PM Price change job" at bounding box center [507, 88] width 561 height 20
paste input "RADIANZ"
click at [239, 90] on input "RADIANZ" at bounding box center [507, 88] width 561 height 20
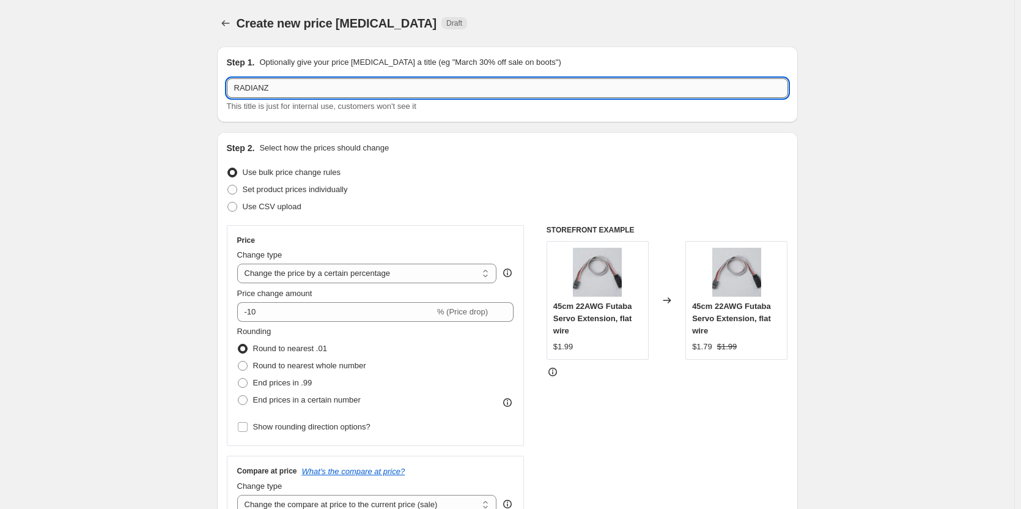
paste input "DRC Labor25 -"
type input "DRC Labor25 - RADIANZ"
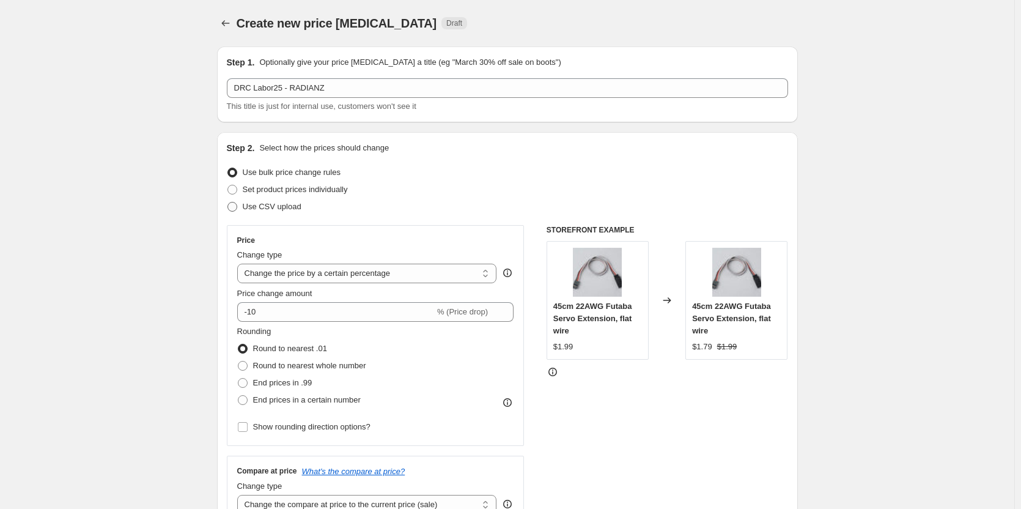
click at [258, 207] on span "Use CSV upload" at bounding box center [272, 206] width 59 height 9
click at [228, 202] on input "Use CSV upload" at bounding box center [228, 202] width 1 height 1
radio input "true"
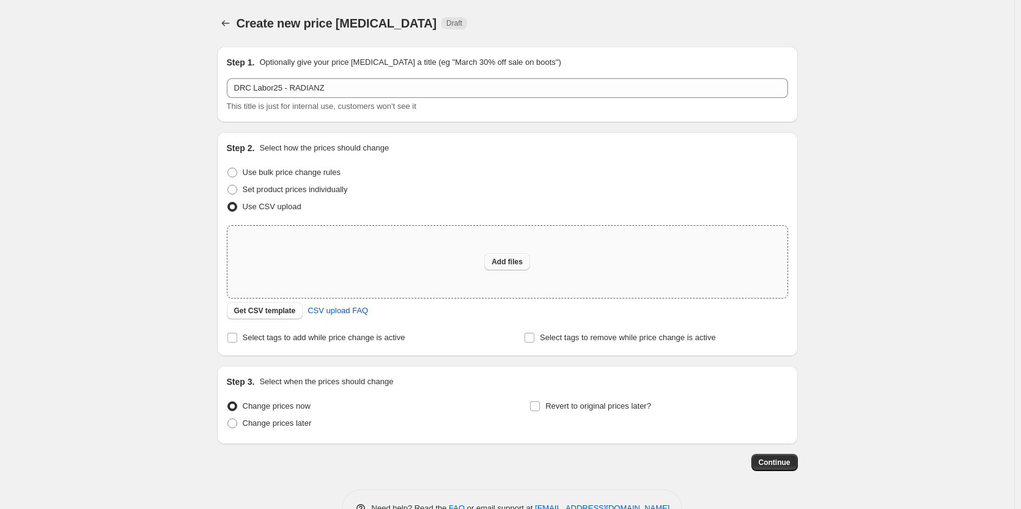
click at [508, 265] on span "Add files" at bounding box center [507, 262] width 31 height 10
type input "C:\fakepath\DRC-Sales Price - RADIANZ.csv"
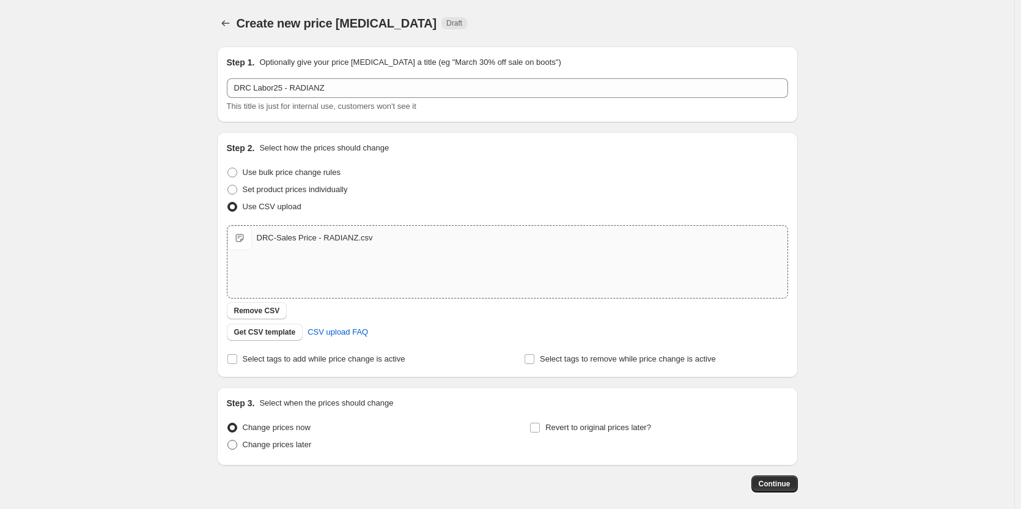
click at [289, 439] on span "Change prices later" at bounding box center [277, 445] width 69 height 12
click at [228, 440] on input "Change prices later" at bounding box center [228, 440] width 1 height 1
radio input "true"
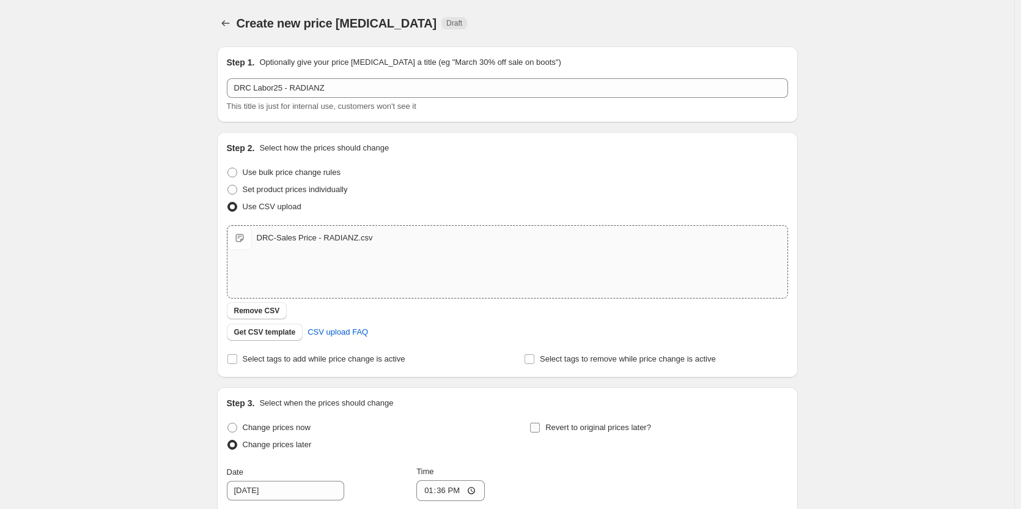
click at [539, 426] on input "Revert to original prices later?" at bounding box center [535, 428] width 10 height 10
checkbox input "true"
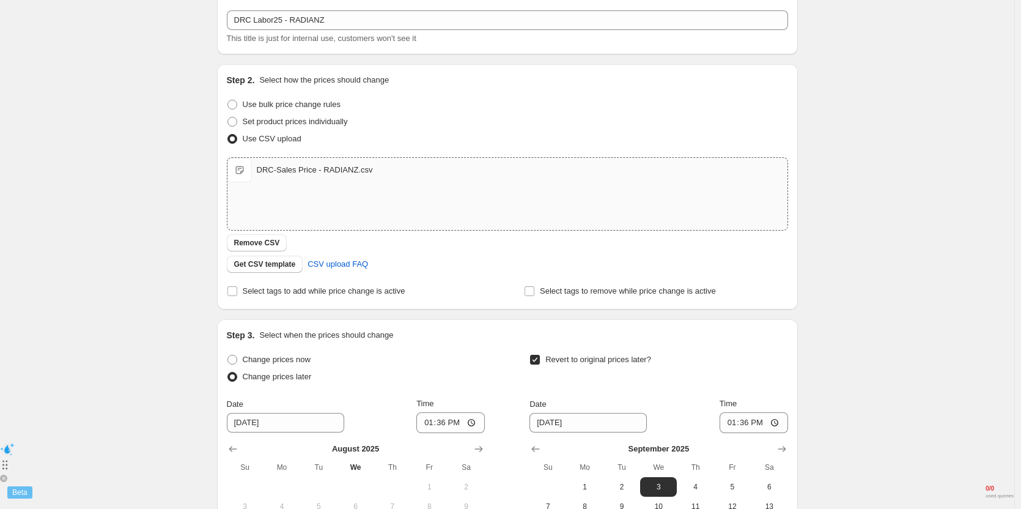
scroll to position [245, 0]
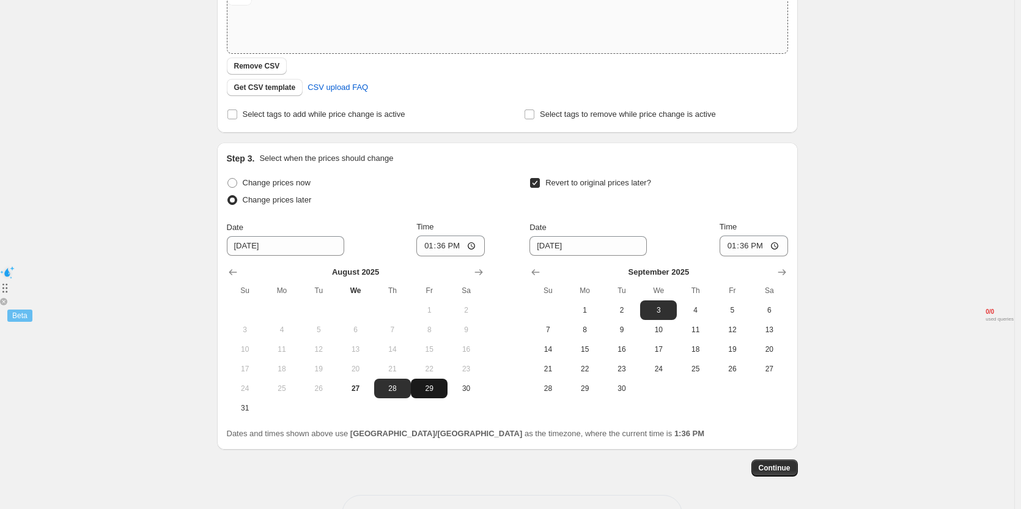
click at [424, 387] on span "29" at bounding box center [429, 388] width 27 height 10
type input "[DATE]"
click at [443, 242] on input "13:36" at bounding box center [451, 245] width 69 height 21
type input "10:45"
click at [615, 304] on button "2" at bounding box center [622, 310] width 37 height 20
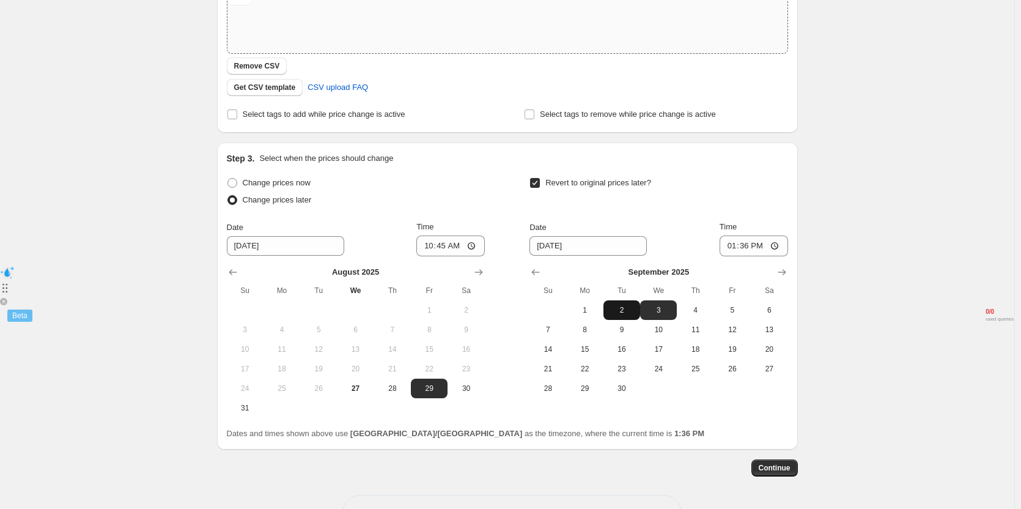
type input "[DATE]"
click at [747, 246] on input "13:36" at bounding box center [754, 245] width 69 height 21
type input "11:00"
click at [737, 198] on div "Revert to original prices later?" at bounding box center [659, 192] width 258 height 37
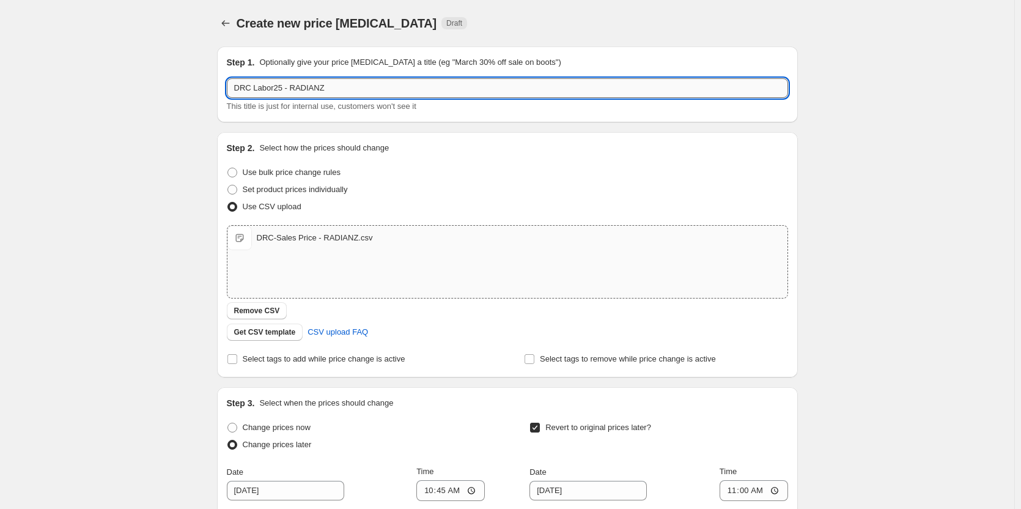
click at [362, 87] on input "DRC Labor25 - RADIANZ" at bounding box center [507, 88] width 561 height 20
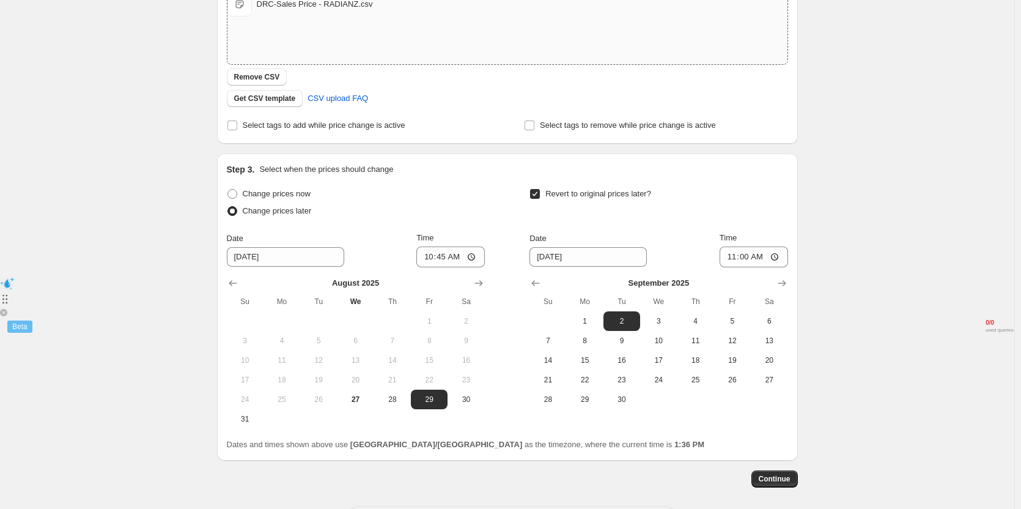
scroll to position [287, 0]
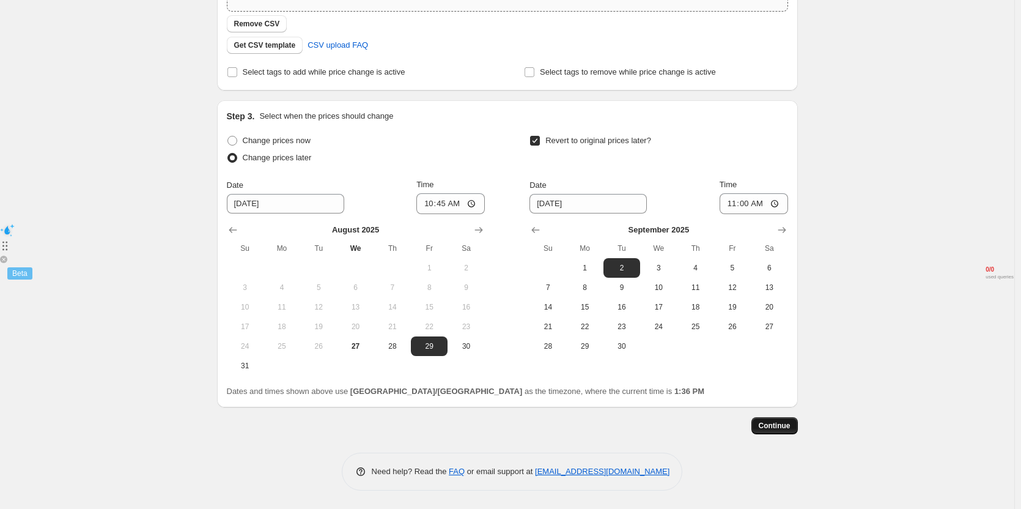
click at [763, 424] on span "Continue" at bounding box center [775, 426] width 32 height 10
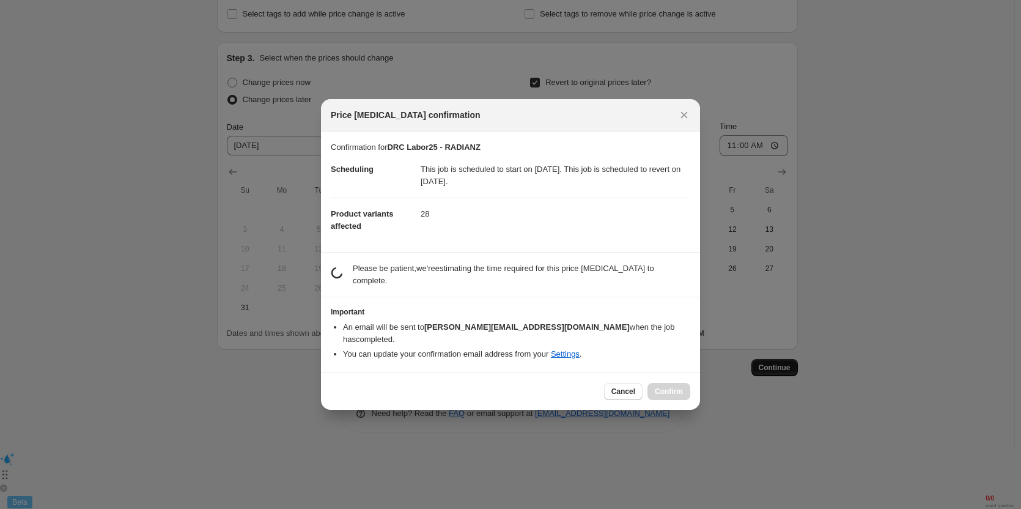
scroll to position [0, 0]
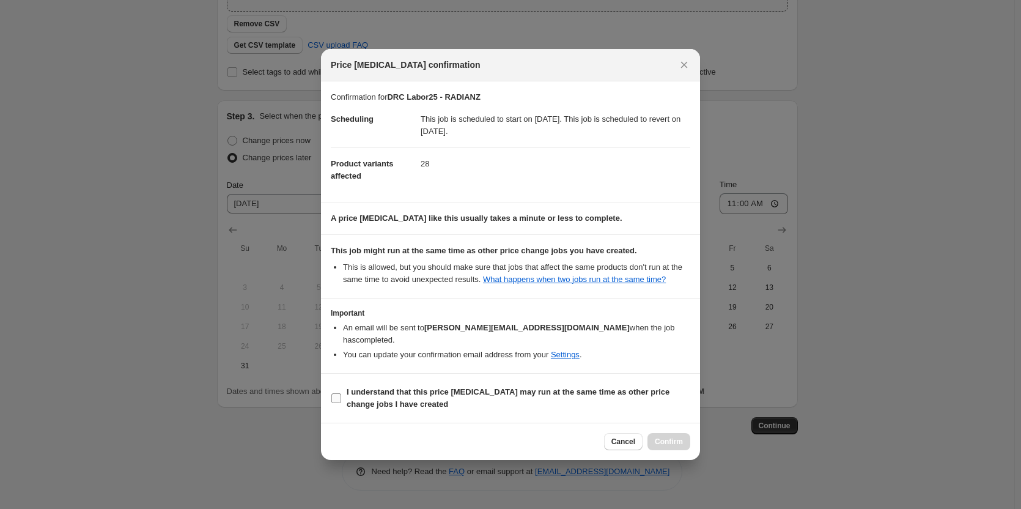
click at [418, 396] on span "I understand that this price [MEDICAL_DATA] may run at the same time as other p…" at bounding box center [519, 398] width 344 height 24
click at [341, 396] on input "I understand that this price [MEDICAL_DATA] may run at the same time as other p…" at bounding box center [337, 398] width 10 height 10
checkbox input "true"
click at [661, 437] on span "Confirm" at bounding box center [669, 442] width 28 height 10
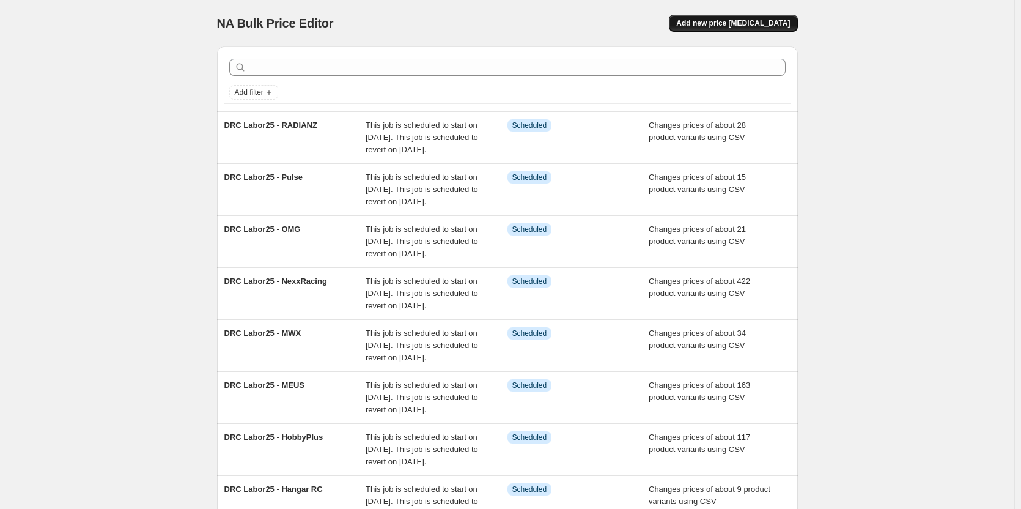
click at [739, 30] on button "Add new price [MEDICAL_DATA]" at bounding box center [733, 23] width 128 height 17
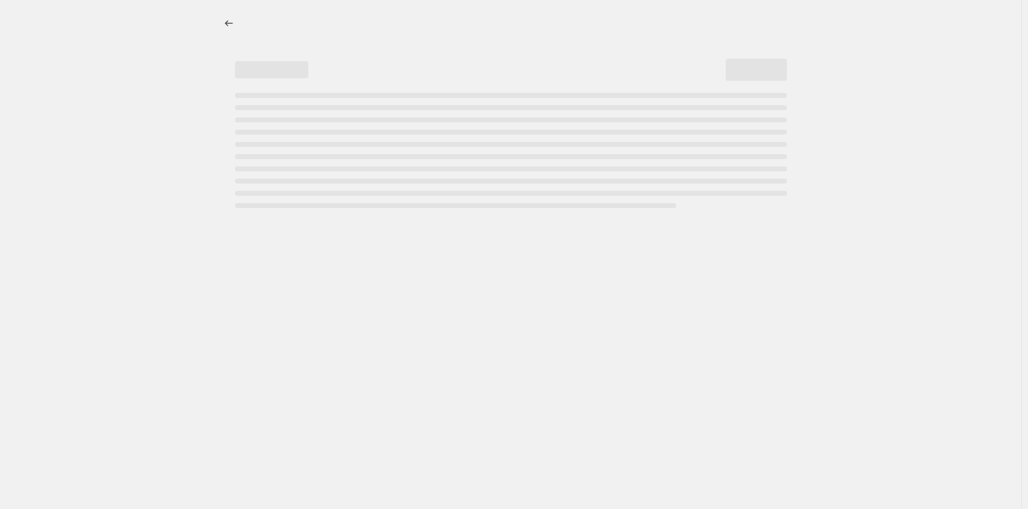
select select "percentage"
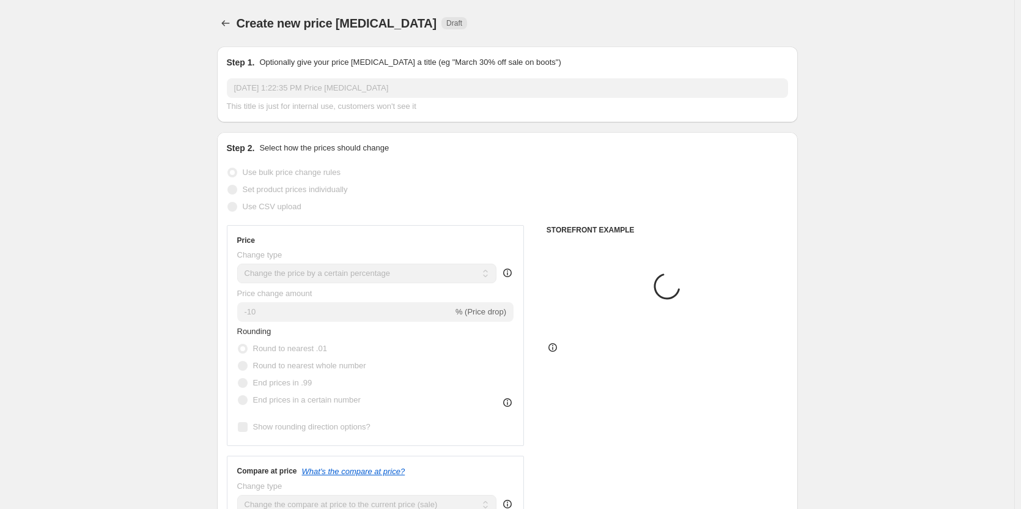
click at [283, 91] on input "Aug 27, 2025, 1:22:35 PM Price change job" at bounding box center [507, 88] width 561 height 20
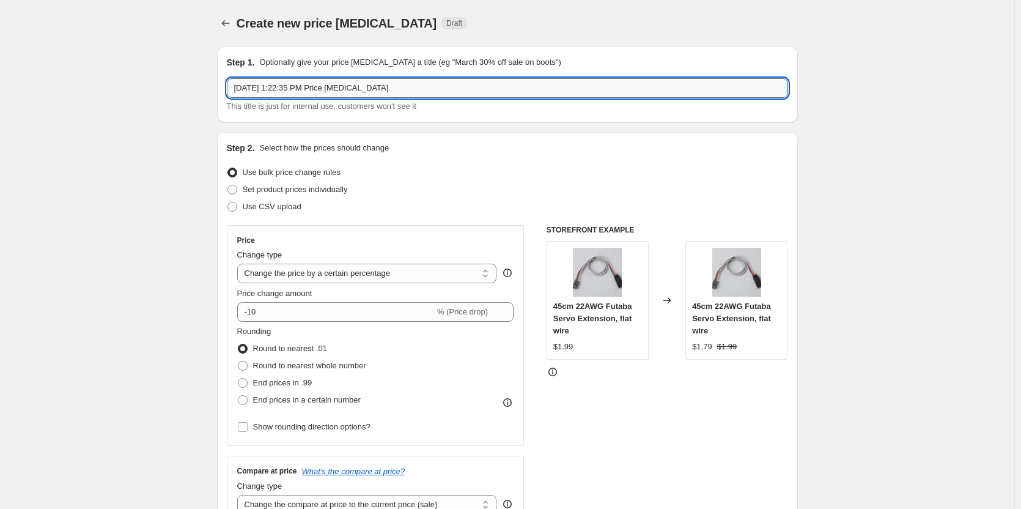
click at [283, 91] on input "Aug 27, 2025, 1:22:35 PM Price change job" at bounding box center [507, 88] width 561 height 20
paste input "REEFS RC"
click at [238, 86] on input "REEFS RC" at bounding box center [507, 88] width 561 height 20
paste input "DRC Labor25 -"
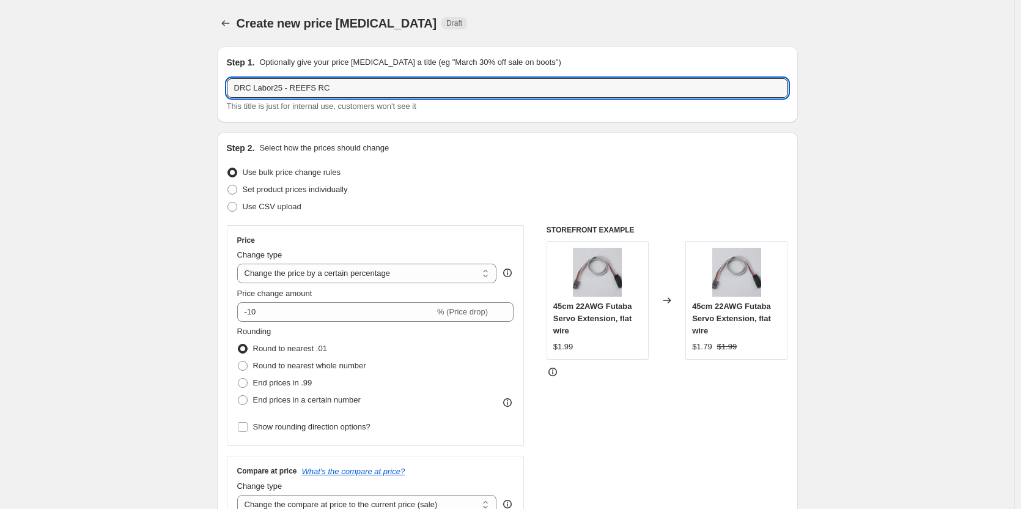
type input "DRC Labor25 - REEFS RC"
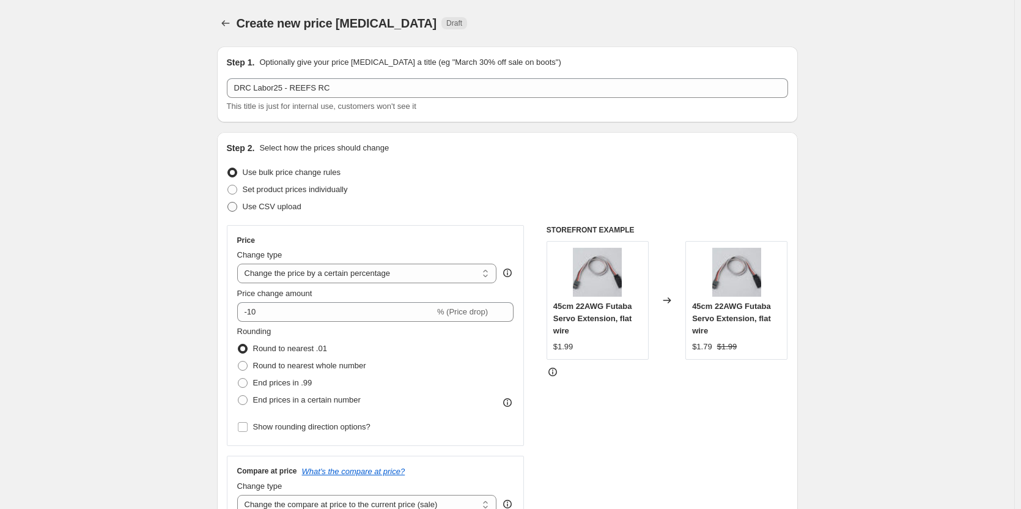
click at [265, 208] on span "Use CSV upload" at bounding box center [272, 206] width 59 height 9
click at [228, 202] on input "Use CSV upload" at bounding box center [228, 202] width 1 height 1
radio input "true"
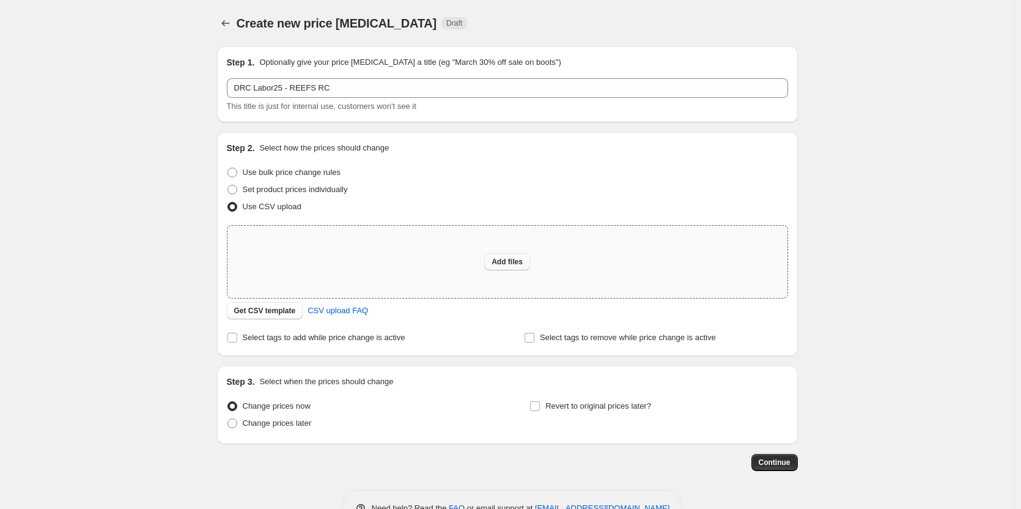
click at [503, 261] on span "Add files" at bounding box center [507, 262] width 31 height 10
type input "C:\fakepath\DRC-Sales Price - REEFS RC.csv"
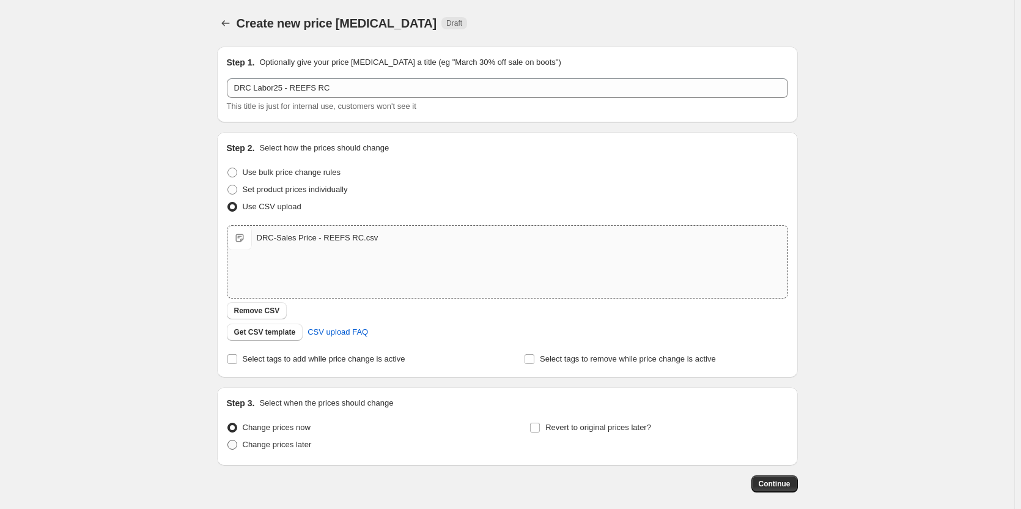
click at [283, 445] on span "Change prices later" at bounding box center [277, 444] width 69 height 9
click at [228, 440] on input "Change prices later" at bounding box center [228, 440] width 1 height 1
radio input "true"
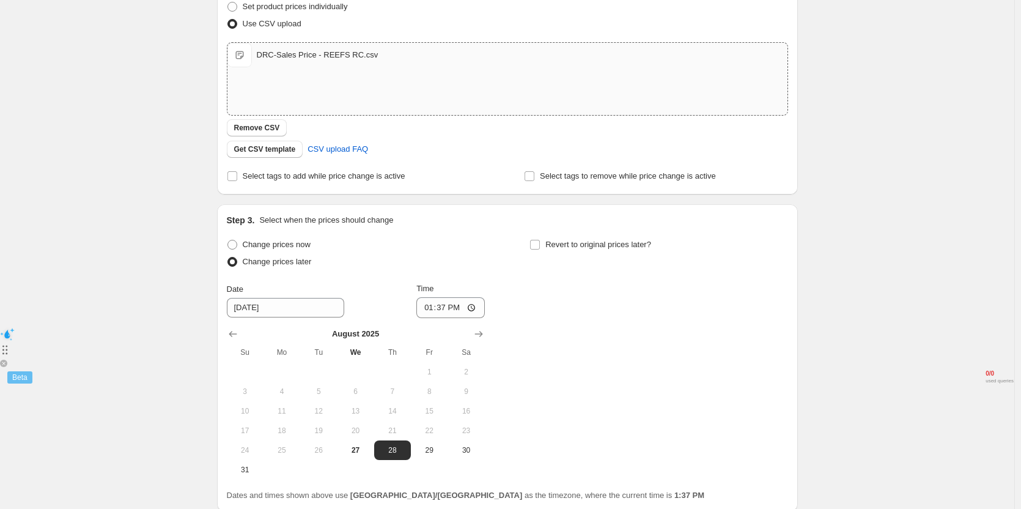
scroll to position [183, 0]
click at [556, 242] on span "Revert to original prices later?" at bounding box center [599, 243] width 106 height 9
click at [540, 242] on input "Revert to original prices later?" at bounding box center [535, 244] width 10 height 10
checkbox input "true"
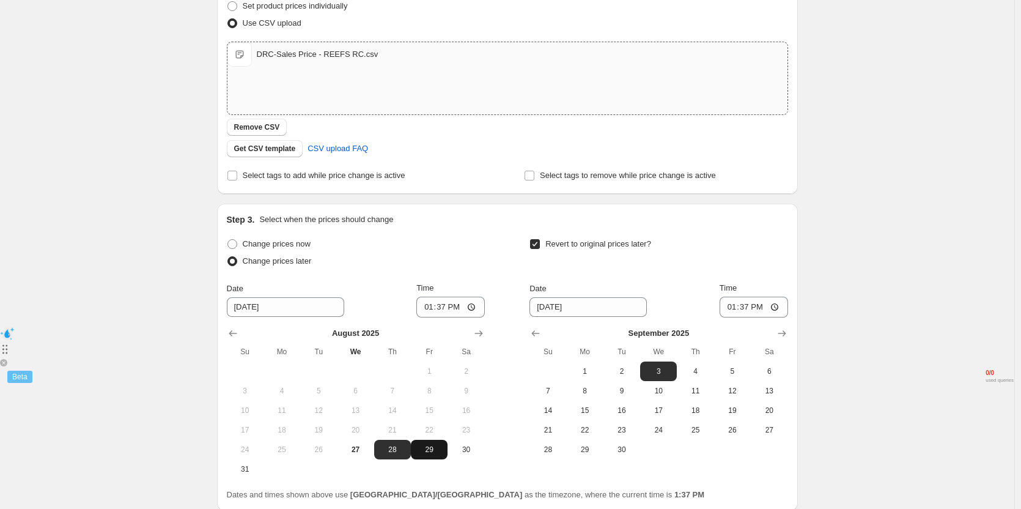
click at [431, 439] on tbody "1 2 3 4 5 6 7 8 9 10 11 12 13 14 15 16 17 18 19 20 21 22 23 24 25 26 27 28 29 3…" at bounding box center [356, 419] width 258 height 117
click at [432, 441] on button "29" at bounding box center [429, 450] width 37 height 20
type input "[DATE]"
click at [446, 307] on input "13:37" at bounding box center [451, 307] width 69 height 21
type input "10:45"
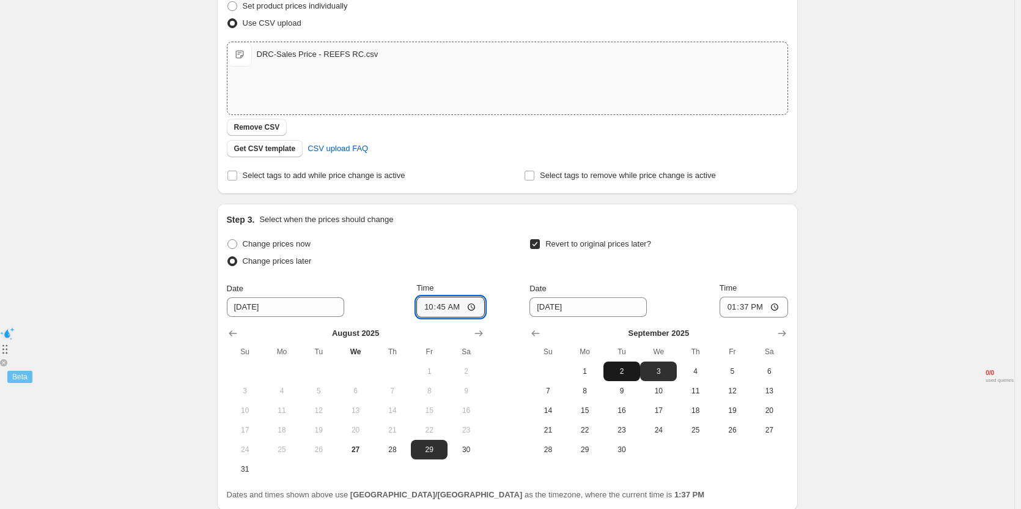
click at [623, 374] on span "2" at bounding box center [622, 371] width 27 height 10
type input "[DATE]"
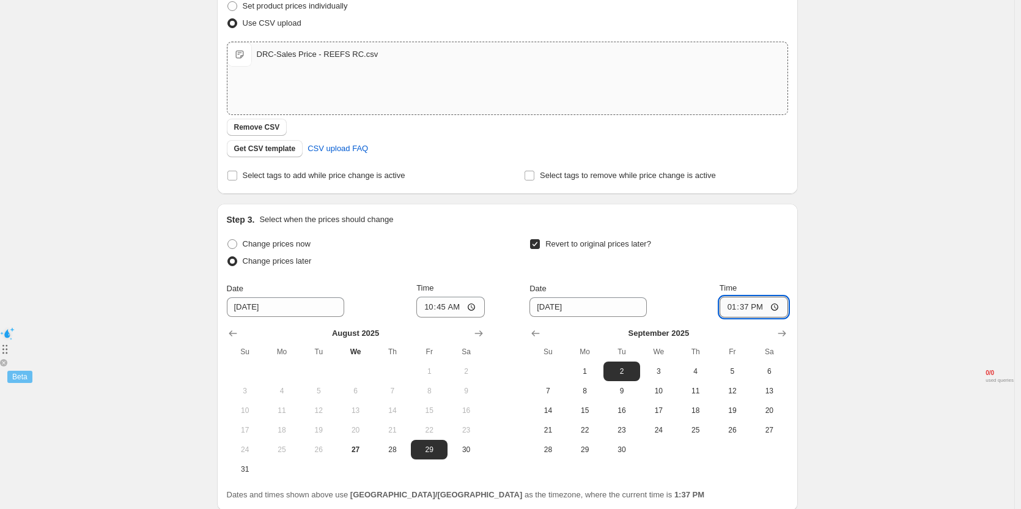
click at [747, 305] on input "13:37" at bounding box center [754, 307] width 69 height 21
type input "11:00"
click at [747, 250] on div "Revert to original prices later?" at bounding box center [659, 253] width 258 height 37
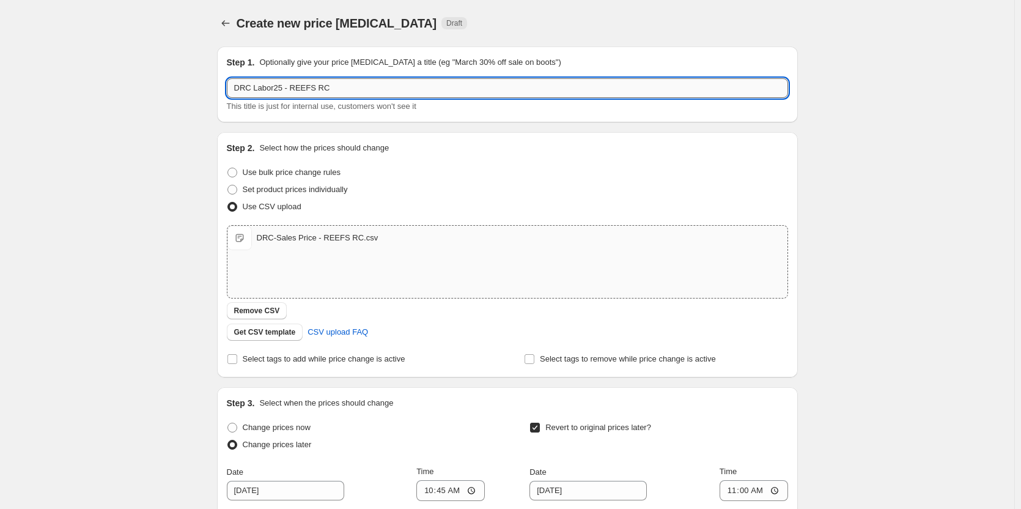
click at [331, 87] on input "DRC Labor25 - REEFS RC" at bounding box center [507, 88] width 561 height 20
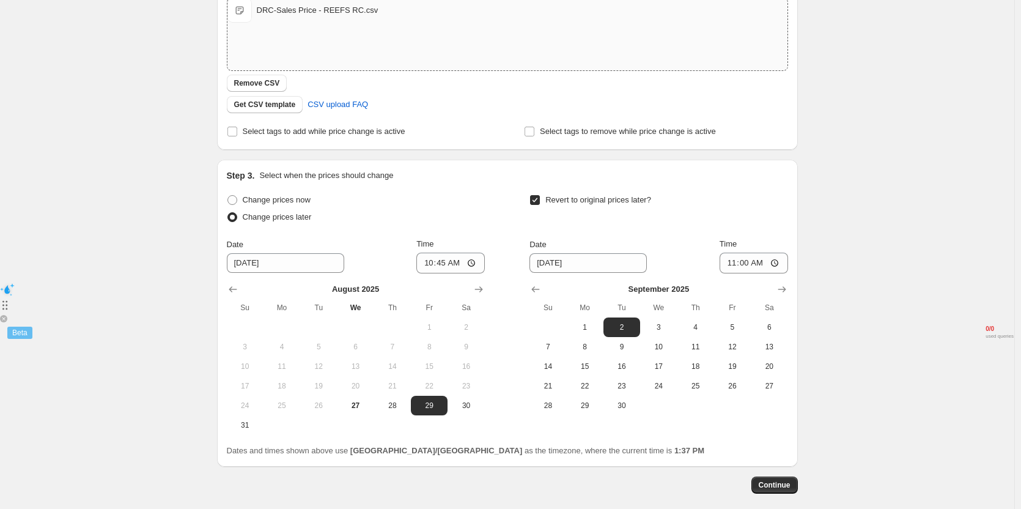
scroll to position [287, 0]
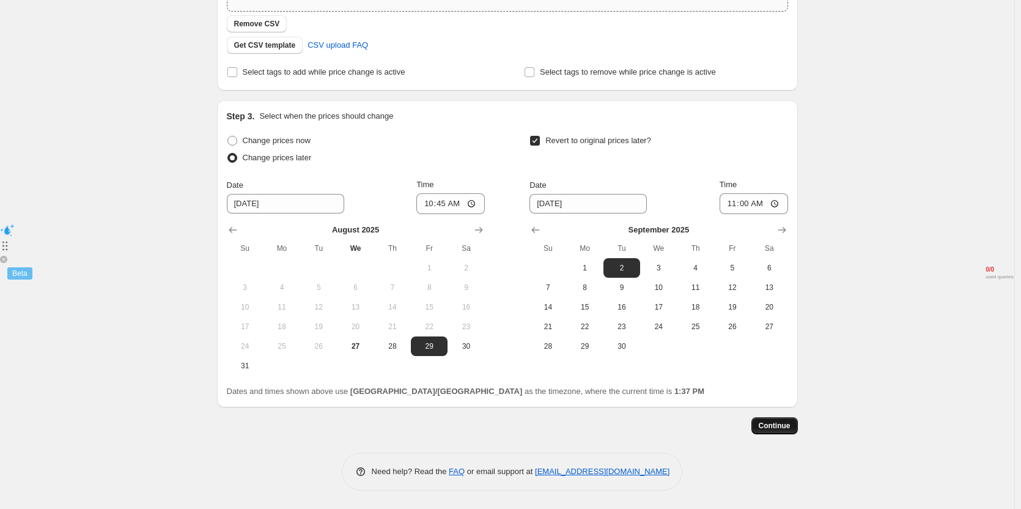
click at [778, 427] on span "Continue" at bounding box center [775, 426] width 32 height 10
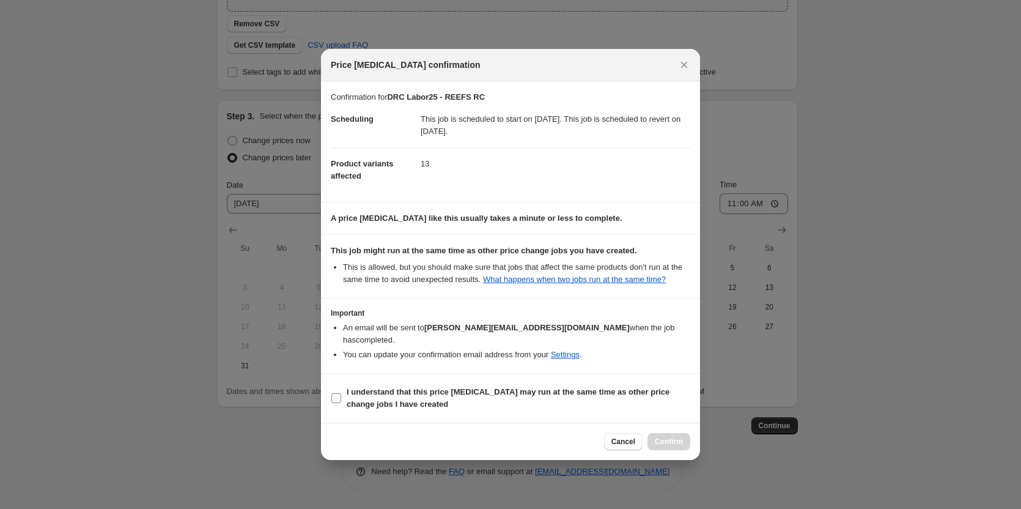
click at [423, 387] on b "I understand that this price [MEDICAL_DATA] may run at the same time as other p…" at bounding box center [508, 397] width 323 height 21
click at [341, 393] on input "I understand that this price [MEDICAL_DATA] may run at the same time as other p…" at bounding box center [337, 398] width 10 height 10
checkbox input "true"
click at [679, 437] on span "Confirm" at bounding box center [669, 442] width 28 height 10
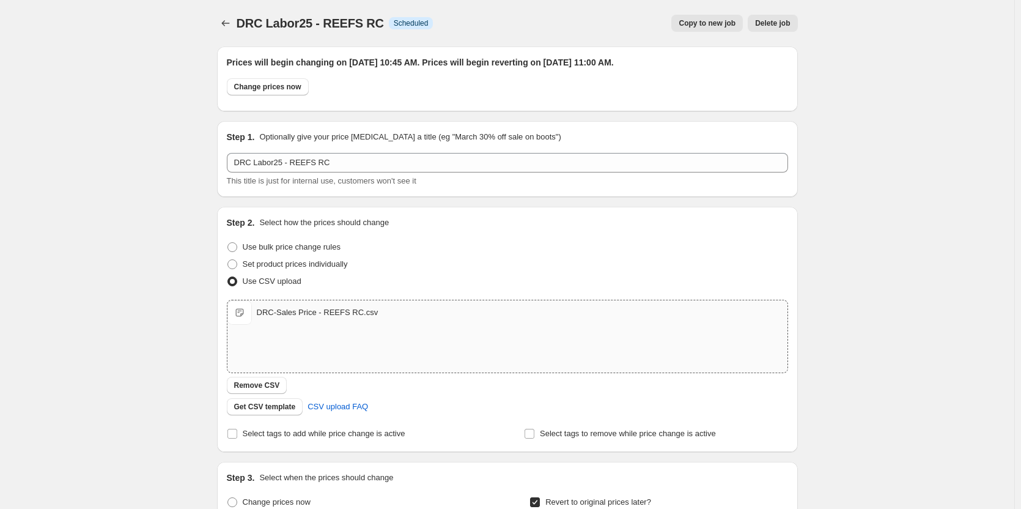
scroll to position [287, 0]
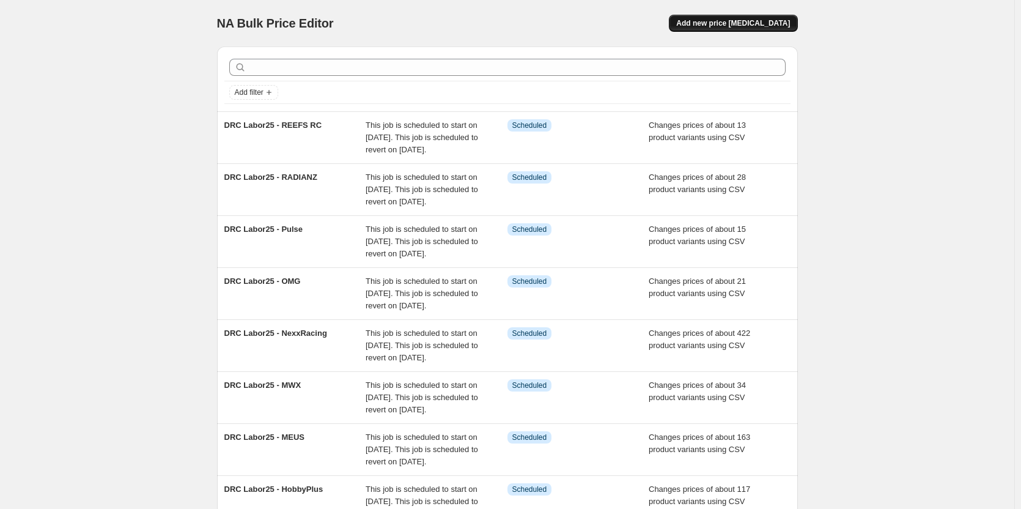
click at [744, 23] on span "Add new price [MEDICAL_DATA]" at bounding box center [733, 23] width 114 height 10
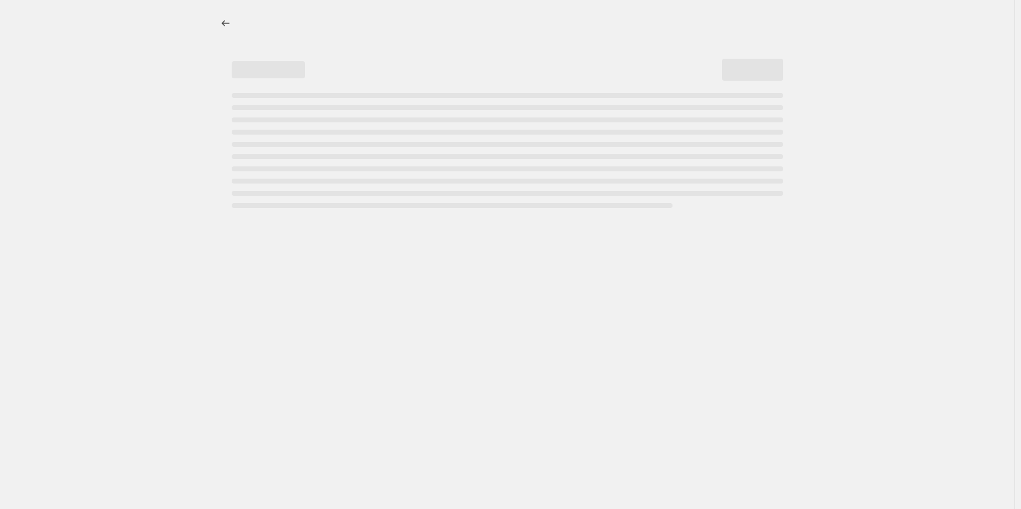
select select "percentage"
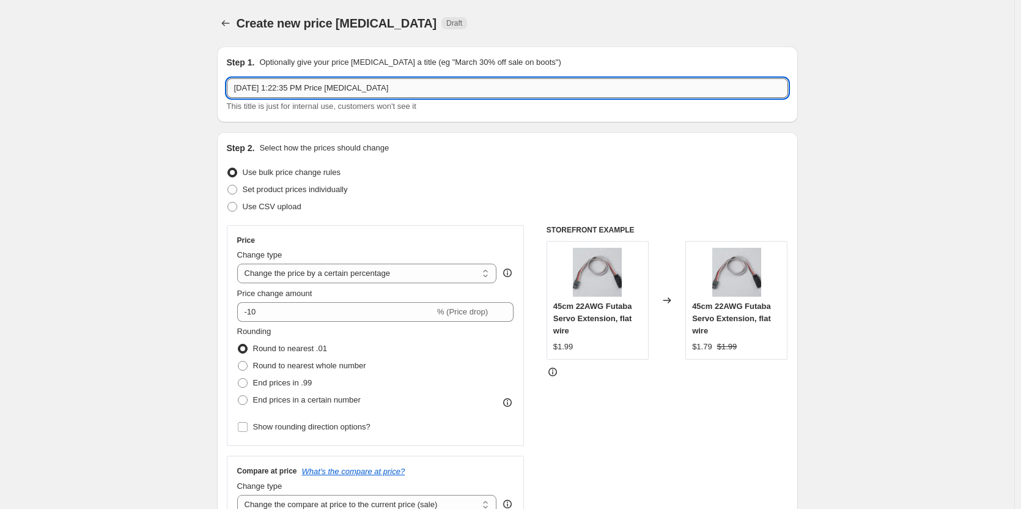
click at [330, 83] on input "Aug 27, 2025, 1:22:35 PM Price change job" at bounding box center [507, 88] width 561 height 20
paste input "Reflexracing"
click at [238, 89] on input "Reflexracing" at bounding box center [507, 88] width 561 height 20
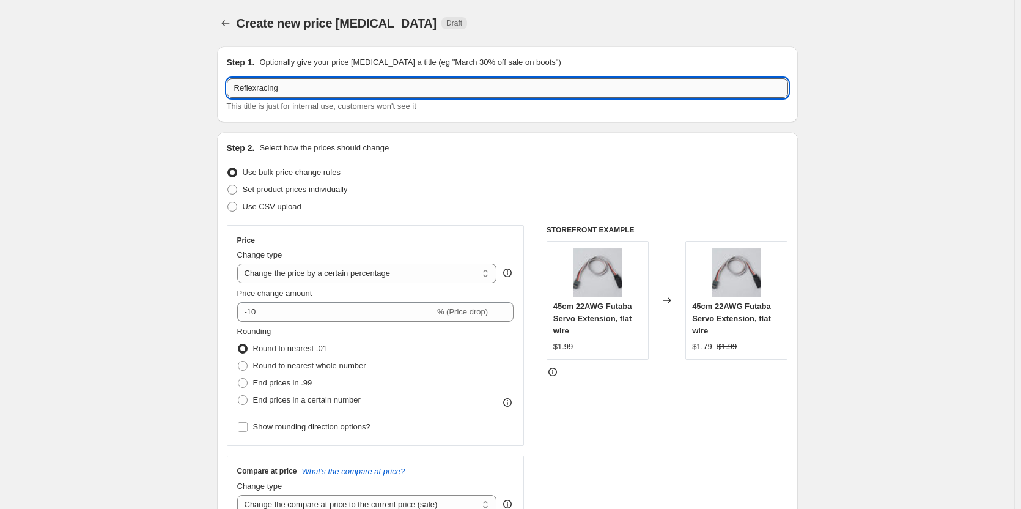
paste input "DRC Labor25 -"
type input "DRC Labor25 - Reflexracing"
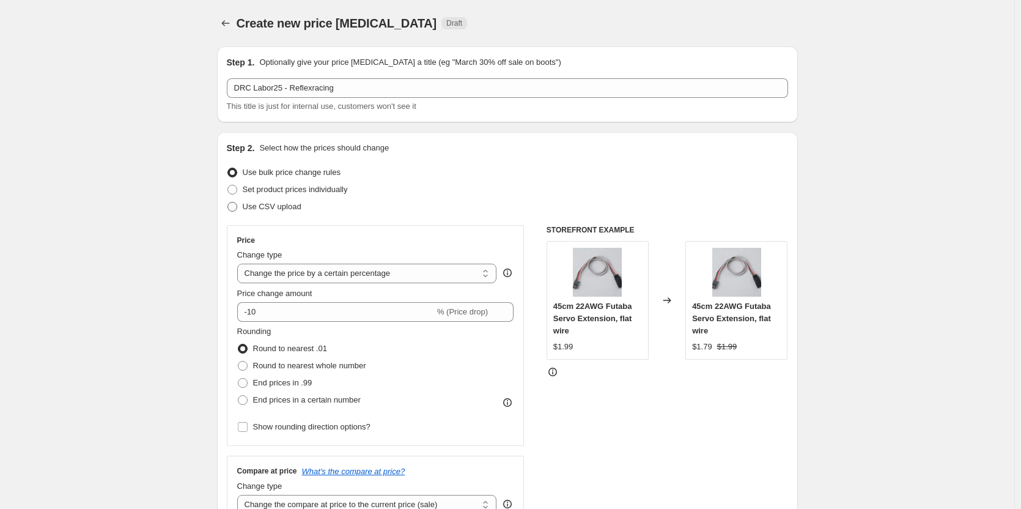
click at [250, 210] on span "Use CSV upload" at bounding box center [272, 206] width 59 height 9
click at [228, 202] on input "Use CSV upload" at bounding box center [228, 202] width 1 height 1
radio input "true"
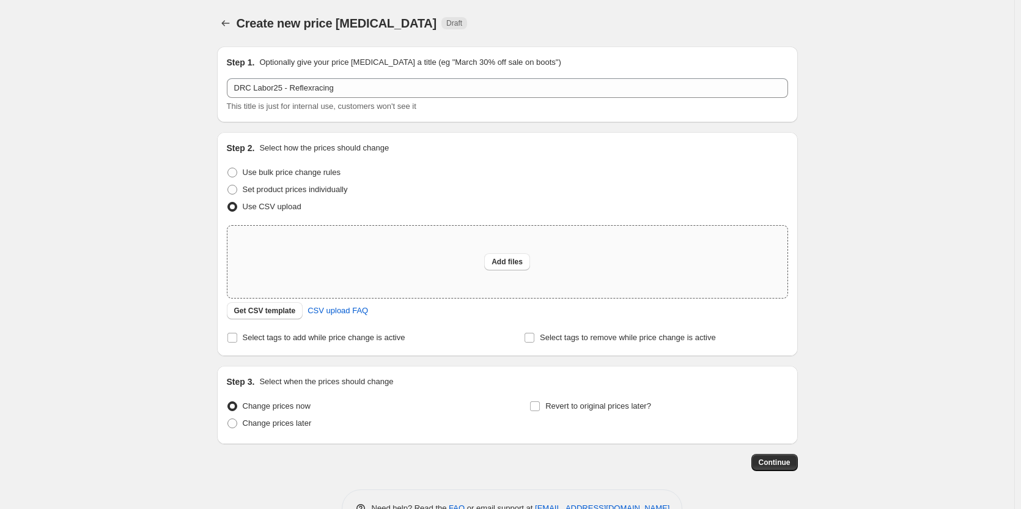
scroll to position [37, 0]
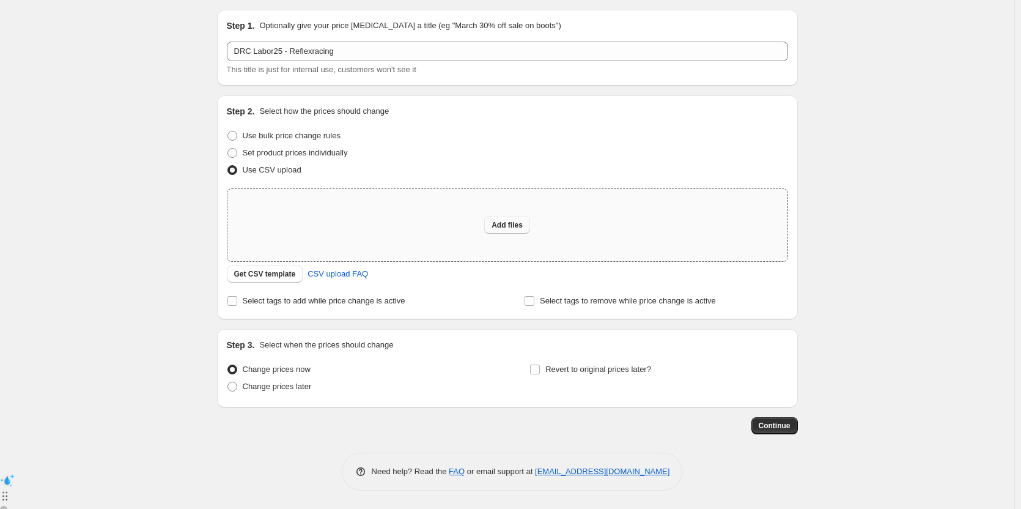
click at [515, 228] on span "Add files" at bounding box center [507, 225] width 31 height 10
type input "C:\fakepath\DRC-Sales Price - Reflexracing.csv"
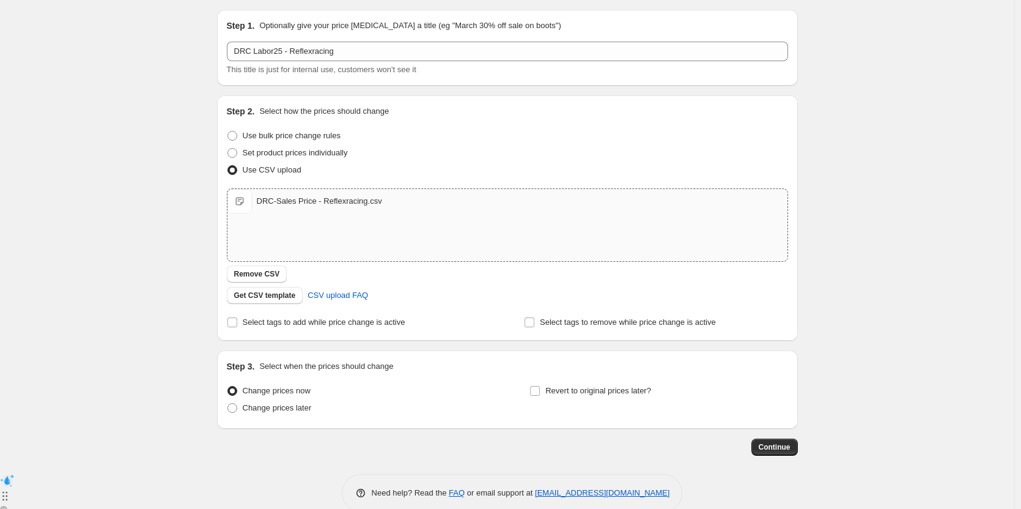
scroll to position [58, 0]
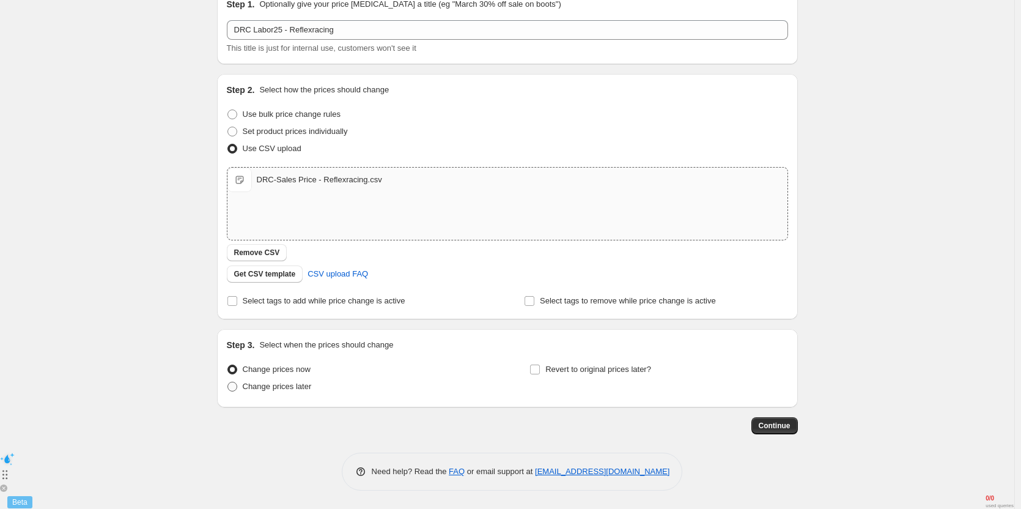
click at [292, 386] on span "Change prices later" at bounding box center [277, 386] width 69 height 9
click at [228, 382] on input "Change prices later" at bounding box center [228, 382] width 1 height 1
radio input "true"
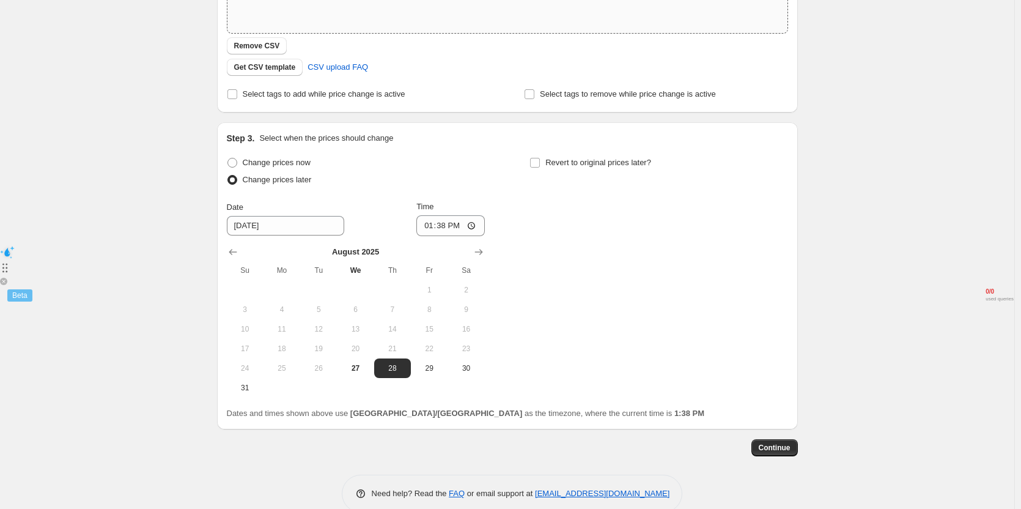
scroll to position [265, 0]
click at [540, 163] on input "Revert to original prices later?" at bounding box center [535, 162] width 10 height 10
checkbox input "true"
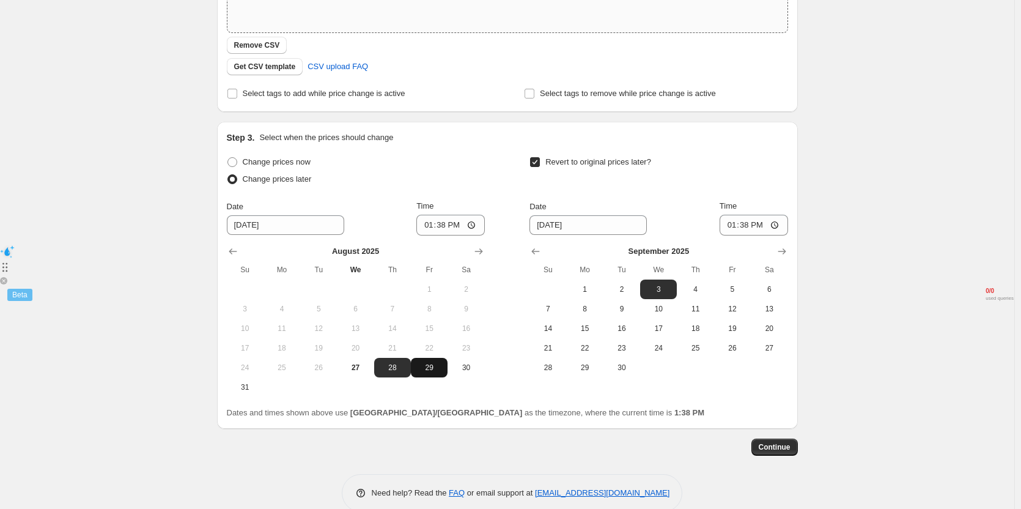
click at [434, 368] on span "29" at bounding box center [429, 368] width 27 height 10
type input "[DATE]"
click at [450, 225] on input "13:38" at bounding box center [451, 225] width 69 height 21
type input "10:45"
click at [624, 290] on span "2" at bounding box center [622, 289] width 27 height 10
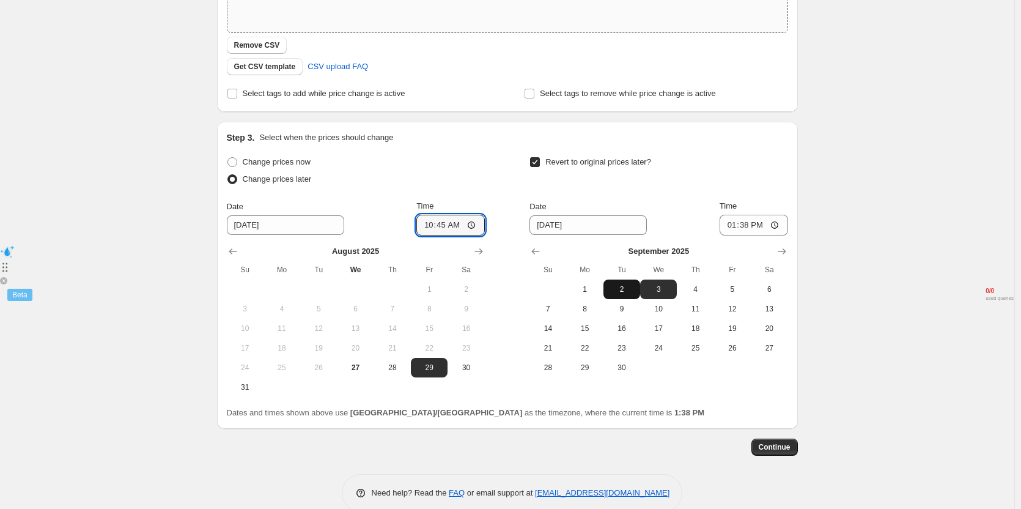
type input "[DATE]"
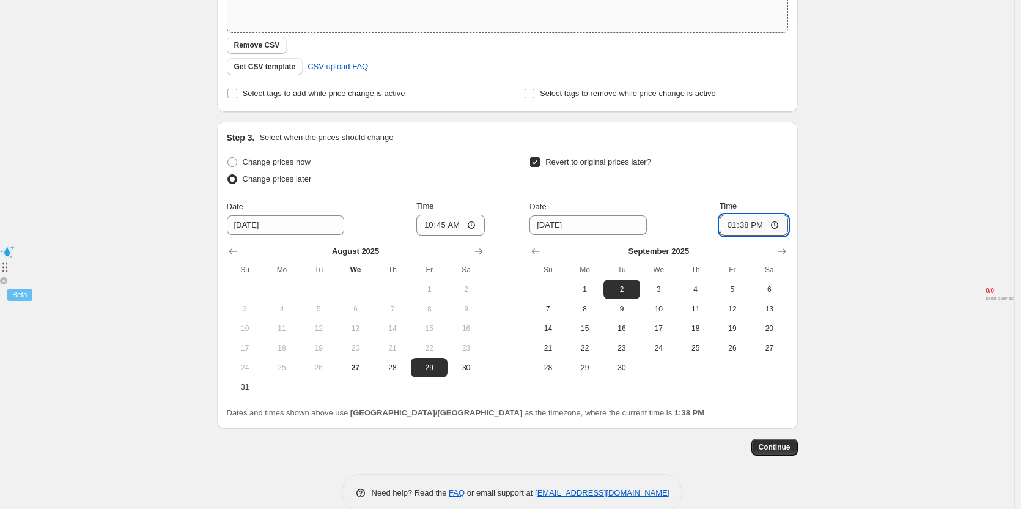
click at [752, 226] on input "13:38" at bounding box center [754, 225] width 69 height 21
type input "11:00"
click at [723, 183] on div "Revert to original prices later?" at bounding box center [659, 172] width 258 height 37
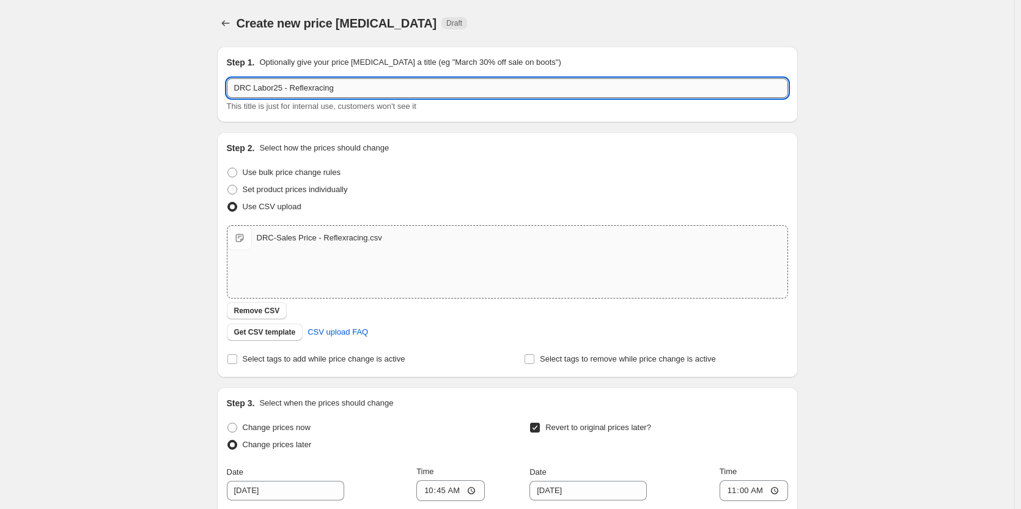
click at [341, 86] on input "DRC Labor25 - Reflexracing" at bounding box center [507, 88] width 561 height 20
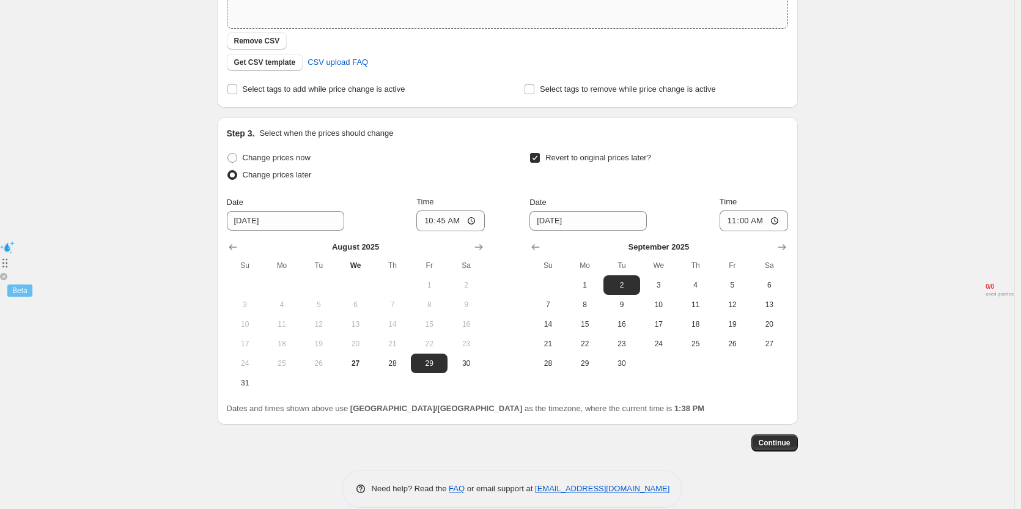
scroll to position [287, 0]
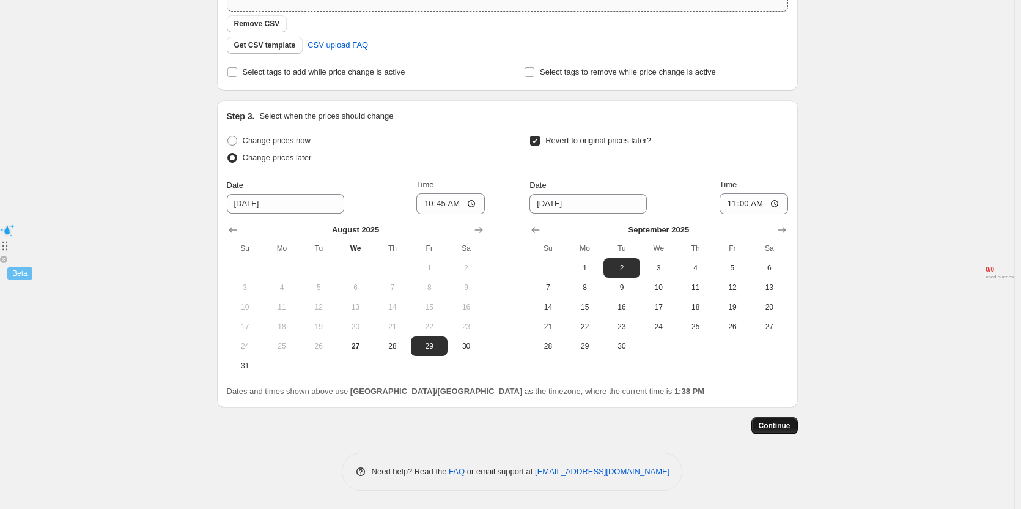
click at [771, 431] on button "Continue" at bounding box center [775, 425] width 46 height 17
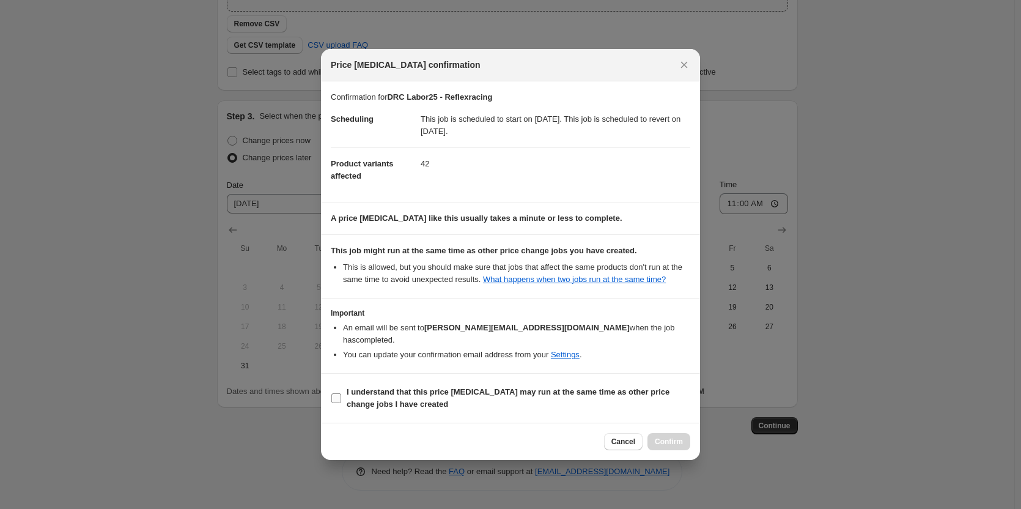
click at [418, 387] on b "I understand that this price [MEDICAL_DATA] may run at the same time as other p…" at bounding box center [508, 397] width 323 height 21
click at [341, 393] on input "I understand that this price [MEDICAL_DATA] may run at the same time as other p…" at bounding box center [337, 398] width 10 height 10
checkbox input "true"
click at [682, 437] on span "Confirm" at bounding box center [669, 442] width 28 height 10
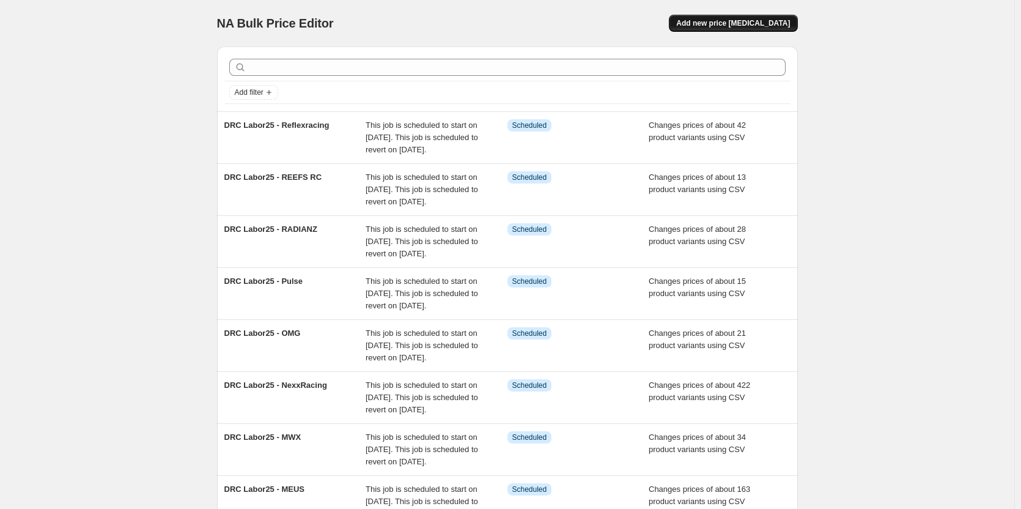
click at [772, 28] on button "Add new price [MEDICAL_DATA]" at bounding box center [733, 23] width 128 height 17
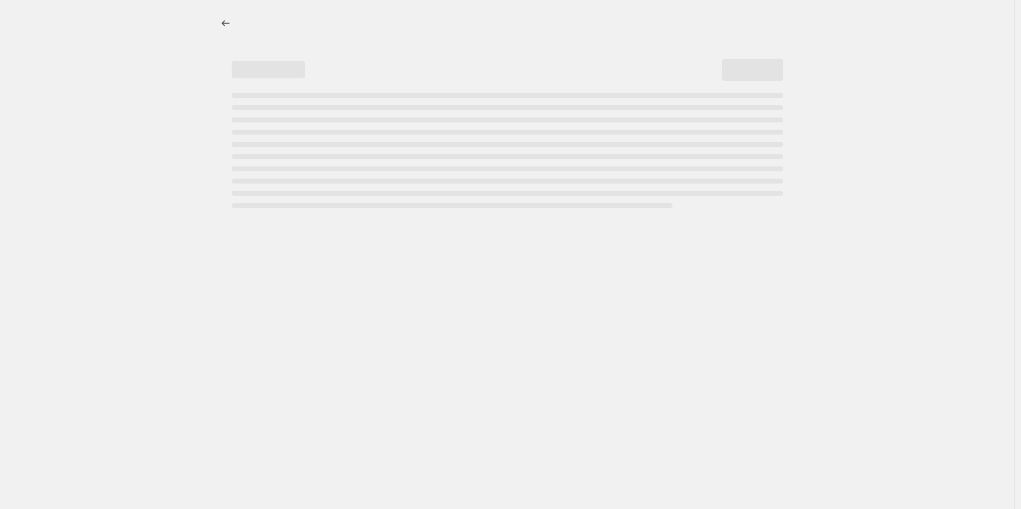
select select "percentage"
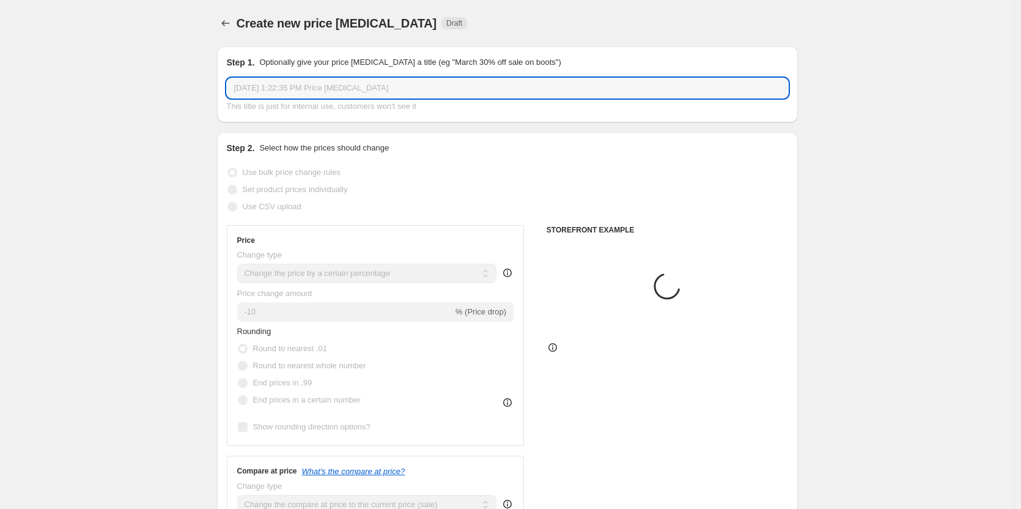
click at [426, 87] on input "Aug 27, 2025, 1:22:35 PM Price change job" at bounding box center [507, 88] width 561 height 20
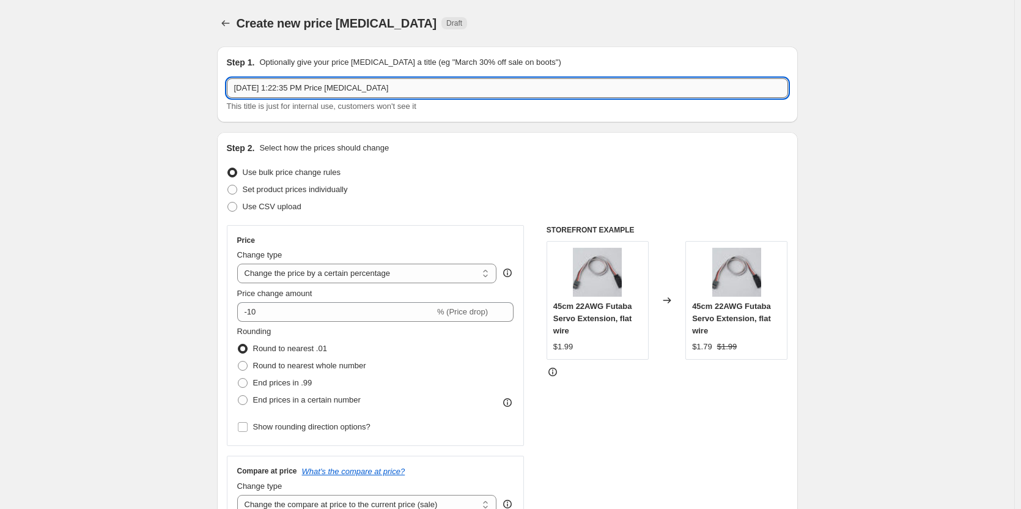
click at [426, 87] on input "Aug 27, 2025, 1:22:35 PM Price change job" at bounding box center [507, 88] width 561 height 20
paste input "Rlaarlo"
click at [237, 91] on input "Rlaarlo" at bounding box center [507, 88] width 561 height 20
paste input "DRC Labor25 -"
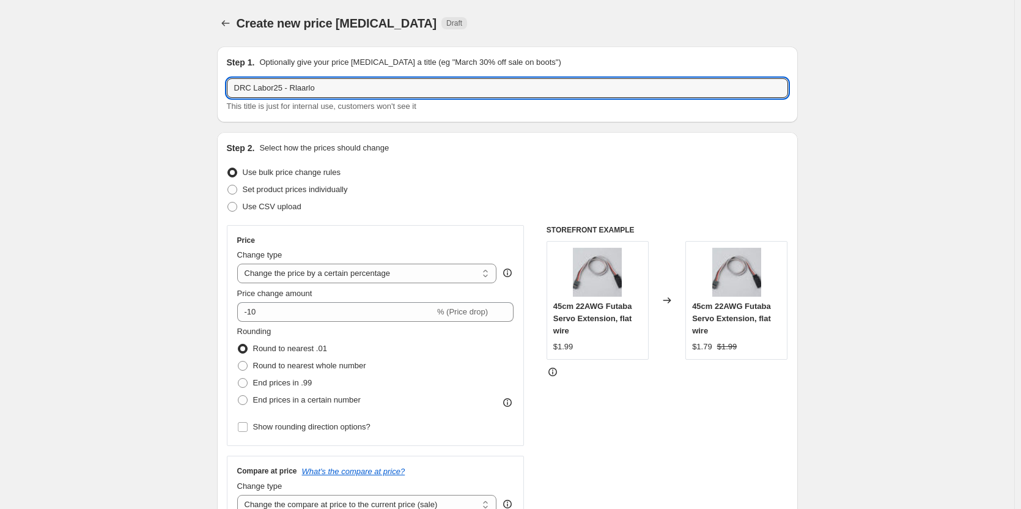
type input "DRC Labor25 - Rlaarlo"
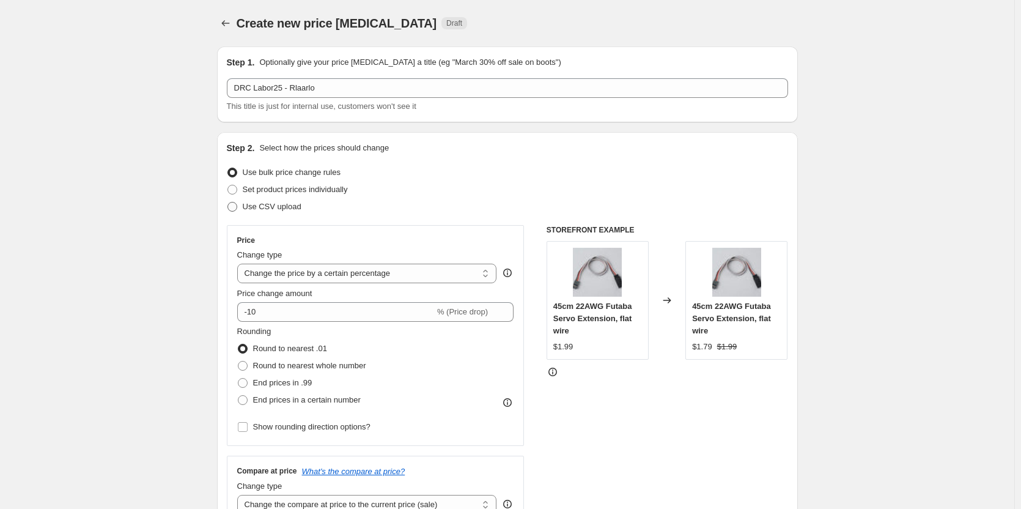
click at [259, 212] on span "Use CSV upload" at bounding box center [272, 207] width 59 height 12
click at [228, 202] on input "Use CSV upload" at bounding box center [228, 202] width 1 height 1
radio input "true"
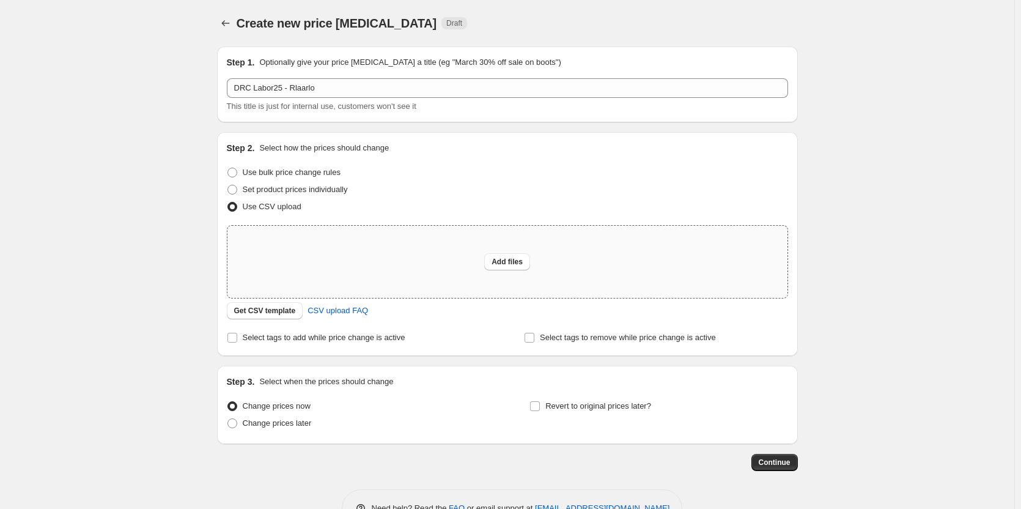
click at [483, 255] on div "Add files" at bounding box center [508, 262] width 560 height 72
type input "C:\fakepath\DRC-Sales Price - Rlaarlo.csv"
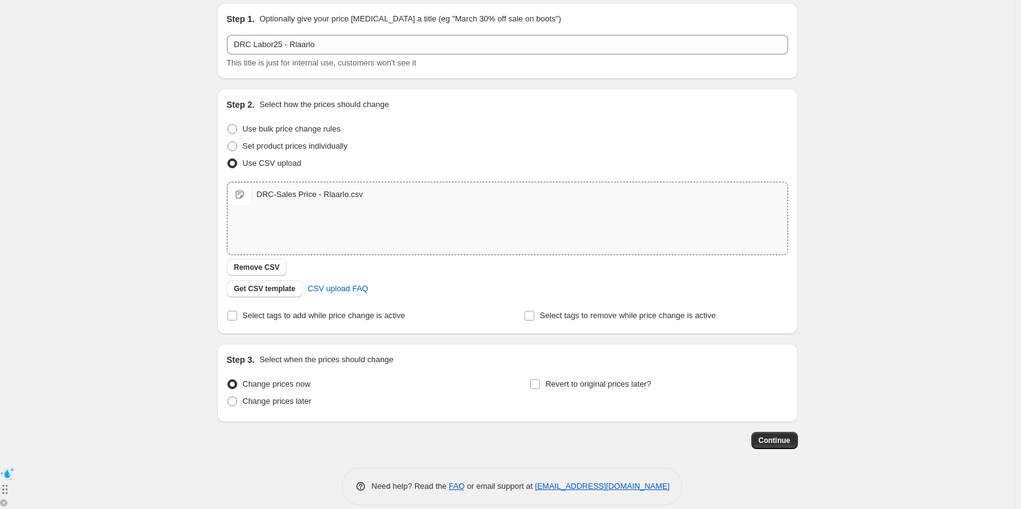
scroll to position [58, 0]
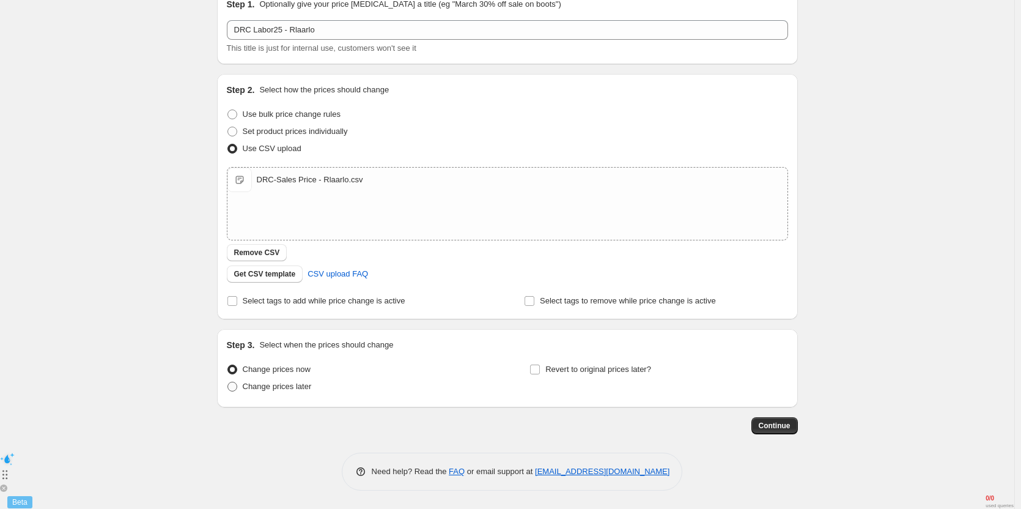
click at [285, 387] on span "Change prices later" at bounding box center [277, 386] width 69 height 9
click at [228, 382] on input "Change prices later" at bounding box center [228, 382] width 1 height 1
radio input "true"
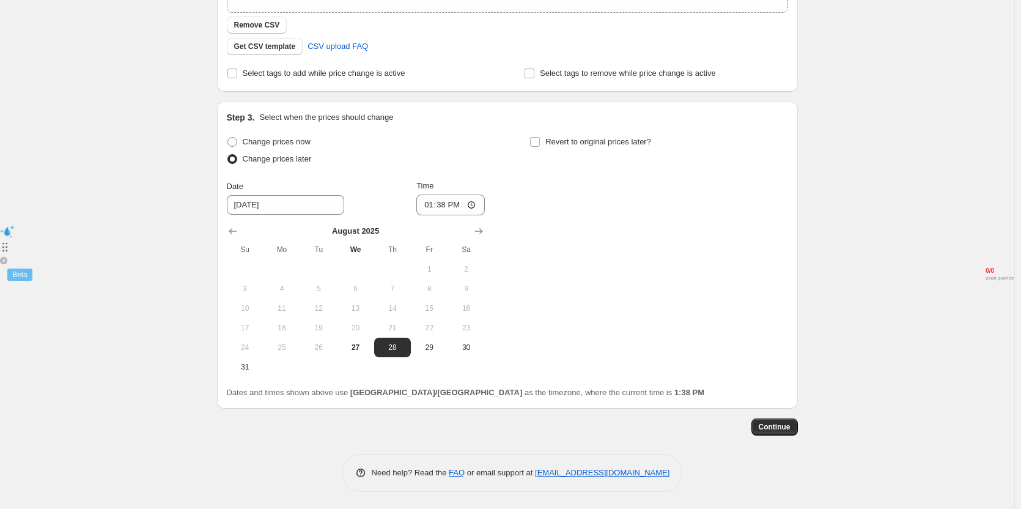
scroll to position [287, 0]
click at [535, 144] on input "Revert to original prices later?" at bounding box center [535, 141] width 10 height 10
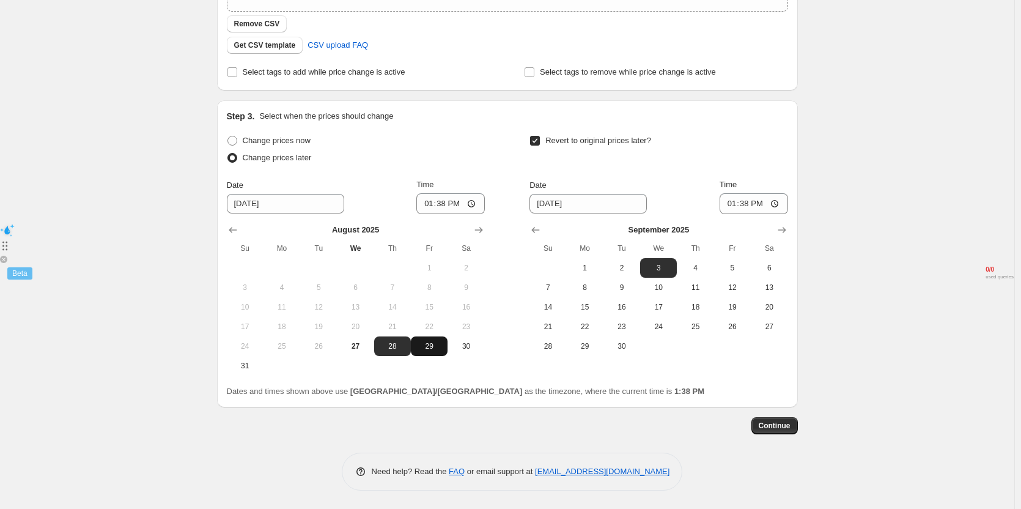
click at [432, 342] on span "29" at bounding box center [429, 346] width 27 height 10
click at [449, 201] on input "13:38" at bounding box center [451, 203] width 69 height 21
click at [623, 273] on button "2" at bounding box center [622, 268] width 37 height 20
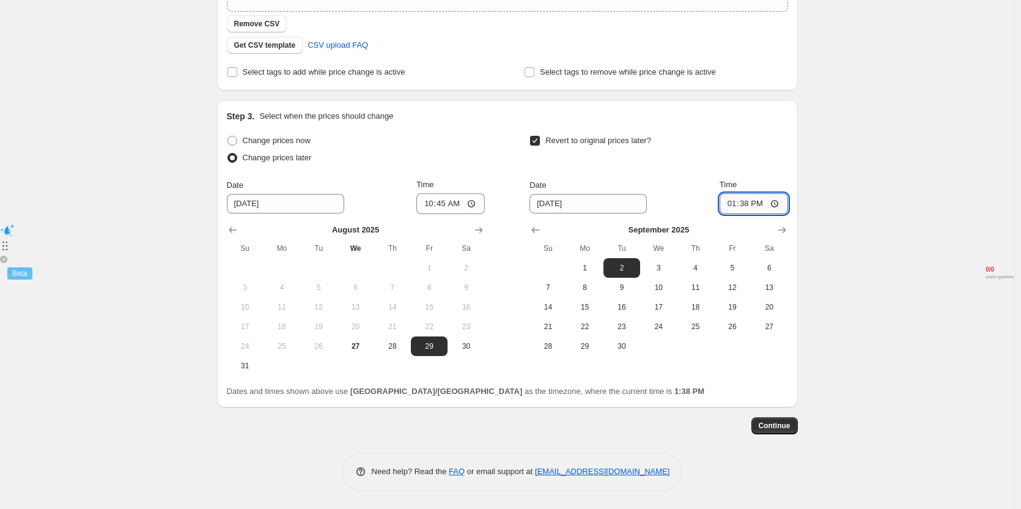
click at [747, 206] on input "13:38" at bounding box center [754, 203] width 69 height 21
click at [758, 141] on div "Revert to original prices later?" at bounding box center [659, 150] width 258 height 37
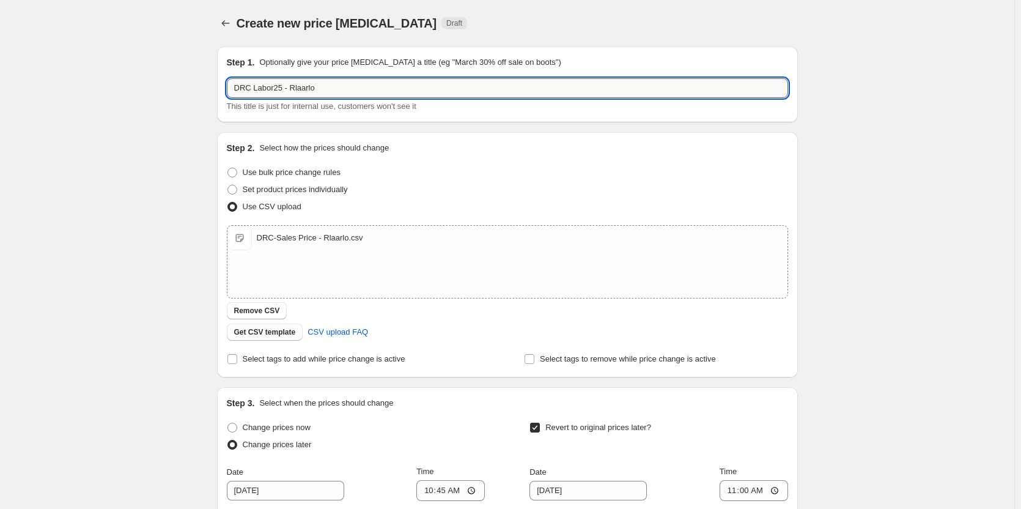
click at [360, 90] on input "DRC Labor25 - Rlaarlo" at bounding box center [507, 88] width 561 height 20
click at [86, 168] on div "Create new price change job. This page is ready Create new price change job Dra…" at bounding box center [507, 398] width 1015 height 796
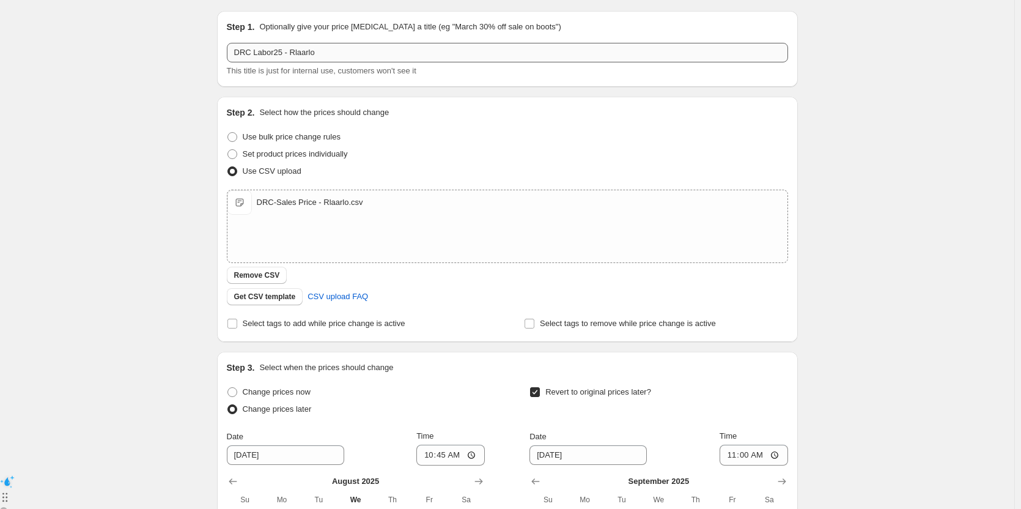
scroll to position [35, 0]
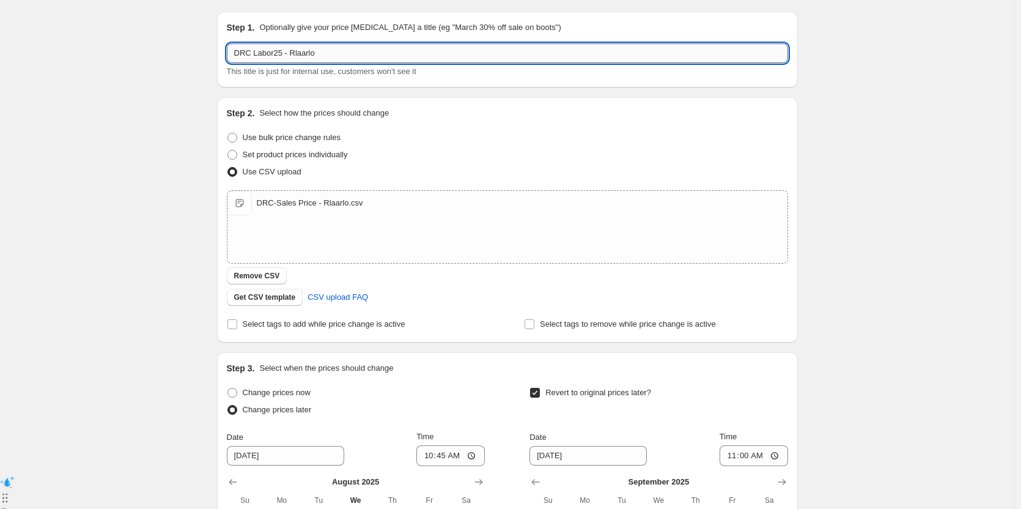
click at [335, 56] on input "DRC Labor25 - Rlaarlo" at bounding box center [507, 53] width 561 height 20
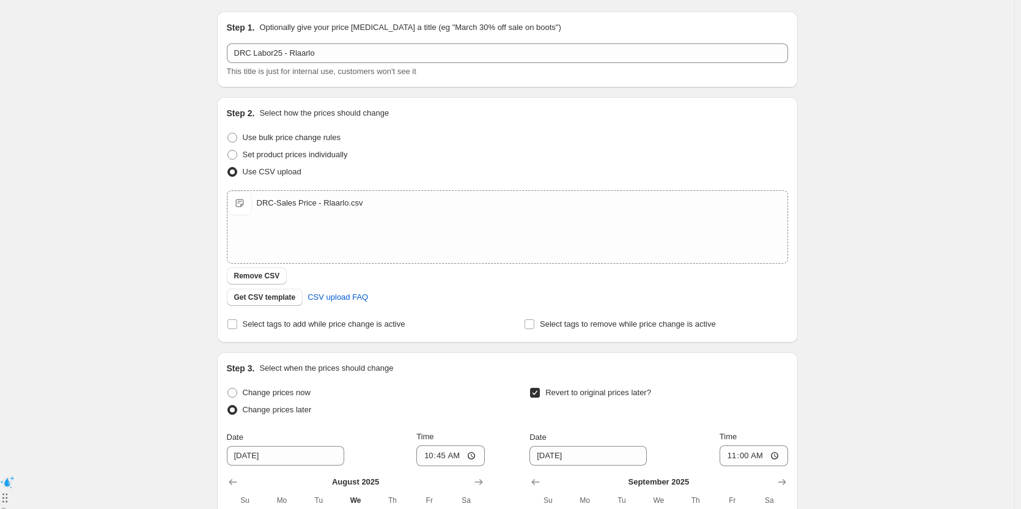
click at [108, 116] on div "Create new price change job. This page is ready Create new price change job Dra…" at bounding box center [507, 363] width 1015 height 796
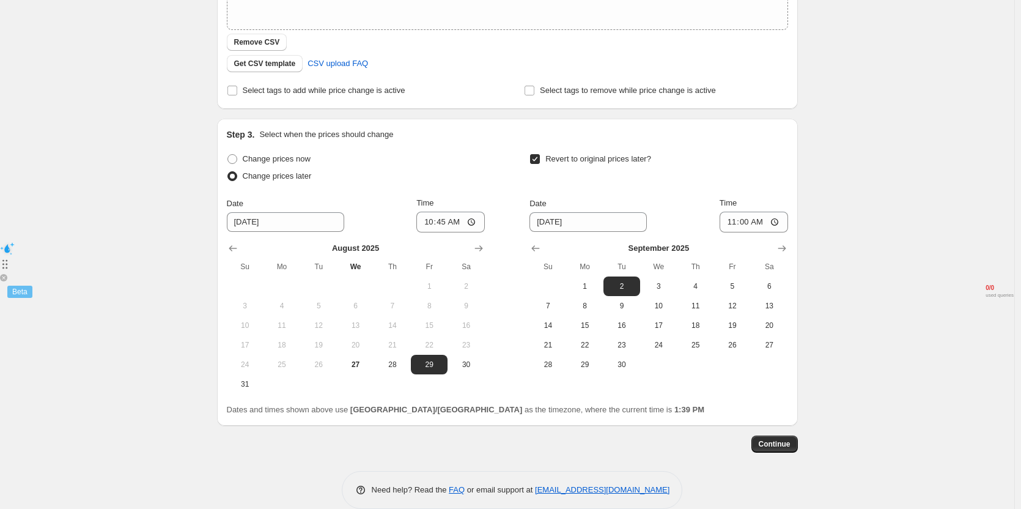
scroll to position [287, 0]
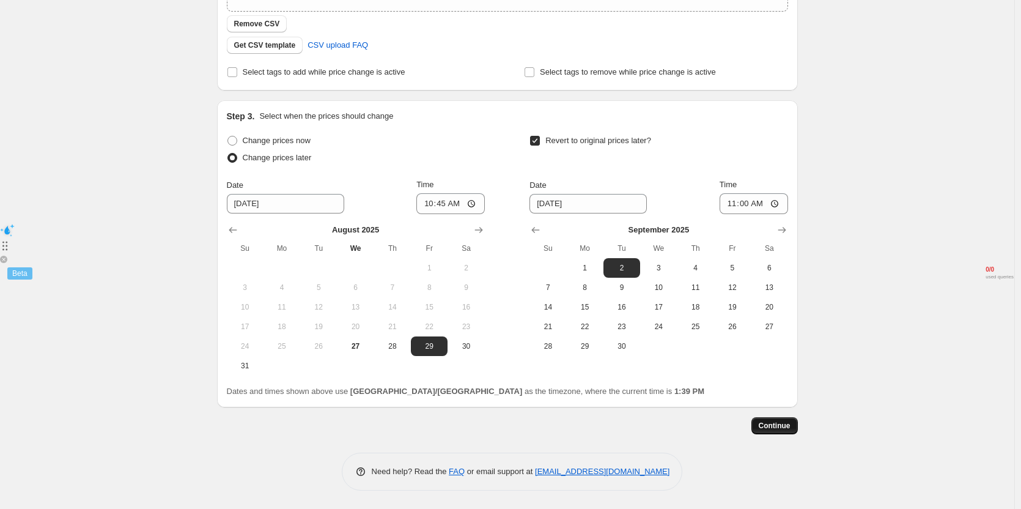
click at [772, 428] on span "Continue" at bounding box center [775, 426] width 32 height 10
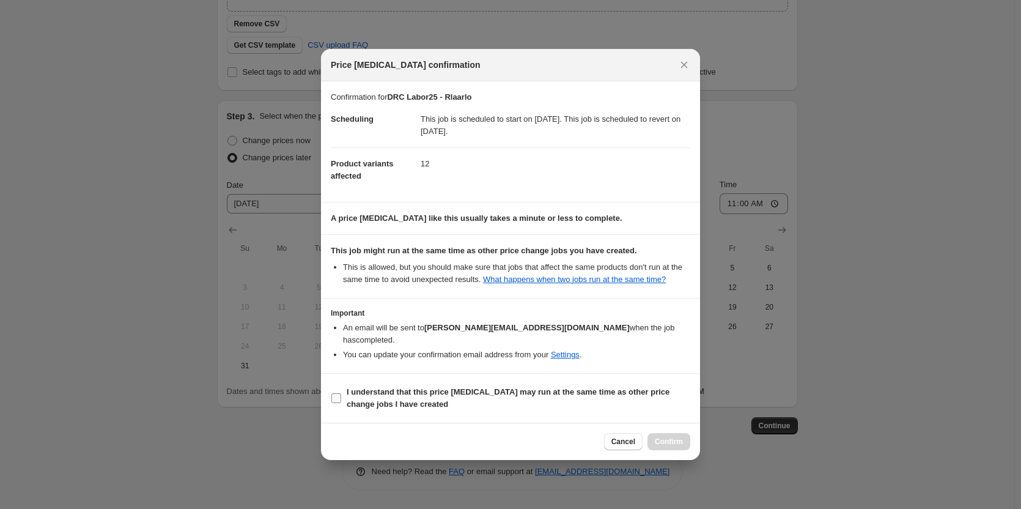
click at [400, 389] on b "I understand that this price [MEDICAL_DATA] may run at the same time as other p…" at bounding box center [508, 397] width 323 height 21
click at [341, 393] on input "I understand that this price [MEDICAL_DATA] may run at the same time as other p…" at bounding box center [337, 398] width 10 height 10
click at [654, 433] on button "Confirm" at bounding box center [669, 441] width 43 height 17
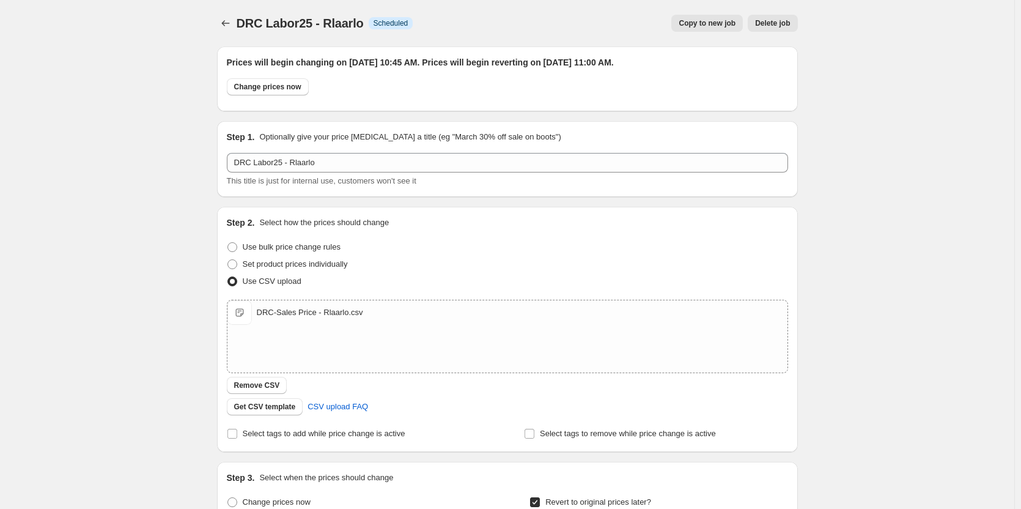
scroll to position [287, 0]
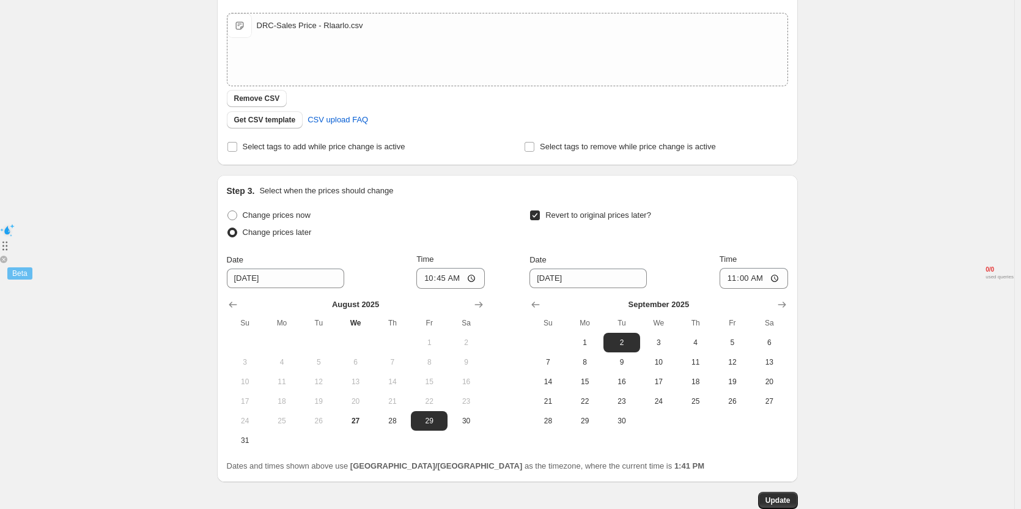
click at [142, 157] on div "DRC Labor25 - Rlaarlo. This page is ready DRC Labor25 - Rlaarlo Info Scheduled …" at bounding box center [507, 148] width 1015 height 870
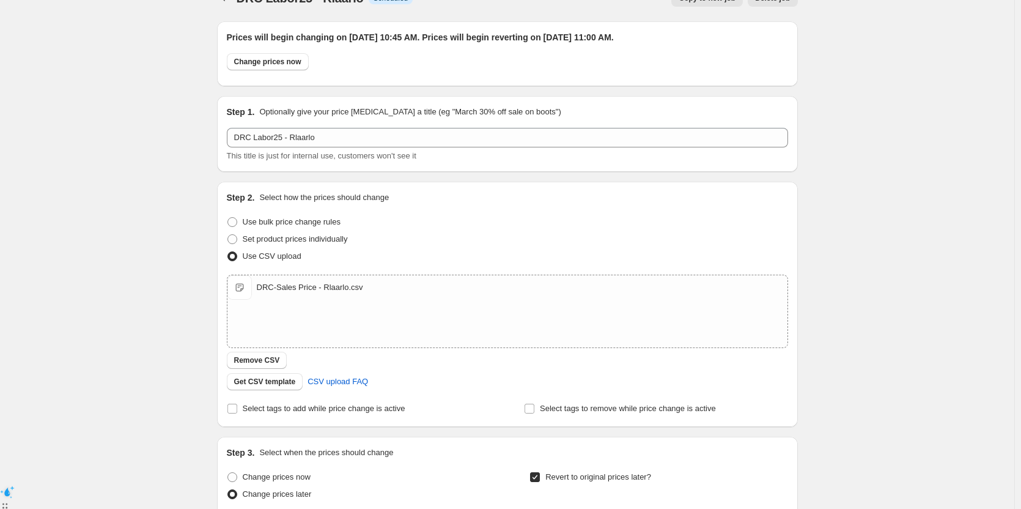
scroll to position [0, 0]
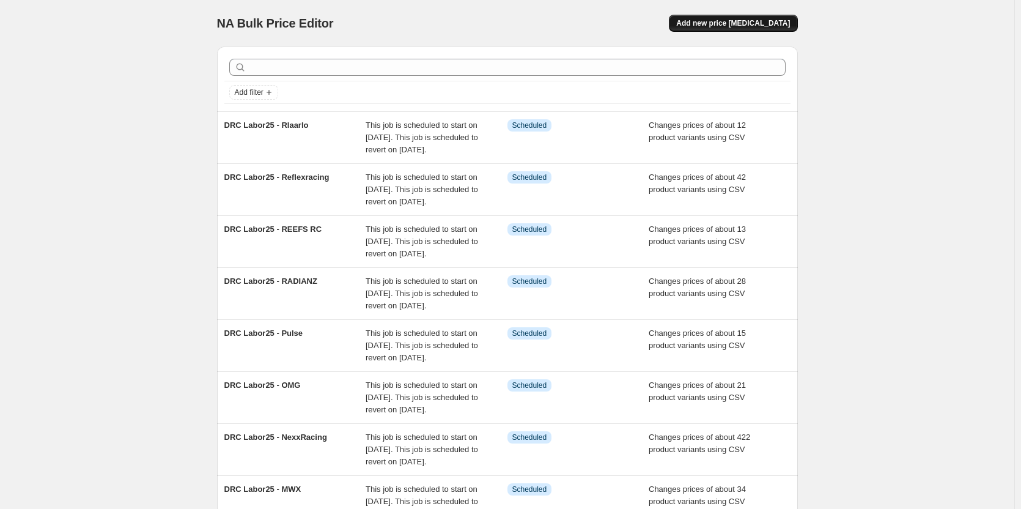
click at [711, 24] on span "Add new price [MEDICAL_DATA]" at bounding box center [733, 23] width 114 height 10
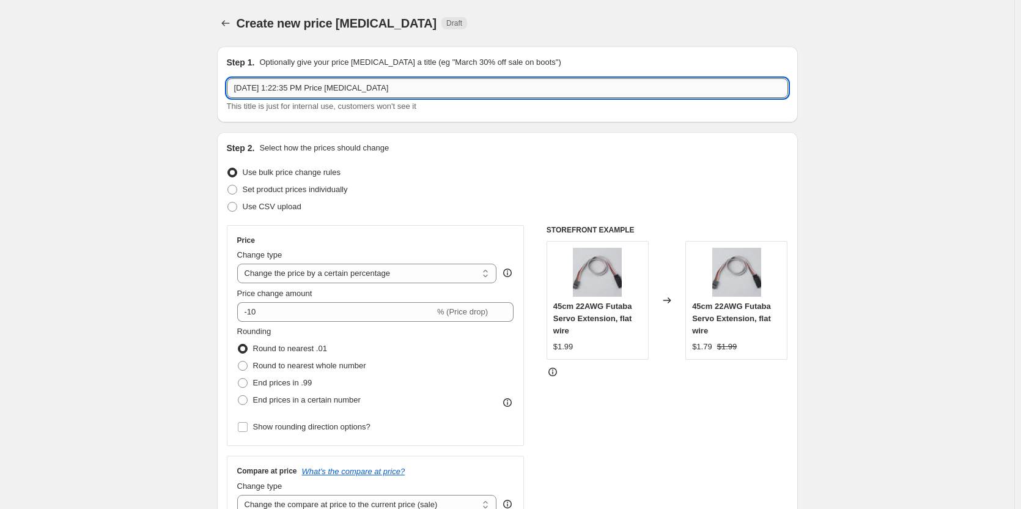
click at [275, 95] on input "Aug 27, 2025, 1:22:35 PM Price change job" at bounding box center [507, 88] width 561 height 20
click at [369, 86] on input "Aug 27, 2025, 1:22:35 PM Price change job" at bounding box center [507, 88] width 561 height 20
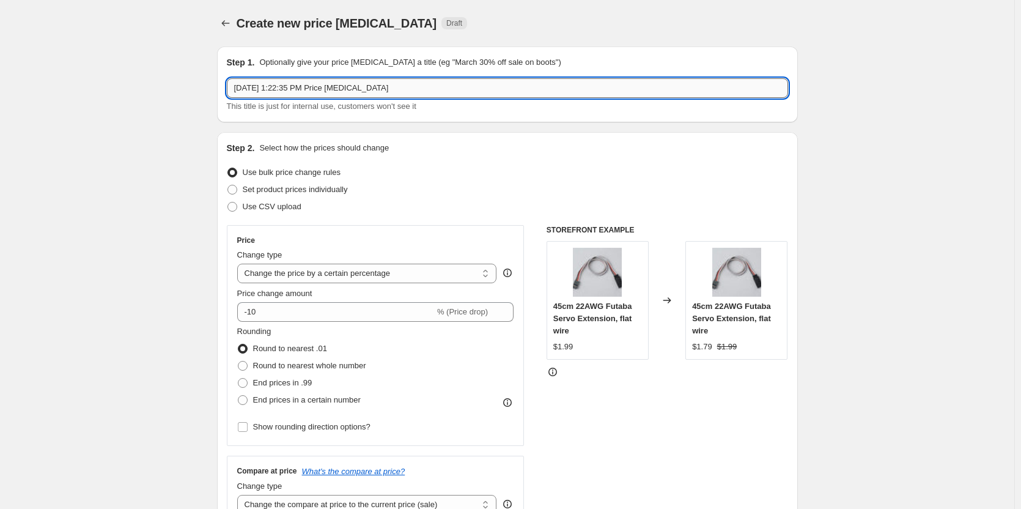
click at [369, 86] on input "Aug 27, 2025, 1:22:35 PM Price change job" at bounding box center [507, 88] width 561 height 20
paste input "RTRC"
click at [240, 86] on input "RTRC" at bounding box center [507, 88] width 561 height 20
click at [239, 86] on input "RTRC" at bounding box center [507, 88] width 561 height 20
paste input "DRC Labor25 -"
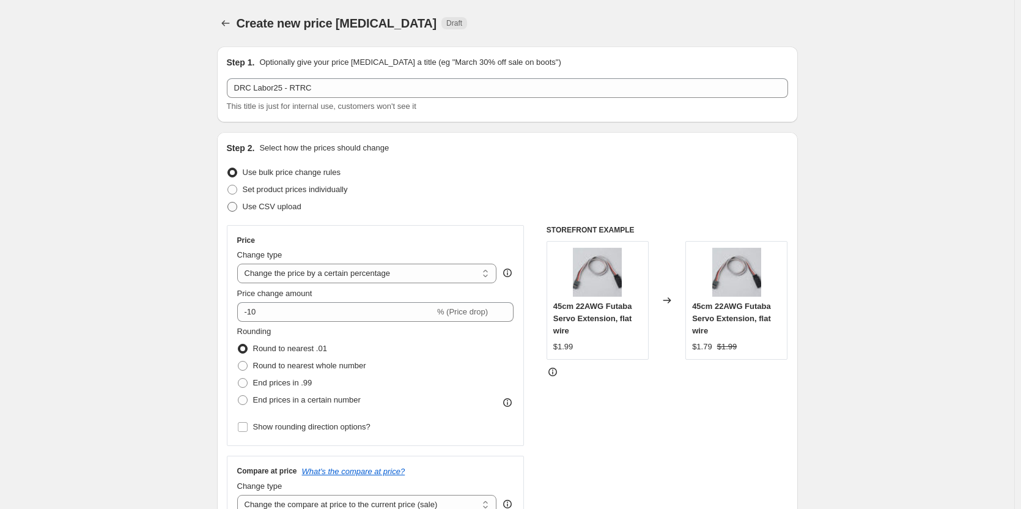
click at [261, 210] on span "Use CSV upload" at bounding box center [272, 206] width 59 height 9
click at [228, 202] on input "Use CSV upload" at bounding box center [228, 202] width 1 height 1
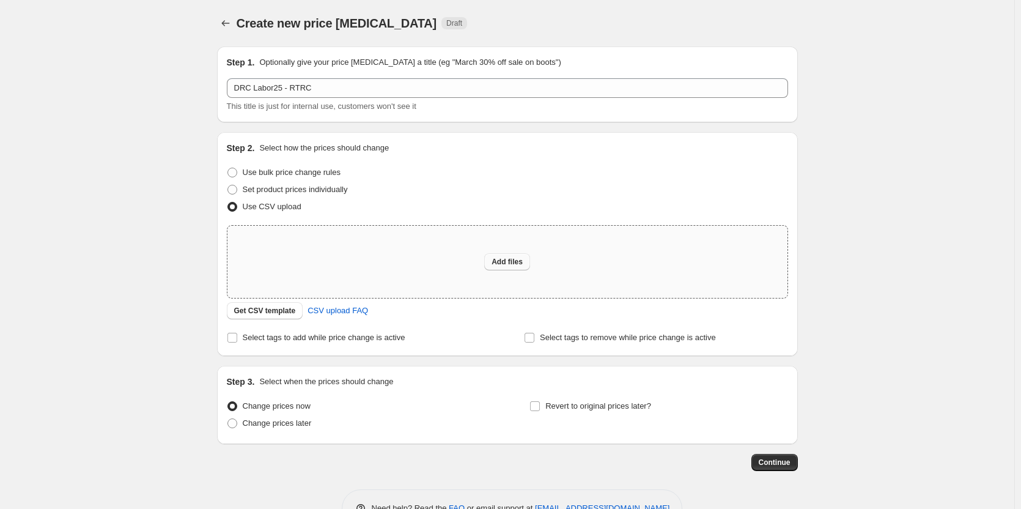
click at [499, 262] on span "Add files" at bounding box center [507, 262] width 31 height 10
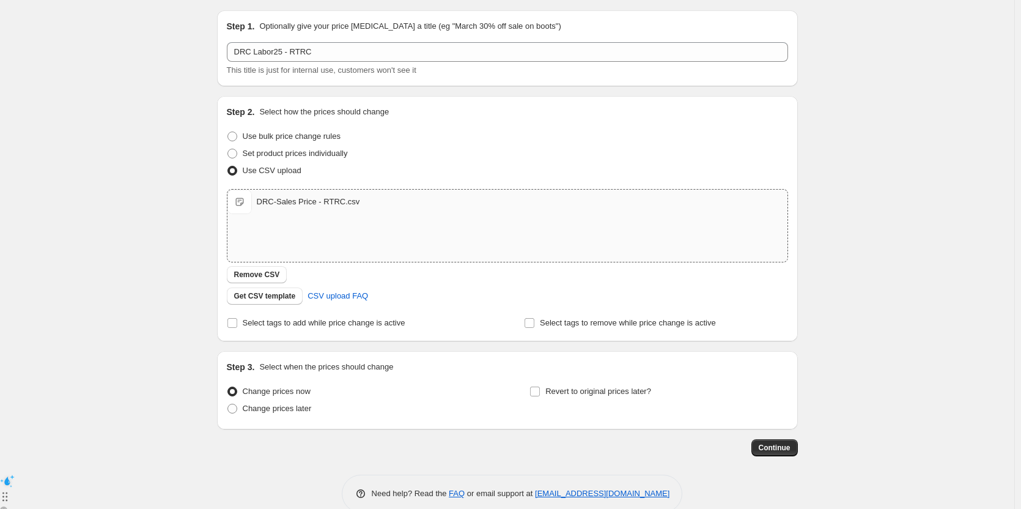
scroll to position [58, 0]
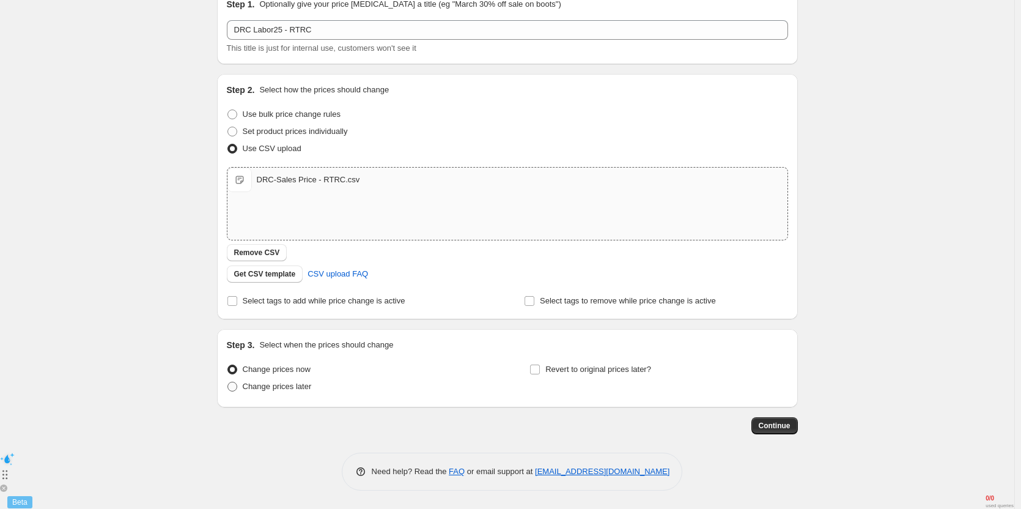
click at [262, 385] on span "Change prices later" at bounding box center [277, 386] width 69 height 9
click at [228, 382] on input "Change prices later" at bounding box center [228, 382] width 1 height 1
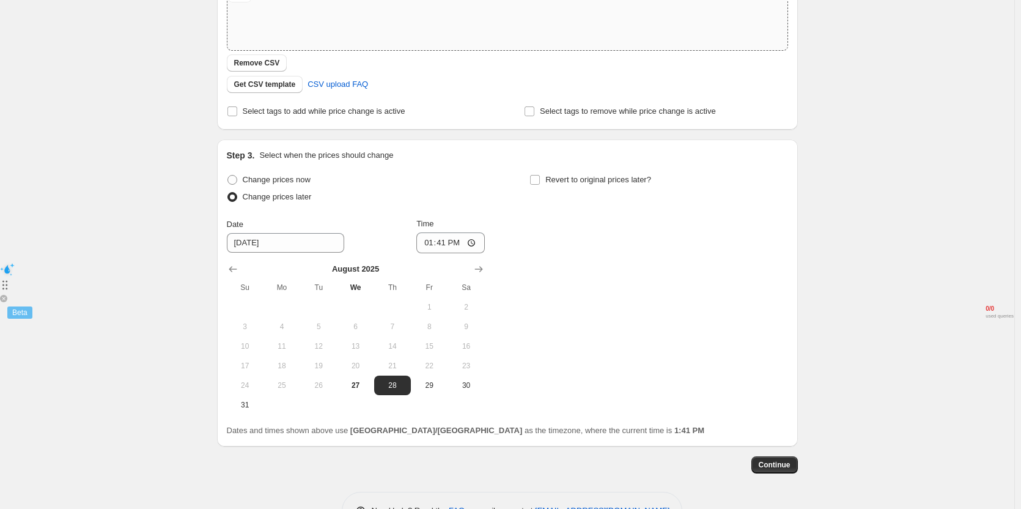
scroll to position [287, 0]
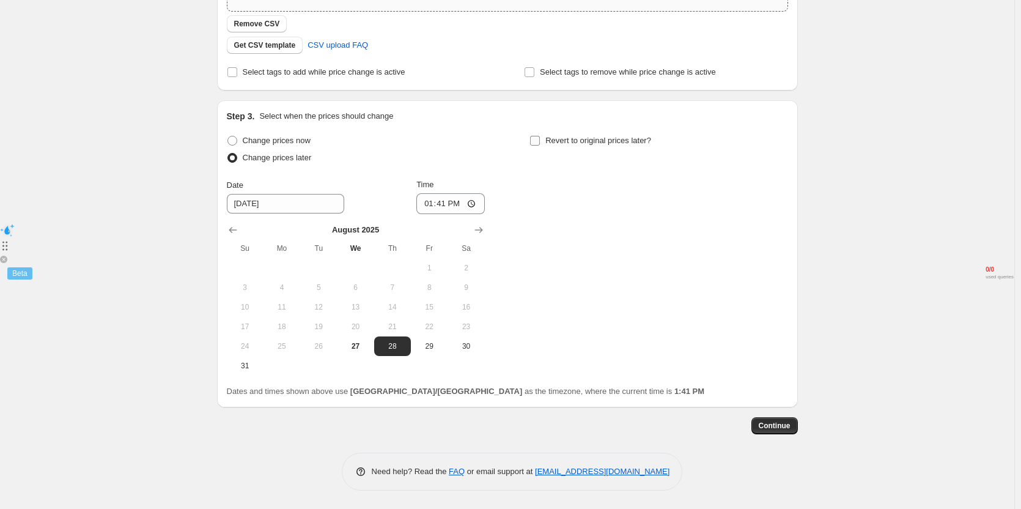
click at [536, 135] on span at bounding box center [535, 140] width 11 height 11
click at [536, 136] on input "Revert to original prices later?" at bounding box center [535, 141] width 10 height 10
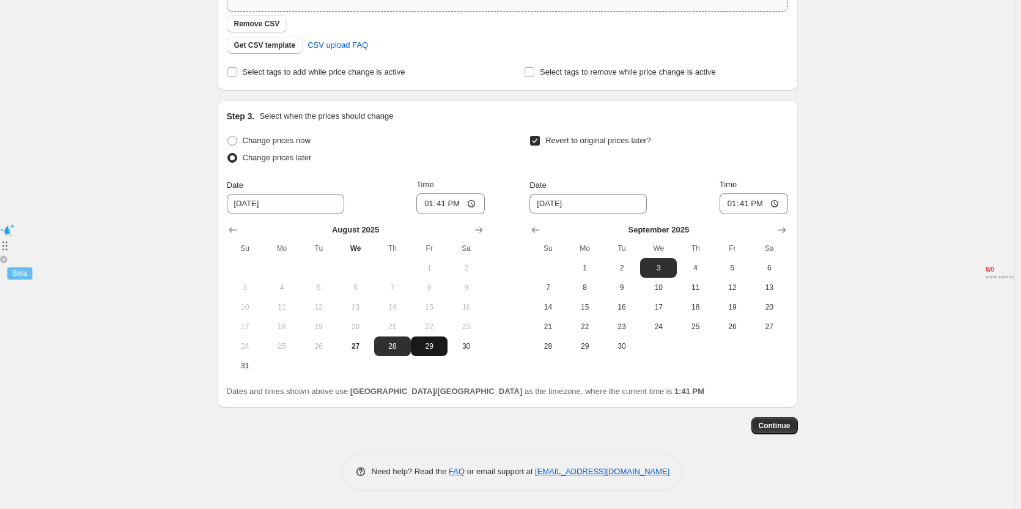
click at [438, 344] on span "29" at bounding box center [429, 346] width 27 height 10
click at [443, 205] on input "13:41" at bounding box center [451, 203] width 69 height 21
click at [620, 272] on span "2" at bounding box center [622, 268] width 27 height 10
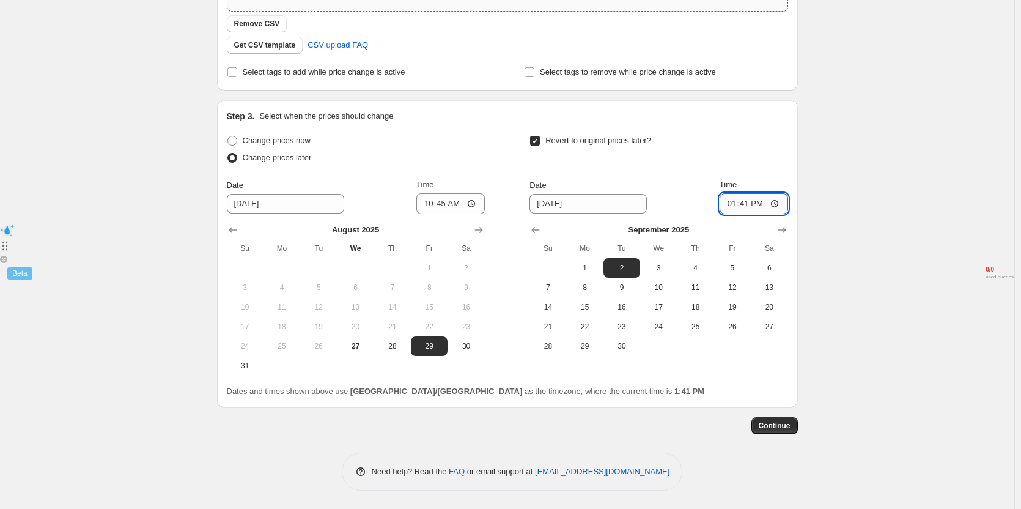
click at [754, 205] on input "13:41" at bounding box center [754, 203] width 69 height 21
click at [775, 161] on div "Revert to original prices later?" at bounding box center [659, 150] width 258 height 37
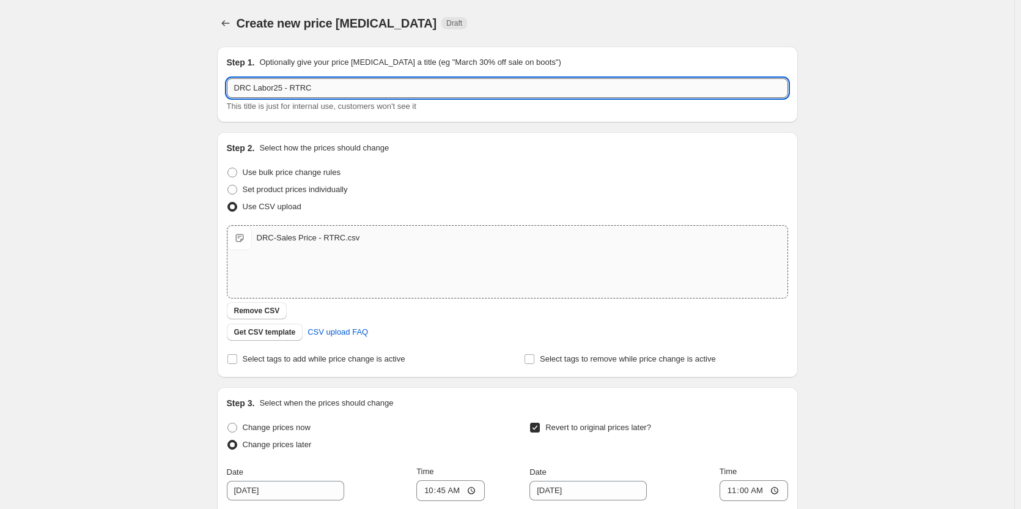
click at [362, 93] on input "DRC Labor25 - RTRC" at bounding box center [507, 88] width 561 height 20
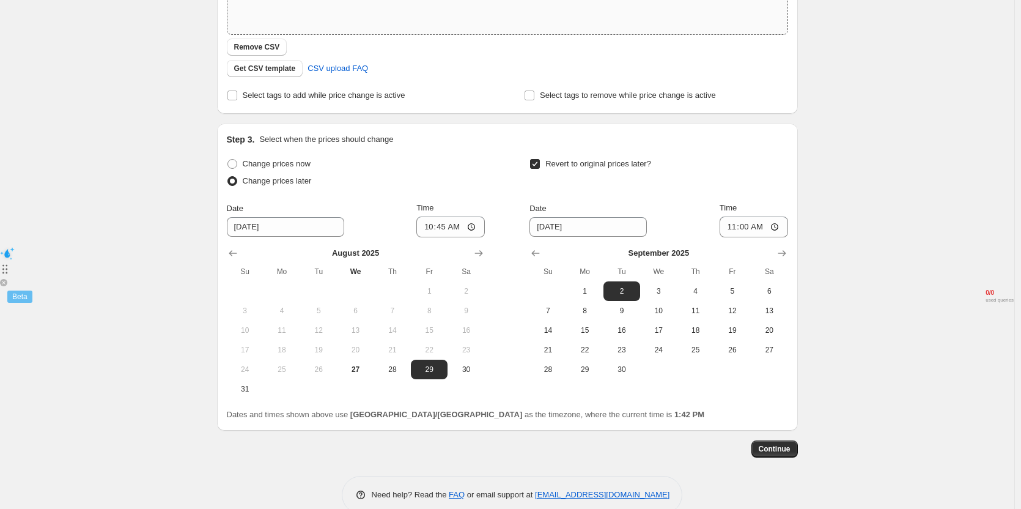
scroll to position [287, 0]
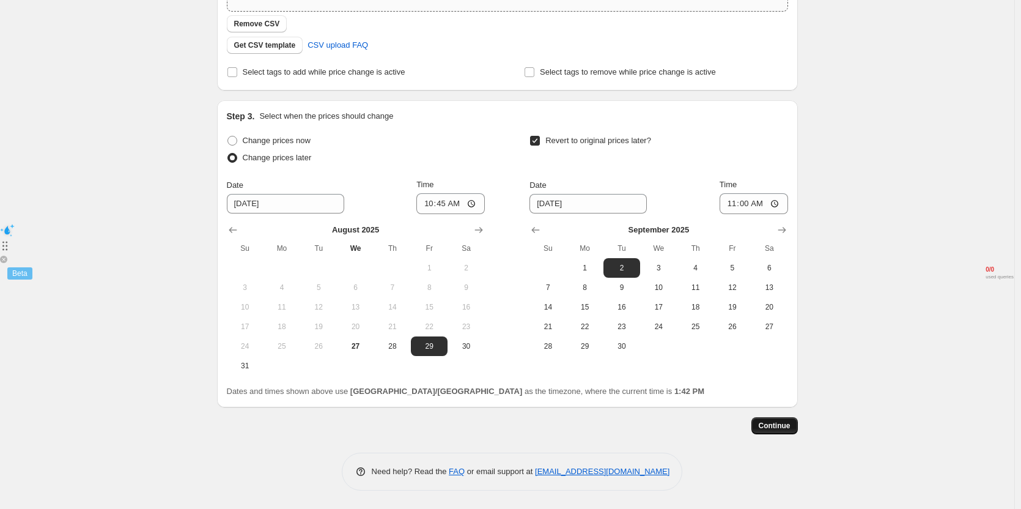
click at [779, 426] on span "Continue" at bounding box center [775, 426] width 32 height 10
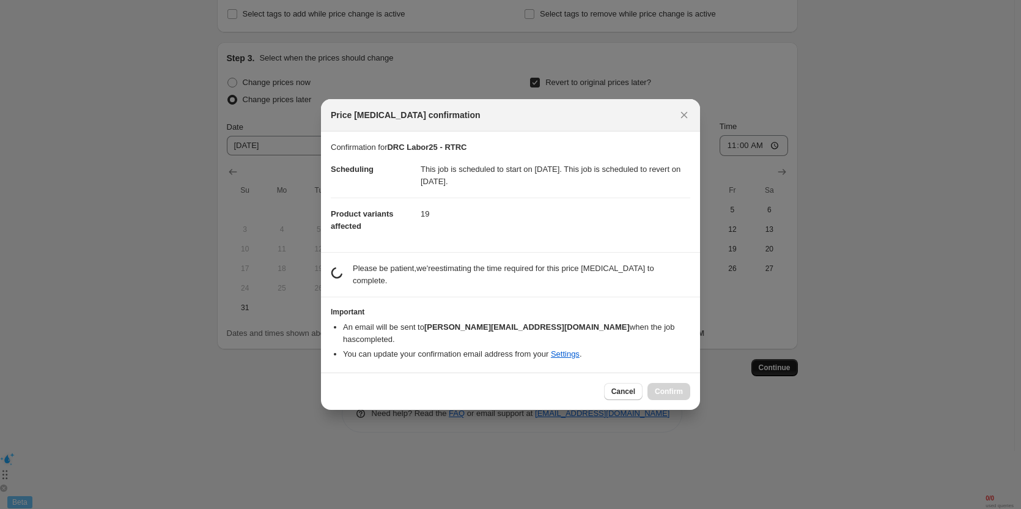
scroll to position [0, 0]
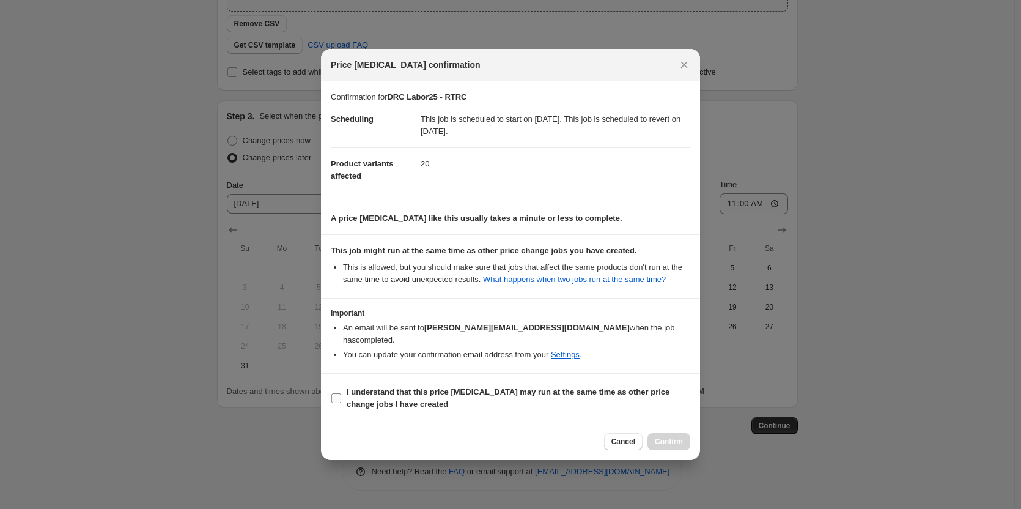
click at [455, 388] on b "I understand that this price [MEDICAL_DATA] may run at the same time as other p…" at bounding box center [508, 397] width 323 height 21
click at [341, 393] on input "I understand that this price [MEDICAL_DATA] may run at the same time as other p…" at bounding box center [337, 398] width 10 height 10
click at [675, 437] on span "Confirm" at bounding box center [669, 442] width 28 height 10
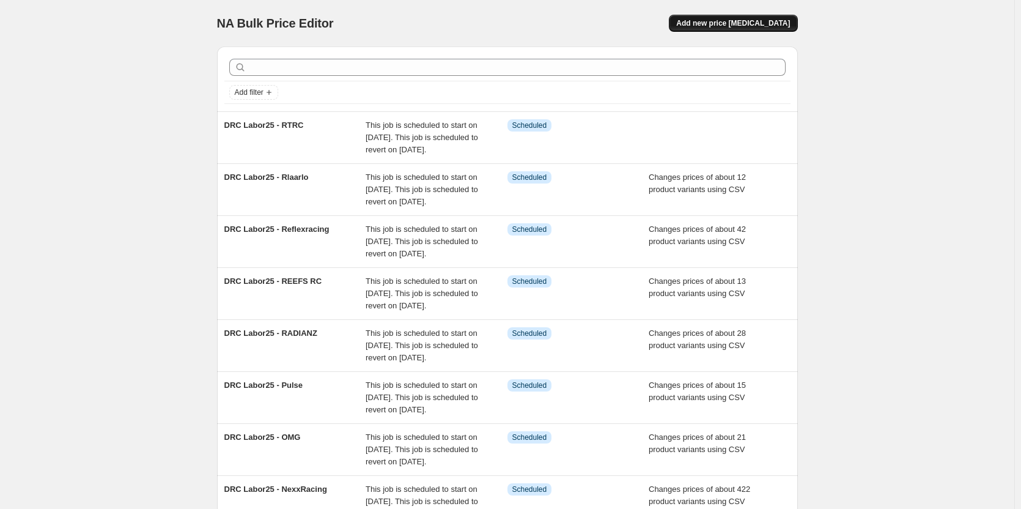
click at [718, 27] on span "Add new price [MEDICAL_DATA]" at bounding box center [733, 23] width 114 height 10
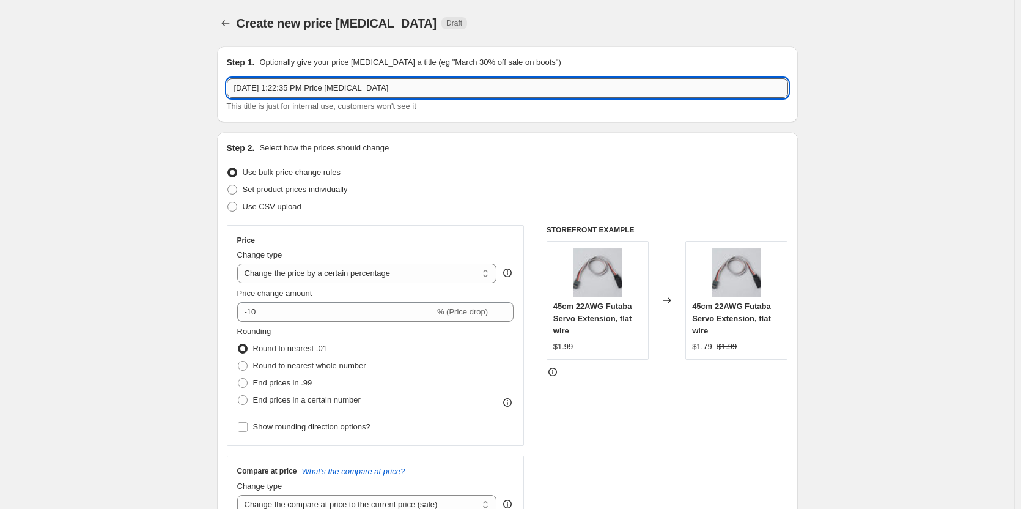
click at [407, 91] on input "Aug 27, 2025, 1:22:35 PM Price change job" at bounding box center [507, 88] width 561 height 20
paste input "TinkerTimeRC"
click at [237, 90] on input "TinkerTimeRC" at bounding box center [507, 88] width 561 height 20
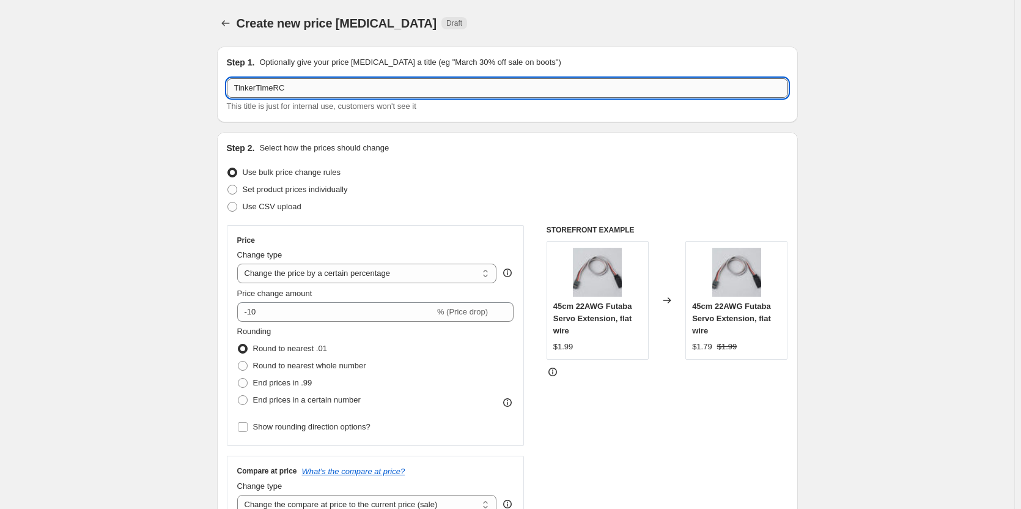
paste input "DRC Labor25 -"
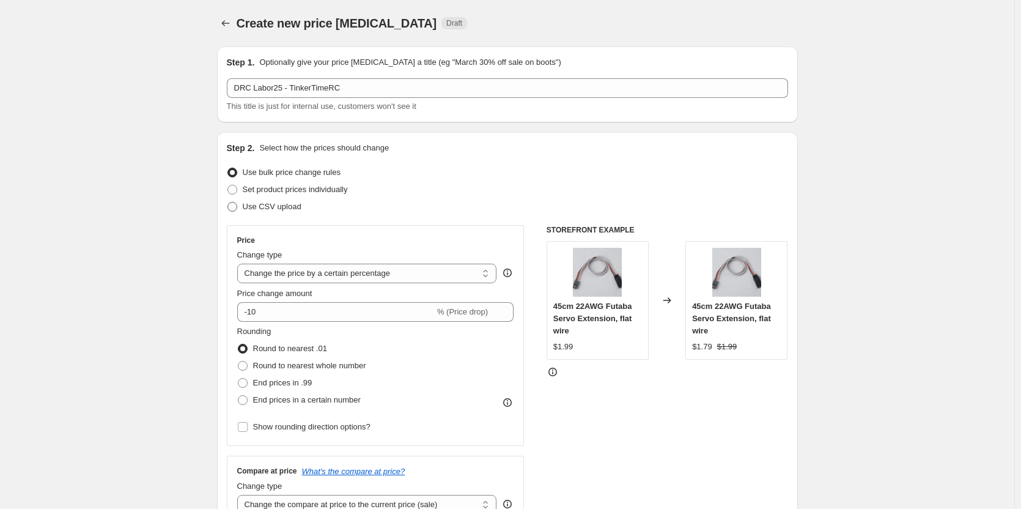
click at [262, 211] on span "Use CSV upload" at bounding box center [272, 206] width 59 height 9
click at [228, 202] on input "Use CSV upload" at bounding box center [228, 202] width 1 height 1
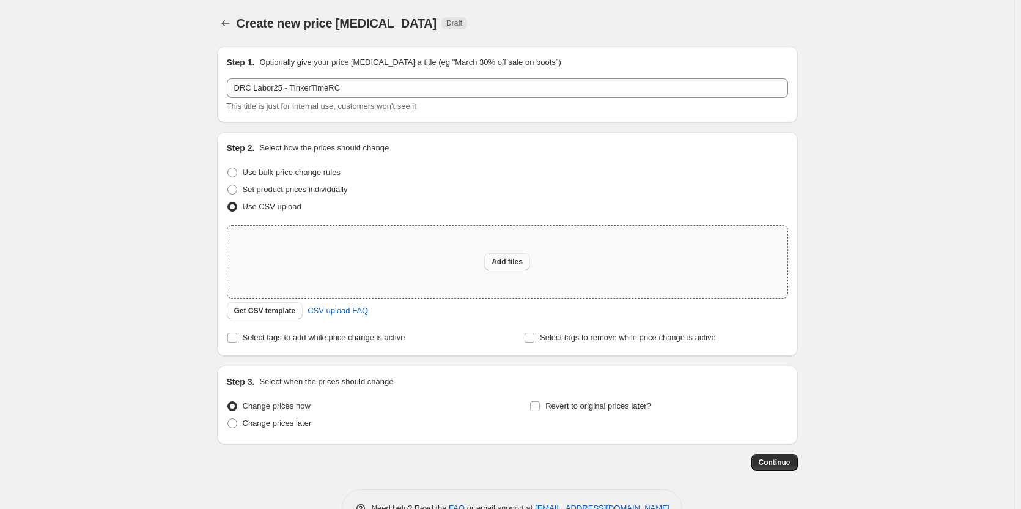
click at [510, 259] on span "Add files" at bounding box center [507, 262] width 31 height 10
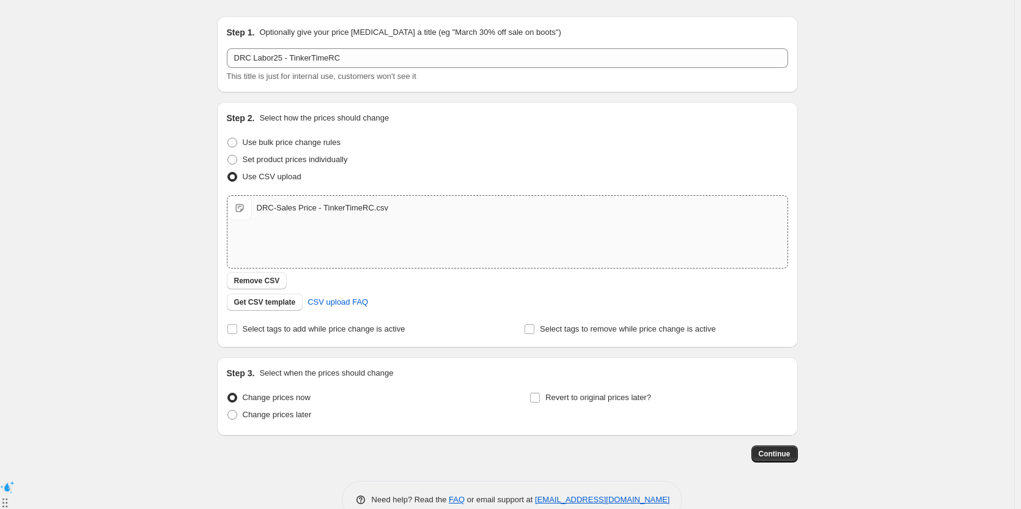
scroll to position [58, 0]
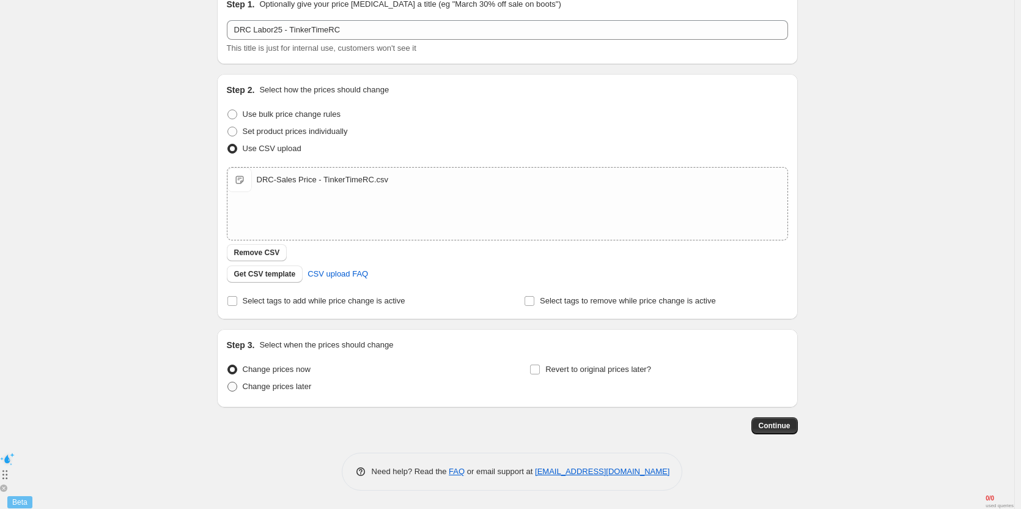
click at [273, 392] on span "Change prices later" at bounding box center [277, 386] width 69 height 12
click at [228, 382] on input "Change prices later" at bounding box center [228, 382] width 1 height 1
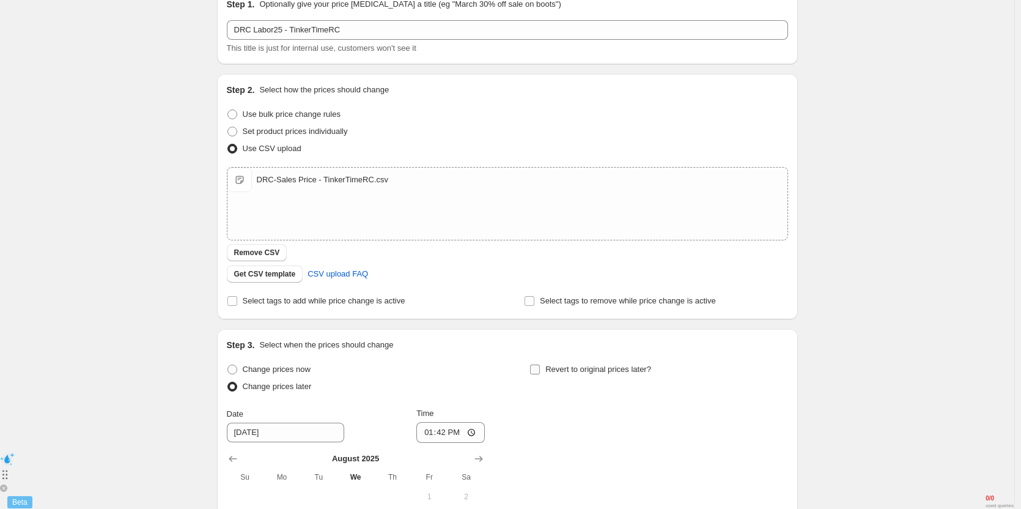
click at [539, 371] on input "Revert to original prices later?" at bounding box center [535, 370] width 10 height 10
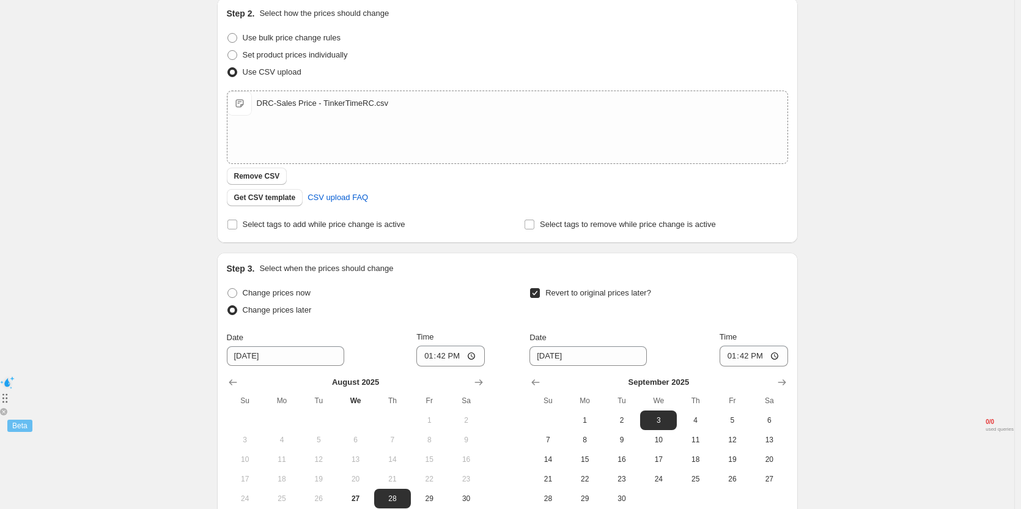
scroll to position [242, 0]
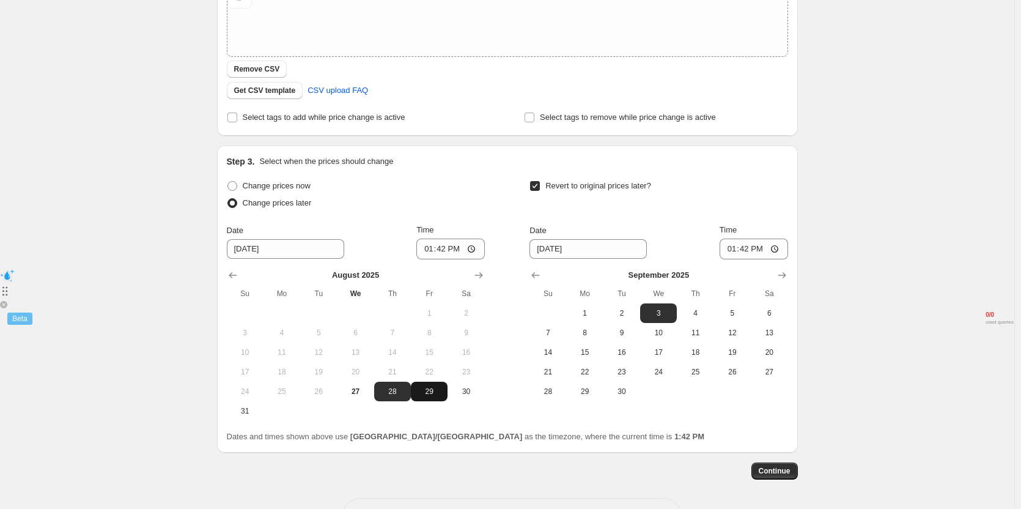
click at [431, 393] on span "29" at bounding box center [429, 392] width 27 height 10
click at [445, 249] on input "13:42" at bounding box center [451, 249] width 69 height 21
drag, startPoint x: 627, startPoint y: 316, endPoint x: 703, endPoint y: 273, distance: 87.4
click at [628, 316] on span "2" at bounding box center [622, 313] width 27 height 10
click at [749, 253] on input "13:42" at bounding box center [754, 249] width 69 height 21
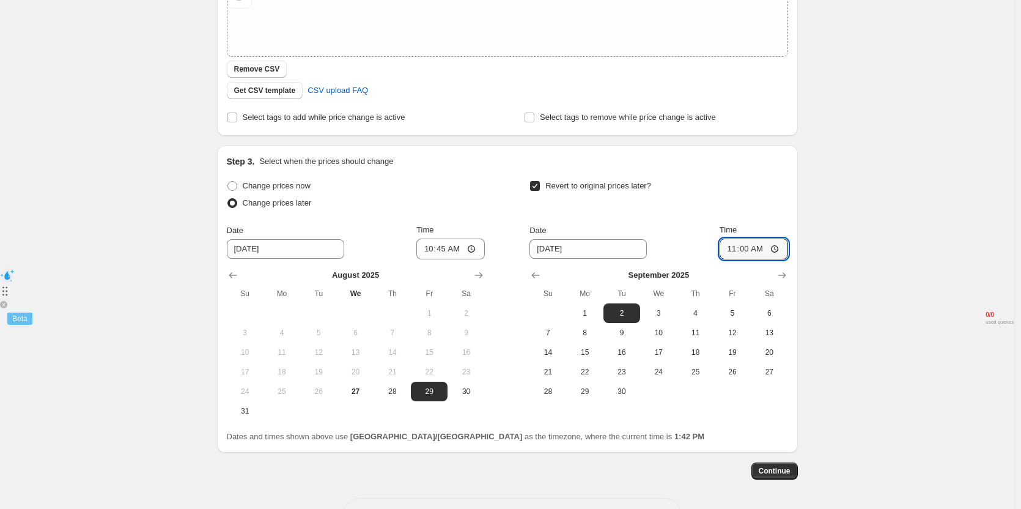
click at [725, 183] on div "Revert to original prices later?" at bounding box center [659, 195] width 258 height 37
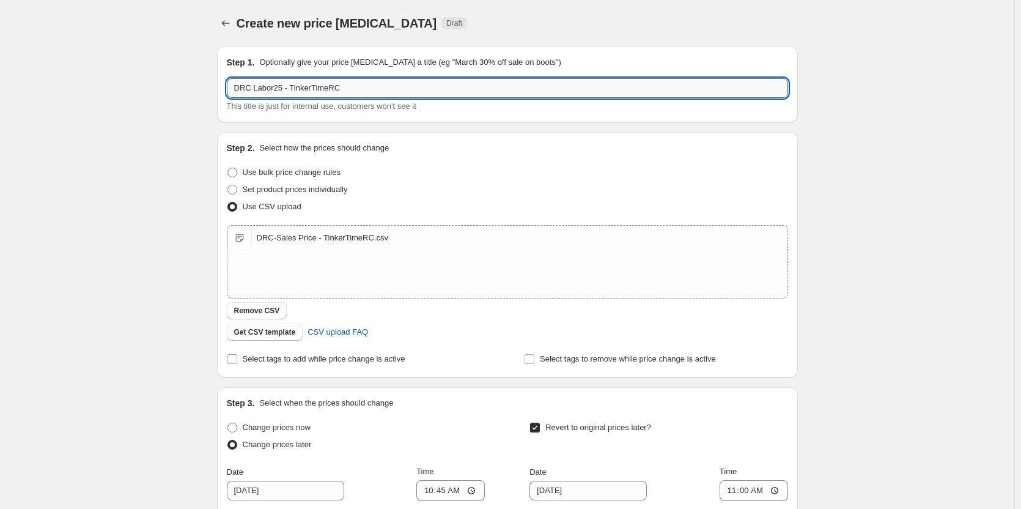
click at [336, 86] on input "DRC Labor25 - TinkerTimeRC" at bounding box center [507, 88] width 561 height 20
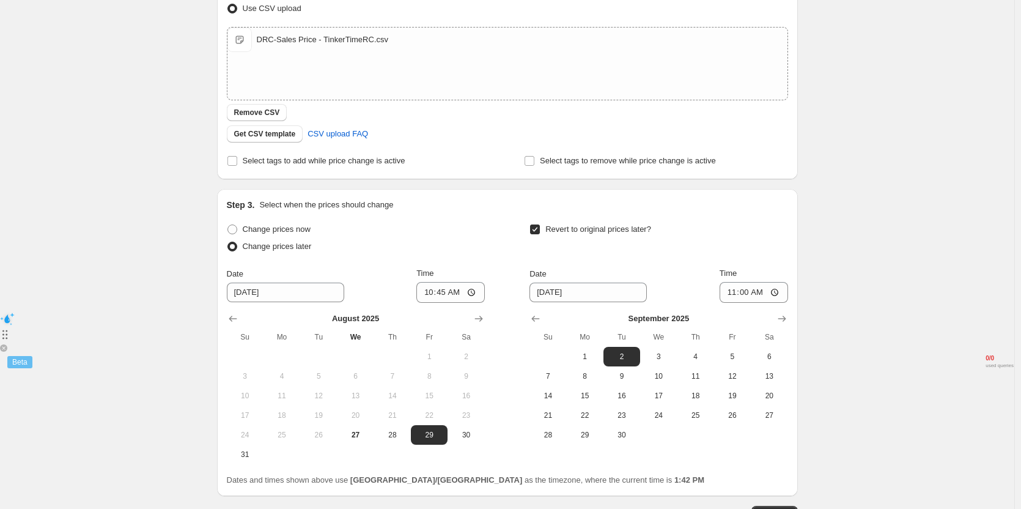
scroll to position [287, 0]
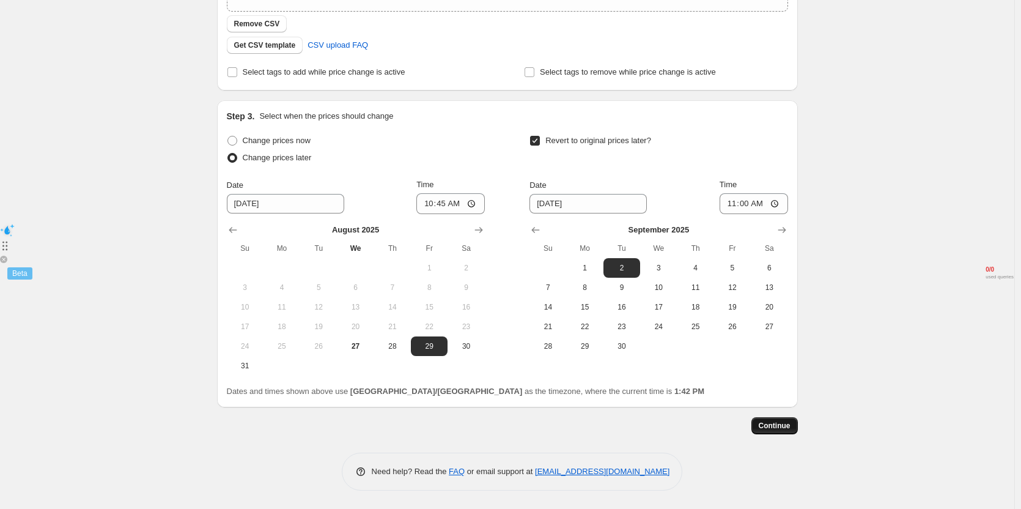
click at [775, 426] on span "Continue" at bounding box center [775, 426] width 32 height 10
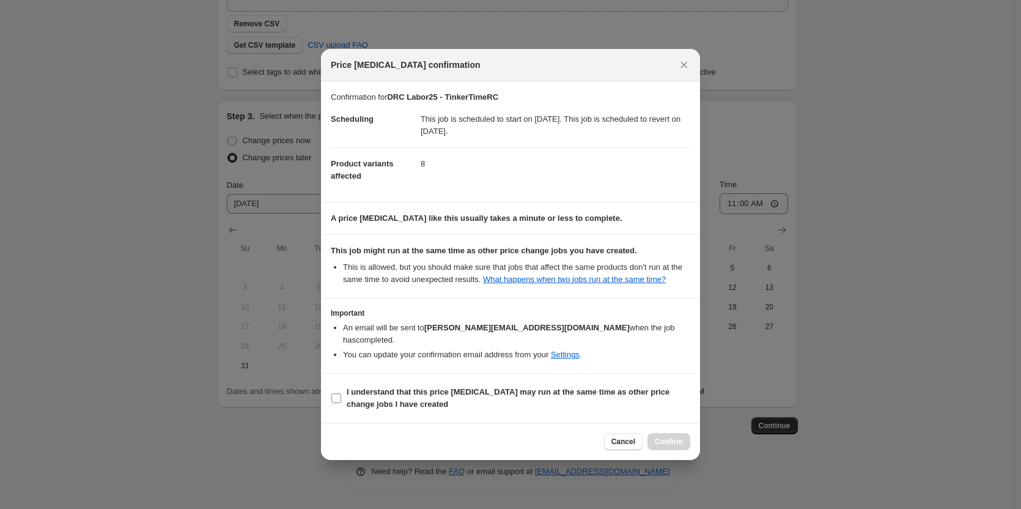
click at [441, 387] on b "I understand that this price [MEDICAL_DATA] may run at the same time as other p…" at bounding box center [508, 397] width 323 height 21
click at [341, 393] on input "I understand that this price [MEDICAL_DATA] may run at the same time as other p…" at bounding box center [337, 398] width 10 height 10
click at [679, 439] on span "Confirm" at bounding box center [669, 442] width 28 height 10
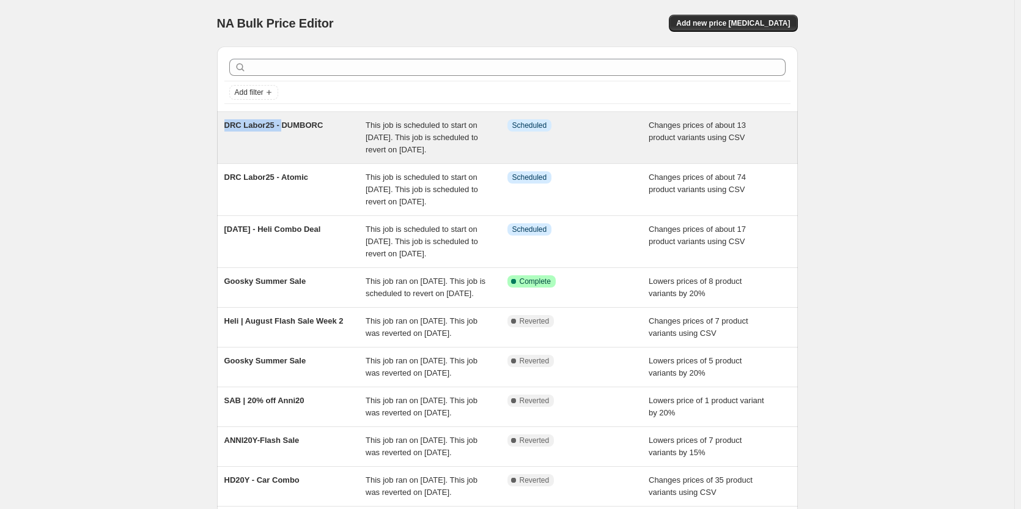
drag, startPoint x: 221, startPoint y: 130, endPoint x: 283, endPoint y: 127, distance: 61.9
click at [283, 127] on div "DRC Labor25 - DUMBORC This job is scheduled to start on August 29, 2025. This j…" at bounding box center [507, 137] width 581 height 51
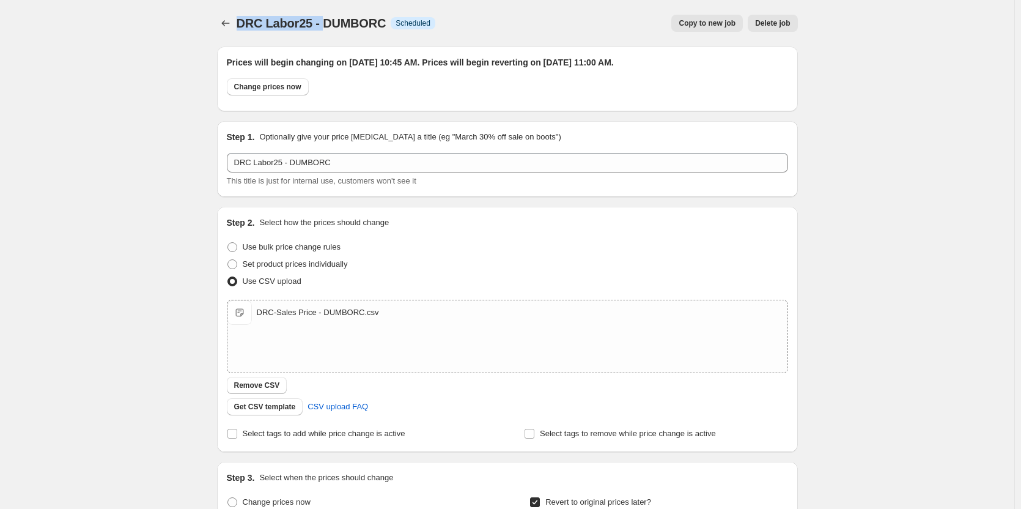
drag, startPoint x: 239, startPoint y: 26, endPoint x: 323, endPoint y: 24, distance: 83.8
click at [323, 24] on span "DRC Labor25 - DUMBORC" at bounding box center [312, 23] width 150 height 13
copy span "DRC Labor25 -"
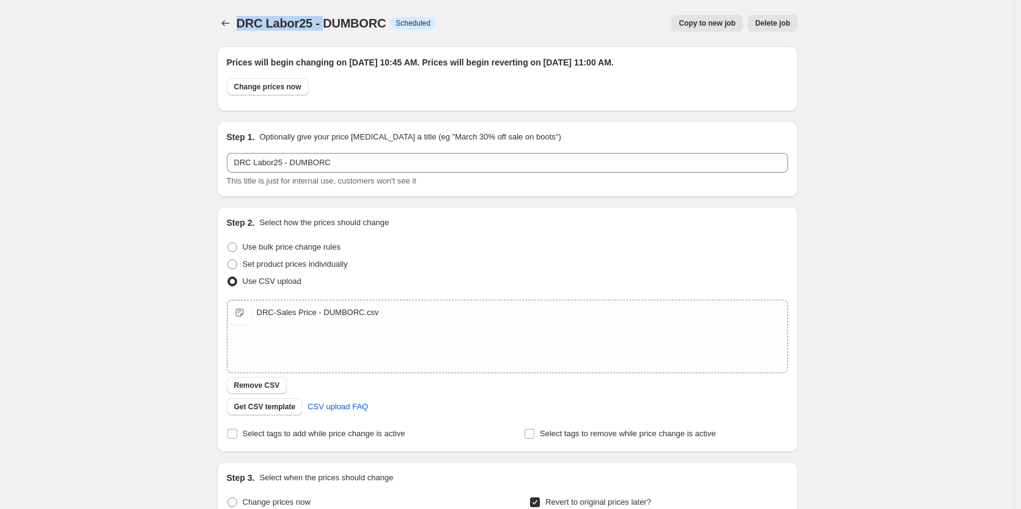
copy span "DRC Labor25 -"
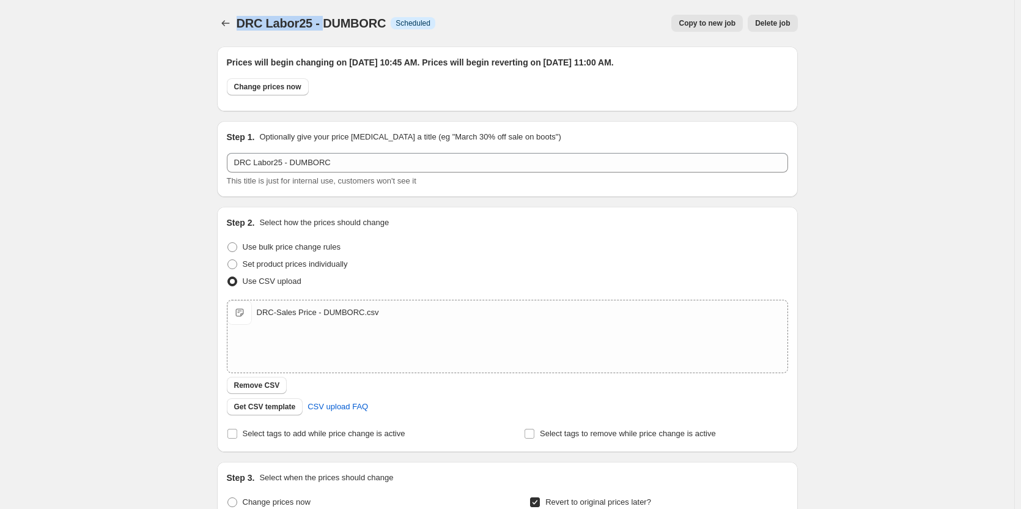
copy span "DRC Labor25 -"
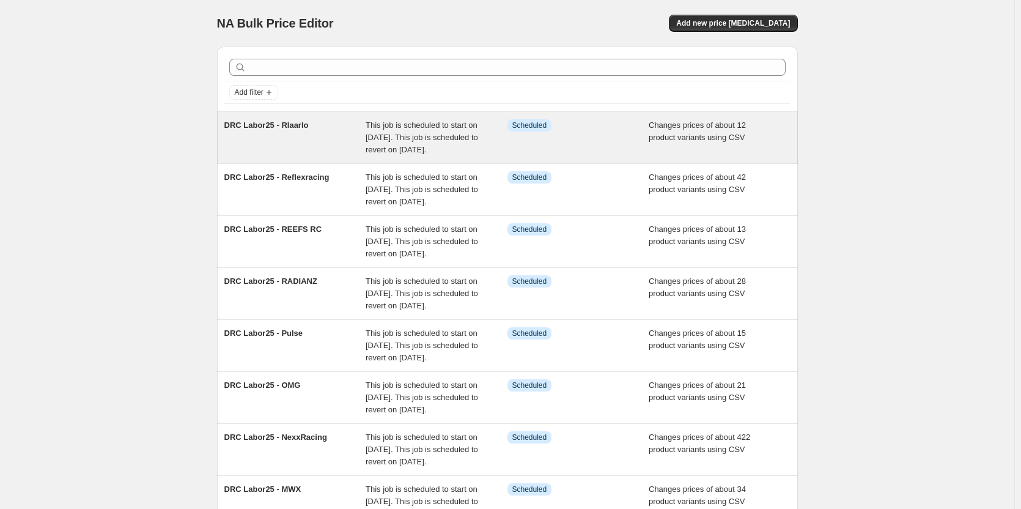
click at [248, 126] on span "DRC Labor25 - Rlaarlo" at bounding box center [266, 124] width 84 height 9
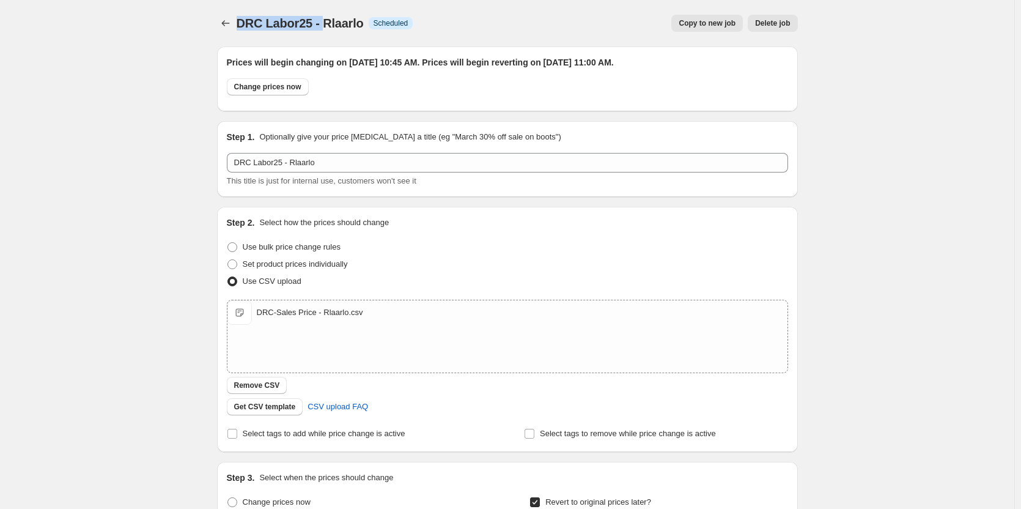
drag, startPoint x: 242, startPoint y: 21, endPoint x: 325, endPoint y: 26, distance: 84.0
click at [325, 26] on span "DRC Labor25 - Rlaarlo" at bounding box center [300, 23] width 127 height 13
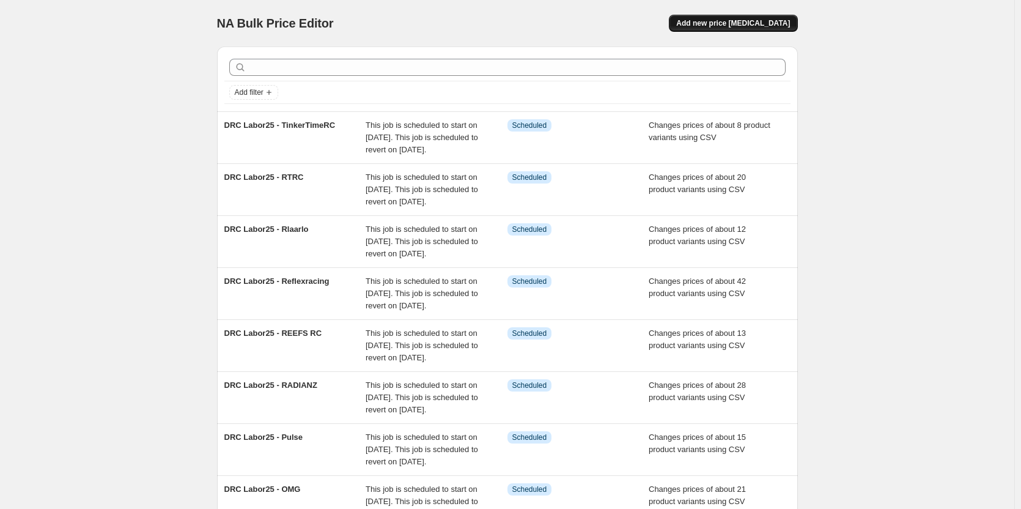
click at [764, 18] on button "Add new price [MEDICAL_DATA]" at bounding box center [733, 23] width 128 height 17
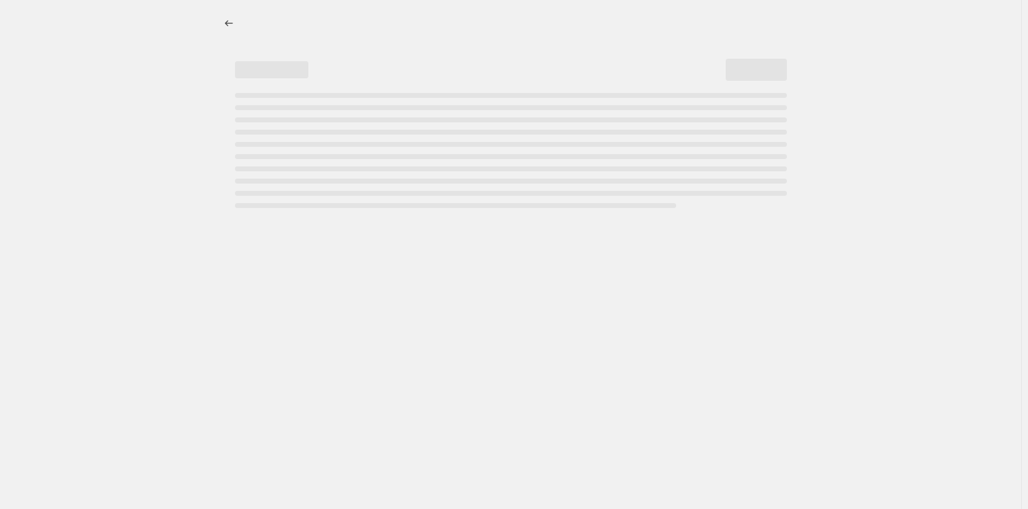
select select "percentage"
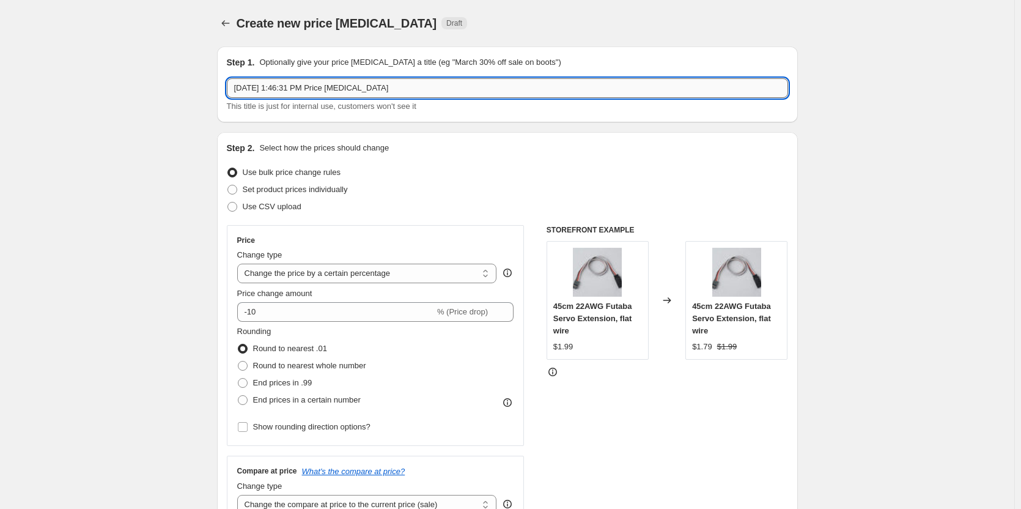
click at [376, 91] on input "Aug 27, 2025, 1:46:31 PM Price change job" at bounding box center [507, 88] width 561 height 20
paste input "TORQ"
click at [239, 93] on input "TORQ" at bounding box center [507, 88] width 561 height 20
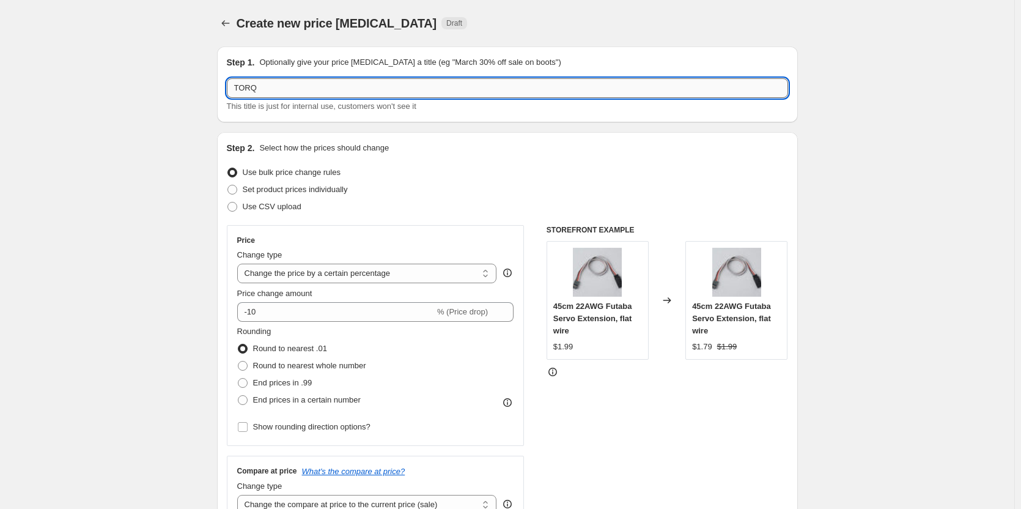
paste input "DRC Labor25 -"
type input "DRC Labor25 - TORQ"
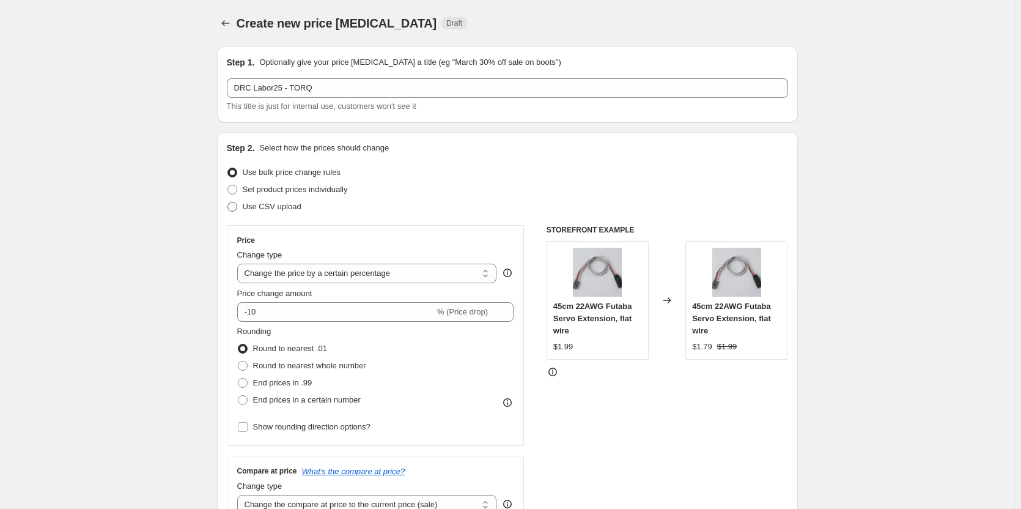
click at [256, 215] on label "Use CSV upload" at bounding box center [264, 206] width 75 height 17
click at [228, 202] on input "Use CSV upload" at bounding box center [228, 202] width 1 height 1
radio input "true"
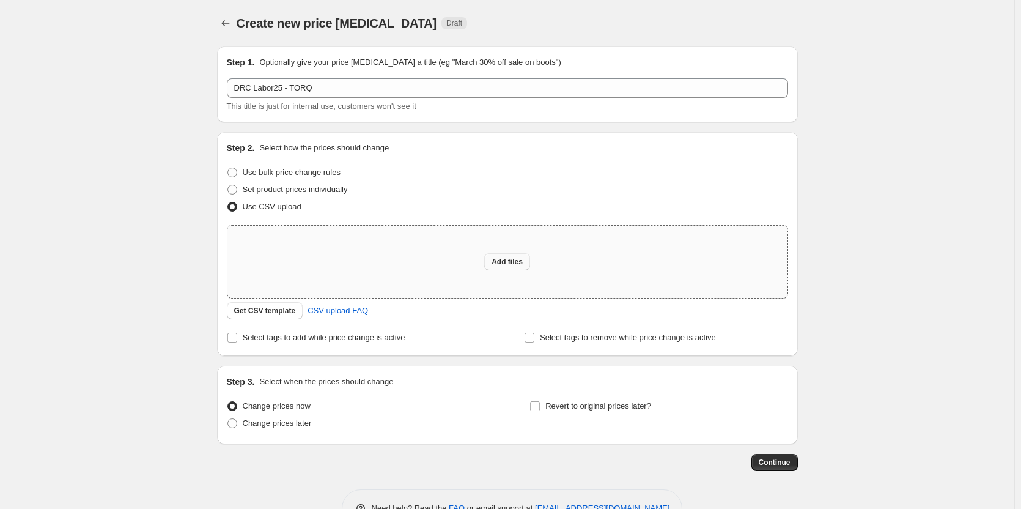
click at [511, 258] on span "Add files" at bounding box center [507, 262] width 31 height 10
type input "C:\fakepath\DRC-Sales Price - TORQ Servos.csv"
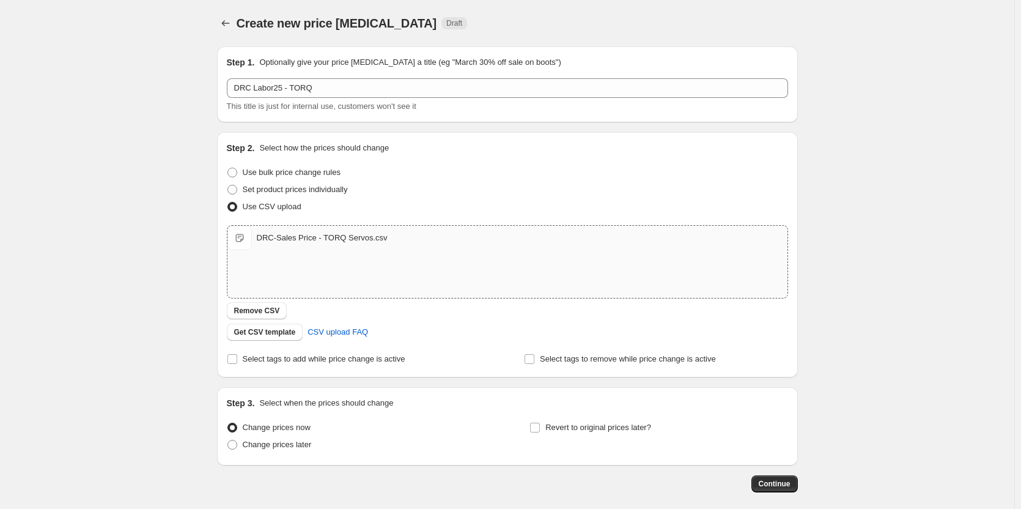
scroll to position [58, 0]
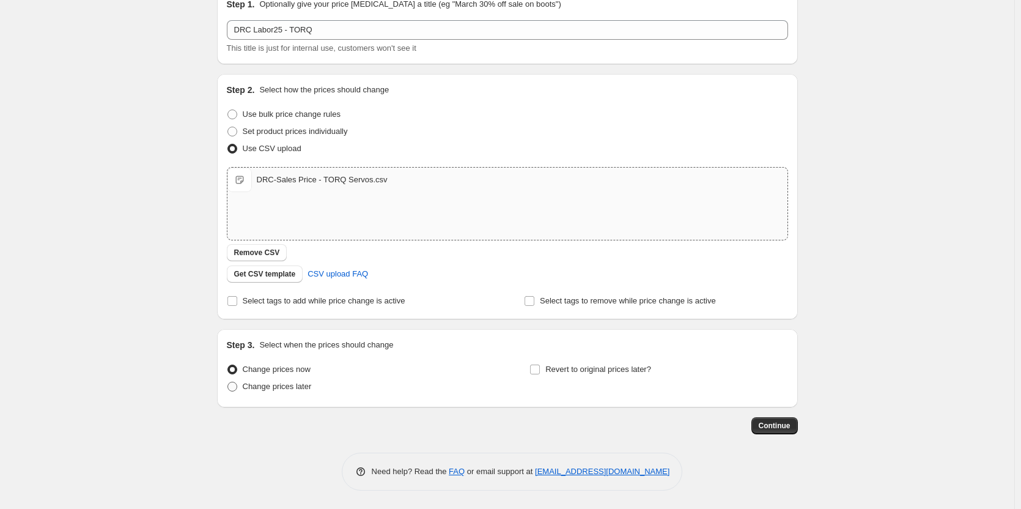
click at [291, 390] on span "Change prices later" at bounding box center [277, 386] width 69 height 9
click at [228, 382] on input "Change prices later" at bounding box center [228, 382] width 1 height 1
radio input "true"
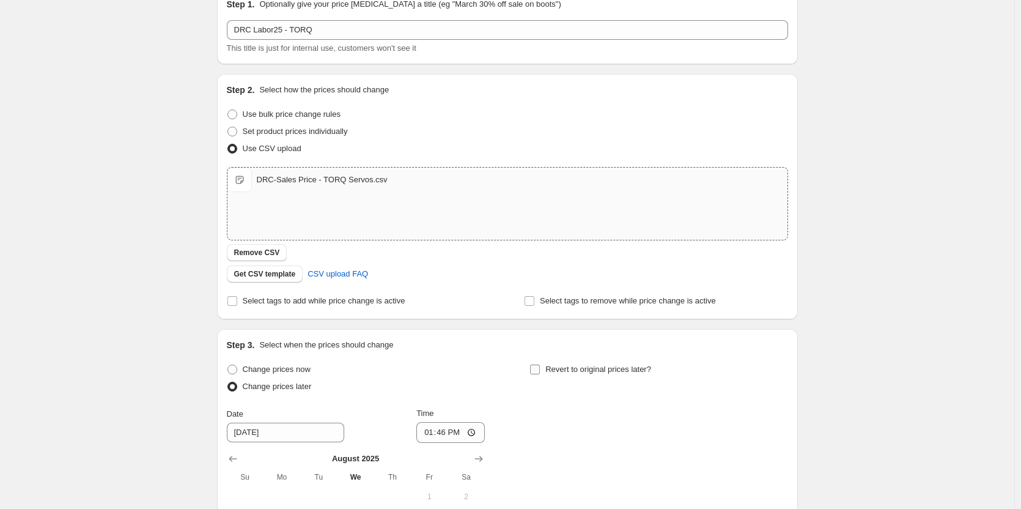
click at [540, 366] on input "Revert to original prices later?" at bounding box center [535, 370] width 10 height 10
checkbox input "true"
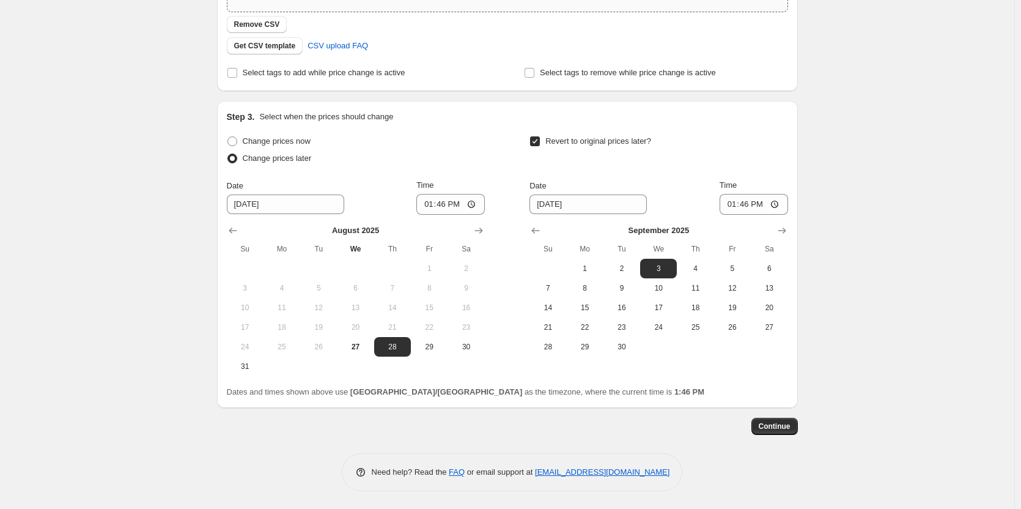
scroll to position [287, 0]
click at [435, 348] on span "29" at bounding box center [429, 346] width 27 height 10
type input "[DATE]"
click at [623, 272] on span "2" at bounding box center [622, 268] width 27 height 10
type input "[DATE]"
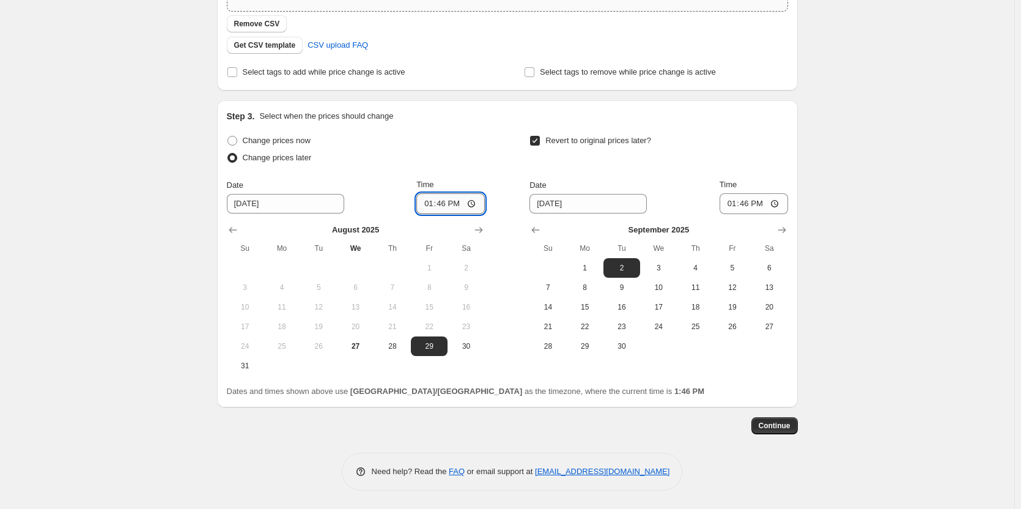
click at [446, 207] on input "13:46" at bounding box center [451, 203] width 69 height 21
type input "10:45"
click at [748, 202] on input "13:46" at bounding box center [754, 203] width 69 height 21
type input "11:00"
click at [823, 213] on div "Create new price change job. This page is ready Create new price change job Dra…" at bounding box center [507, 111] width 1015 height 796
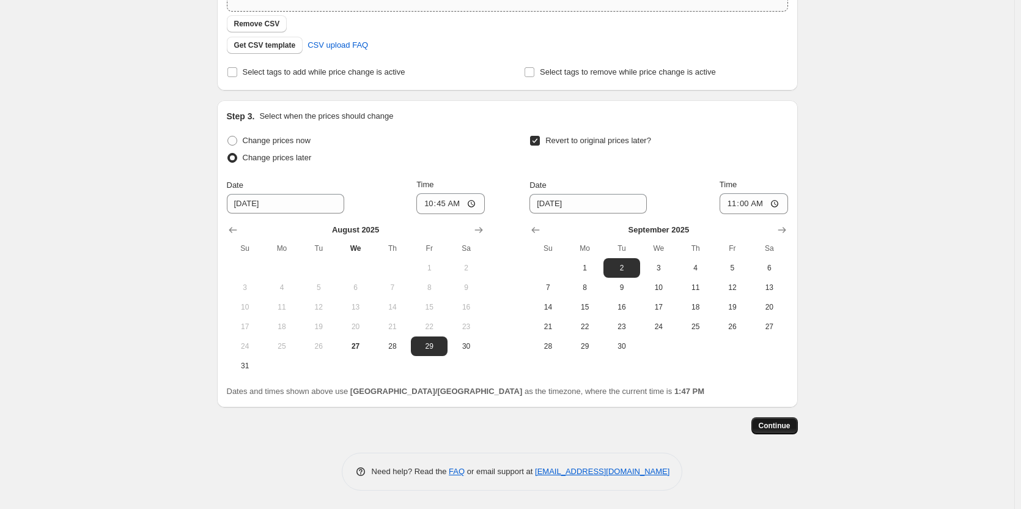
click at [779, 421] on span "Continue" at bounding box center [775, 426] width 32 height 10
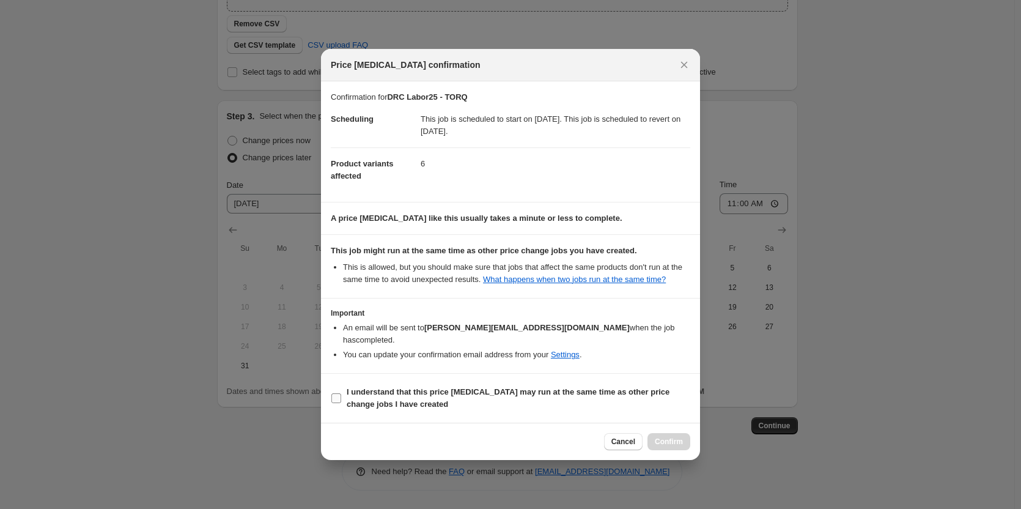
click at [444, 394] on span "I understand that this price [MEDICAL_DATA] may run at the same time as other p…" at bounding box center [519, 398] width 344 height 24
click at [341, 394] on input "I understand that this price [MEDICAL_DATA] may run at the same time as other p…" at bounding box center [337, 398] width 10 height 10
checkbox input "true"
click at [670, 437] on span "Confirm" at bounding box center [669, 442] width 28 height 10
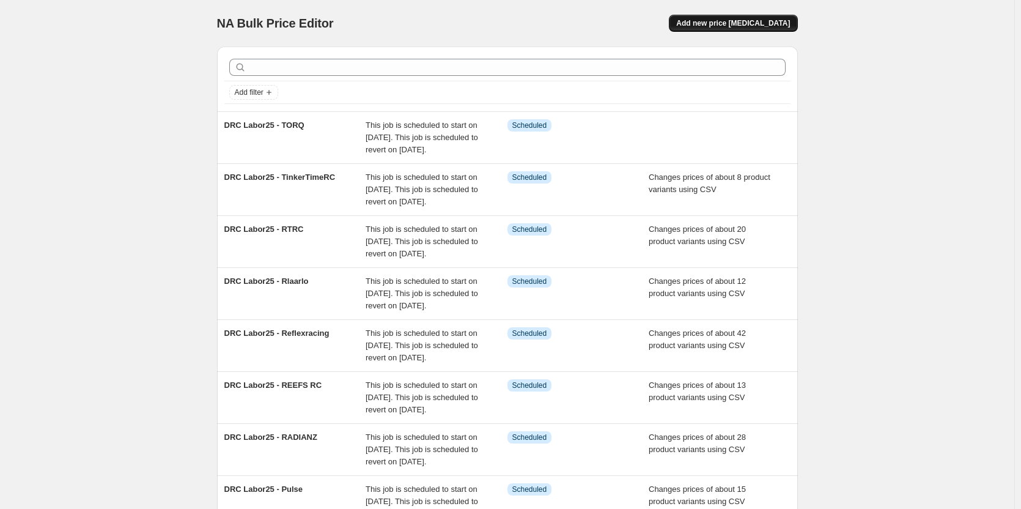
click at [774, 31] on button "Add new price [MEDICAL_DATA]" at bounding box center [733, 23] width 128 height 17
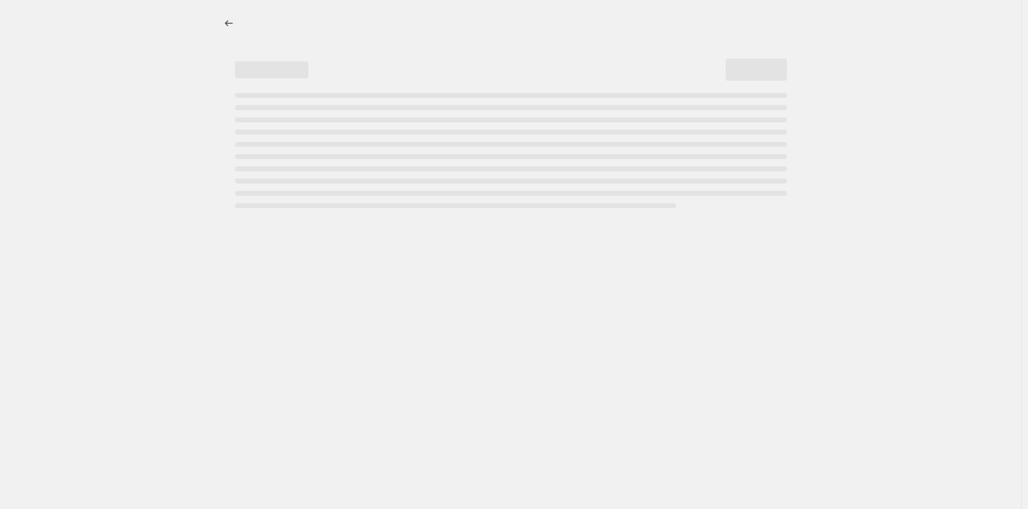
select select "percentage"
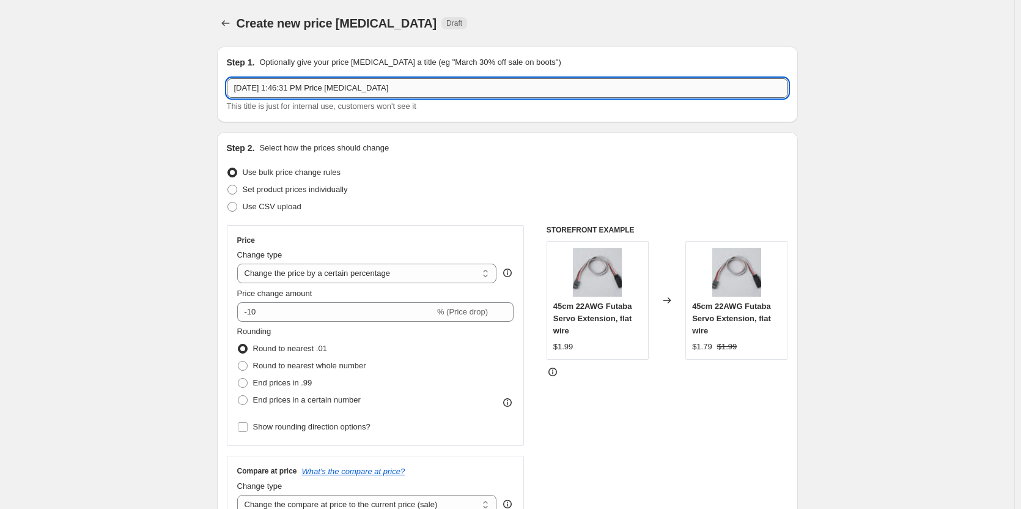
click at [399, 92] on input "Aug 27, 2025, 1:46:31 PM Price change job" at bounding box center [507, 88] width 561 height 20
paste input "Trealhobby"
click at [238, 89] on input "Trealhobby" at bounding box center [507, 88] width 561 height 20
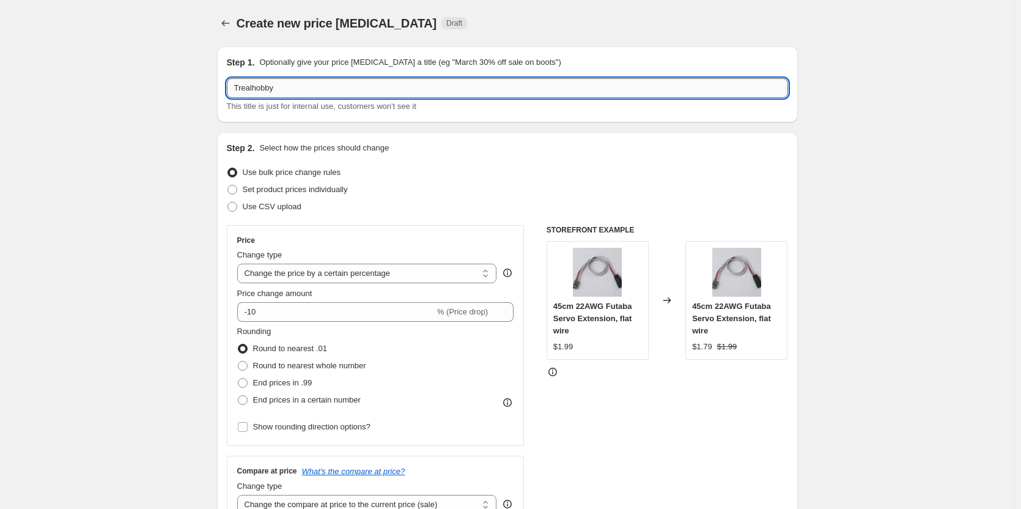
paste input "DRC Labor25 -"
type input "DRC Labor25 - Trealhobby"
click at [250, 207] on span "Use CSV upload" at bounding box center [272, 206] width 59 height 9
click at [228, 202] on input "Use CSV upload" at bounding box center [228, 202] width 1 height 1
radio input "true"
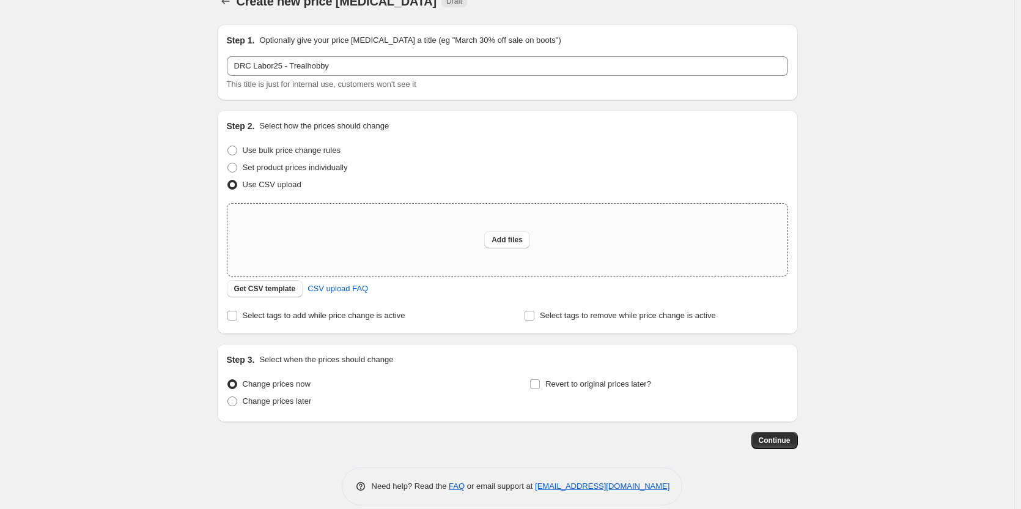
scroll to position [37, 0]
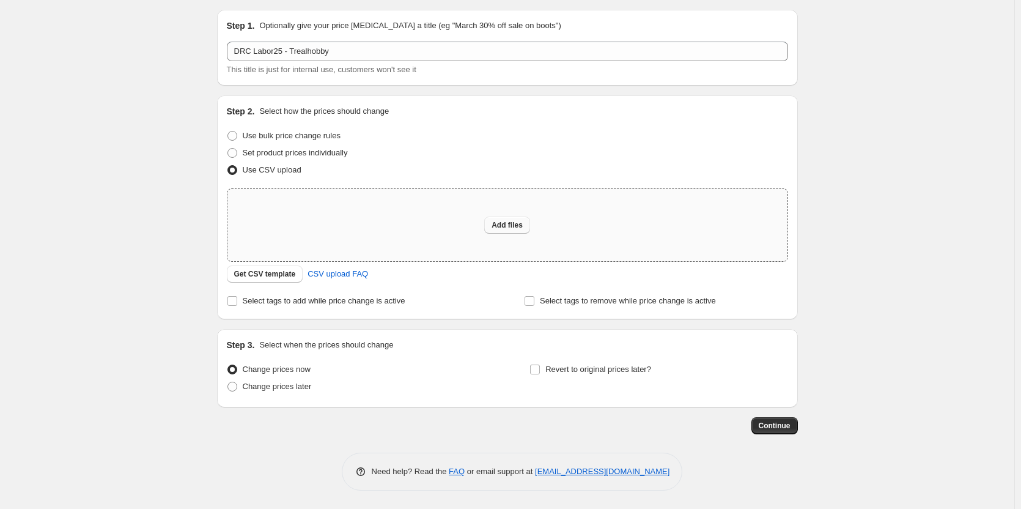
click at [521, 225] on span "Add files" at bounding box center [507, 225] width 31 height 10
type input "C:\fakepath\DRC-Sales Price - Trealhobby.csv"
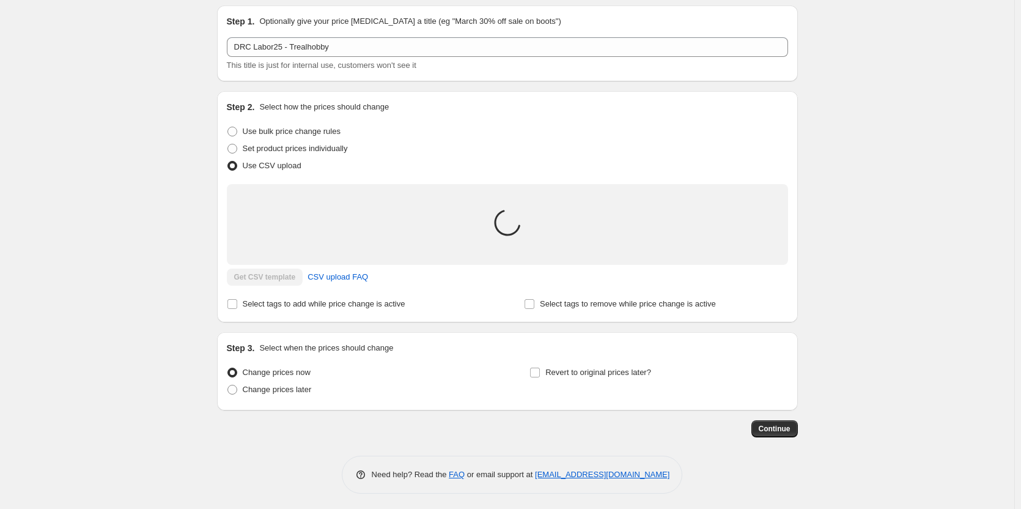
scroll to position [43, 0]
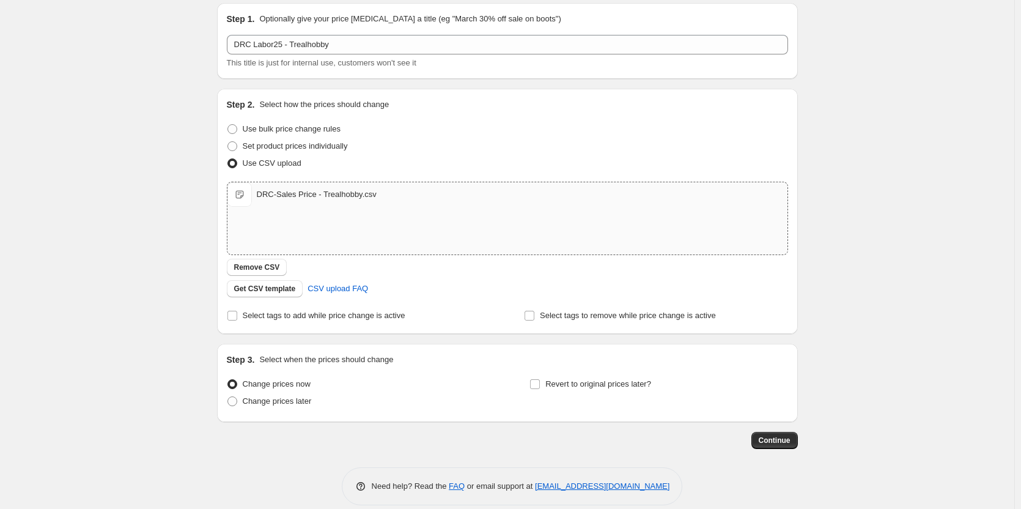
click at [283, 386] on span "Change prices now" at bounding box center [277, 383] width 68 height 9
click at [228, 380] on input "Change prices now" at bounding box center [228, 379] width 1 height 1
click at [280, 400] on span "Change prices later" at bounding box center [277, 400] width 69 height 9
click at [228, 397] on input "Change prices later" at bounding box center [228, 396] width 1 height 1
radio input "true"
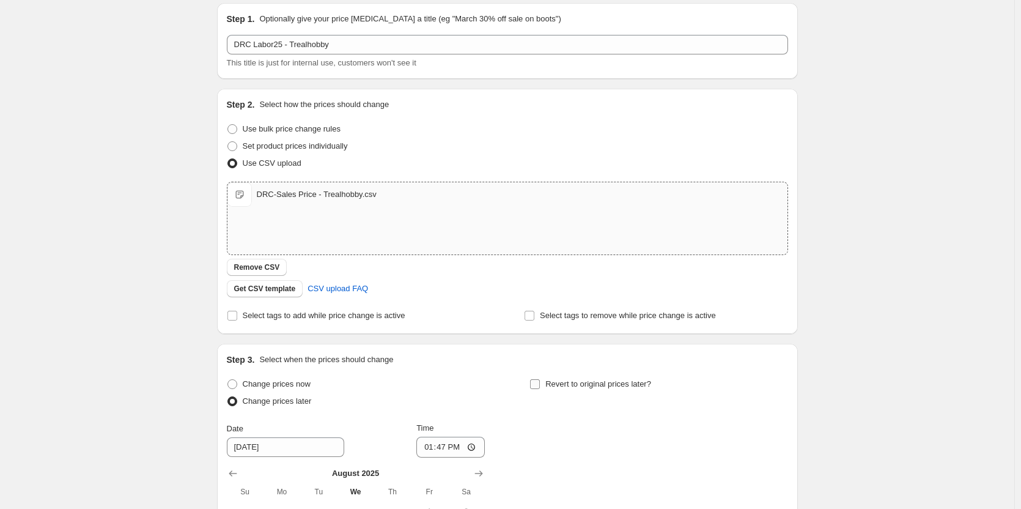
click at [541, 389] on span at bounding box center [535, 384] width 11 height 11
click at [540, 389] on input "Revert to original prices later?" at bounding box center [535, 384] width 10 height 10
checkbox input "true"
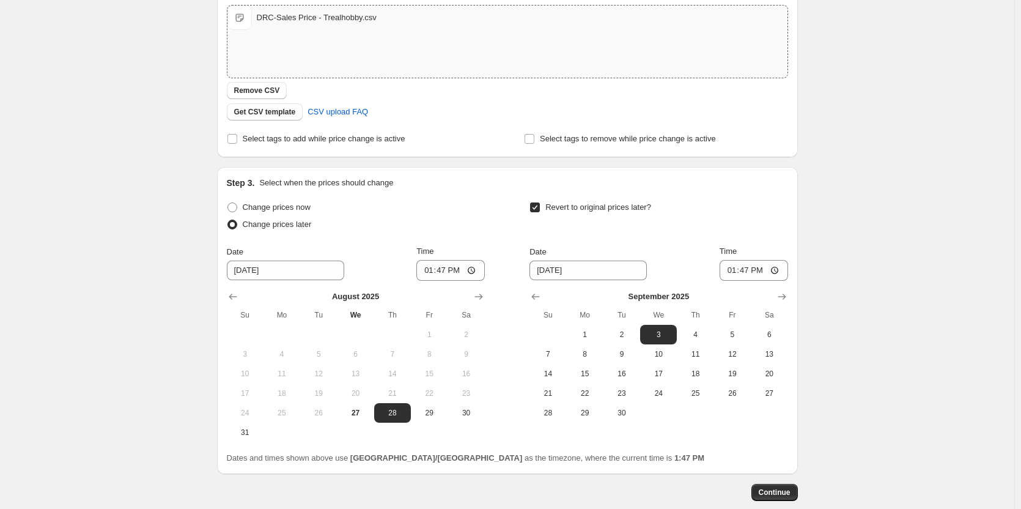
scroll to position [227, 0]
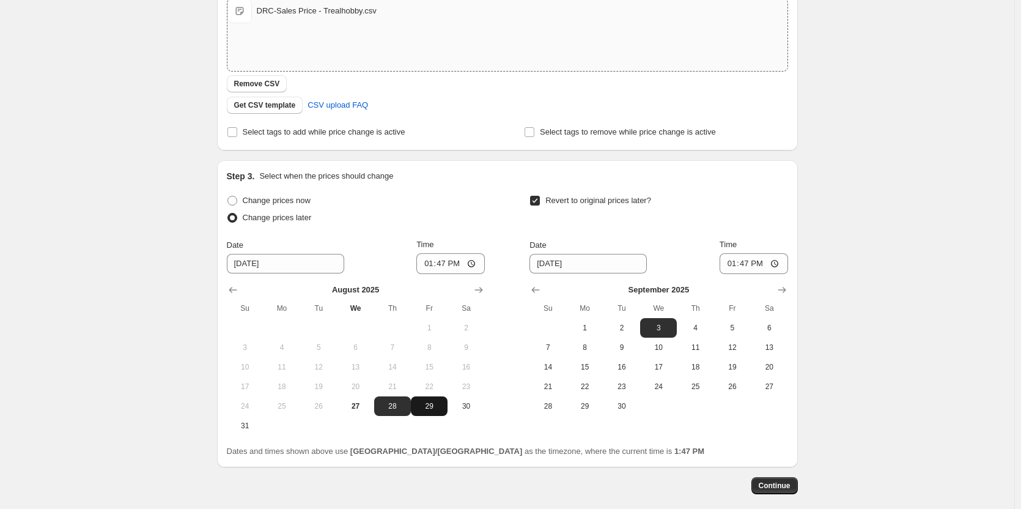
click at [430, 407] on span "29" at bounding box center [429, 406] width 27 height 10
type input "[DATE]"
click at [444, 266] on input "13:47" at bounding box center [451, 263] width 69 height 21
click at [444, 266] on input "11:11" at bounding box center [451, 263] width 69 height 21
type input "10:45"
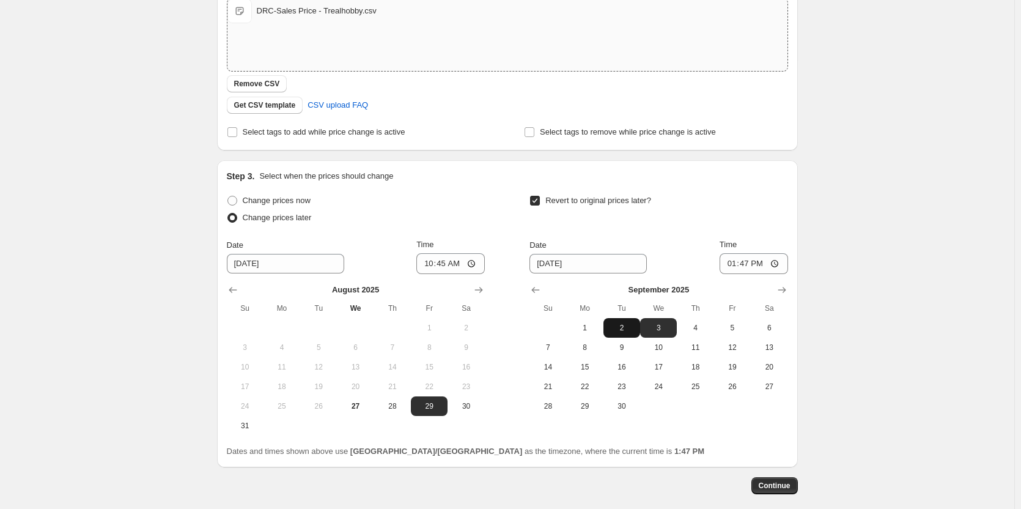
click at [625, 327] on span "2" at bounding box center [622, 328] width 27 height 10
type input "[DATE]"
click at [747, 262] on input "13:47" at bounding box center [754, 263] width 69 height 21
type input "11:00"
click at [763, 226] on div "Revert to original prices later?" at bounding box center [659, 210] width 258 height 37
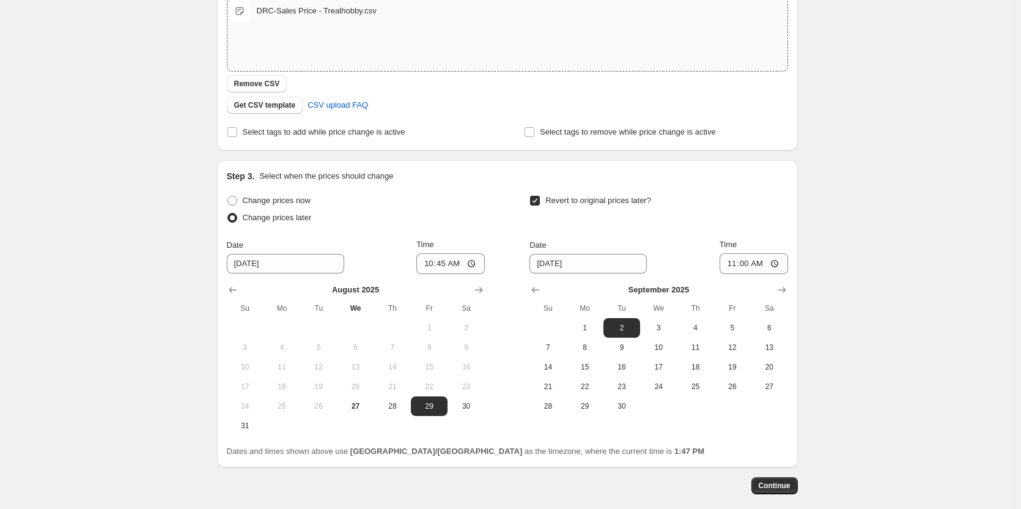
scroll to position [0, 0]
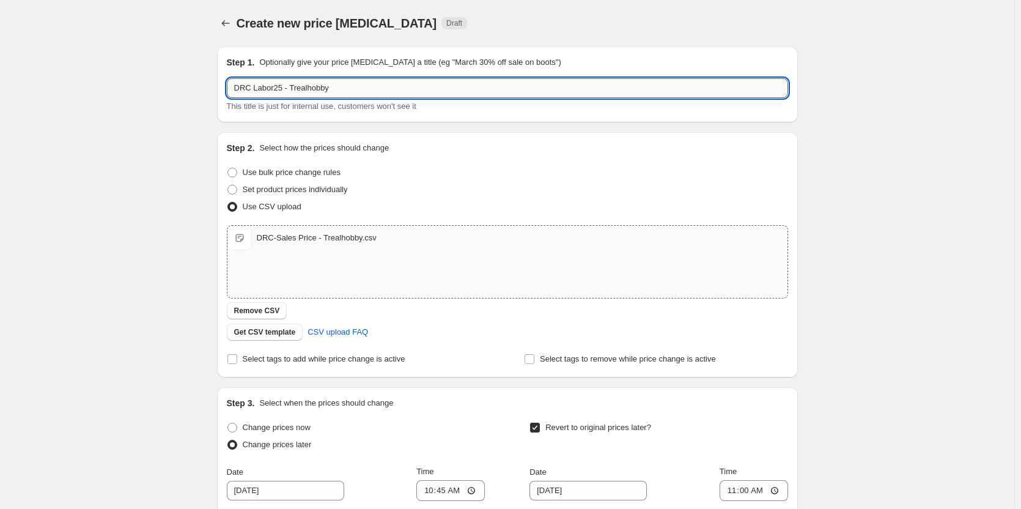
click at [363, 86] on input "DRC Labor25 - Trealhobby" at bounding box center [507, 88] width 561 height 20
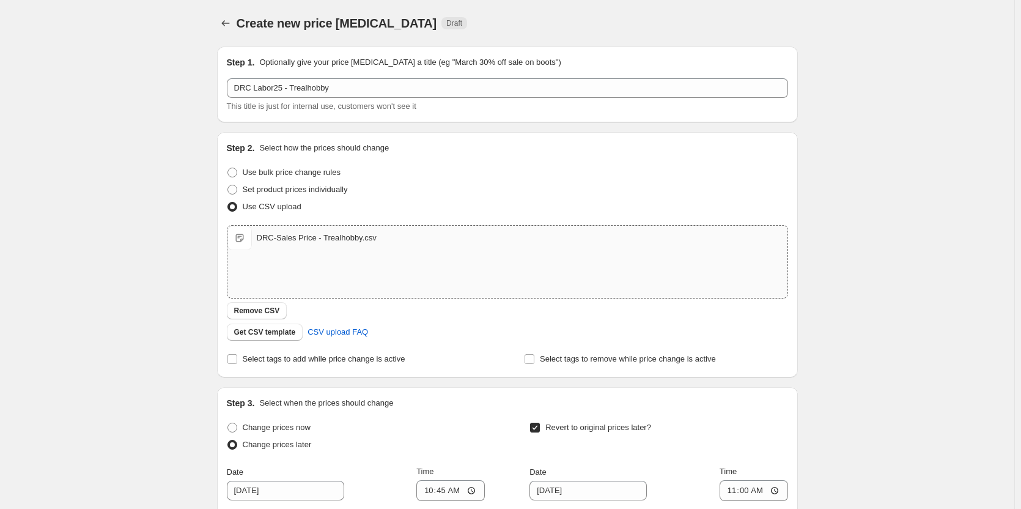
click at [200, 128] on div "Create new price change job. This page is ready Create new price change job Dra…" at bounding box center [507, 398] width 1015 height 796
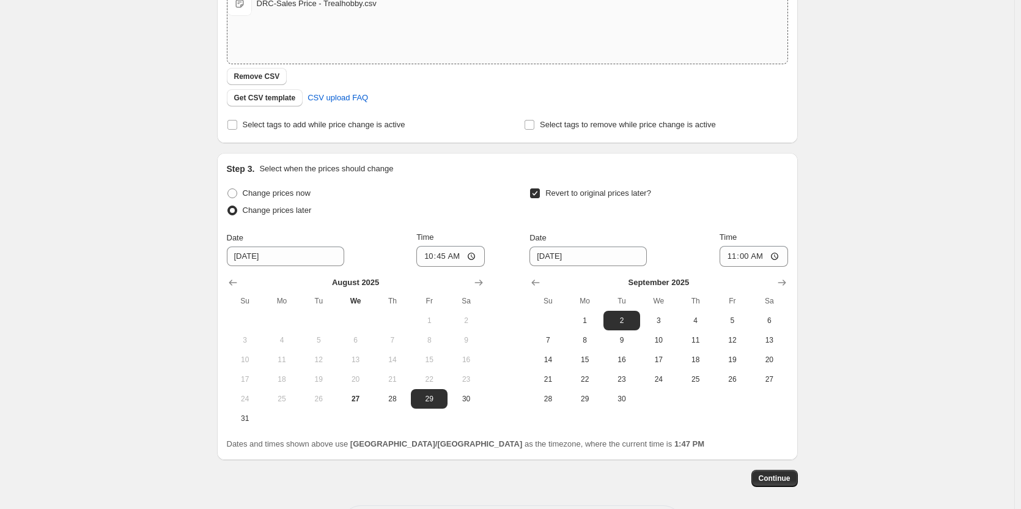
scroll to position [287, 0]
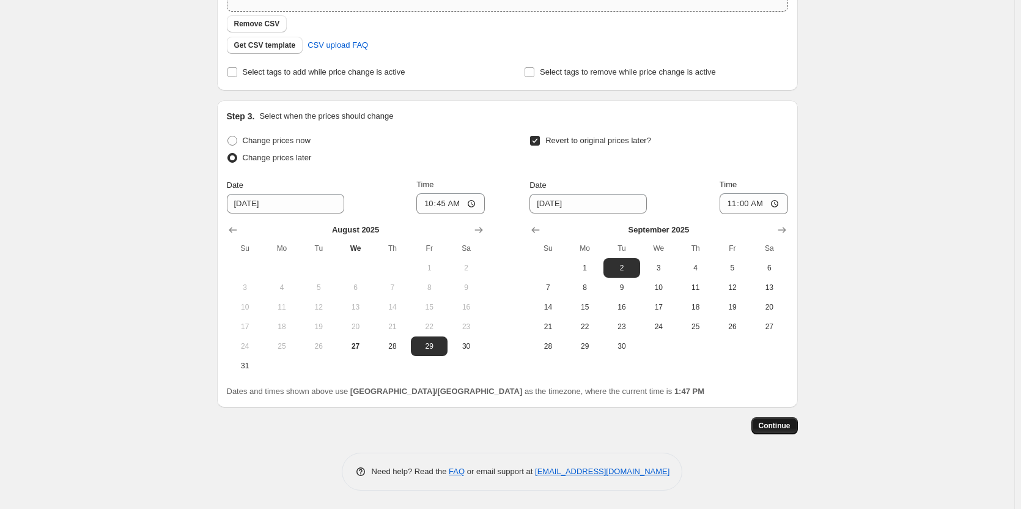
click at [778, 420] on button "Continue" at bounding box center [775, 425] width 46 height 17
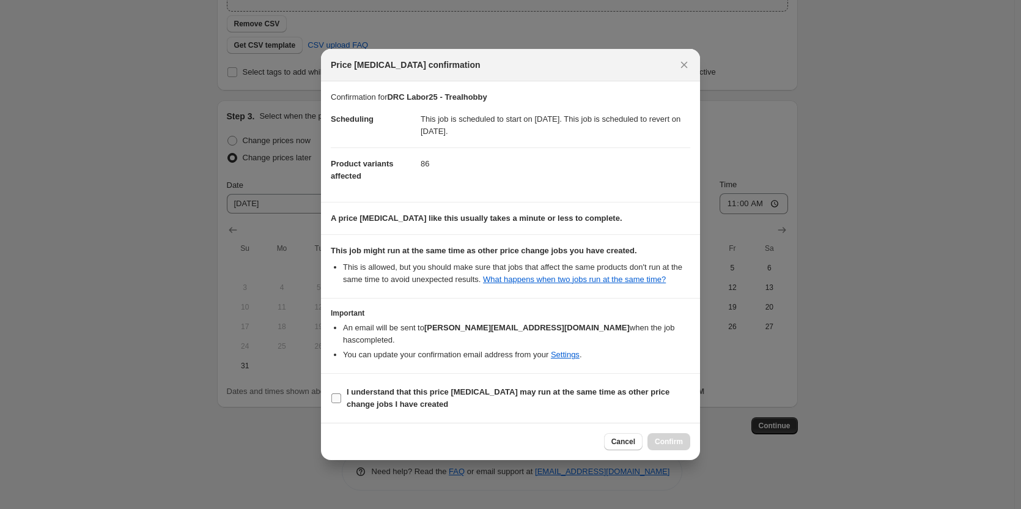
click at [429, 387] on b "I understand that this price [MEDICAL_DATA] may run at the same time as other p…" at bounding box center [508, 397] width 323 height 21
click at [341, 393] on input "I understand that this price [MEDICAL_DATA] may run at the same time as other p…" at bounding box center [337, 398] width 10 height 10
checkbox input "true"
click at [663, 437] on span "Confirm" at bounding box center [669, 442] width 28 height 10
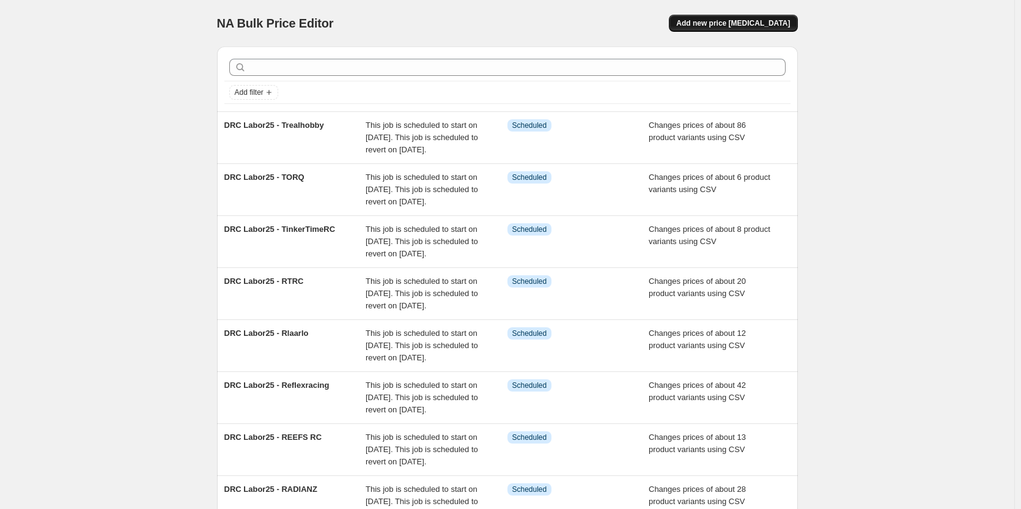
click at [747, 19] on span "Add new price [MEDICAL_DATA]" at bounding box center [733, 23] width 114 height 10
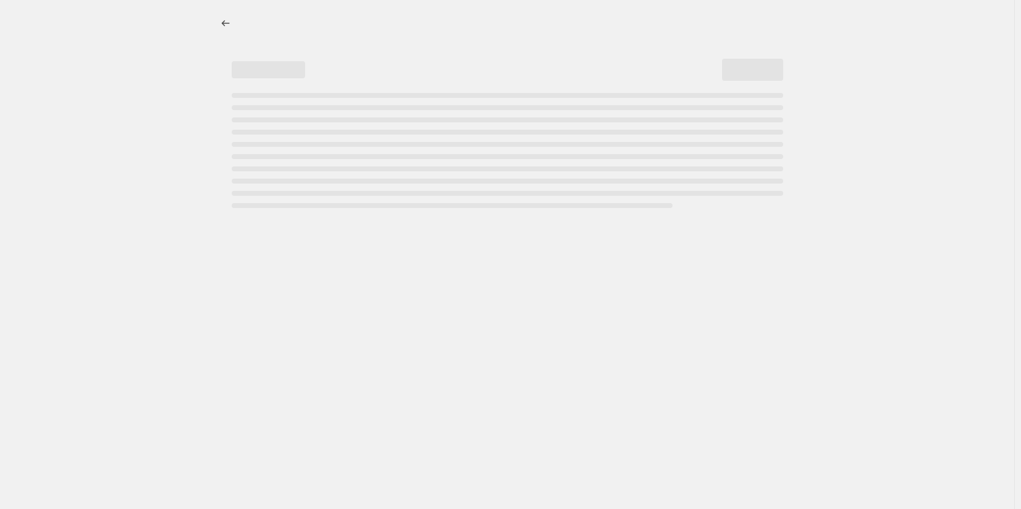
select select "percentage"
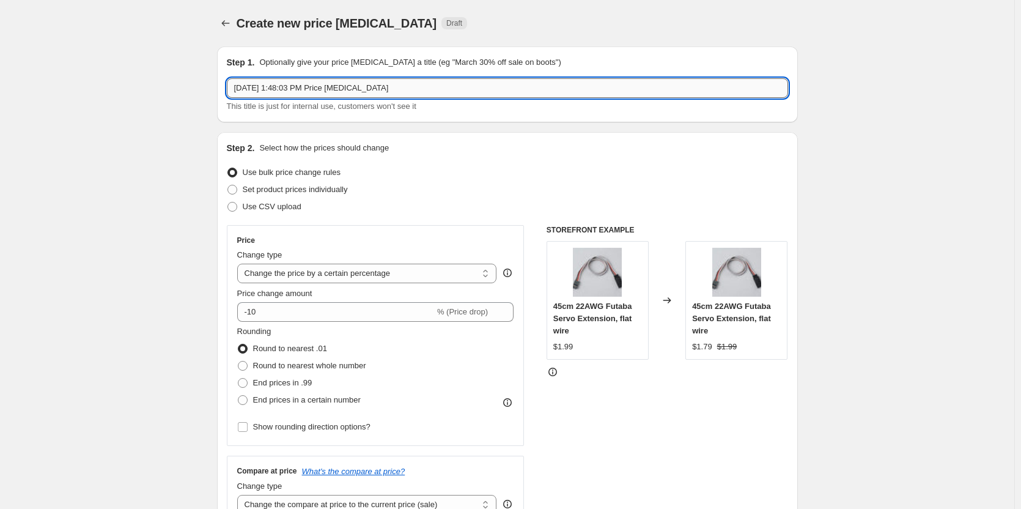
click at [365, 87] on input "[DATE] 1:48:03 PM Price [MEDICAL_DATA]" at bounding box center [507, 88] width 561 height 20
paste input "WLToys"
type input "WLToys"
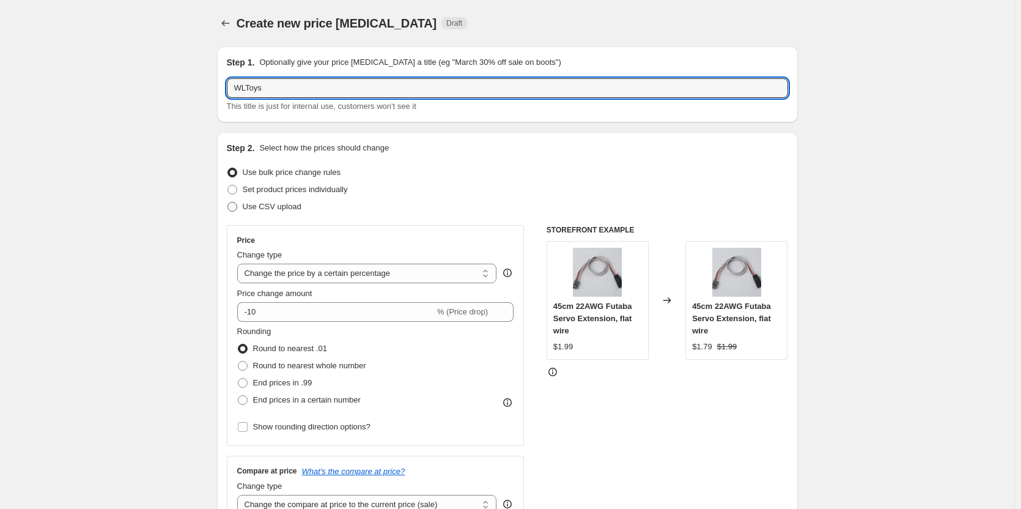
click at [298, 208] on span "Use CSV upload" at bounding box center [272, 206] width 59 height 9
click at [228, 202] on input "Use CSV upload" at bounding box center [228, 202] width 1 height 1
radio input "true"
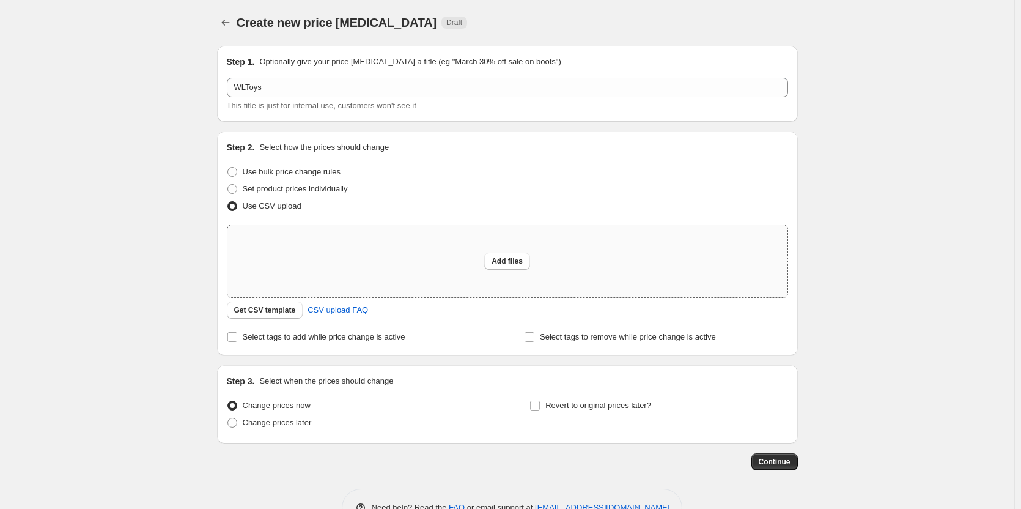
scroll to position [37, 0]
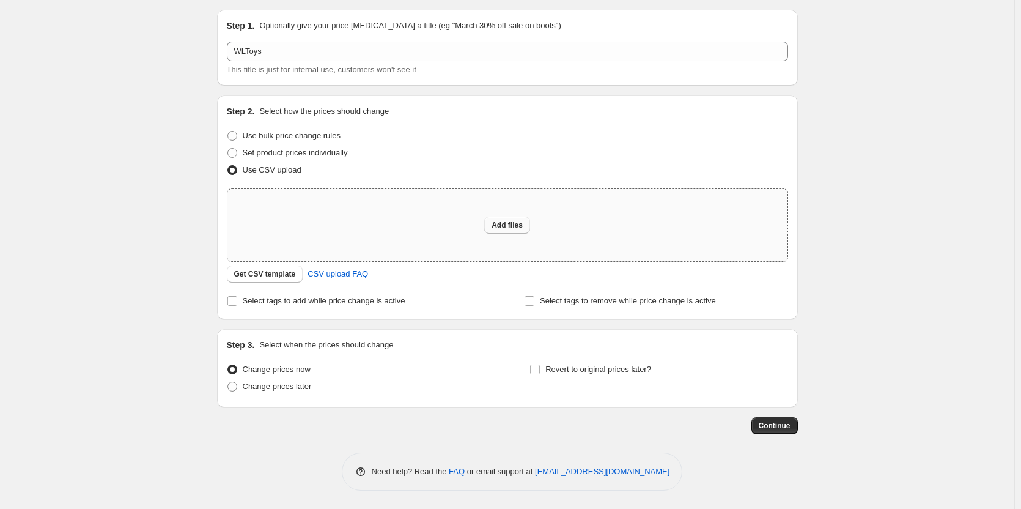
click at [515, 226] on span "Add files" at bounding box center [507, 225] width 31 height 10
type input "C:\fakepath\DRC-Sales Price - WLToys.csv"
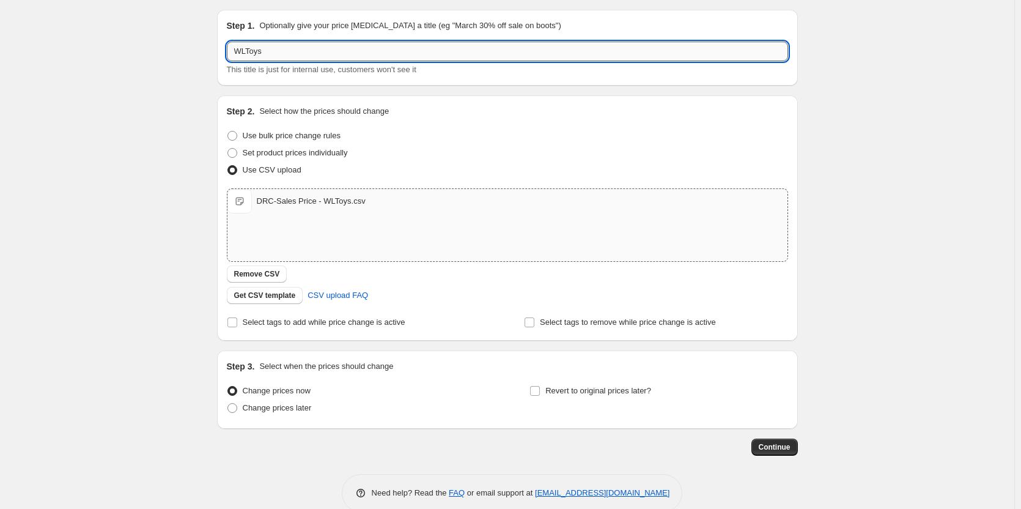
click at [237, 48] on input "WLToys" at bounding box center [507, 52] width 561 height 20
paste input "DRC Labor25 -"
type input "DRC Labor25 - WLToys"
click at [206, 98] on div "Create new price [MEDICAL_DATA]. This page is ready Create new price [MEDICAL_D…" at bounding box center [507, 246] width 610 height 567
click at [273, 56] on input "DRC Labor25 - WLToys" at bounding box center [507, 52] width 561 height 20
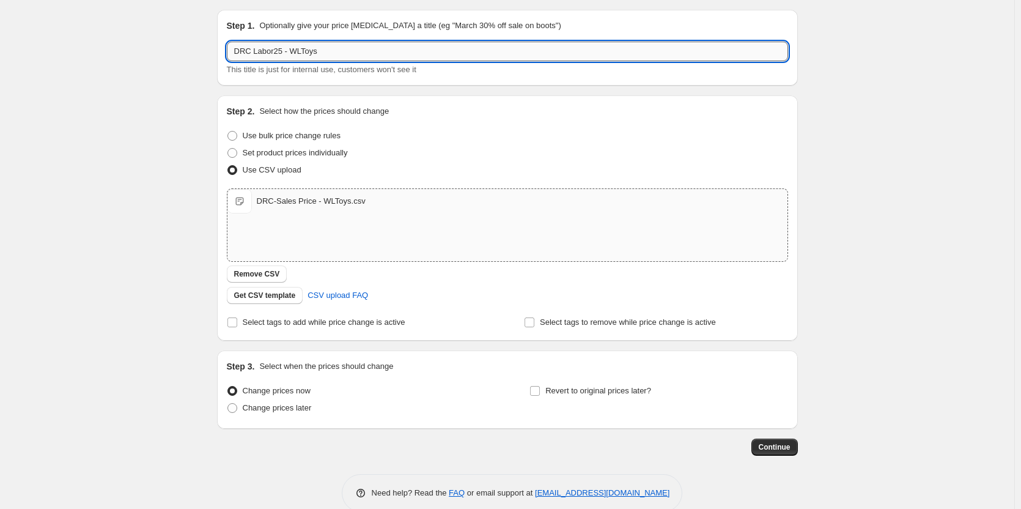
click at [273, 56] on input "DRC Labor25 - WLToys" at bounding box center [507, 52] width 561 height 20
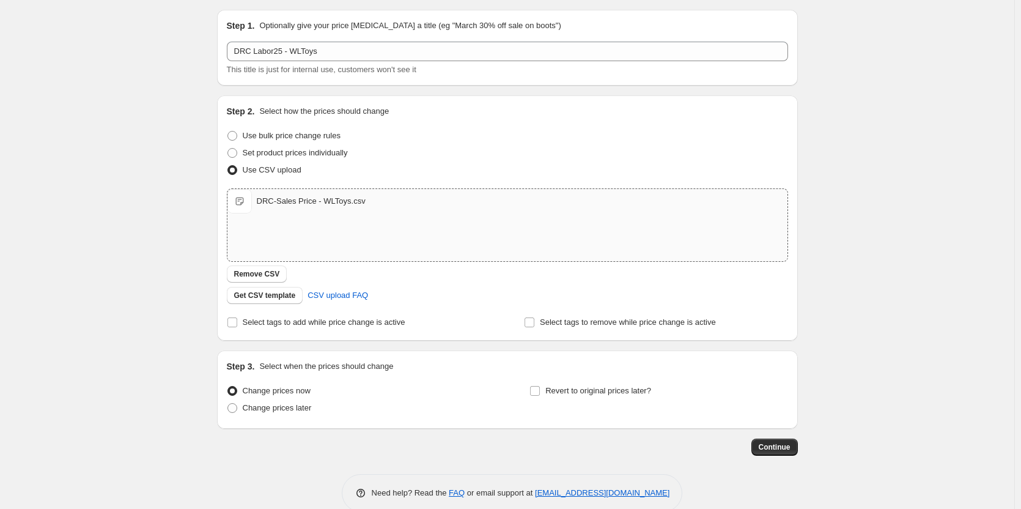
click at [189, 100] on div "Create new price [MEDICAL_DATA]. This page is ready Create new price [MEDICAL_D…" at bounding box center [507, 246] width 1015 height 567
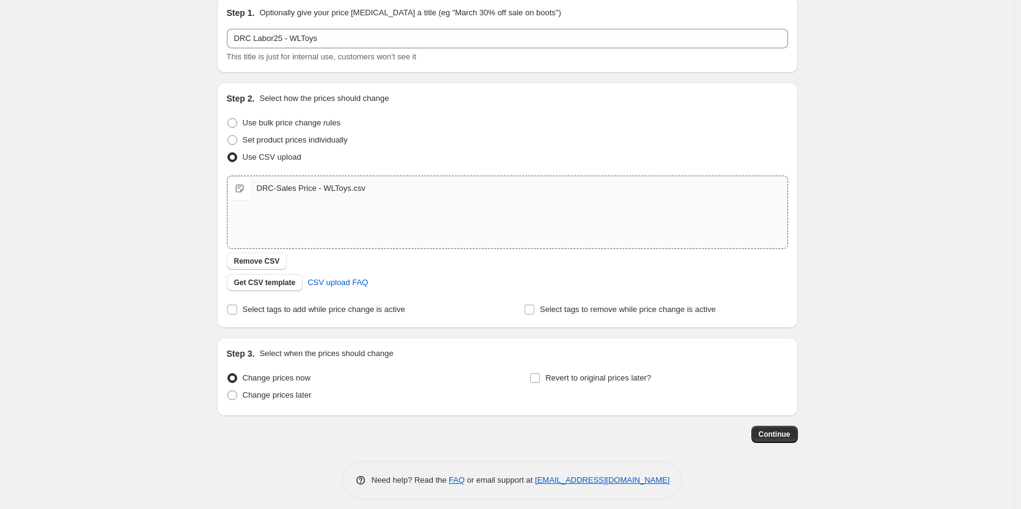
scroll to position [58, 0]
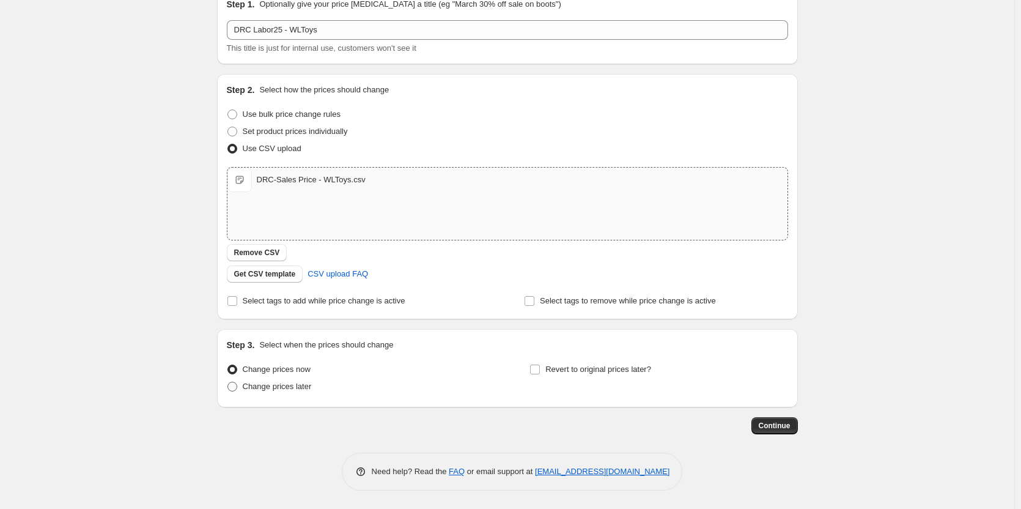
click at [278, 387] on span "Change prices later" at bounding box center [277, 386] width 69 height 9
click at [228, 382] on input "Change prices later" at bounding box center [228, 382] width 1 height 1
radio input "true"
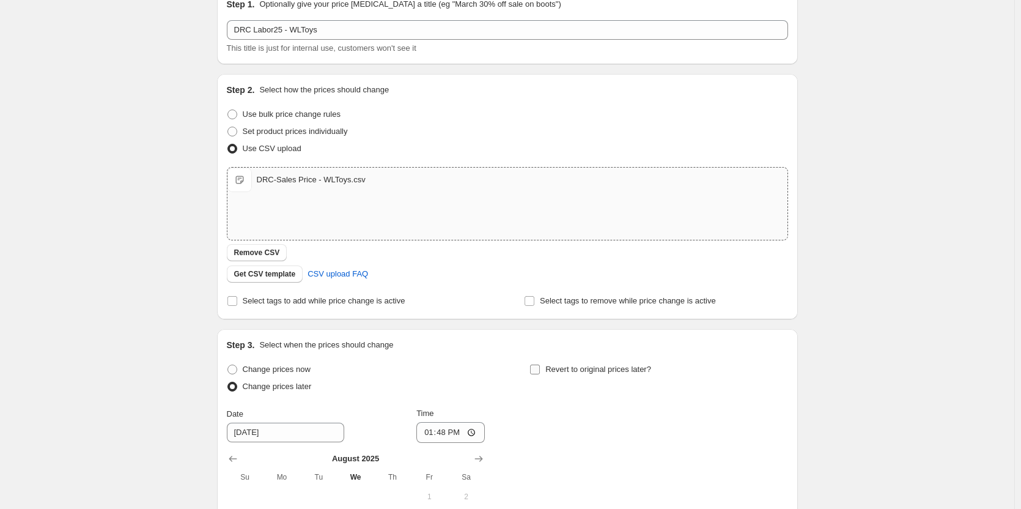
click at [540, 370] on input "Revert to original prices later?" at bounding box center [535, 370] width 10 height 10
checkbox input "true"
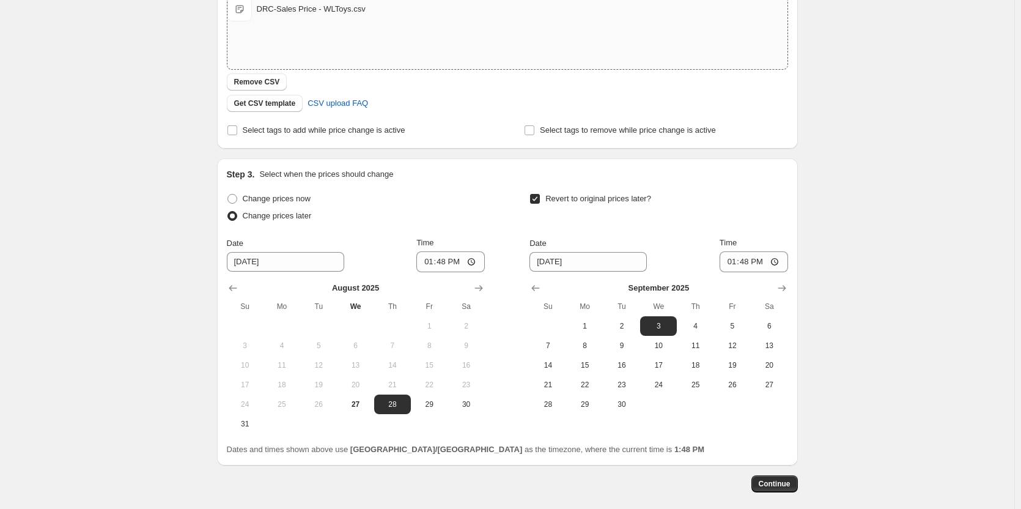
scroll to position [242, 0]
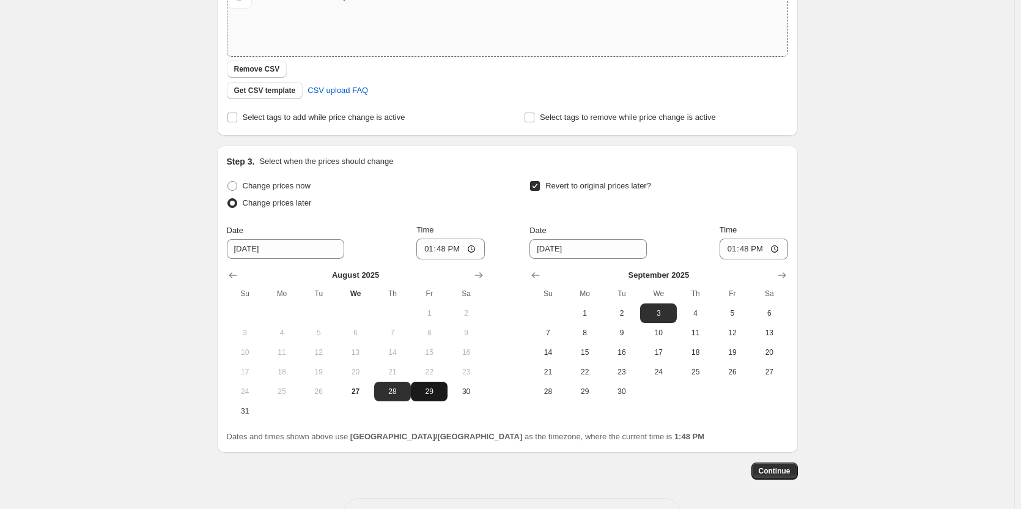
click at [437, 396] on span "29" at bounding box center [429, 392] width 27 height 10
type input "[DATE]"
click at [448, 254] on input "13:48" at bounding box center [451, 249] width 69 height 21
click at [448, 254] on input "11:48" at bounding box center [451, 249] width 69 height 21
type input "10:45"
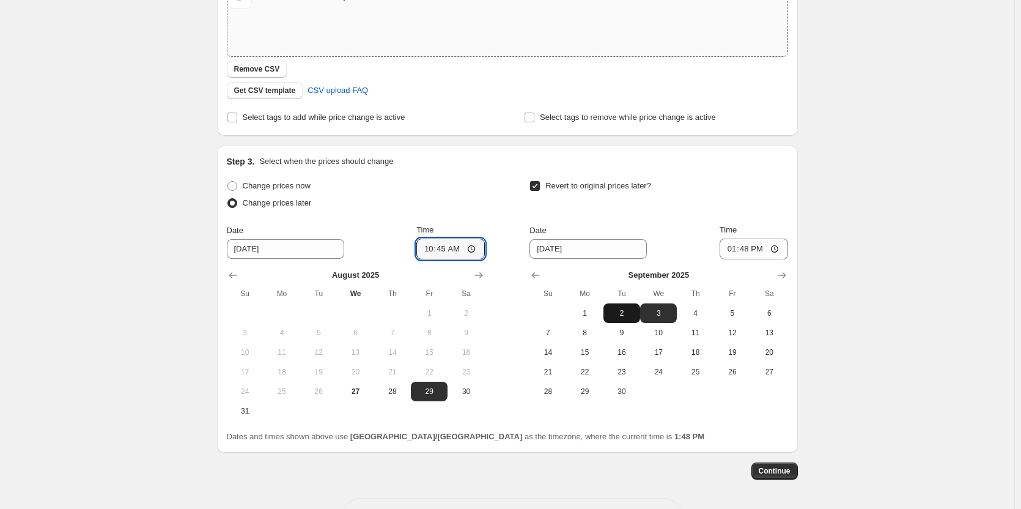
click at [631, 303] on button "2" at bounding box center [622, 313] width 37 height 20
type input "[DATE]"
click at [751, 254] on input "13:48" at bounding box center [754, 249] width 69 height 21
type input "11:00"
click at [754, 206] on div "Revert to original prices later?" at bounding box center [659, 195] width 258 height 37
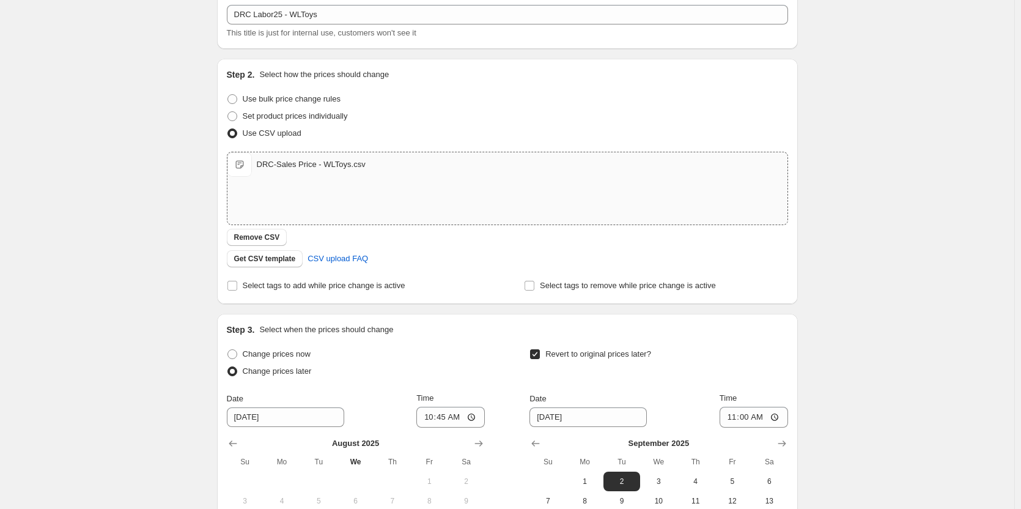
scroll to position [0, 0]
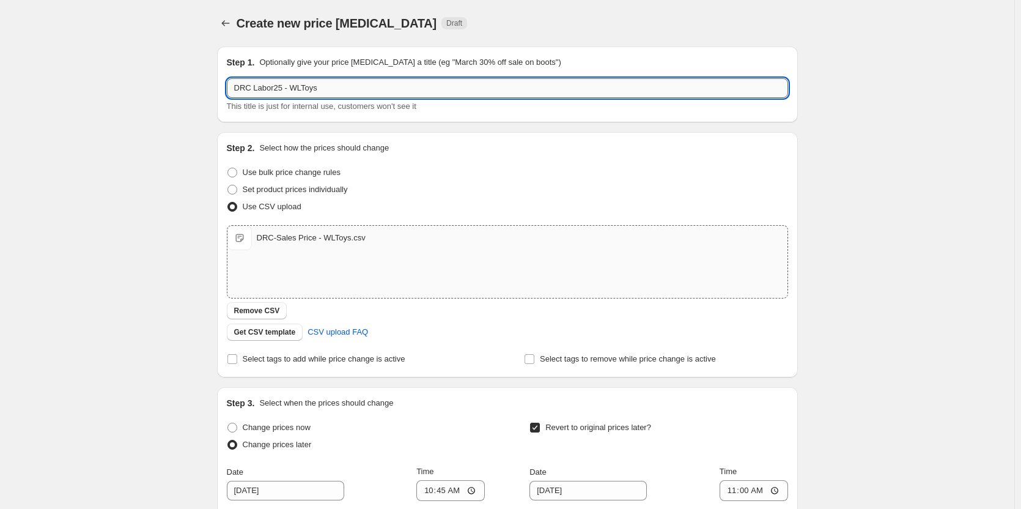
click at [327, 95] on input "DRC Labor25 - WLToys" at bounding box center [507, 88] width 561 height 20
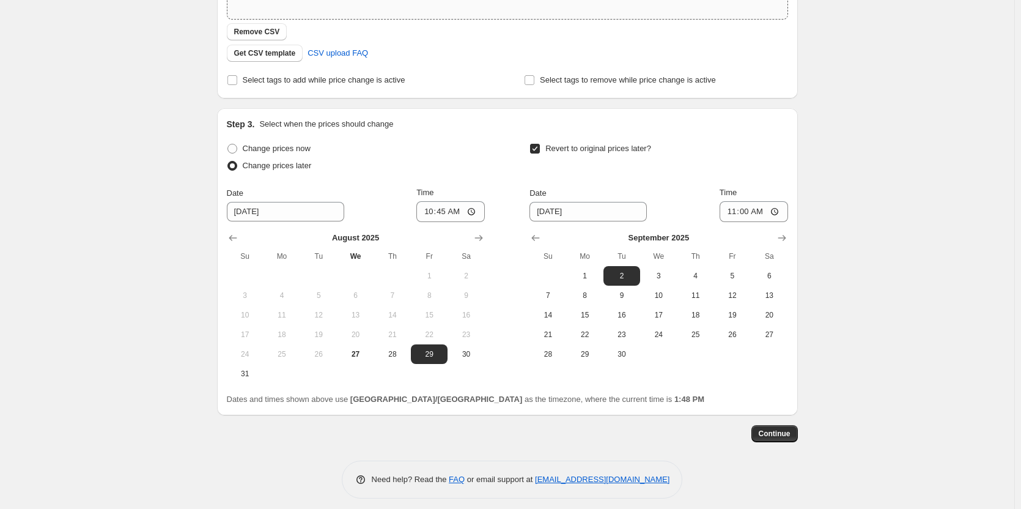
scroll to position [287, 0]
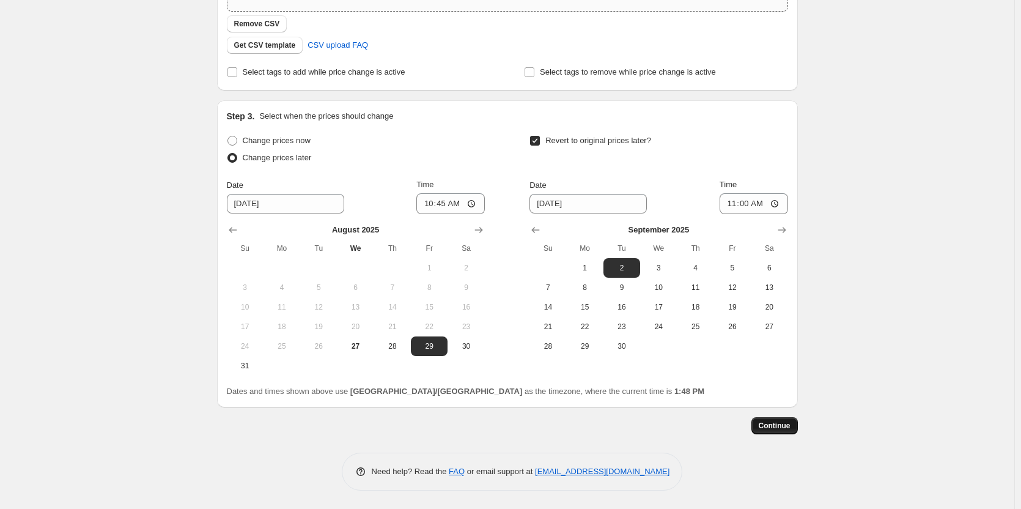
click at [778, 427] on span "Continue" at bounding box center [775, 426] width 32 height 10
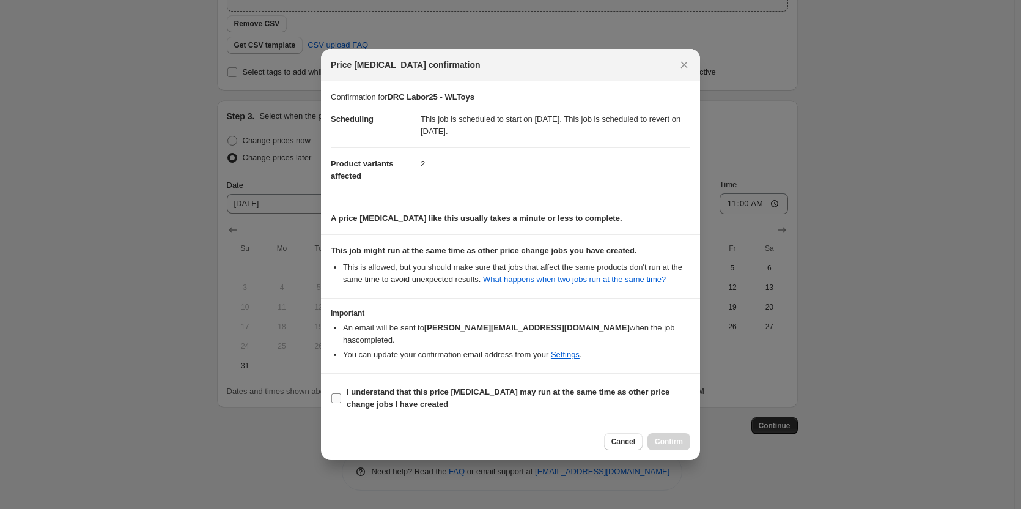
click at [438, 387] on b "I understand that this price [MEDICAL_DATA] may run at the same time as other p…" at bounding box center [508, 397] width 323 height 21
click at [341, 393] on input "I understand that this price [MEDICAL_DATA] may run at the same time as other p…" at bounding box center [337, 398] width 10 height 10
checkbox input "true"
click at [669, 437] on span "Confirm" at bounding box center [669, 442] width 28 height 10
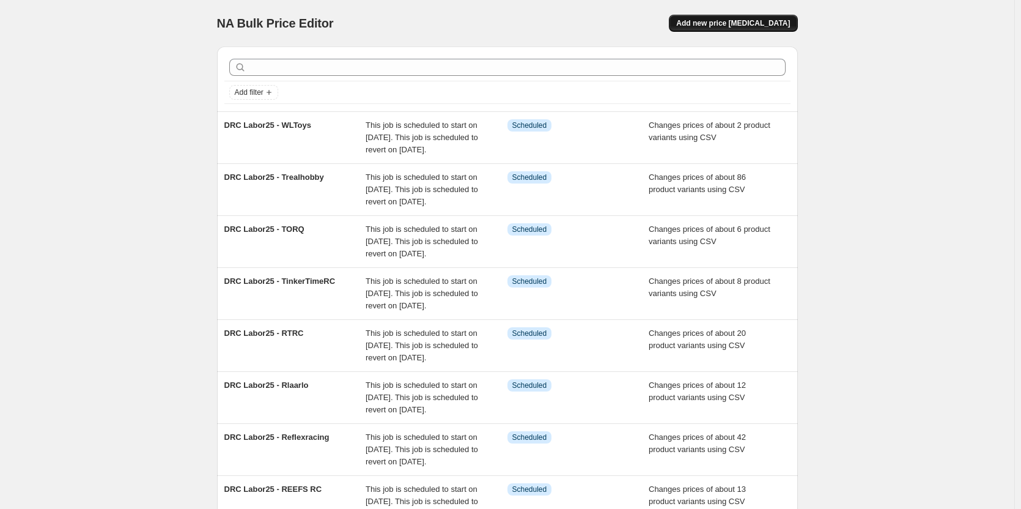
click at [716, 21] on span "Add new price [MEDICAL_DATA]" at bounding box center [733, 23] width 114 height 10
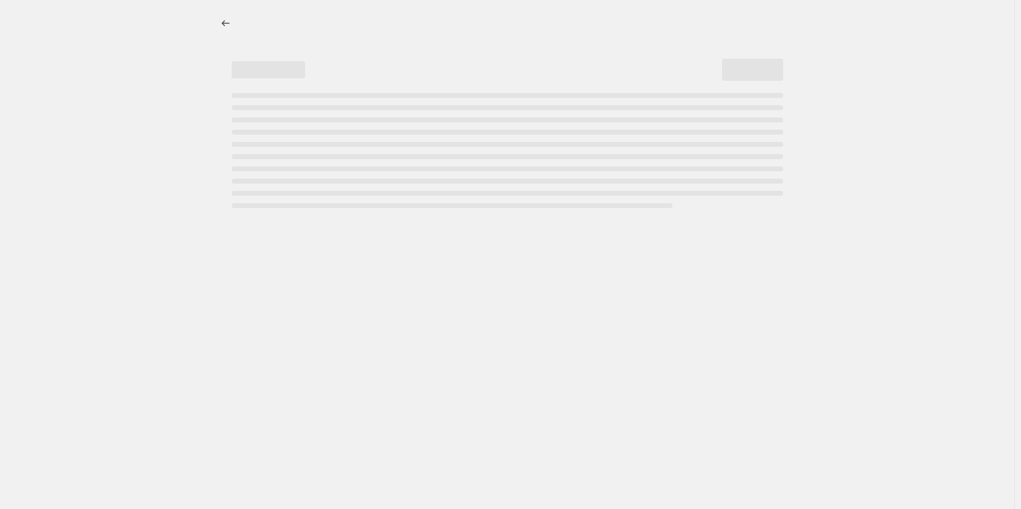
select select "percentage"
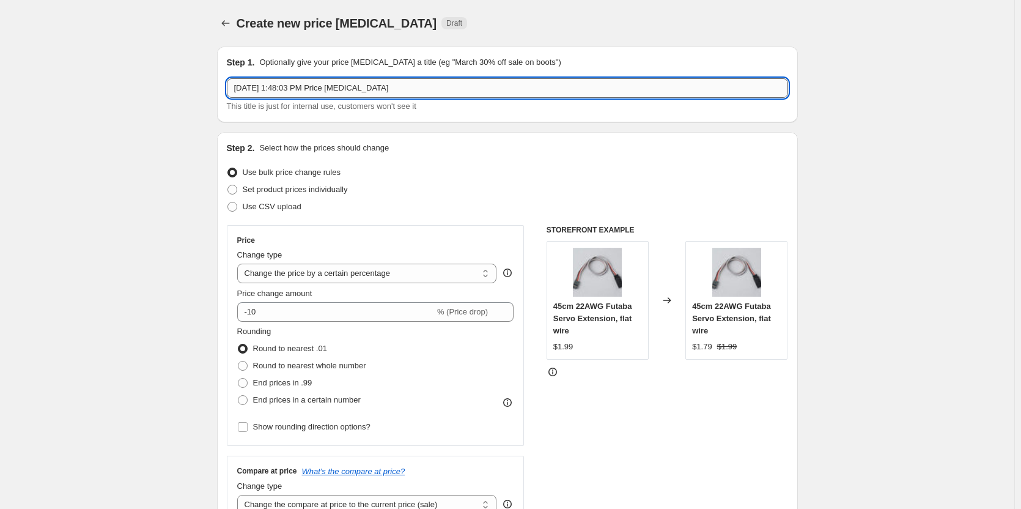
click at [295, 83] on input "[DATE] 1:48:03 PM Price [MEDICAL_DATA]" at bounding box center [507, 88] width 561 height 20
paste input "Xbility RC"
click at [236, 85] on input "Xbility RC" at bounding box center [507, 88] width 561 height 20
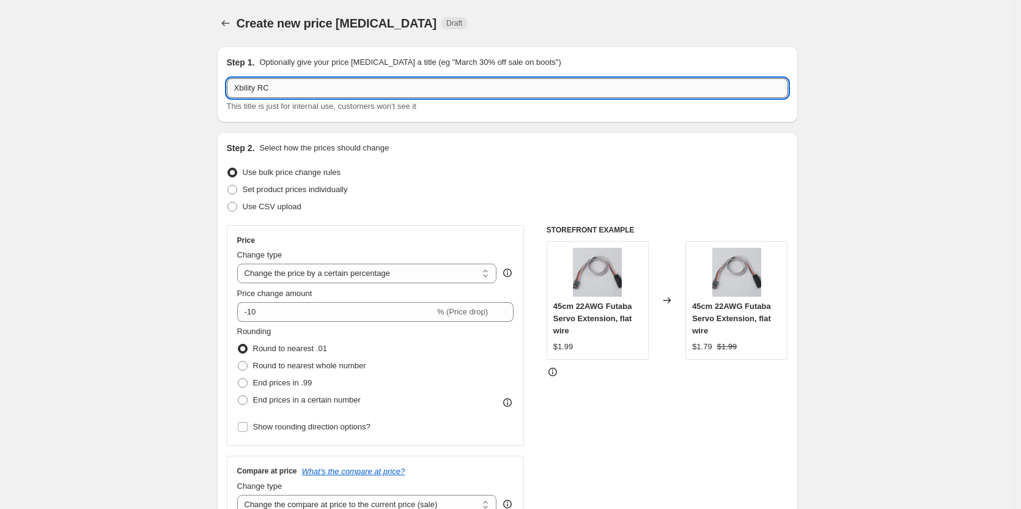
paste input "DRC Labor25 -"
type input "DRC Labor25 - Xbility RC"
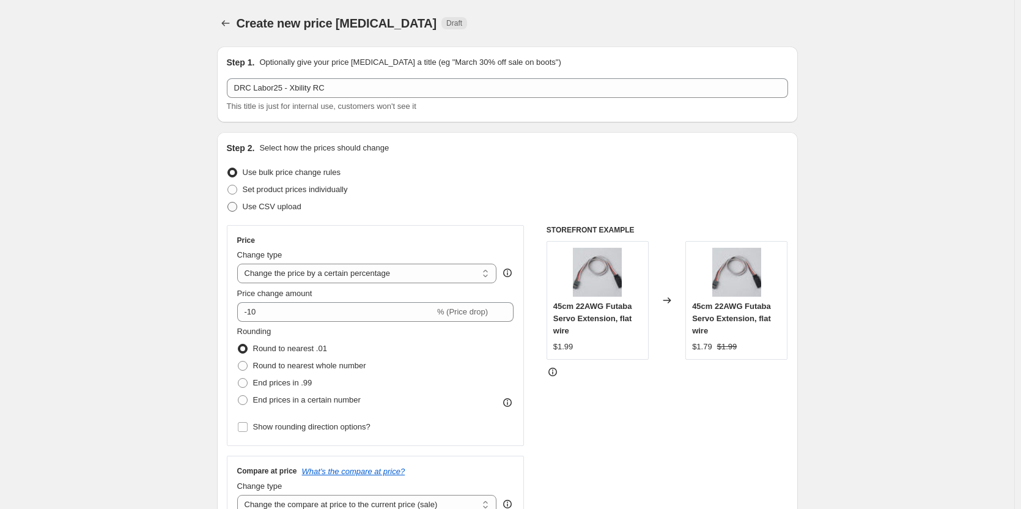
click at [257, 207] on span "Use CSV upload" at bounding box center [272, 206] width 59 height 9
click at [228, 202] on input "Use CSV upload" at bounding box center [228, 202] width 1 height 1
radio input "true"
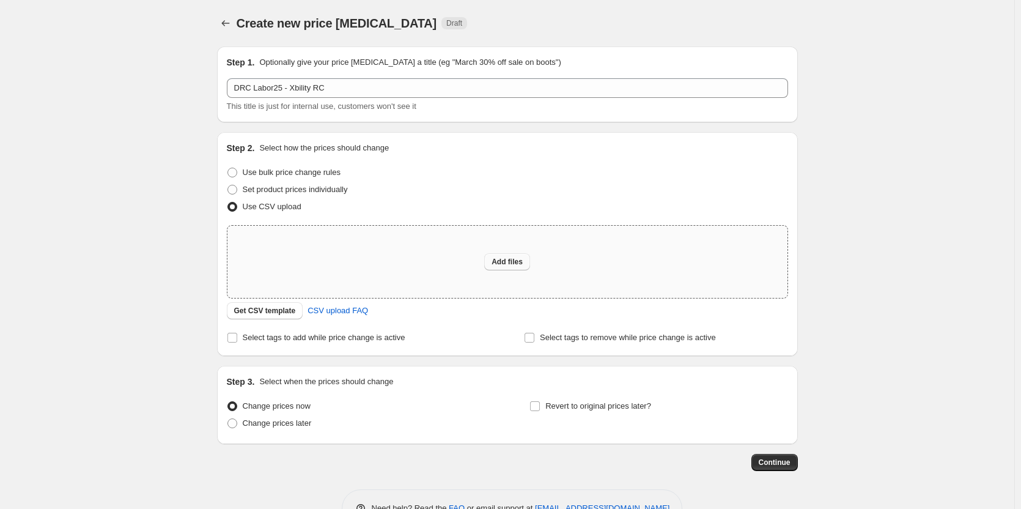
click at [504, 262] on span "Add files" at bounding box center [507, 262] width 31 height 10
type input "C:\fakepath\DRC-Sales Price - Xbility RC.csv"
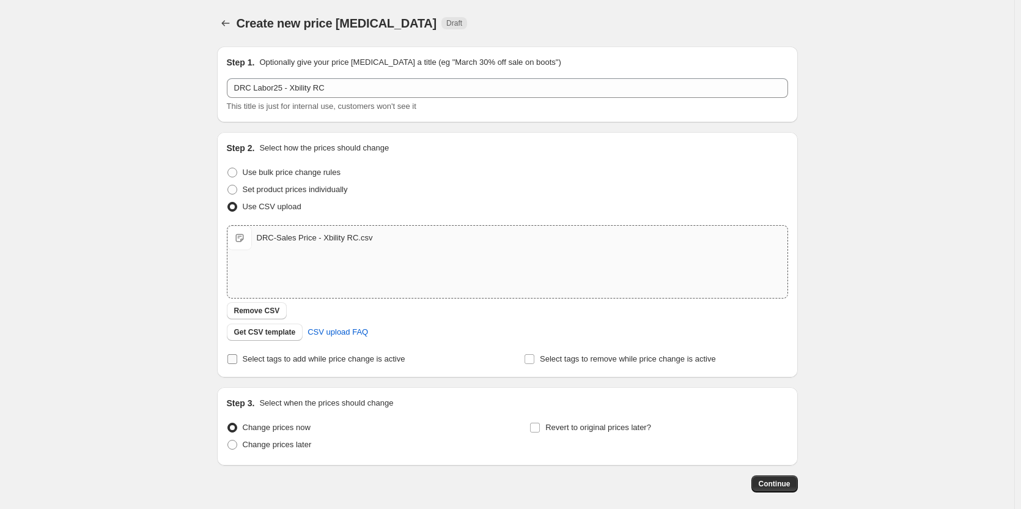
click at [309, 363] on span "Select tags to add while price change is active" at bounding box center [324, 358] width 163 height 9
click at [237, 363] on input "Select tags to add while price change is active" at bounding box center [233, 359] width 10 height 10
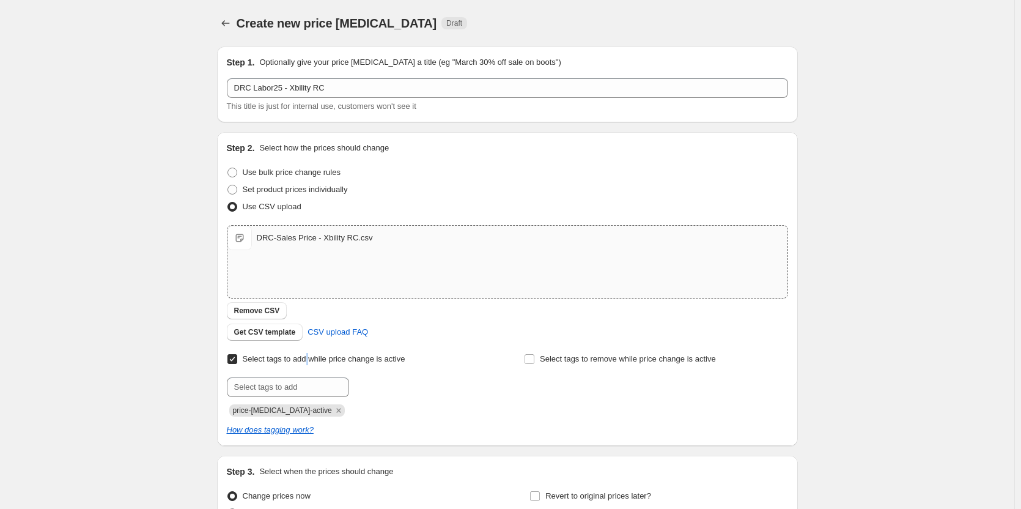
click at [309, 363] on span "Select tags to add while price change is active" at bounding box center [324, 358] width 163 height 9
click at [237, 363] on input "Select tags to add while price change is active" at bounding box center [233, 359] width 10 height 10
checkbox input "false"
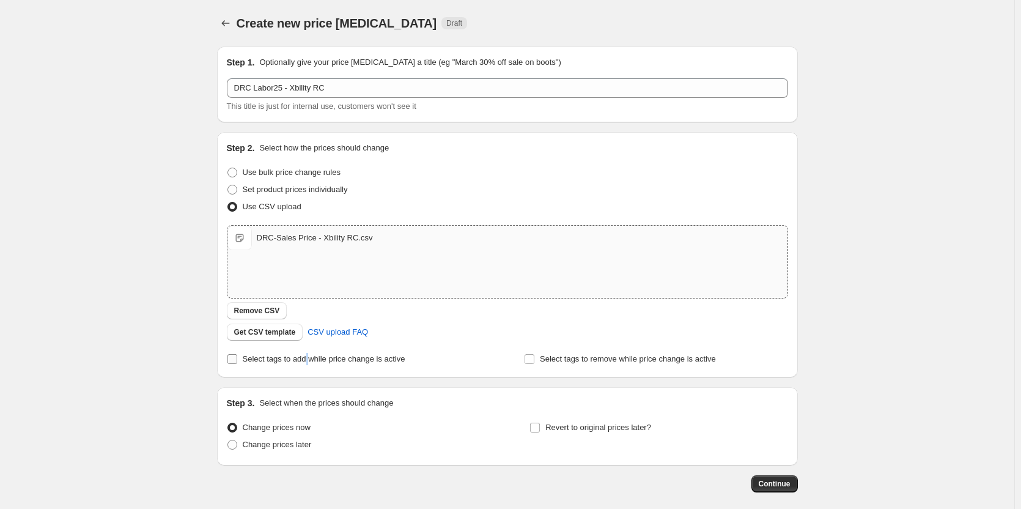
scroll to position [58, 0]
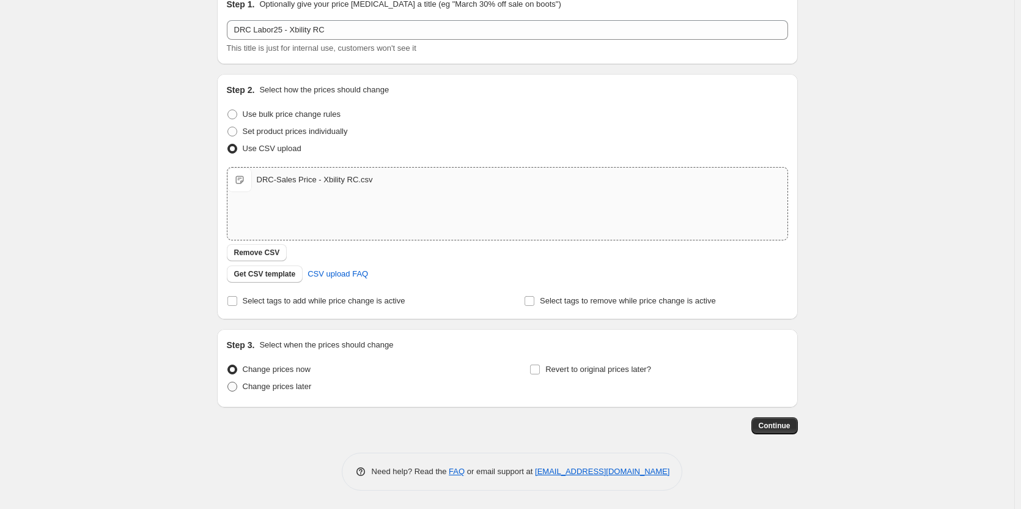
click at [297, 382] on span "Change prices later" at bounding box center [277, 386] width 69 height 9
click at [228, 382] on input "Change prices later" at bounding box center [228, 382] width 1 height 1
radio input "true"
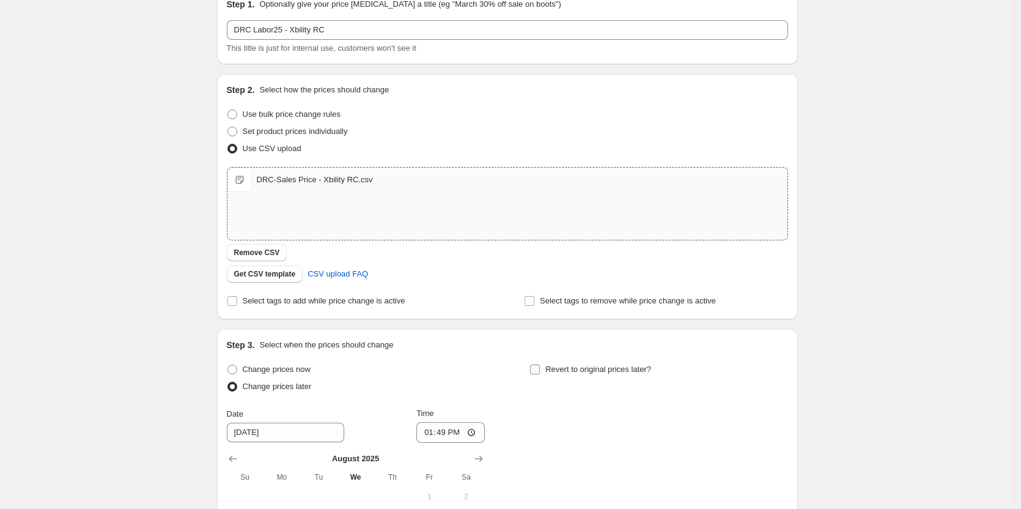
click at [533, 373] on span at bounding box center [535, 369] width 11 height 11
click at [533, 373] on input "Revert to original prices later?" at bounding box center [535, 370] width 10 height 10
checkbox input "true"
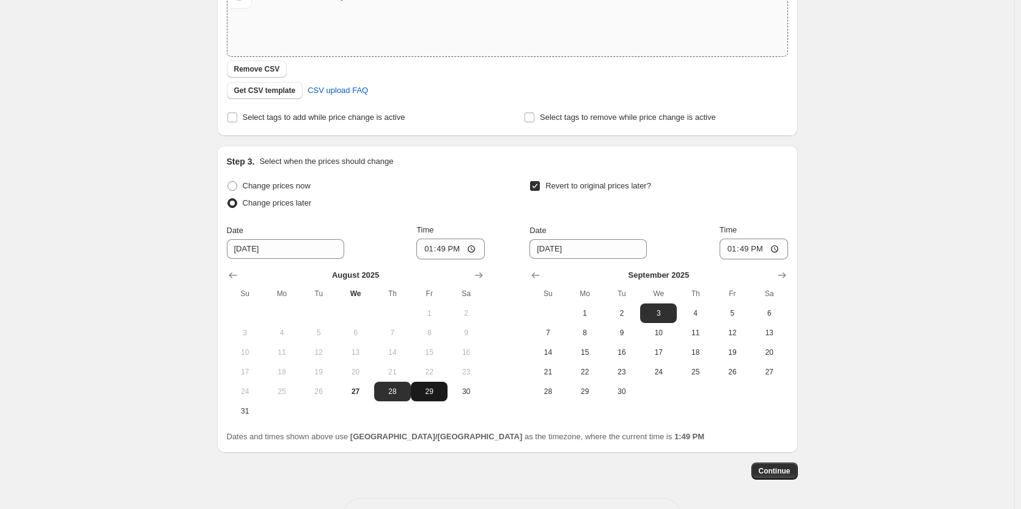
click at [431, 388] on span "29" at bounding box center [429, 392] width 27 height 10
type input "[DATE]"
click at [442, 250] on input "13:49" at bounding box center [451, 249] width 69 height 21
type input "10:45"
click at [623, 314] on span "2" at bounding box center [622, 313] width 27 height 10
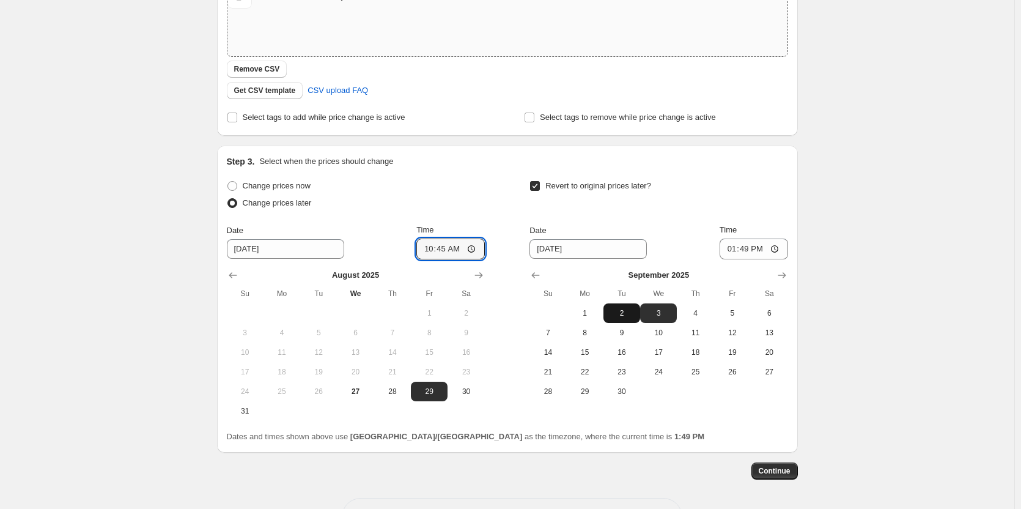
type input "[DATE]"
click at [746, 248] on input "13:49" at bounding box center [754, 249] width 69 height 21
type input "11:00"
click at [784, 207] on div "Revert to original prices later?" at bounding box center [659, 195] width 258 height 37
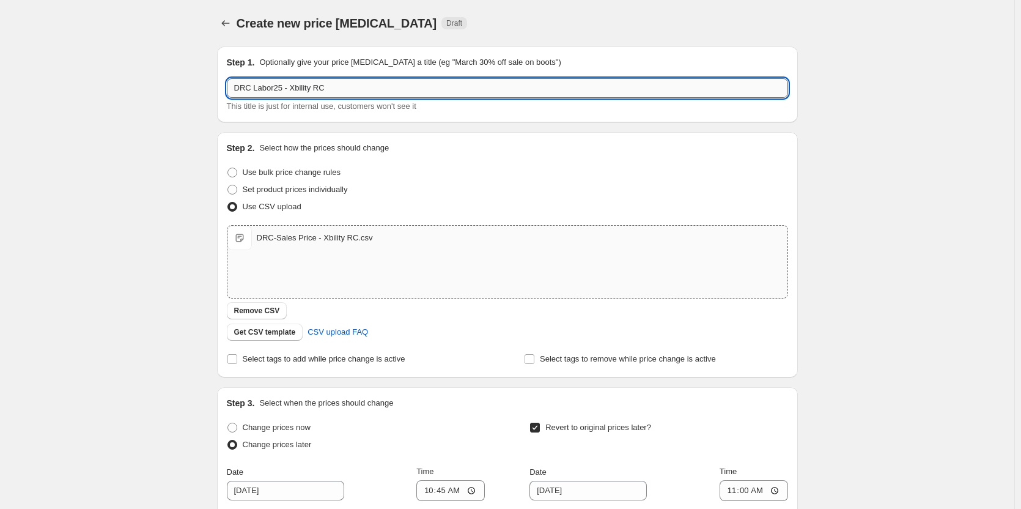
click at [361, 84] on input "DRC Labor25 - Xbility RC" at bounding box center [507, 88] width 561 height 20
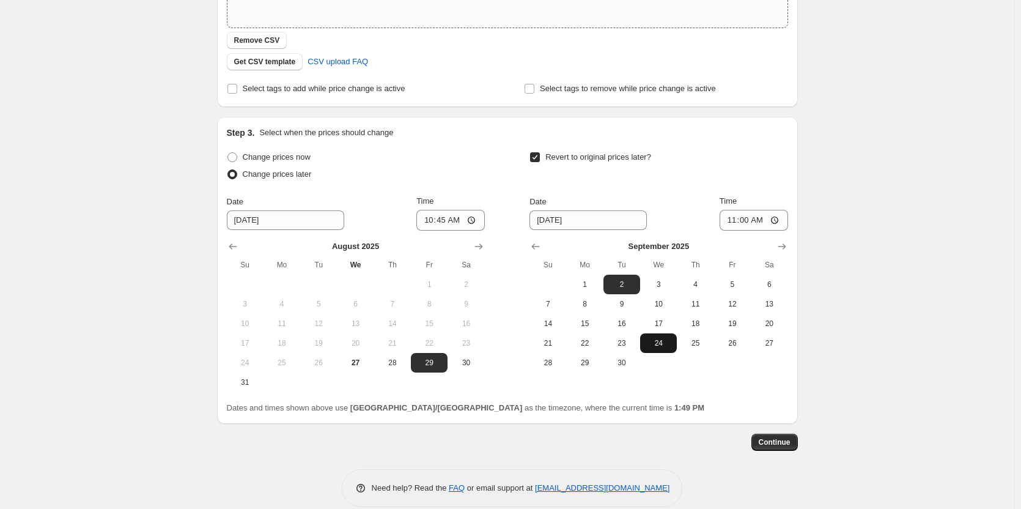
scroll to position [271, 0]
click at [797, 443] on button "Continue" at bounding box center [775, 441] width 46 height 17
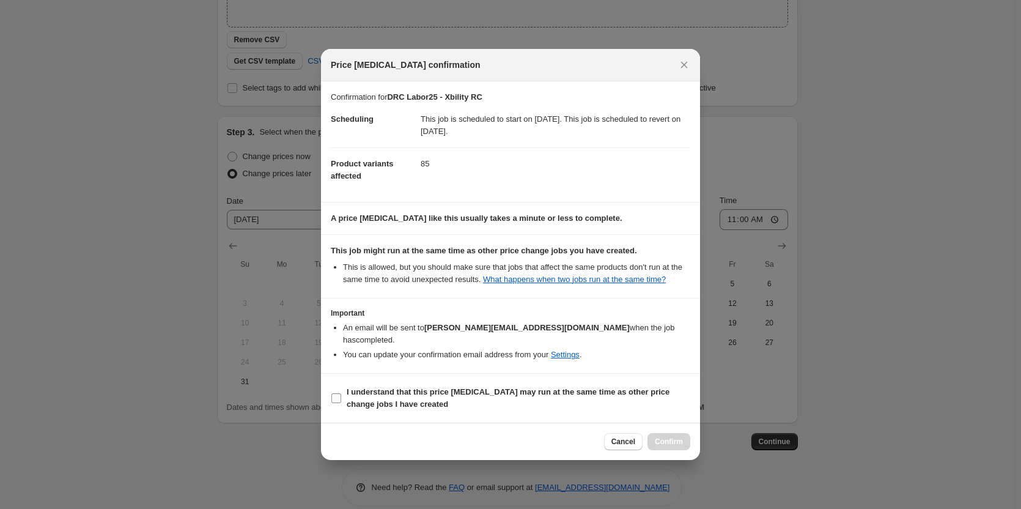
click at [425, 387] on b "I understand that this price [MEDICAL_DATA] may run at the same time as other p…" at bounding box center [508, 397] width 323 height 21
click at [341, 393] on input "I understand that this price [MEDICAL_DATA] may run at the same time as other p…" at bounding box center [337, 398] width 10 height 10
checkbox input "true"
click at [661, 437] on span "Confirm" at bounding box center [669, 442] width 28 height 10
